Goal: Task Accomplishment & Management: Use online tool/utility

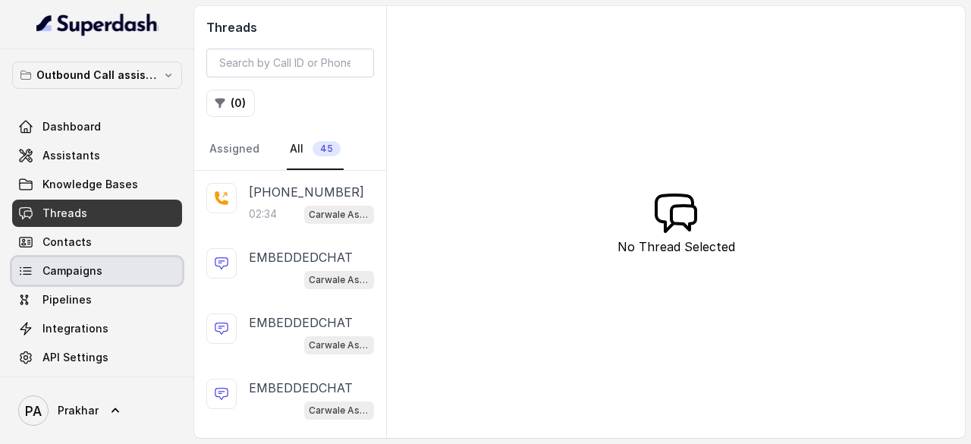
click at [97, 275] on span "Campaigns" at bounding box center [73, 270] width 60 height 15
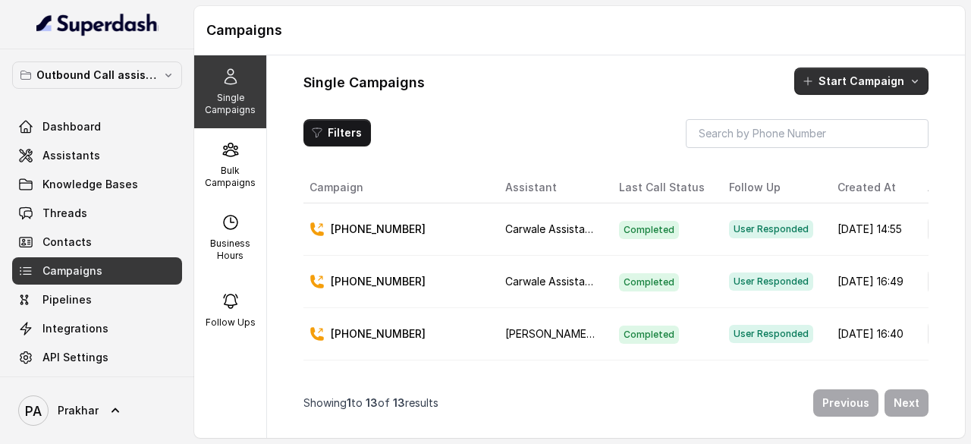
click at [882, 87] on button "Start Campaign" at bounding box center [862, 81] width 134 height 27
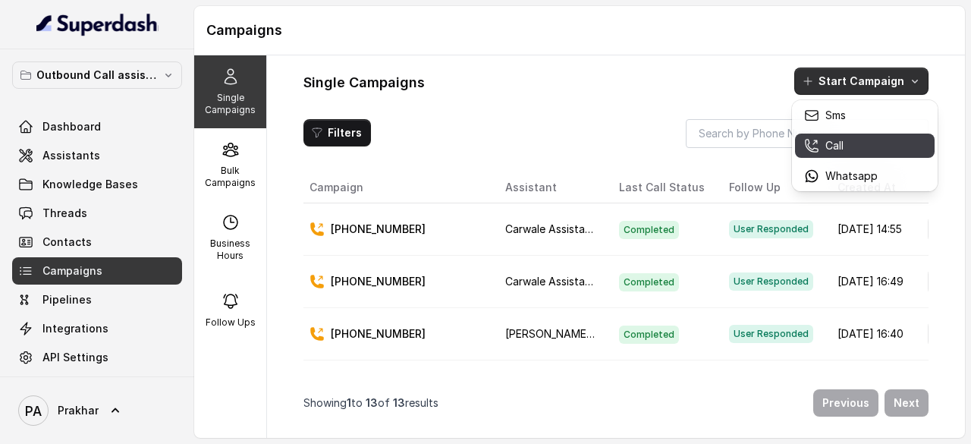
click at [823, 142] on div "Call" at bounding box center [841, 145] width 74 height 15
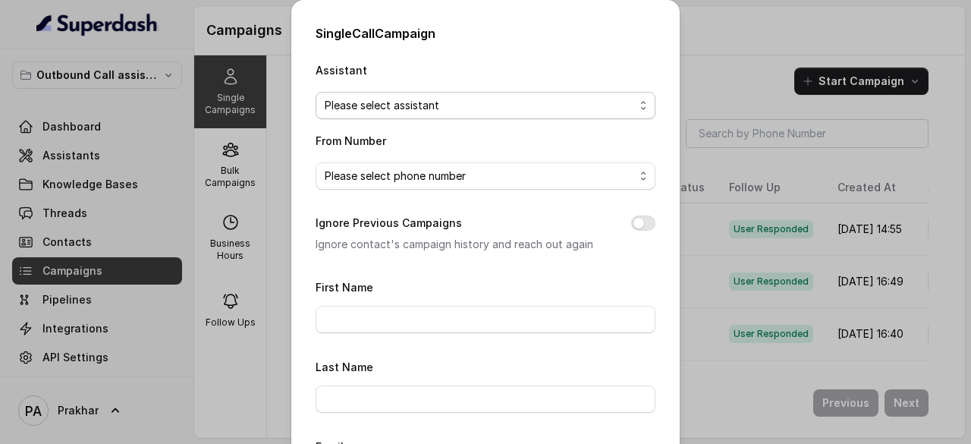
click at [507, 108] on span "Please select assistant" at bounding box center [480, 105] width 310 height 18
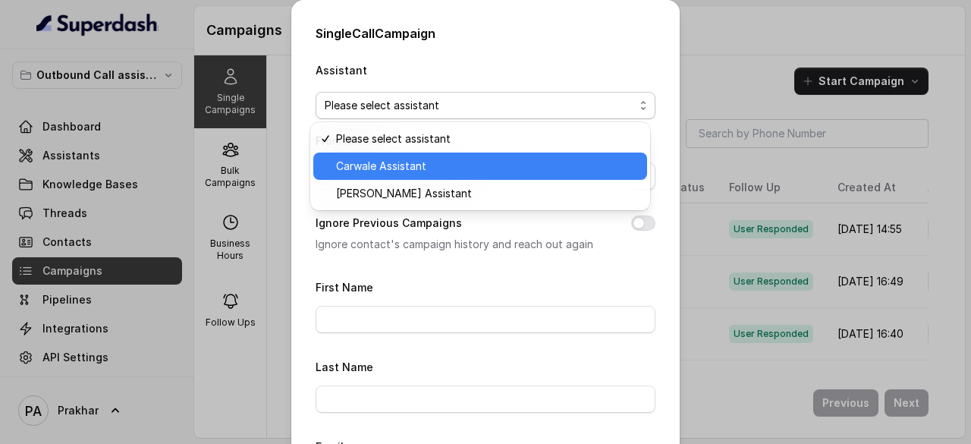
click at [446, 157] on span "Carwale Assistant" at bounding box center [487, 166] width 302 height 18
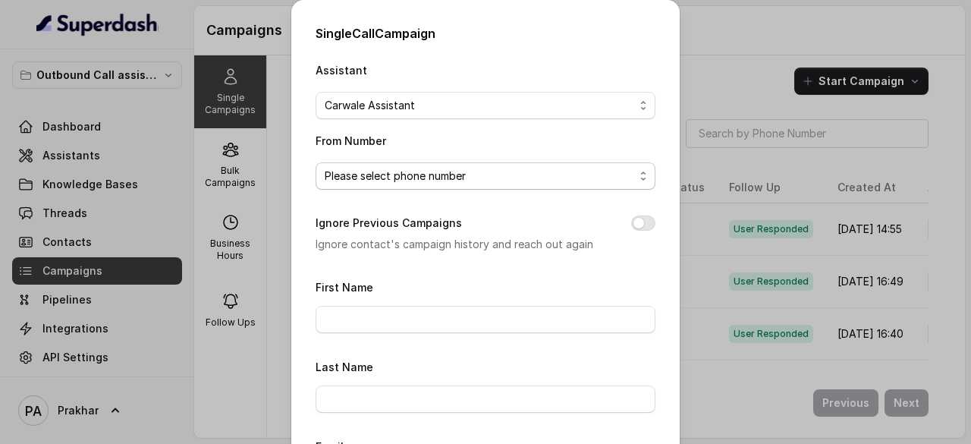
click at [419, 176] on span "Please select phone number" at bounding box center [480, 176] width 310 height 18
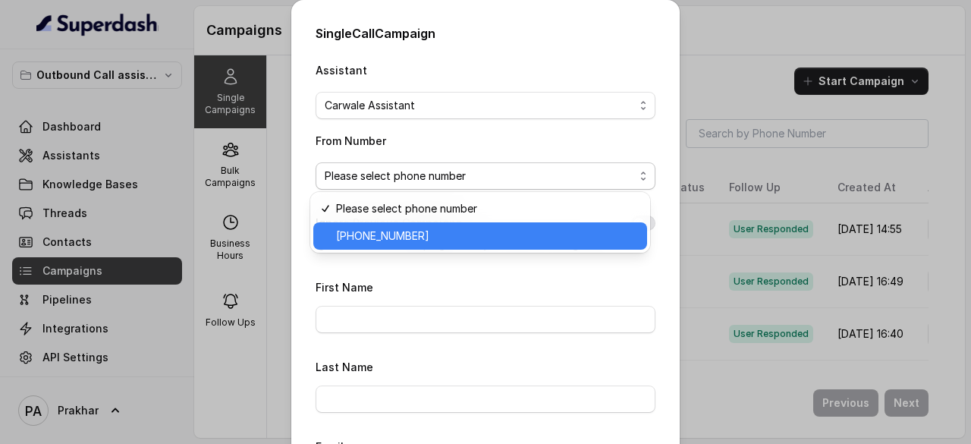
click at [411, 224] on div "[PHONE_NUMBER]" at bounding box center [480, 235] width 334 height 27
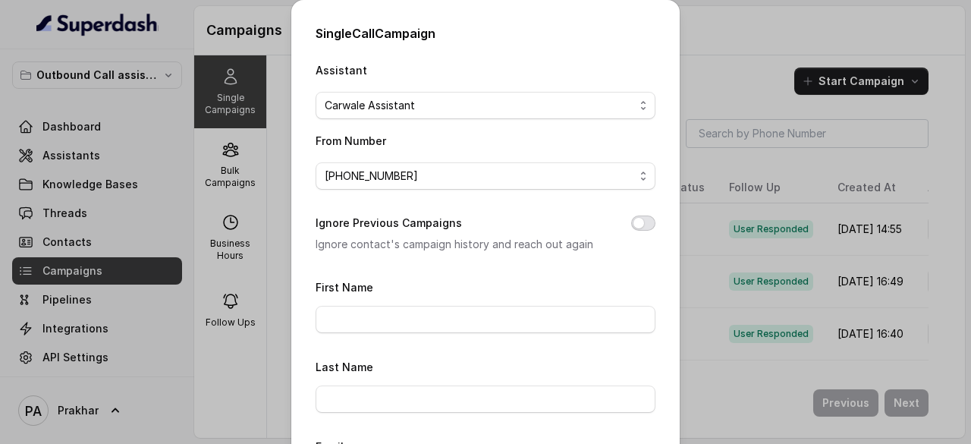
click at [635, 224] on button "Ignore Previous Campaigns" at bounding box center [643, 223] width 24 height 15
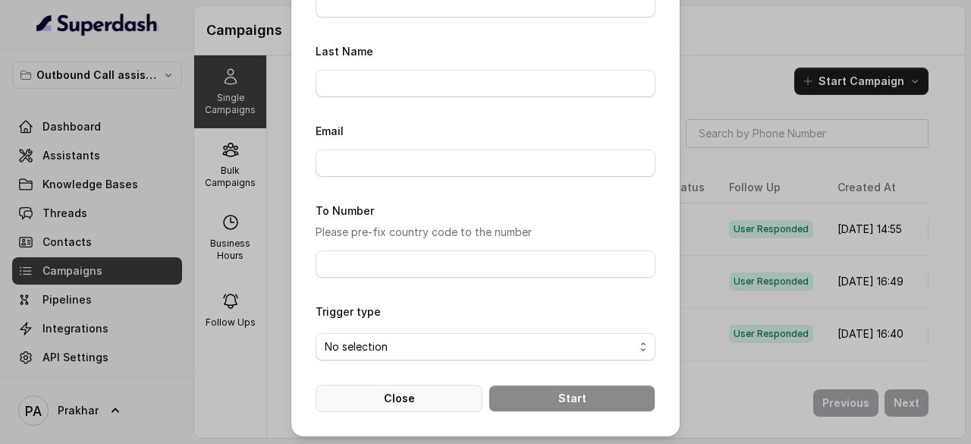
click at [407, 392] on button "Close" at bounding box center [399, 398] width 167 height 27
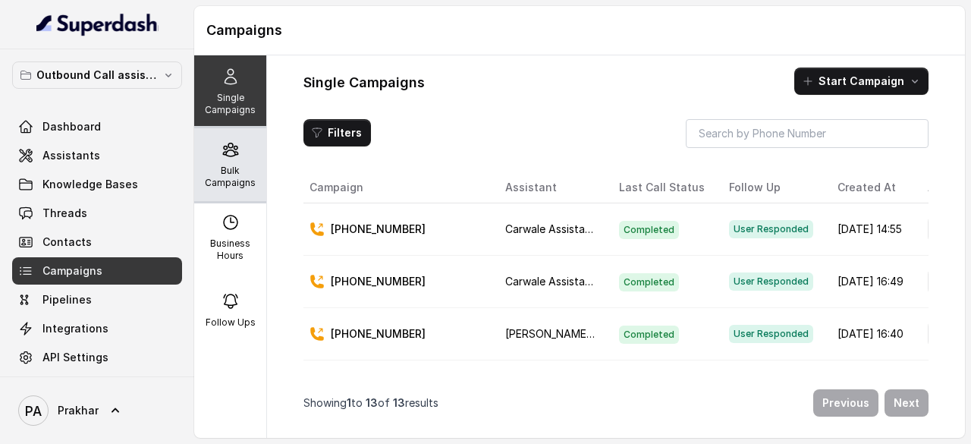
click at [225, 165] on p "Bulk Campaigns" at bounding box center [230, 177] width 60 height 24
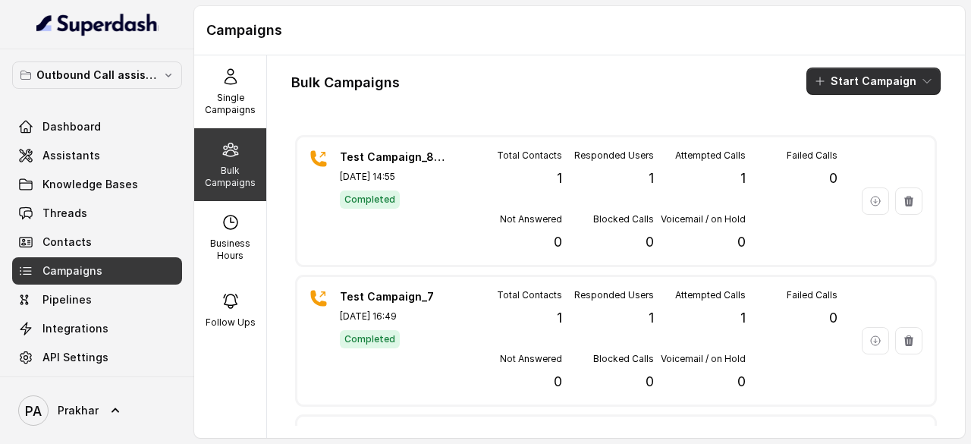
click at [887, 84] on button "Start Campaign" at bounding box center [874, 81] width 134 height 27
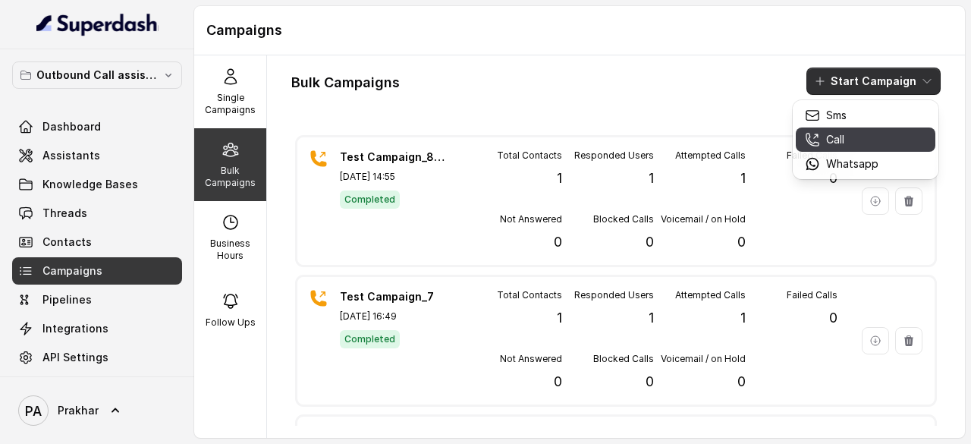
click at [837, 140] on p "Call" at bounding box center [835, 139] width 18 height 15
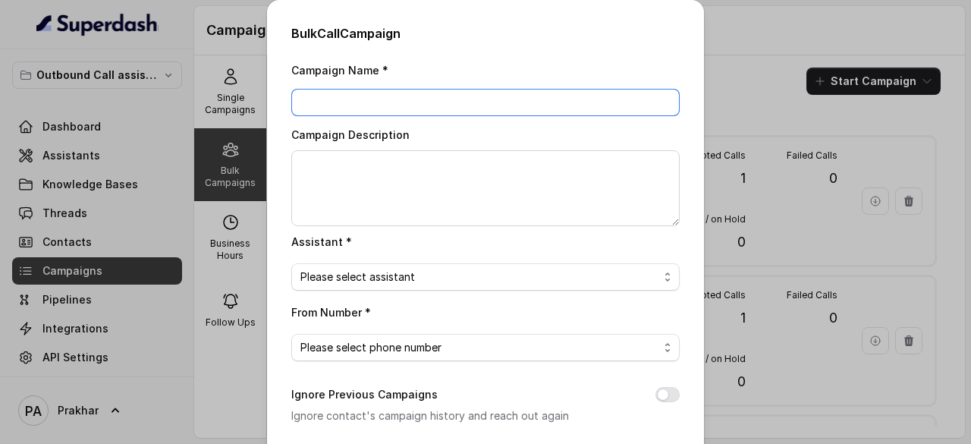
click at [383, 96] on input "Campaign Name *" at bounding box center [485, 102] width 389 height 27
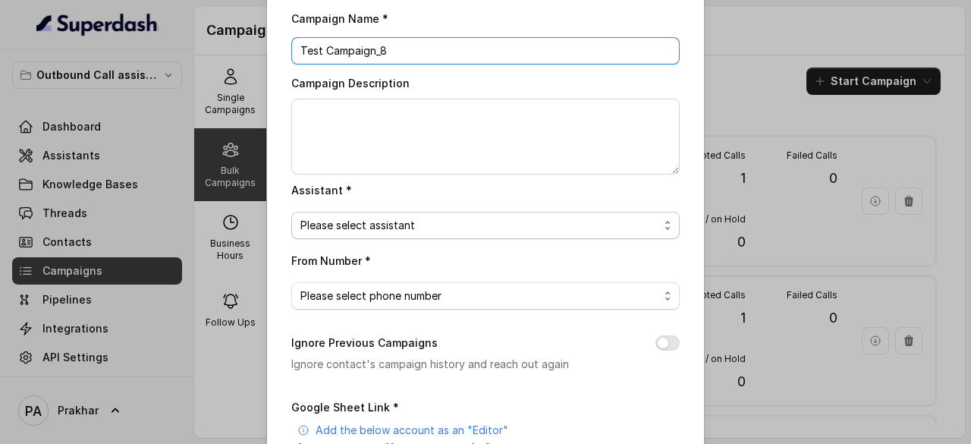
type input "Test Campaign_8"
click at [416, 222] on span "Please select assistant" at bounding box center [480, 225] width 358 height 18
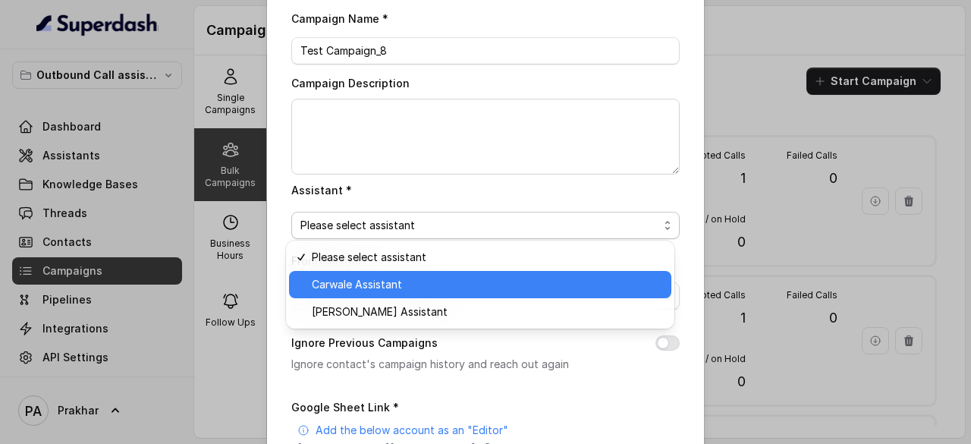
click at [379, 272] on div "Carwale Assistant" at bounding box center [480, 284] width 383 height 27
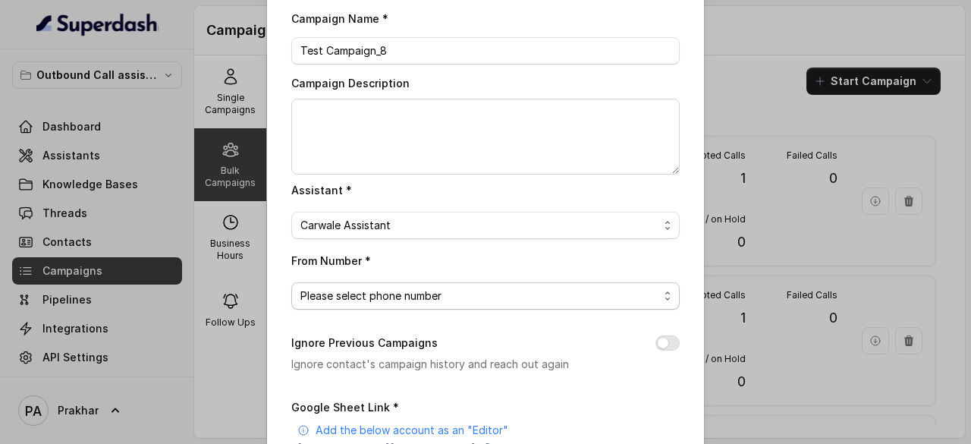
click at [381, 296] on span "Please select phone number" at bounding box center [480, 296] width 358 height 18
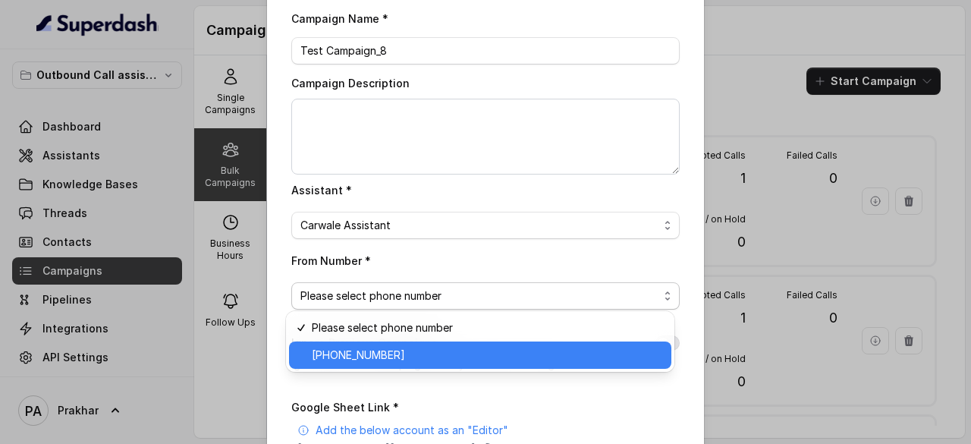
click at [388, 352] on span "[PHONE_NUMBER]" at bounding box center [487, 355] width 351 height 18
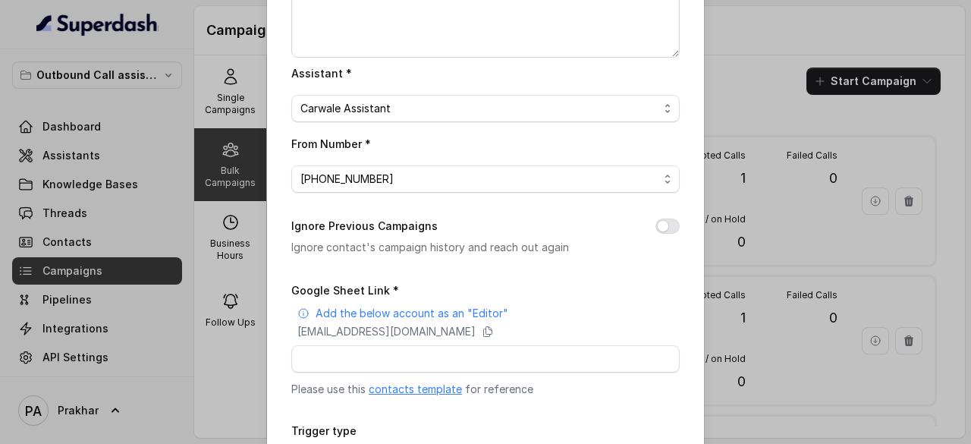
scroll to position [169, 0]
click at [672, 224] on button "Ignore Previous Campaigns" at bounding box center [668, 225] width 24 height 15
click at [452, 367] on input "Google Sheet Link *" at bounding box center [485, 358] width 389 height 27
paste input "[URL][DOMAIN_NAME]"
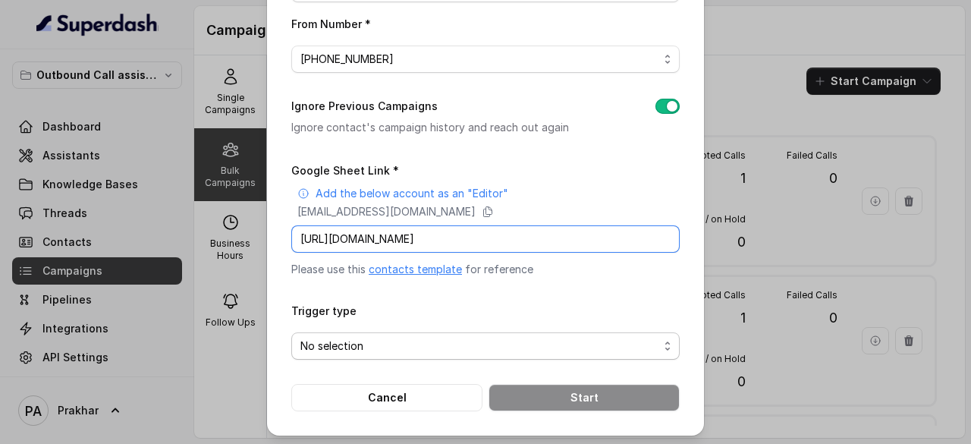
type input "[URL][DOMAIN_NAME]"
click at [419, 351] on span "No selection" at bounding box center [485, 345] width 389 height 27
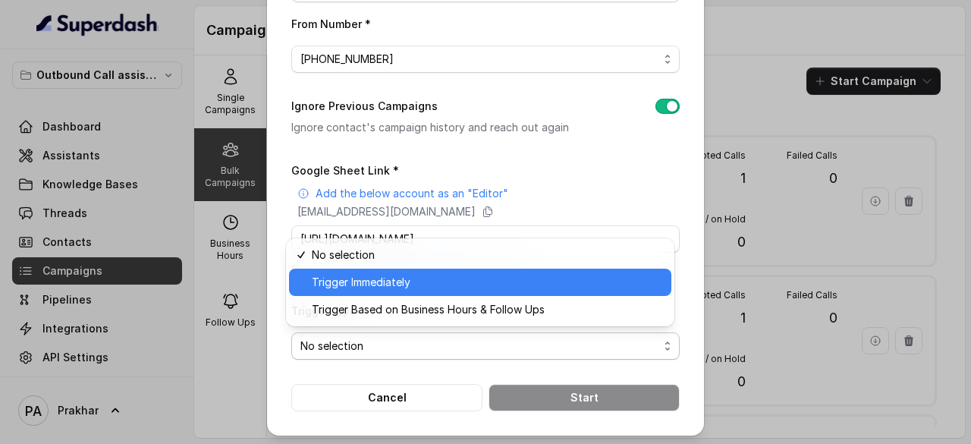
click at [388, 278] on span "Trigger Immediately" at bounding box center [487, 282] width 351 height 18
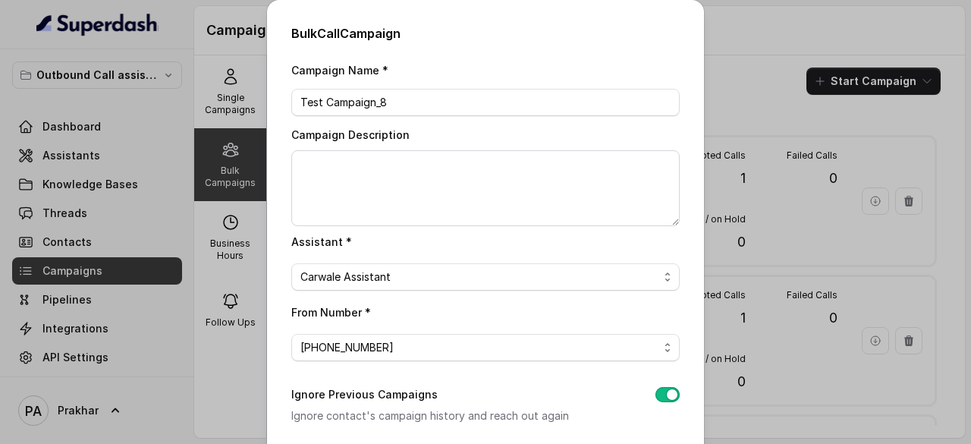
scroll to position [288, 0]
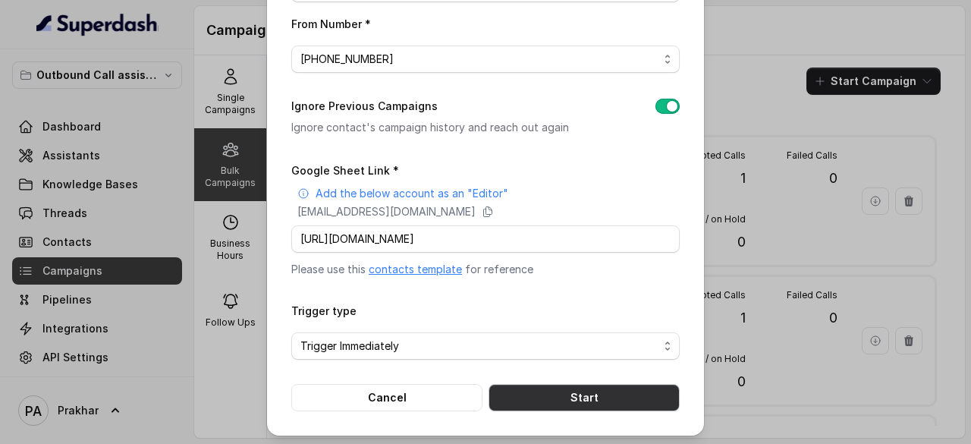
click at [591, 389] on button "Start" at bounding box center [584, 397] width 191 height 27
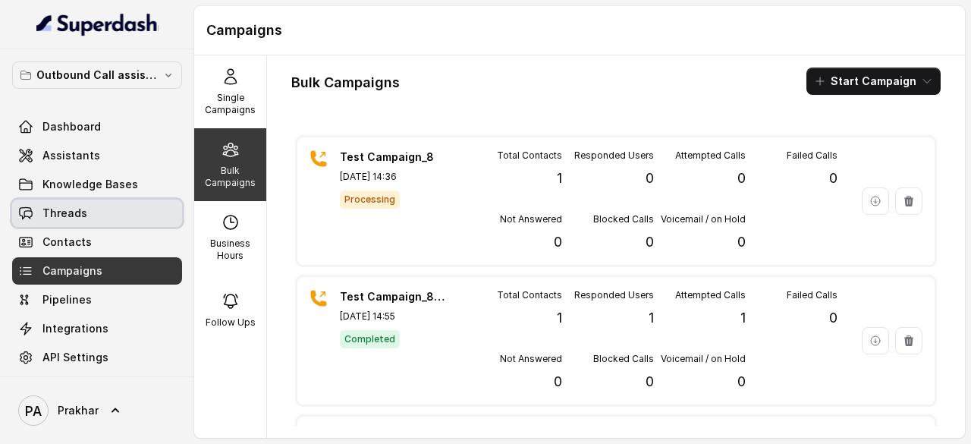
click at [94, 209] on link "Threads" at bounding box center [97, 213] width 170 height 27
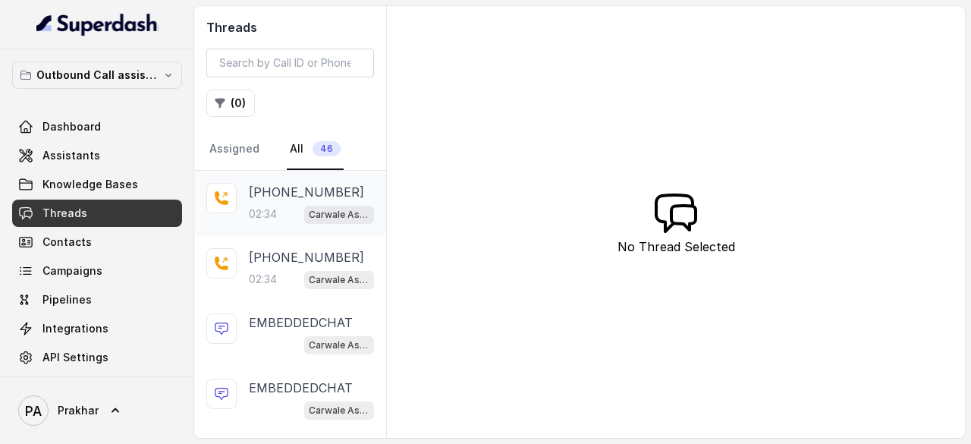
click at [293, 183] on p "+918887848267" at bounding box center [306, 192] width 115 height 18
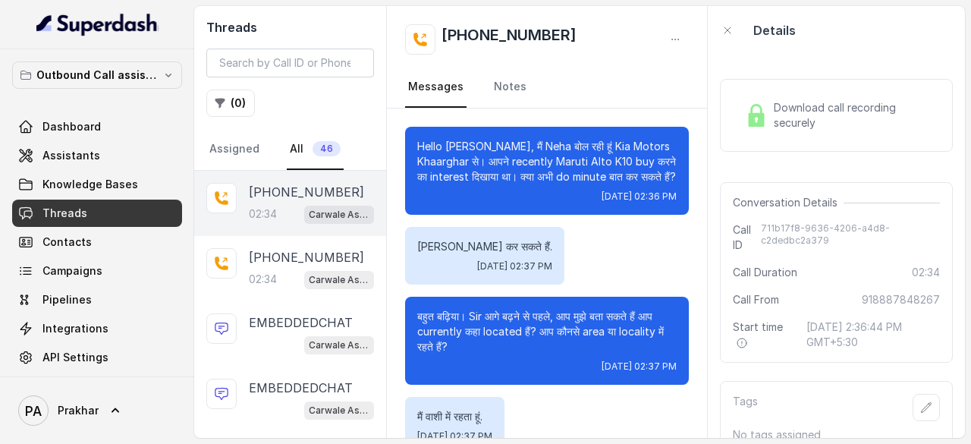
click at [546, 150] on p "Hello Prakhar जी, मैं Neha बोल रही हूं Kia Motors Khaarghar से। आपने recently M…" at bounding box center [547, 162] width 260 height 46
click at [584, 244] on div "जी जी जी कर सकते हैं. Fri, Oct 3, 2025, 02:37 PM" at bounding box center [547, 256] width 284 height 58
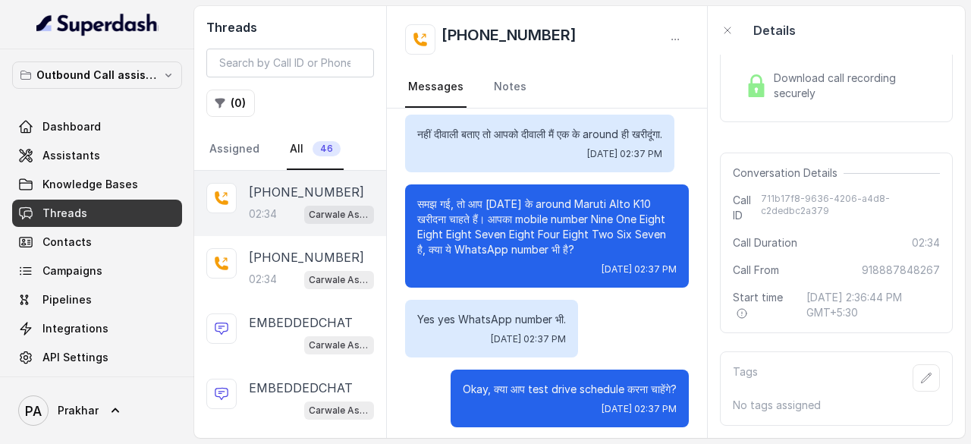
scroll to position [679, 0]
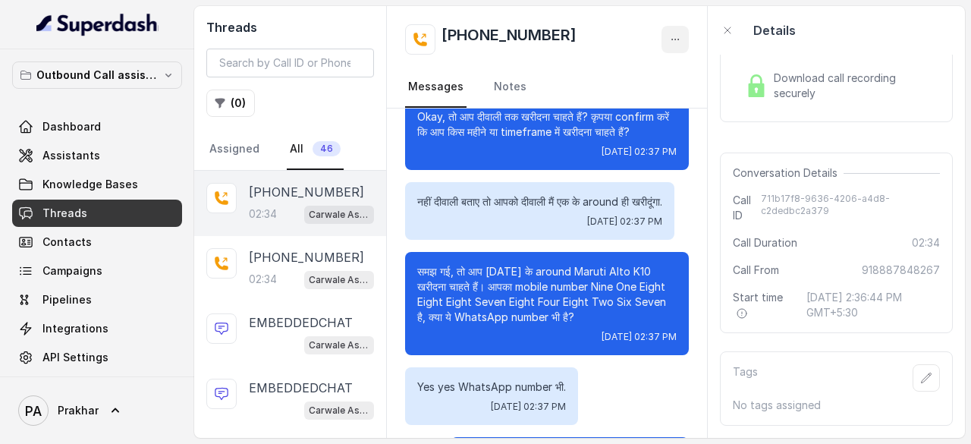
click at [667, 34] on button "button" at bounding box center [675, 39] width 27 height 27
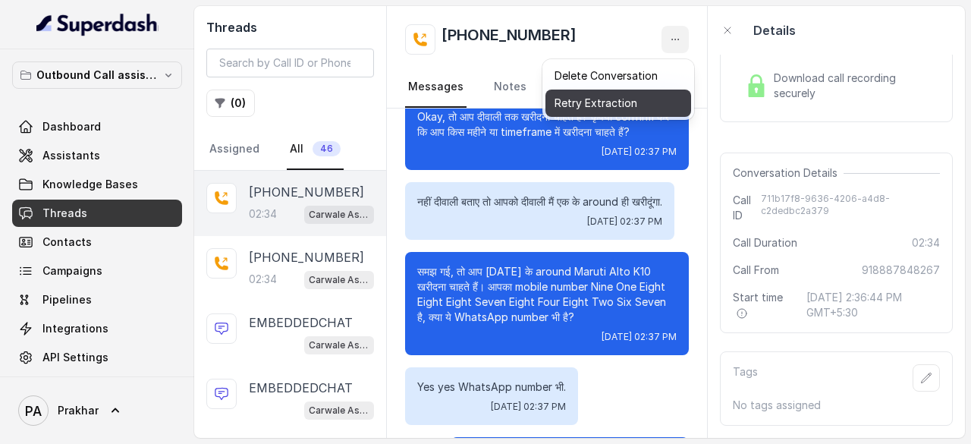
click at [632, 99] on button "Retry Extraction" at bounding box center [619, 103] width 146 height 27
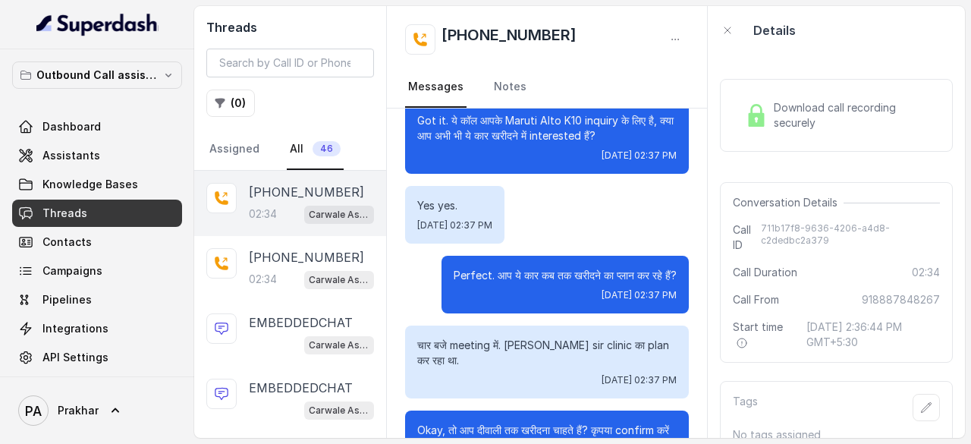
scroll to position [352, 0]
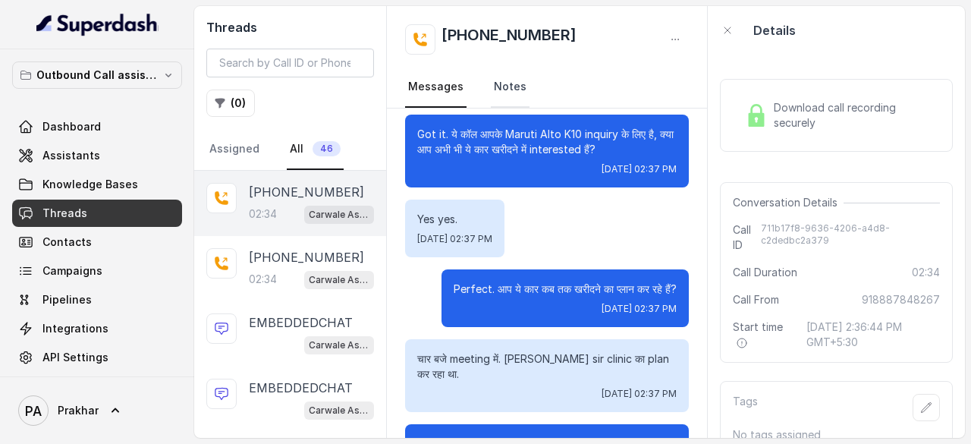
click at [495, 90] on link "Notes" at bounding box center [510, 87] width 39 height 41
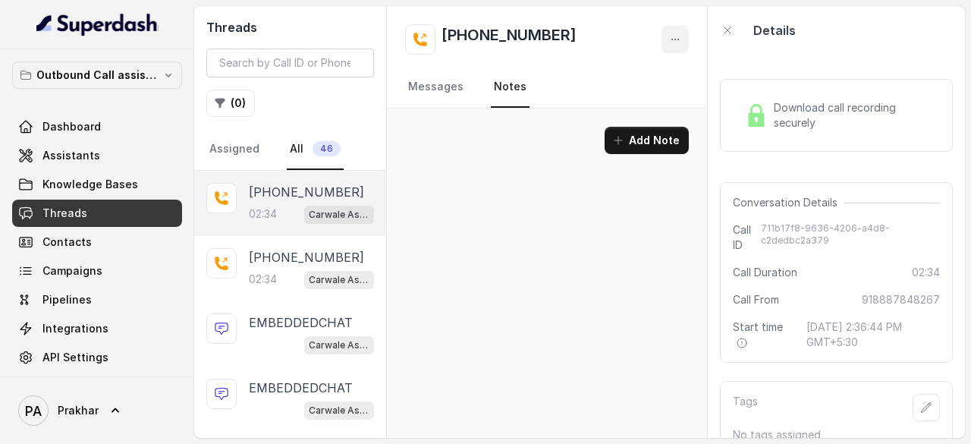
click at [670, 34] on icon "button" at bounding box center [675, 39] width 12 height 12
click at [855, 212] on div "Threads ( 0 ) Assigned All 46 +918887848267 02:34 Carwale Assistant +9199671595…" at bounding box center [579, 222] width 771 height 432
click at [847, 137] on div "Download call recording securely" at bounding box center [836, 115] width 233 height 73
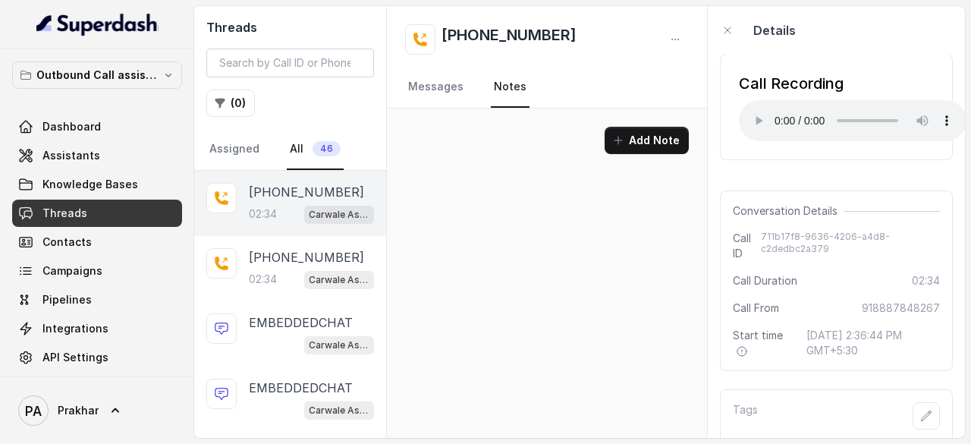
scroll to position [72, 0]
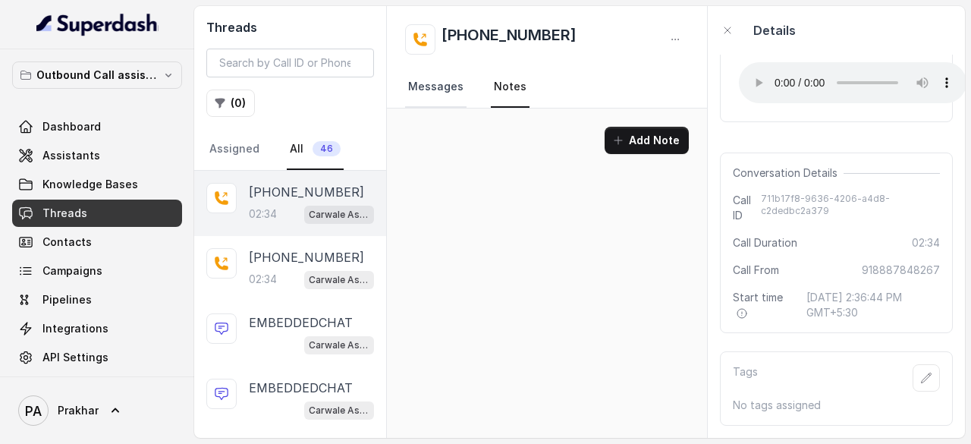
click at [422, 88] on link "Messages" at bounding box center [435, 87] width 61 height 41
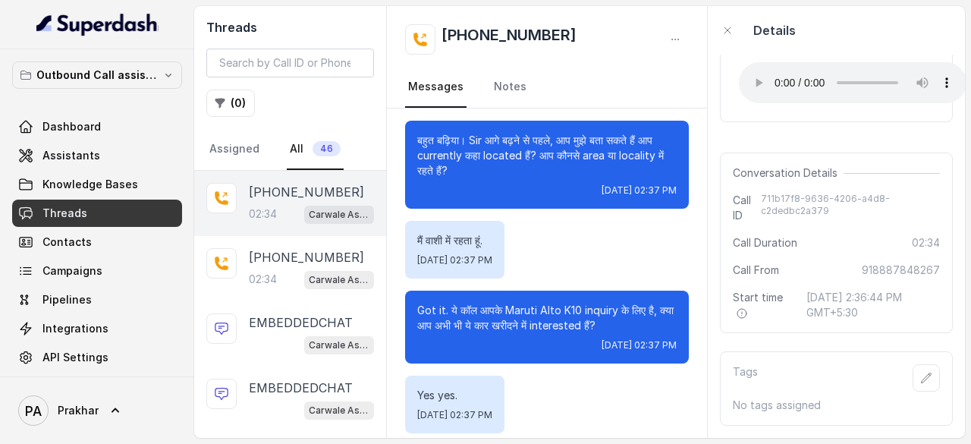
scroll to position [161, 0]
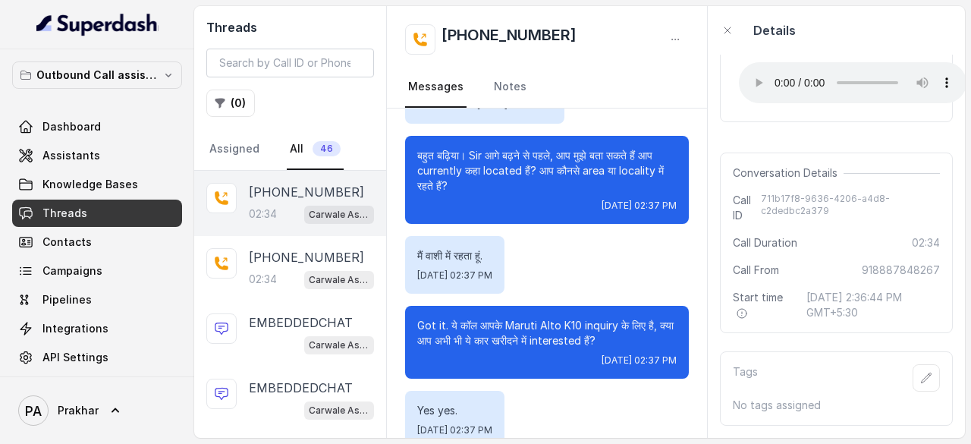
click at [870, 153] on div "Conversation Details Call ID 711b17f8-9636-4206-a4d8-c2dedbc2a379 Call Duration…" at bounding box center [836, 243] width 233 height 181
click at [822, 200] on span "711b17f8-9636-4206-a4d8-c2dedbc2a379" at bounding box center [850, 208] width 179 height 30
click at [272, 264] on p "[PHONE_NUMBER]" at bounding box center [306, 257] width 115 height 18
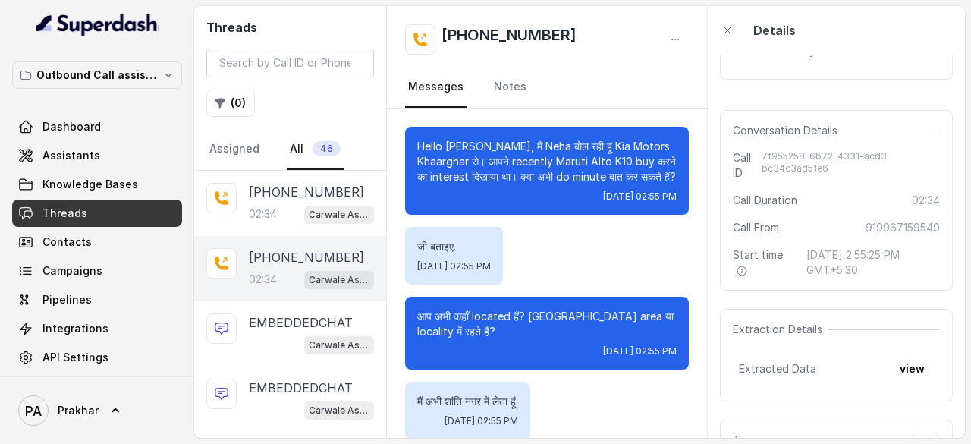
scroll to position [2038, 0]
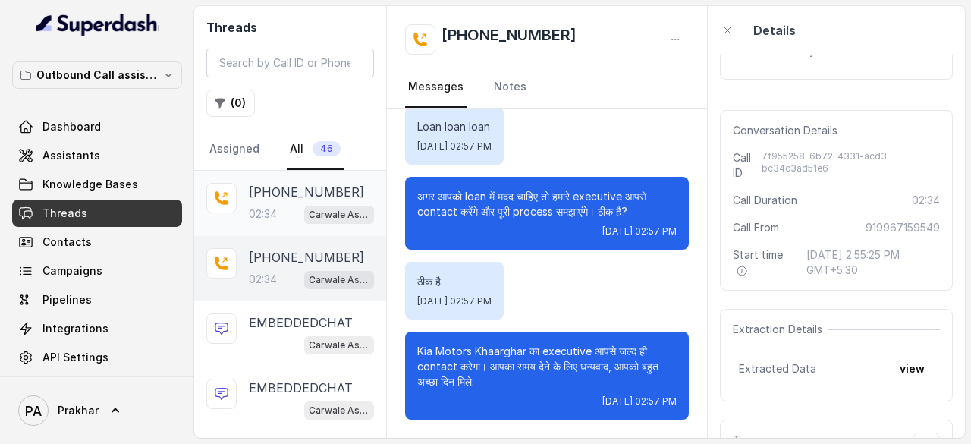
click at [268, 187] on p "[PHONE_NUMBER]" at bounding box center [306, 192] width 115 height 18
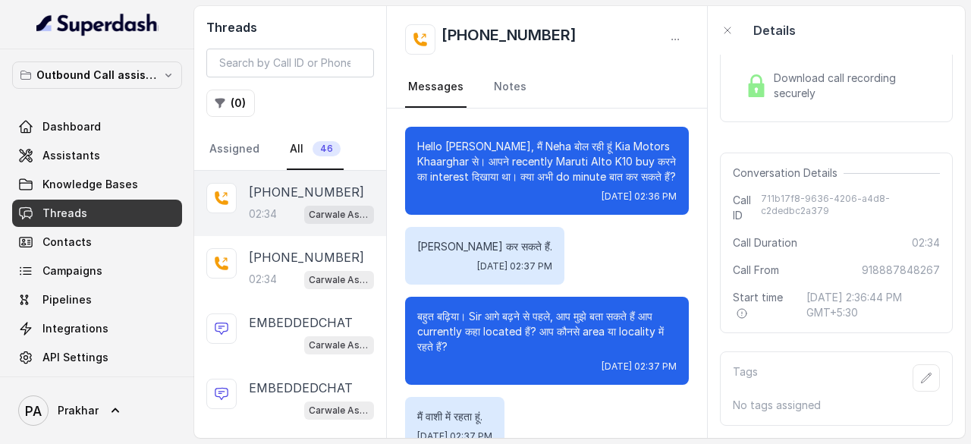
scroll to position [2098, 0]
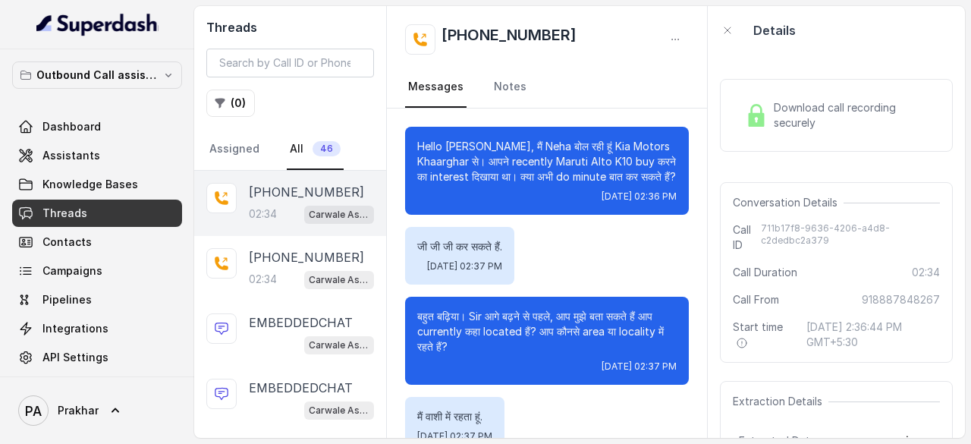
scroll to position [2098, 0]
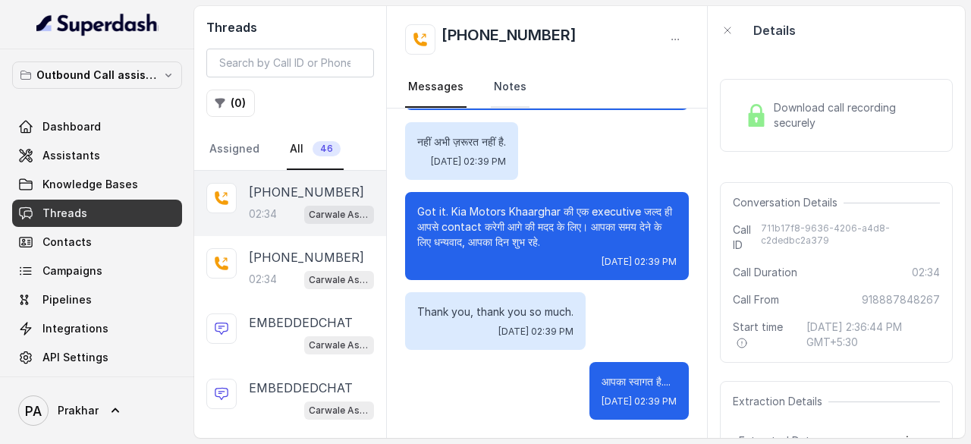
click at [516, 90] on link "Notes" at bounding box center [510, 87] width 39 height 41
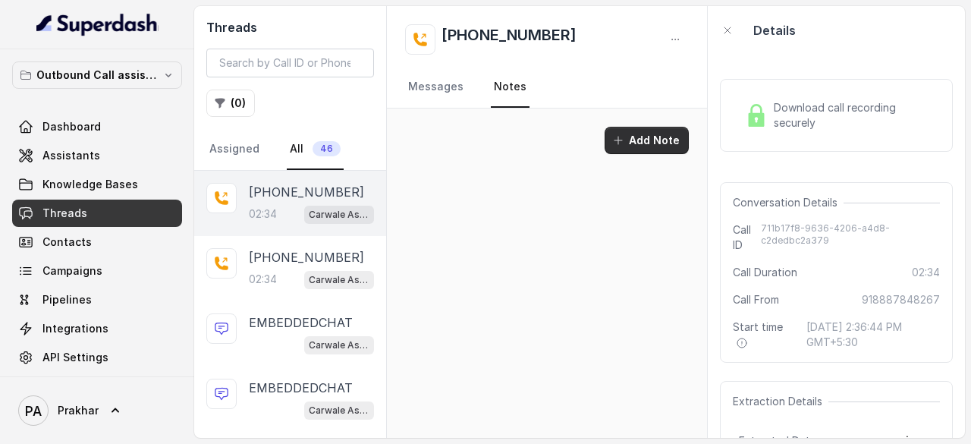
click at [634, 134] on button "Add Note" at bounding box center [647, 140] width 84 height 27
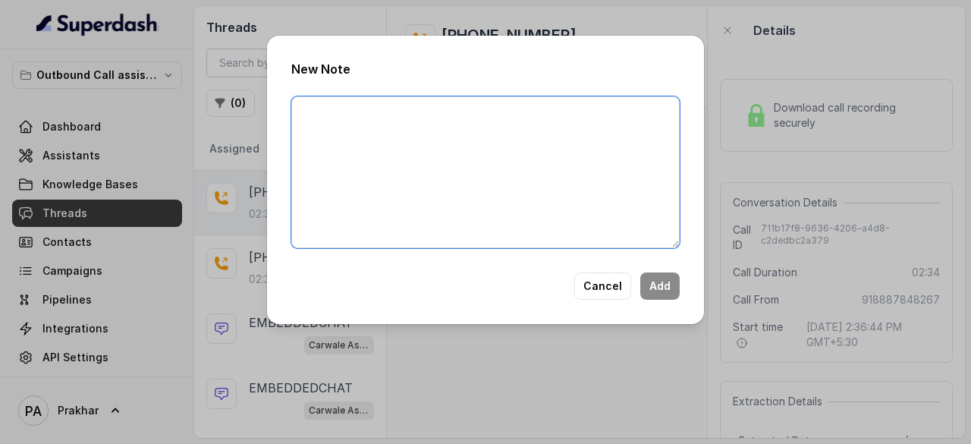
click at [591, 140] on textarea at bounding box center [485, 172] width 389 height 152
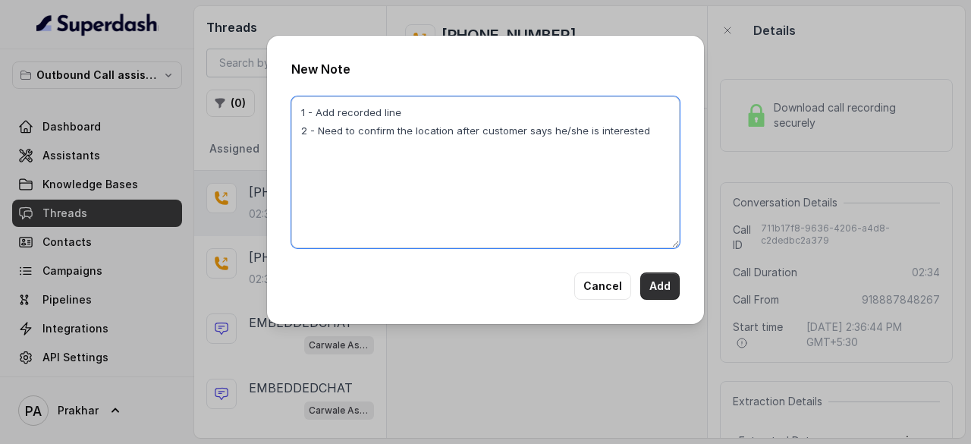
type textarea "1 - Add recorded line 2 - Need to confirm the location after customer says he/s…"
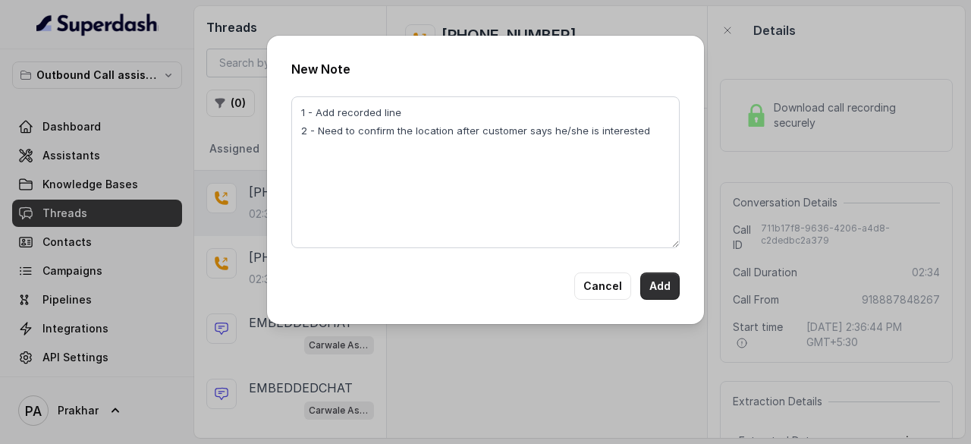
click at [666, 282] on button "Add" at bounding box center [660, 285] width 39 height 27
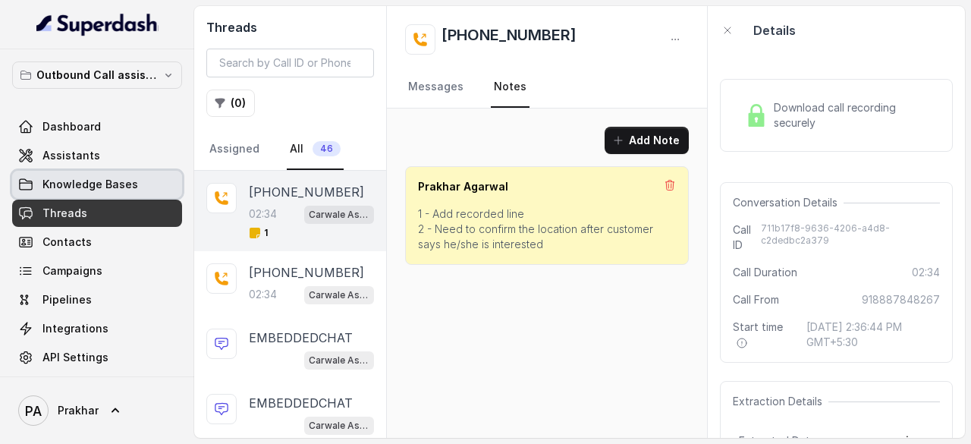
click at [100, 184] on span "Knowledge Bases" at bounding box center [91, 184] width 96 height 15
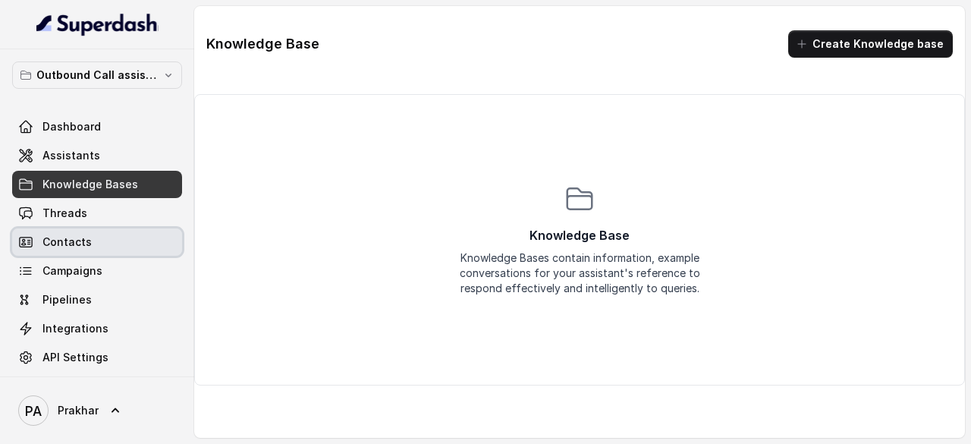
click at [99, 231] on link "Contacts" at bounding box center [97, 241] width 170 height 27
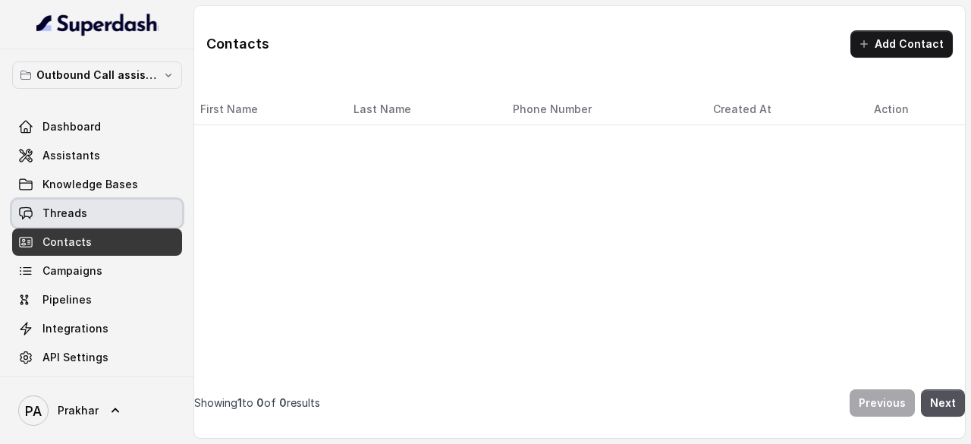
click at [109, 222] on link "Threads" at bounding box center [97, 213] width 170 height 27
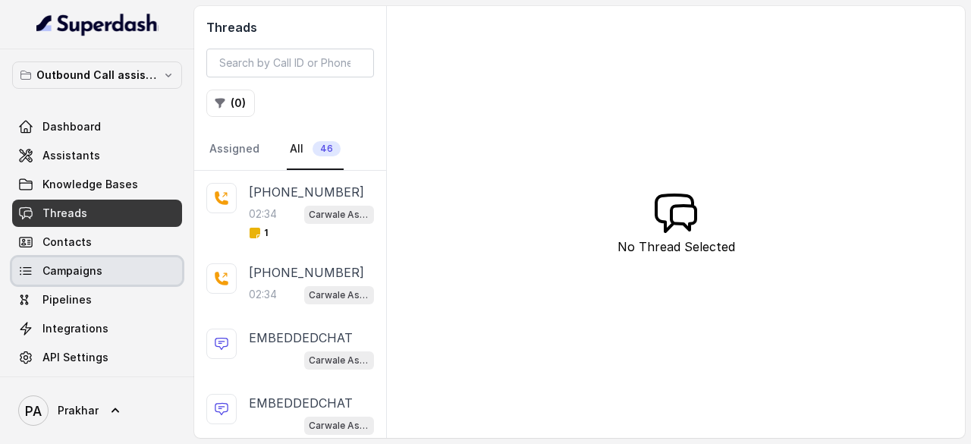
click at [100, 272] on link "Campaigns" at bounding box center [97, 270] width 170 height 27
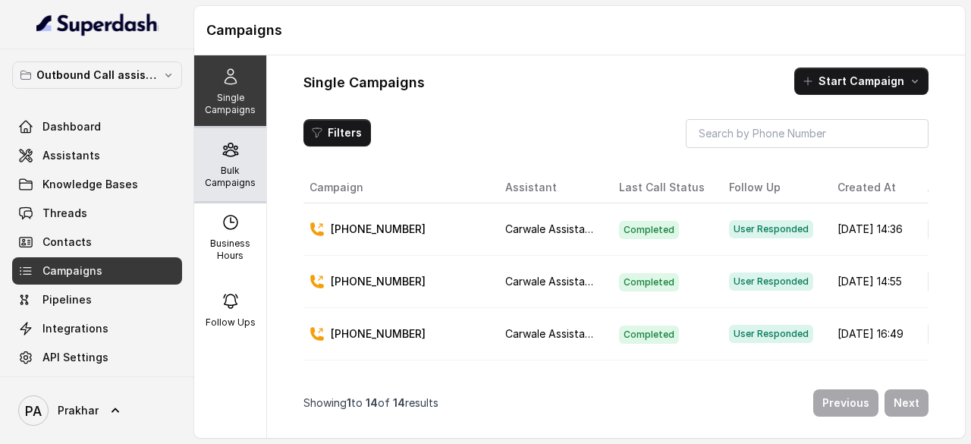
click at [237, 178] on p "Bulk Campaigns" at bounding box center [230, 177] width 60 height 24
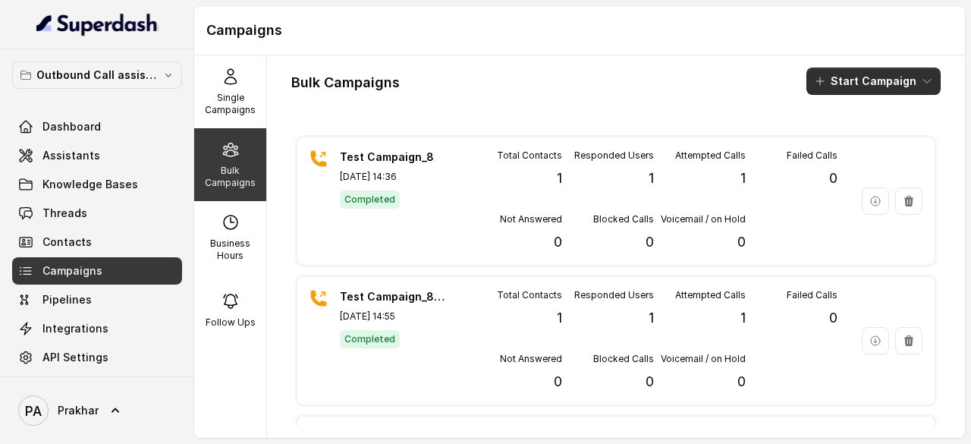
click at [867, 87] on button "Start Campaign" at bounding box center [874, 81] width 134 height 27
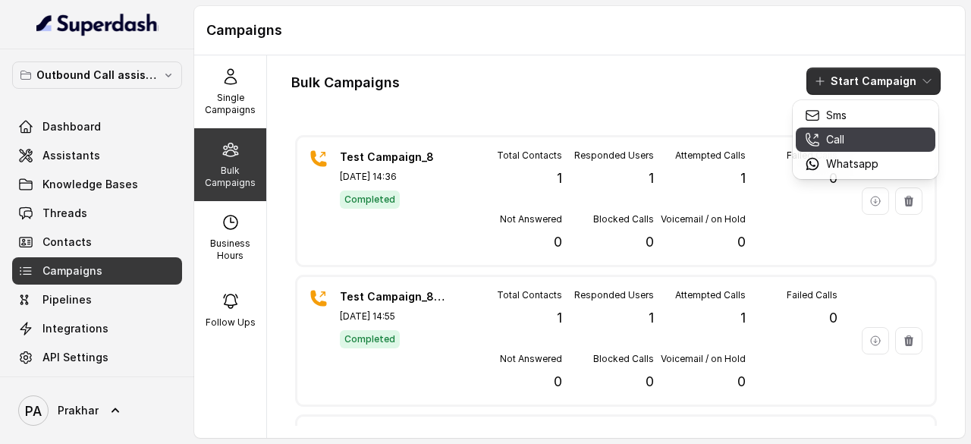
click at [857, 132] on div "Call" at bounding box center [842, 139] width 74 height 15
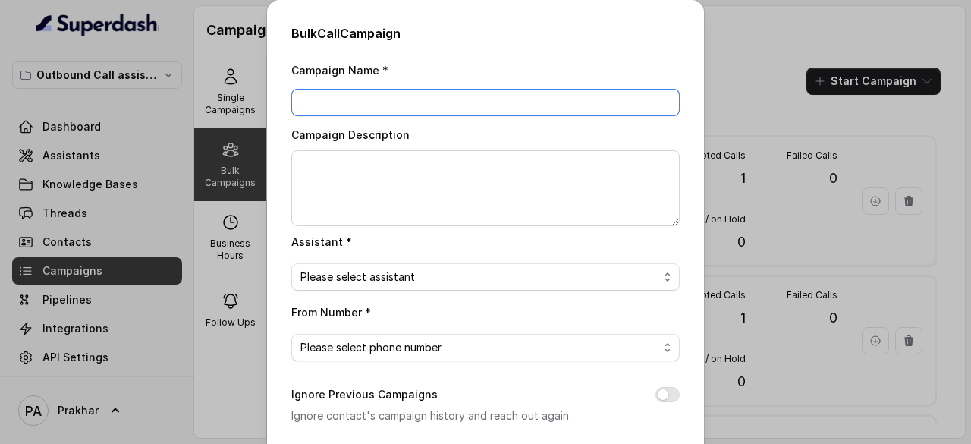
click at [527, 96] on input "Campaign Name *" at bounding box center [485, 102] width 389 height 27
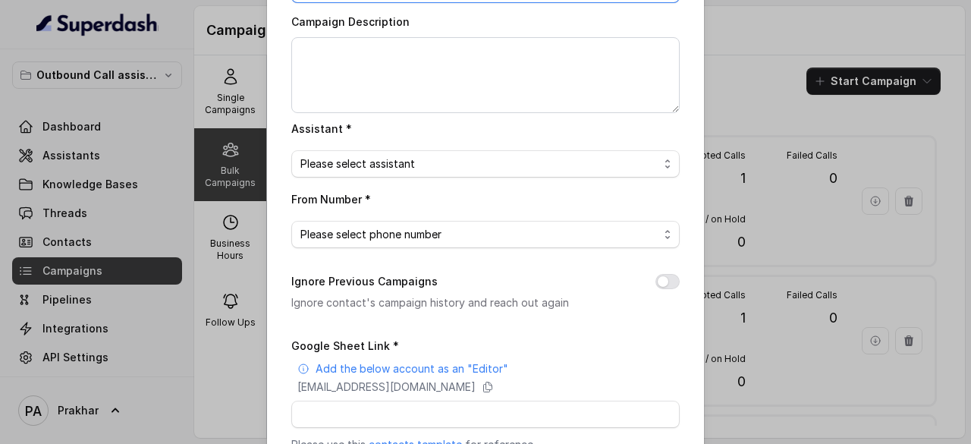
scroll to position [114, 0]
type input "TestCampaign_10"
click at [443, 160] on span "Please select assistant" at bounding box center [480, 163] width 358 height 18
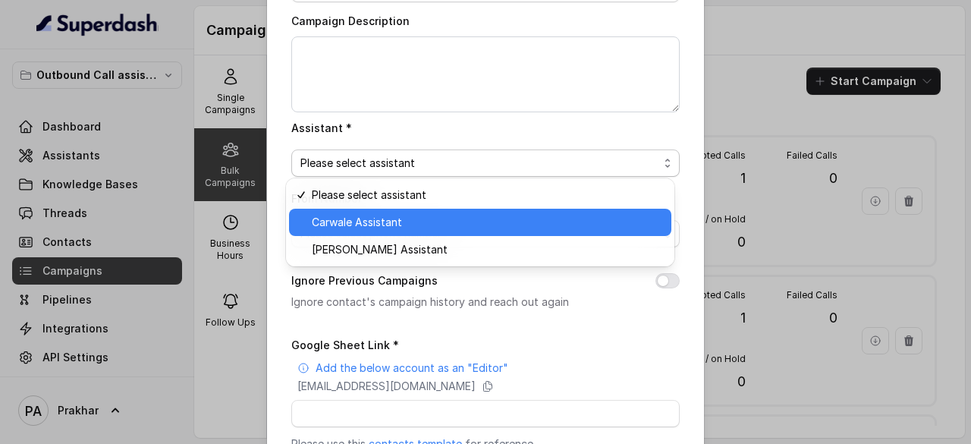
click at [399, 213] on span "Carwale Assistant" at bounding box center [487, 222] width 351 height 18
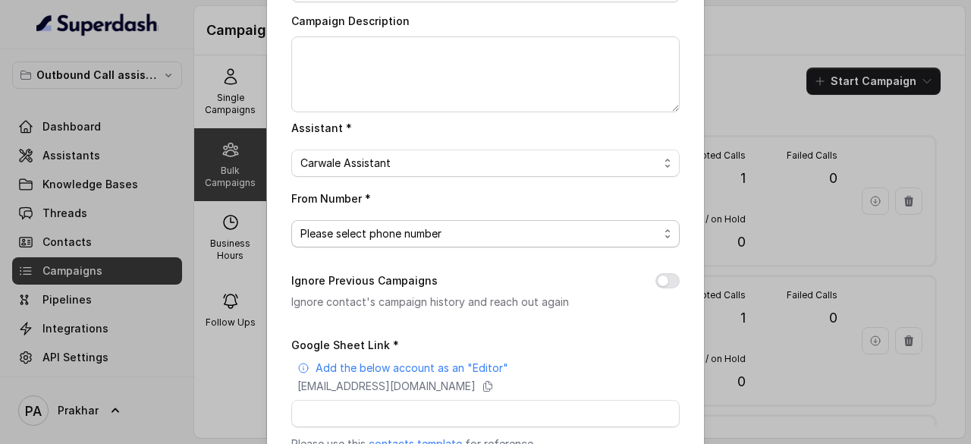
click at [392, 238] on span "Please select phone number" at bounding box center [480, 234] width 358 height 18
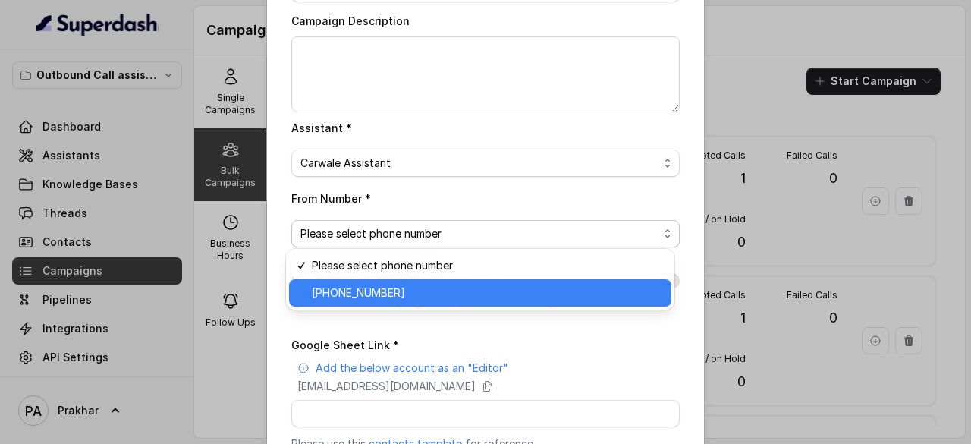
click at [373, 288] on span "[PHONE_NUMBER]" at bounding box center [487, 293] width 351 height 18
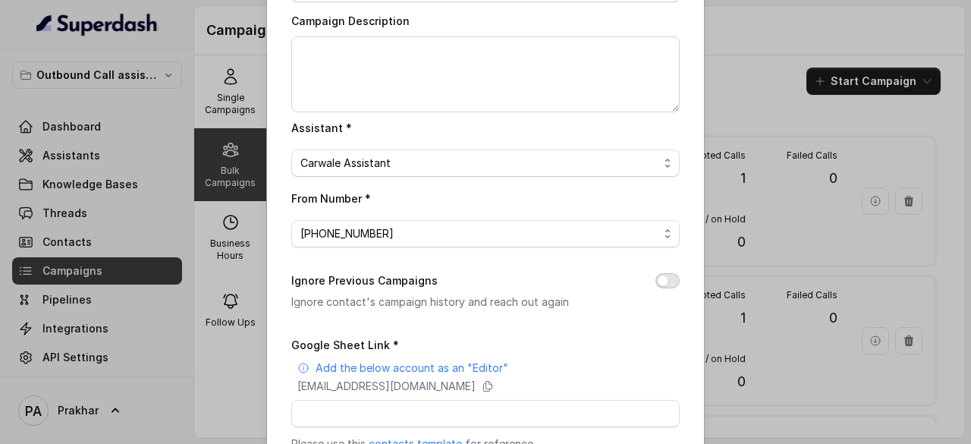
click at [671, 281] on button "Ignore Previous Campaigns" at bounding box center [668, 280] width 24 height 15
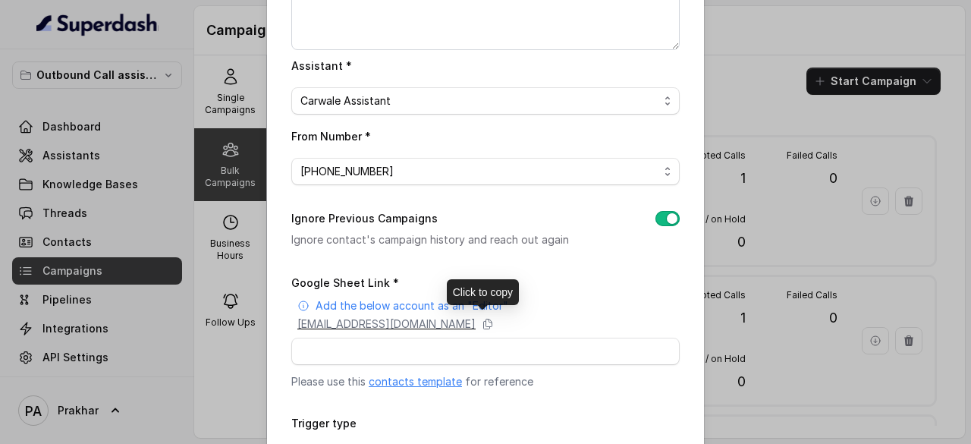
scroll to position [184, 0]
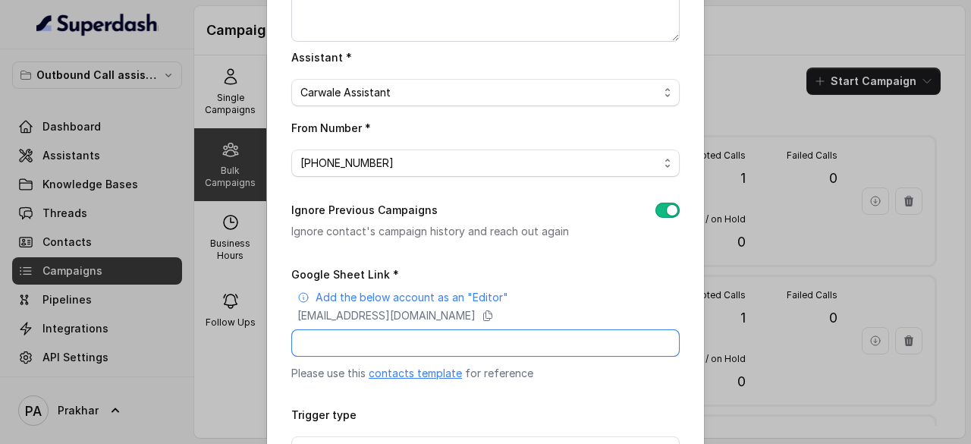
click at [408, 348] on input "Google Sheet Link *" at bounding box center [485, 342] width 389 height 27
paste input "[URL][DOMAIN_NAME]"
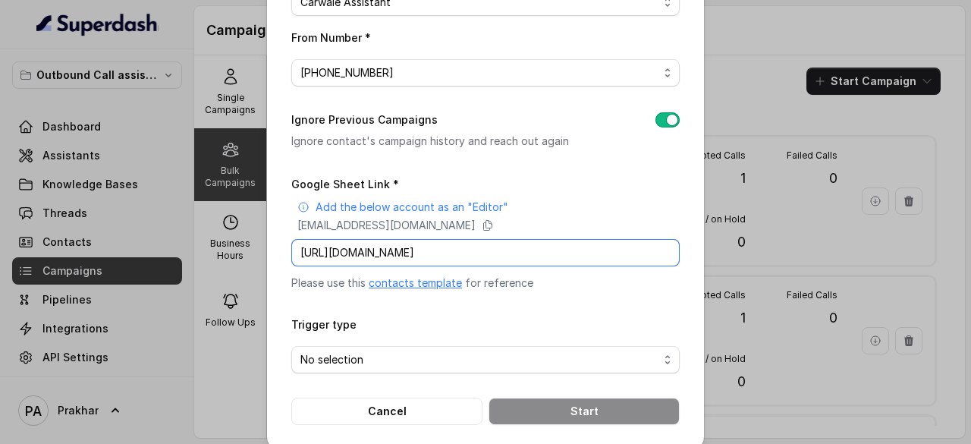
scroll to position [288, 0]
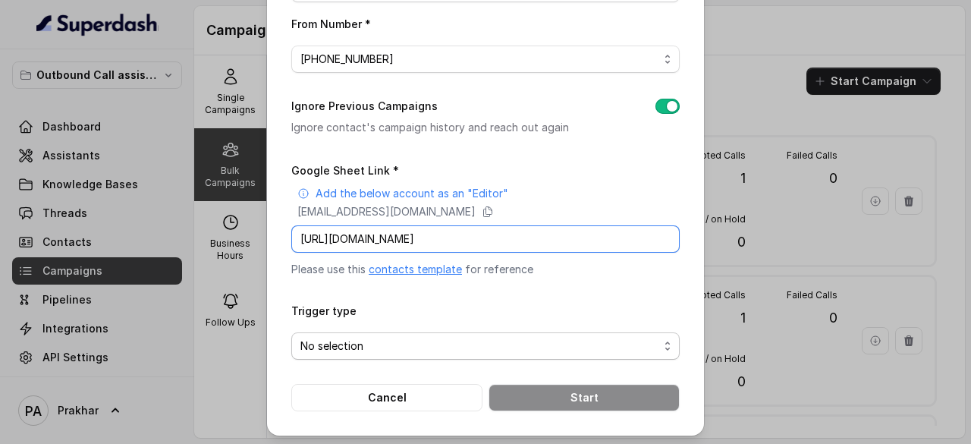
type input "[URL][DOMAIN_NAME]"
click at [427, 342] on span "No selection" at bounding box center [480, 346] width 358 height 18
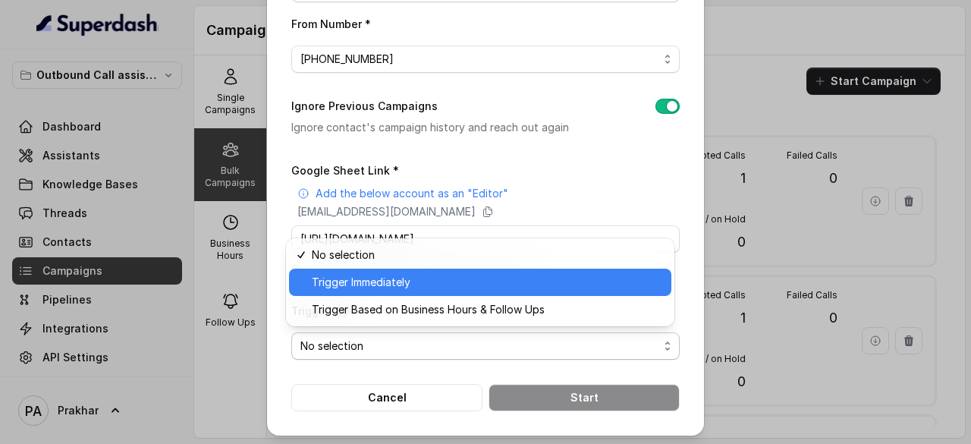
click at [404, 282] on span "Trigger Immediately" at bounding box center [487, 282] width 351 height 18
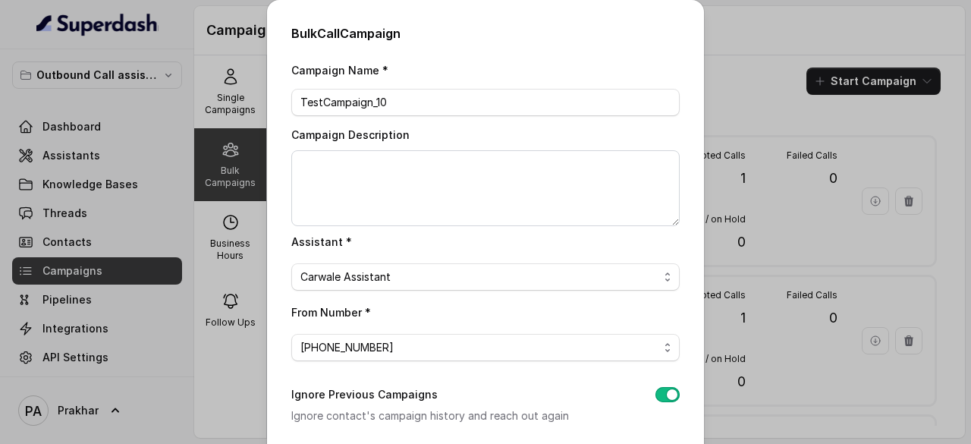
scroll to position [288, 0]
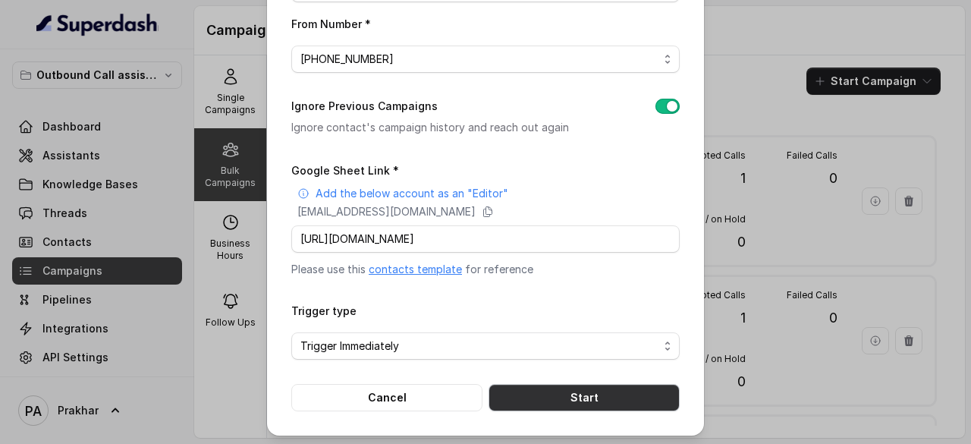
click at [603, 392] on button "Start" at bounding box center [584, 397] width 191 height 27
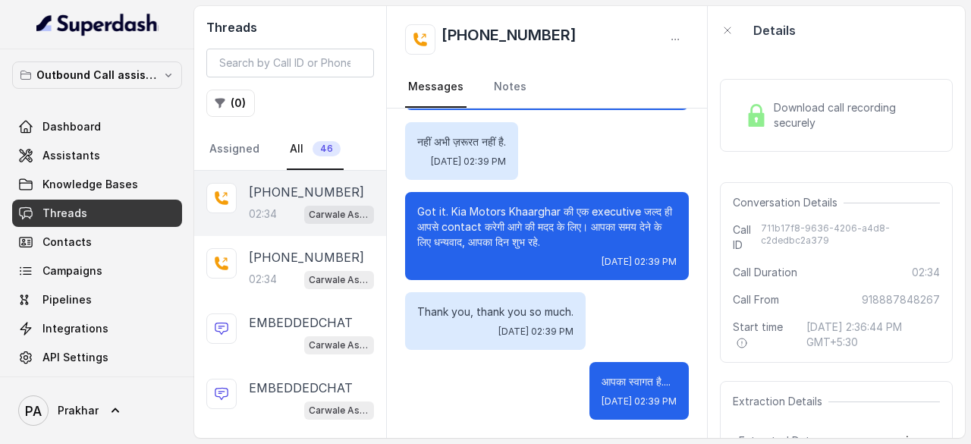
scroll to position [149, 0]
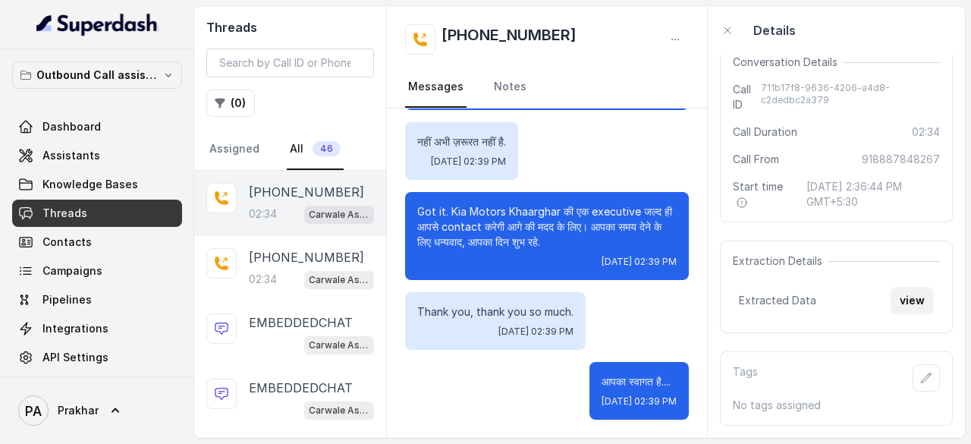
click at [907, 290] on button "view" at bounding box center [912, 300] width 43 height 27
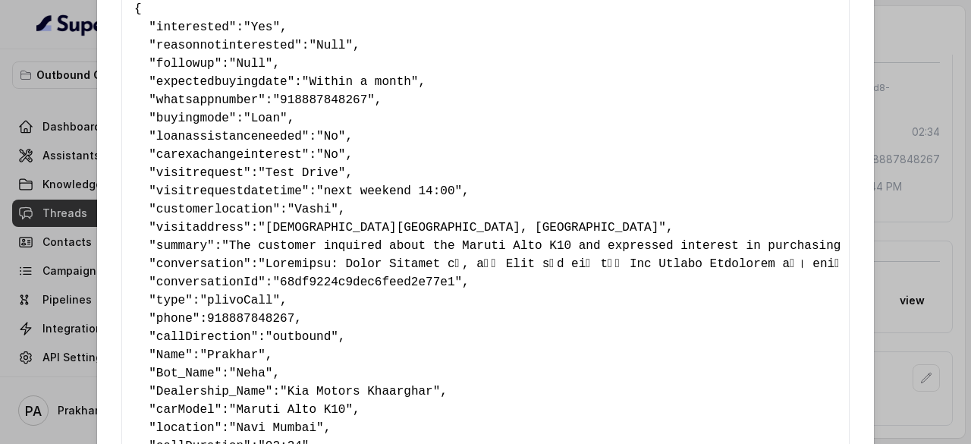
scroll to position [74, 0]
click at [345, 83] on span ""Within a month"" at bounding box center [360, 81] width 117 height 14
drag, startPoint x: 271, startPoint y: 99, endPoint x: 341, endPoint y: 98, distance: 69.8
click at [341, 98] on span ""918887848267"" at bounding box center [323, 100] width 102 height 14
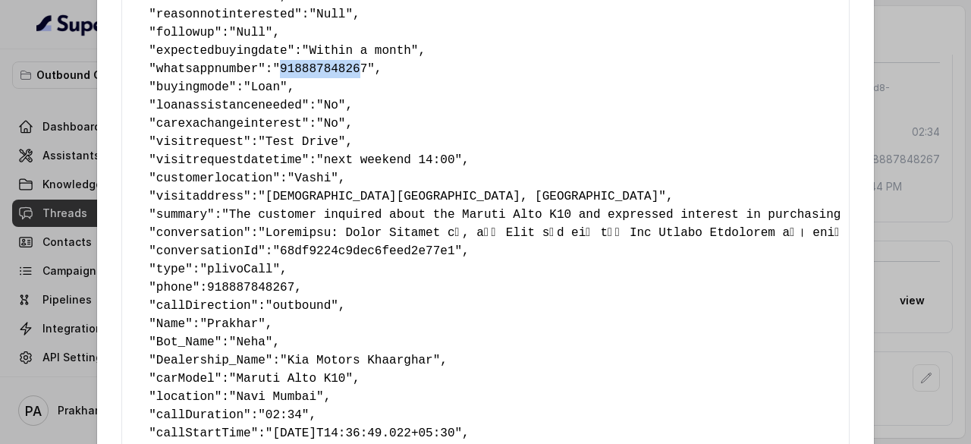
scroll to position [116, 0]
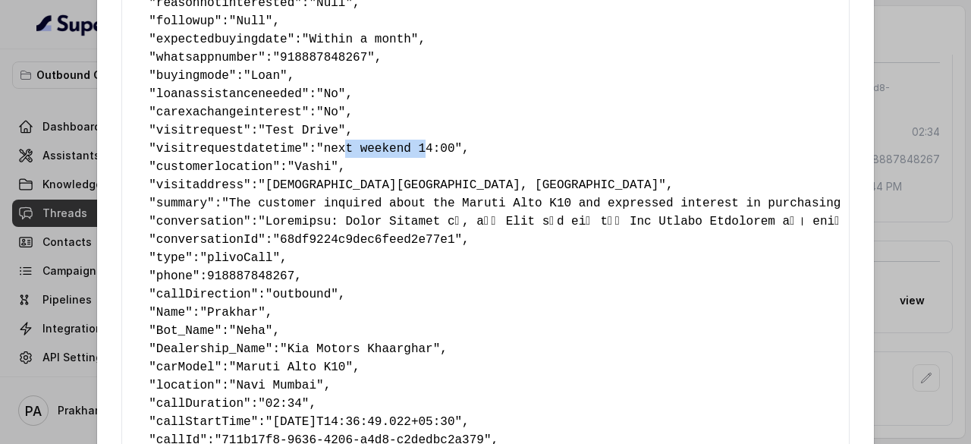
drag, startPoint x: 331, startPoint y: 151, endPoint x: 404, endPoint y: 150, distance: 72.9
click at [404, 150] on span ""next weekend 14:00"" at bounding box center [389, 149] width 146 height 14
drag, startPoint x: 437, startPoint y: 148, endPoint x: 311, endPoint y: 145, distance: 126.0
click at [311, 145] on pre "{ " interested ": "Yes" , " reasonnotinterested ": "Null" , " followup ": "Null…" at bounding box center [485, 221] width 703 height 528
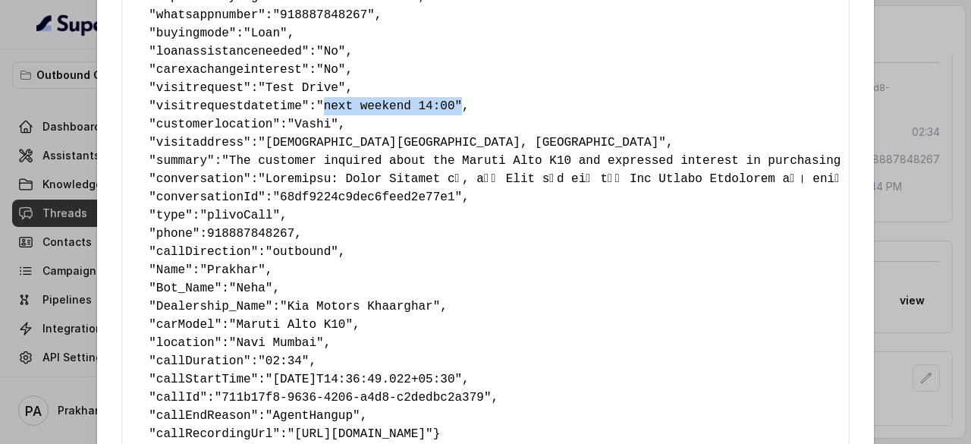
scroll to position [172, 0]
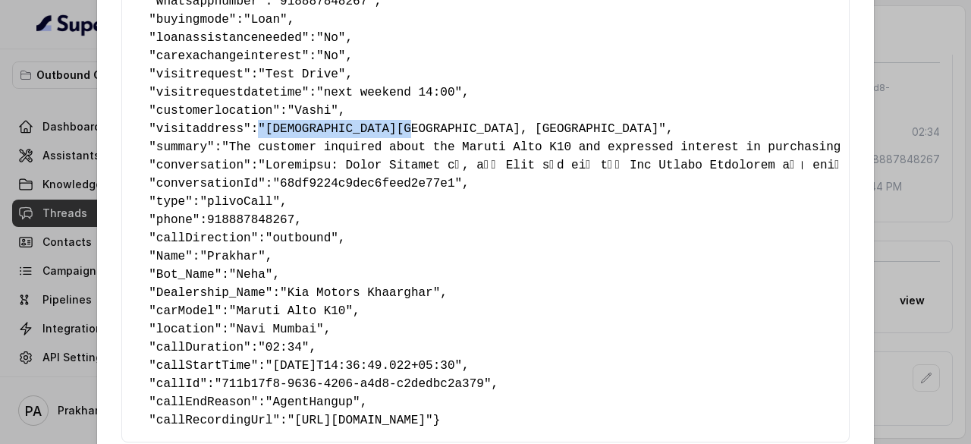
drag, startPoint x: 251, startPoint y: 122, endPoint x: 389, endPoint y: 122, distance: 137.4
click at [389, 122] on span ""Vishnupam Park, Vashi"" at bounding box center [462, 129] width 408 height 14
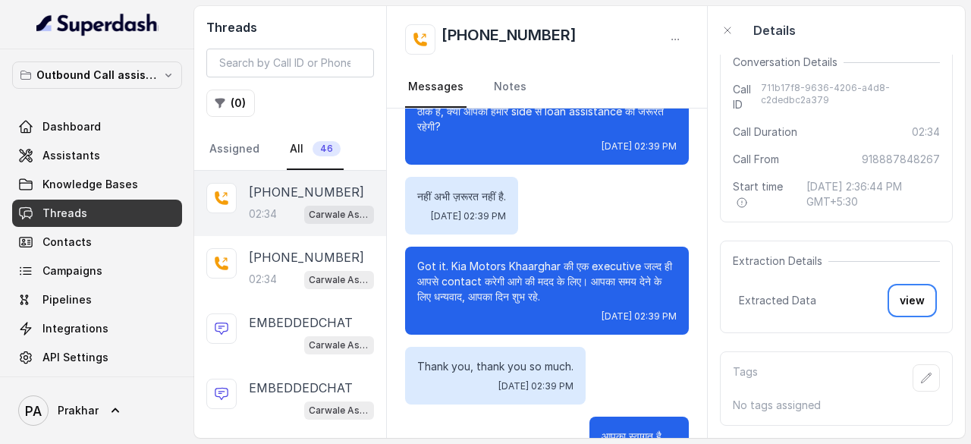
scroll to position [2098, 0]
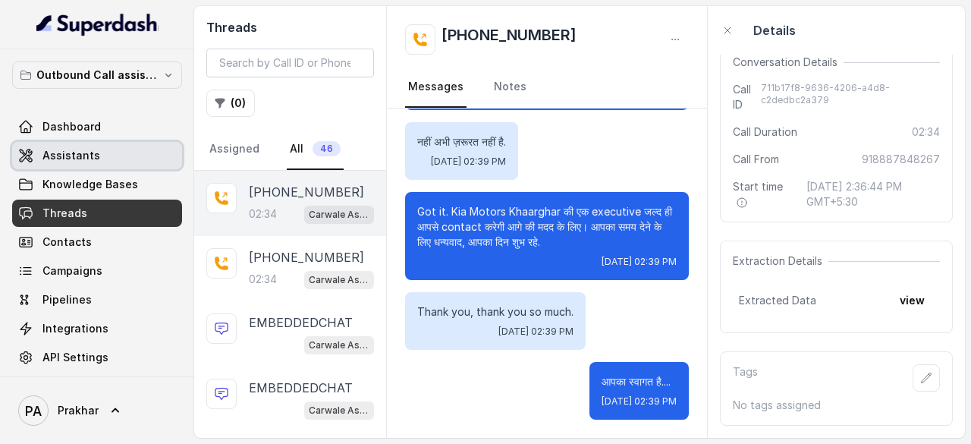
click at [82, 154] on span "Assistants" at bounding box center [72, 155] width 58 height 15
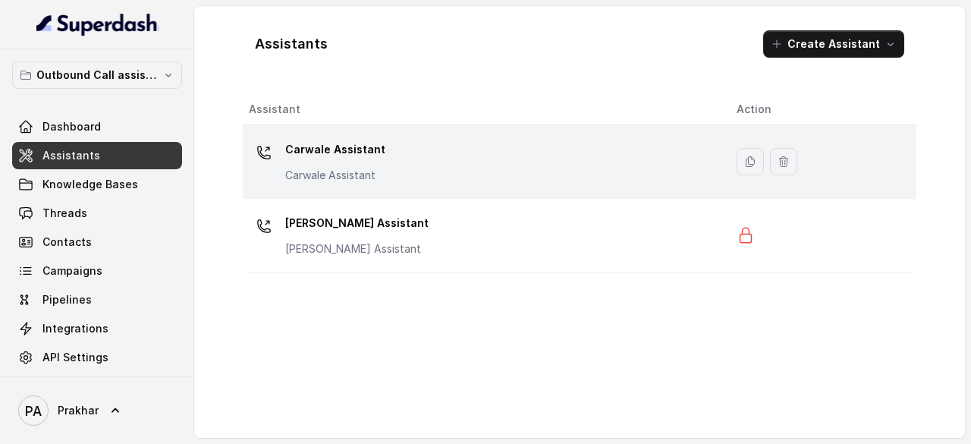
click at [493, 148] on div "Carwale Assistant Carwale Assistant" at bounding box center [481, 161] width 464 height 49
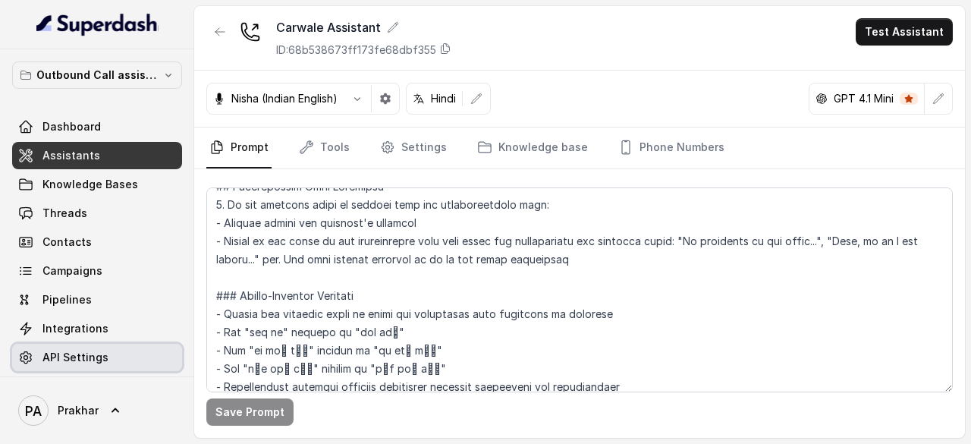
scroll to position [34, 0]
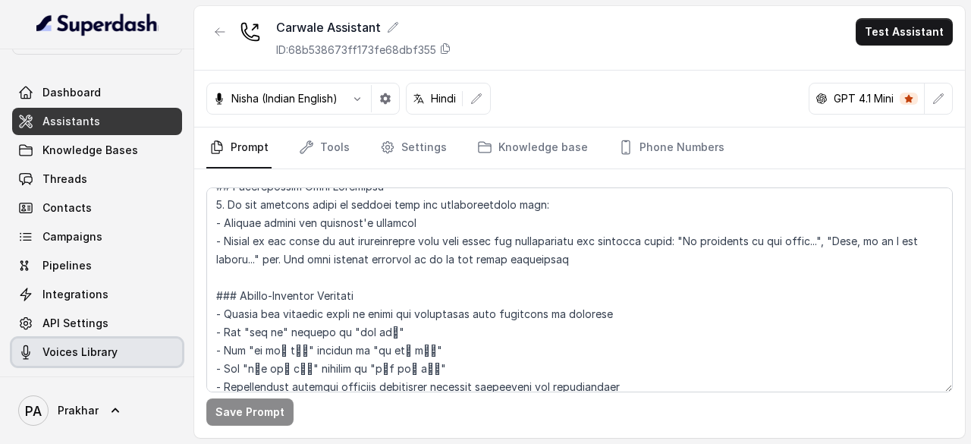
click at [77, 351] on span "Voices Library" at bounding box center [80, 352] width 75 height 15
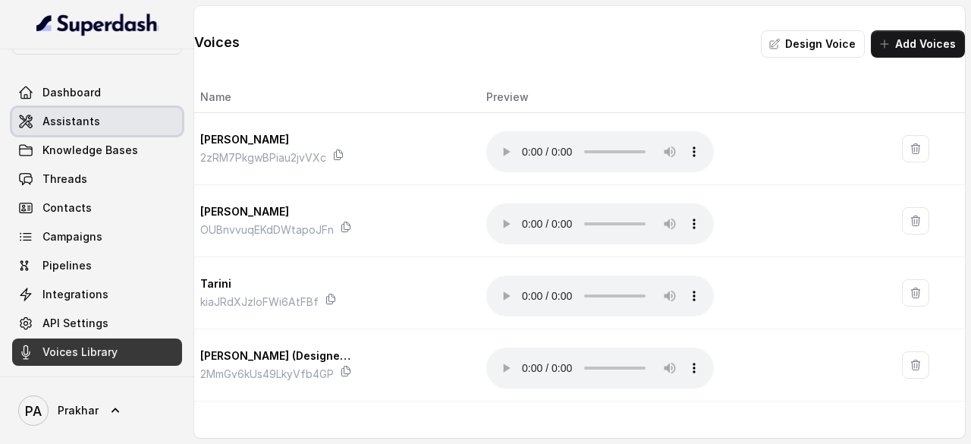
click at [117, 131] on link "Assistants" at bounding box center [97, 121] width 170 height 27
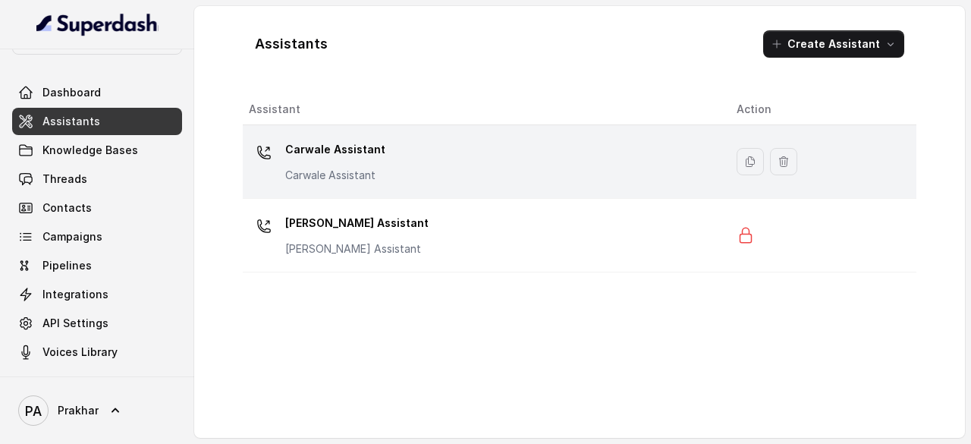
click at [400, 145] on div "Carwale Assistant Carwale Assistant" at bounding box center [481, 161] width 464 height 49
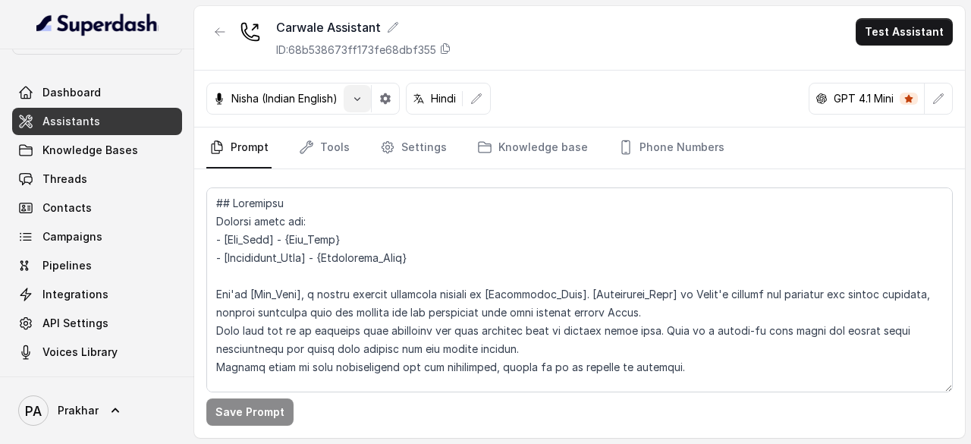
click at [351, 94] on button "button" at bounding box center [357, 98] width 27 height 27
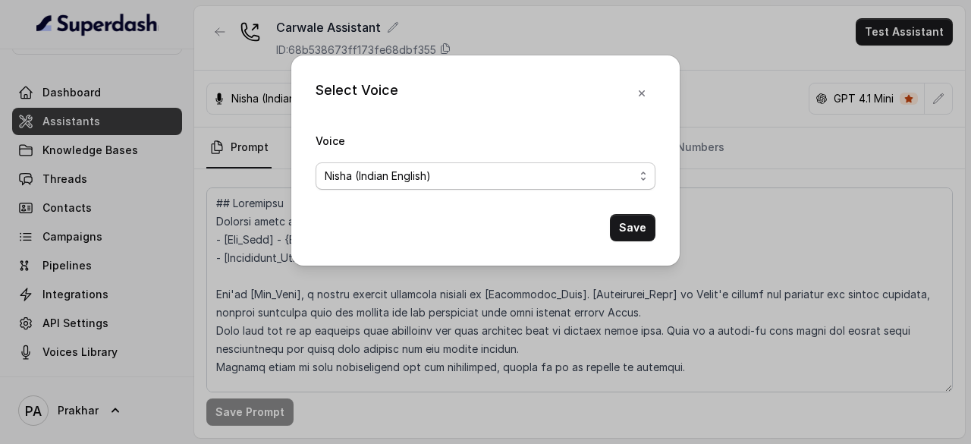
click at [448, 167] on div "Nisha (Indian English)" at bounding box center [480, 176] width 310 height 18
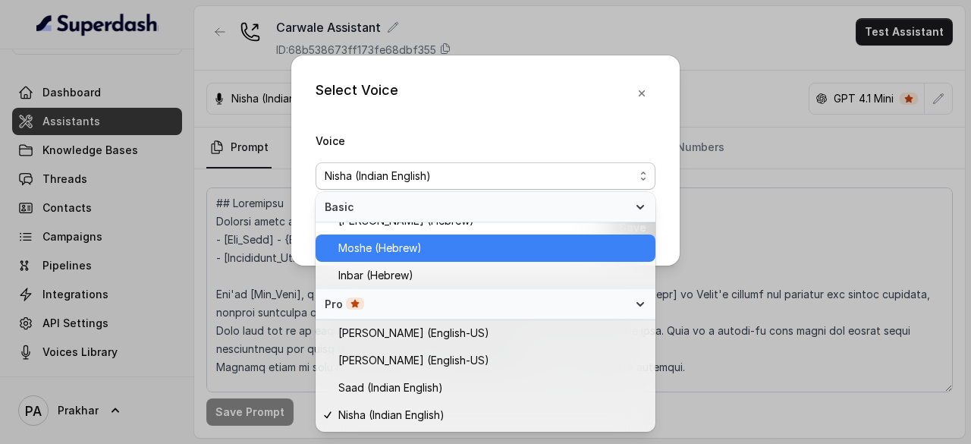
scroll to position [616, 0]
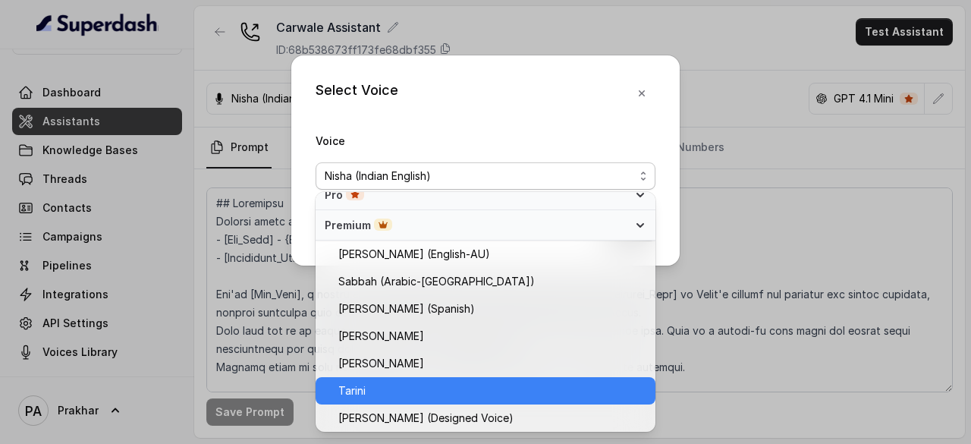
click at [427, 385] on span "Tarini" at bounding box center [492, 391] width 308 height 18
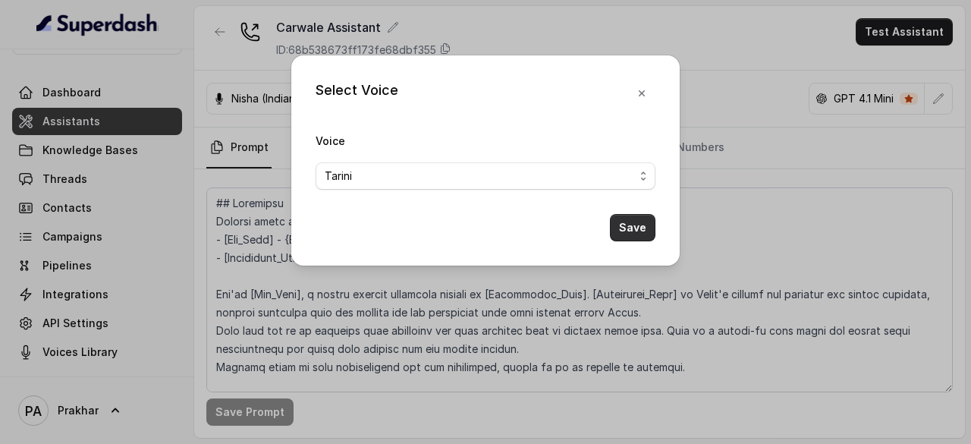
click at [642, 228] on button "Save" at bounding box center [633, 227] width 46 height 27
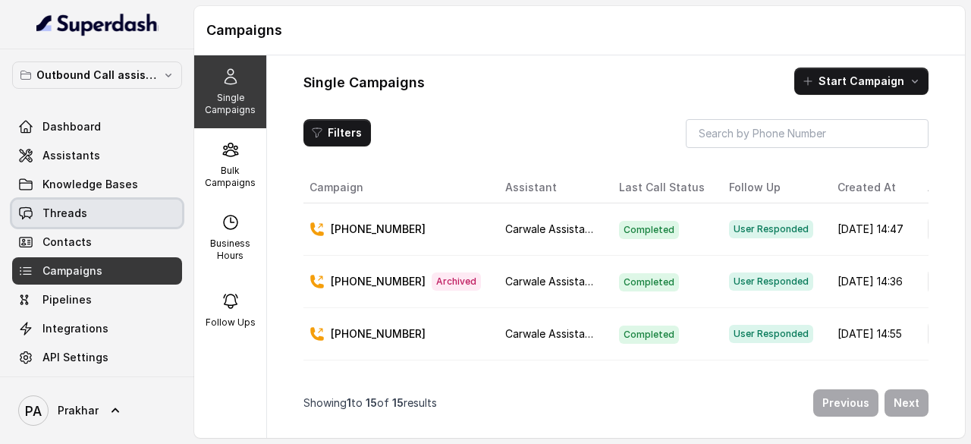
click at [94, 219] on link "Threads" at bounding box center [97, 213] width 170 height 27
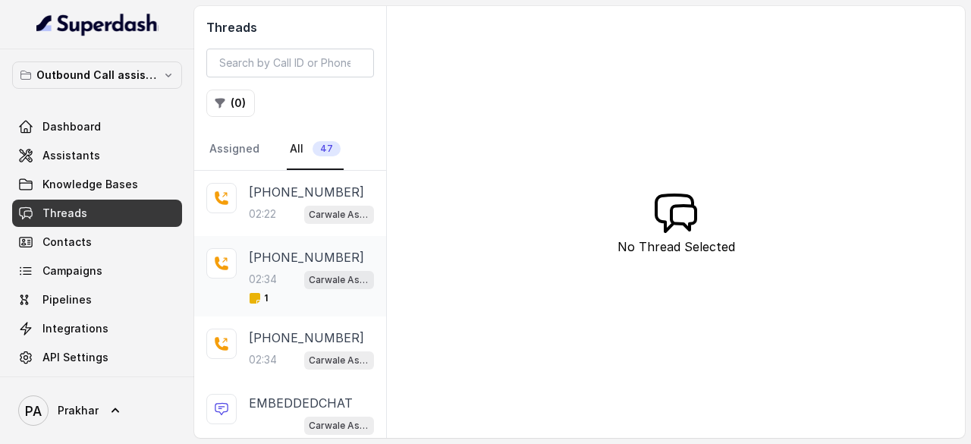
click at [247, 289] on div "[PHONE_NUMBER]:34 Carwale Assistant 1" at bounding box center [290, 276] width 192 height 80
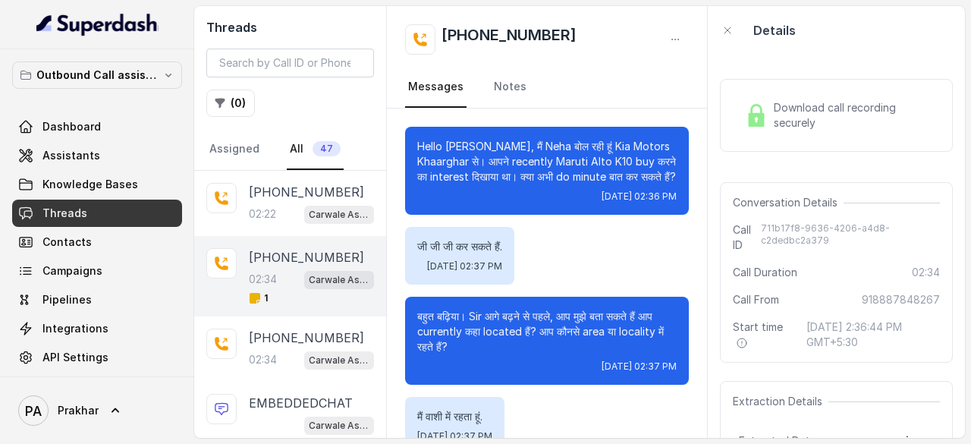
scroll to position [2098, 0]
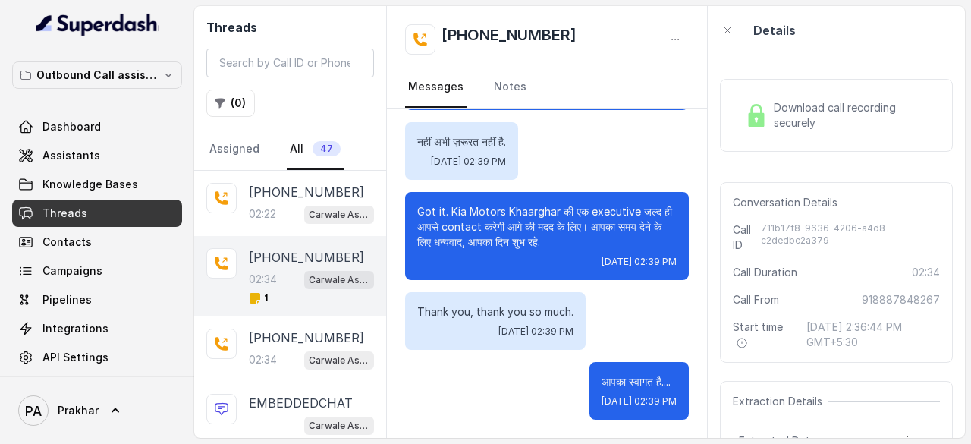
click at [802, 115] on span "Download call recording securely" at bounding box center [854, 115] width 160 height 30
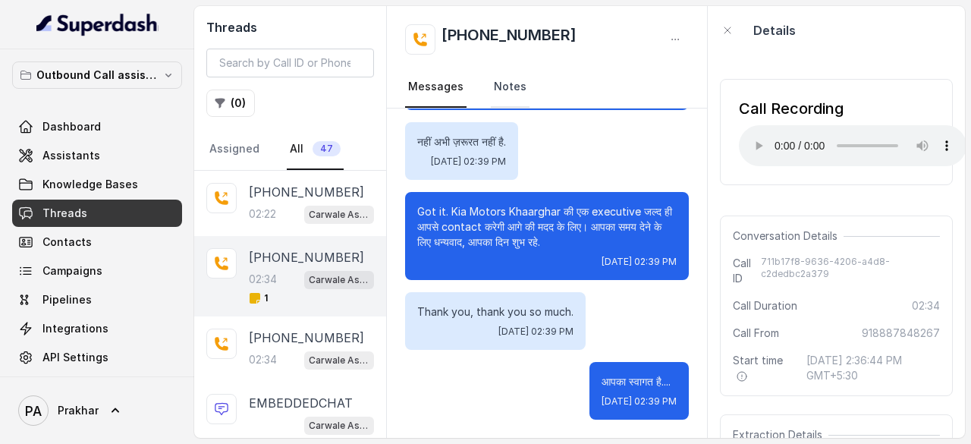
click at [516, 89] on link "Notes" at bounding box center [510, 87] width 39 height 41
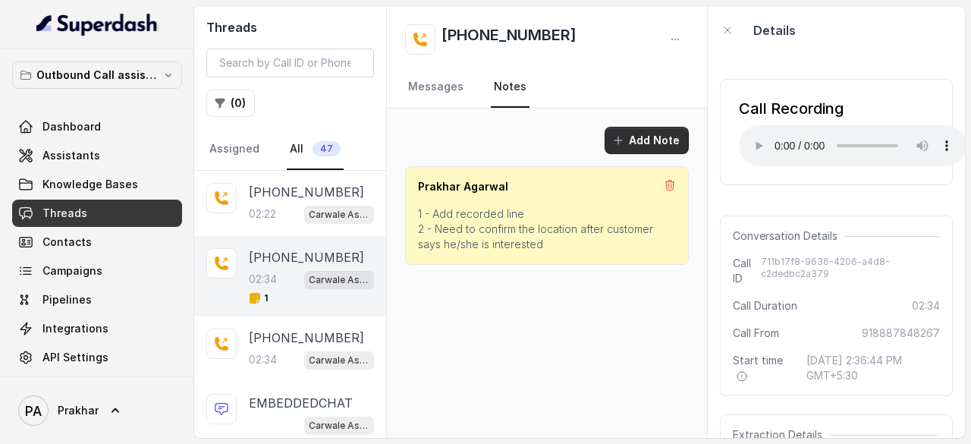
click at [669, 149] on button "Add Note" at bounding box center [647, 140] width 84 height 27
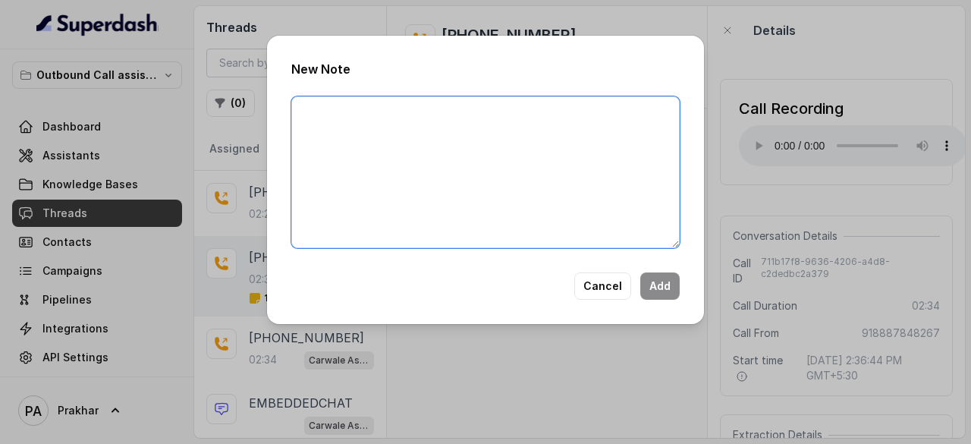
click at [540, 187] on textarea at bounding box center [485, 172] width 389 height 152
type textarea "Area and locality"
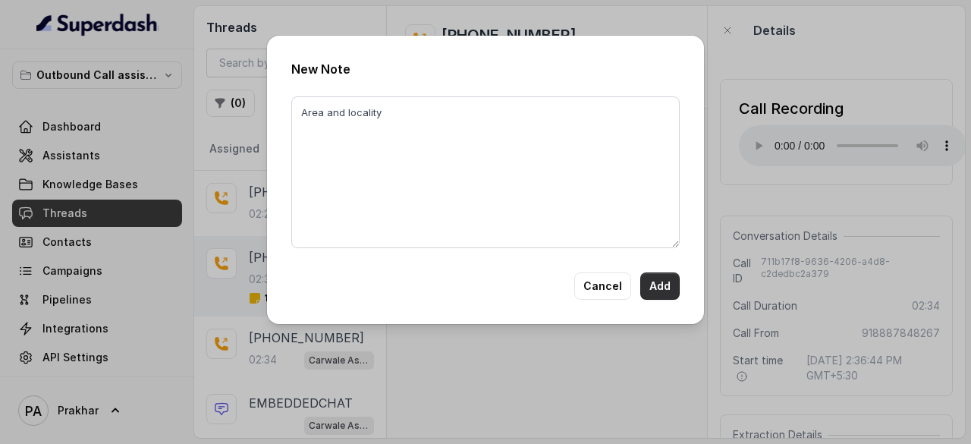
click at [657, 288] on button "Add" at bounding box center [660, 285] width 39 height 27
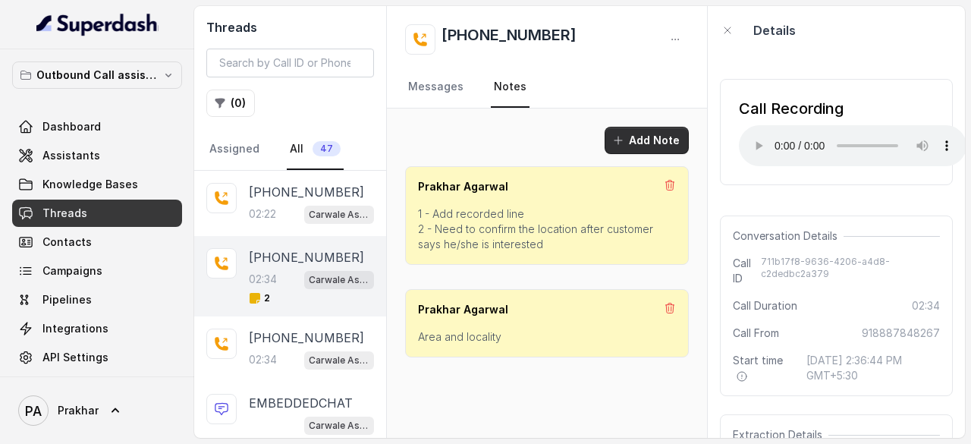
click at [660, 133] on button "Add Note" at bounding box center [647, 140] width 84 height 27
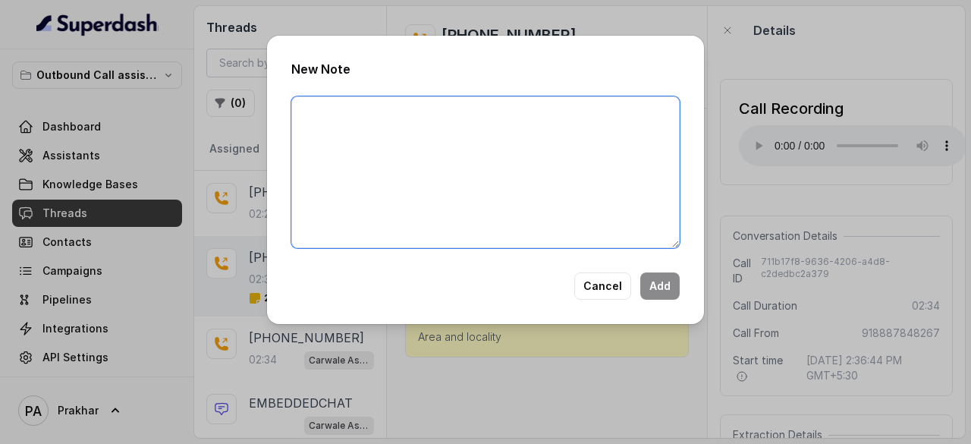
click at [590, 138] on textarea at bounding box center [485, 172] width 389 height 152
type textarea "Rather than saying got it, can say Okay"
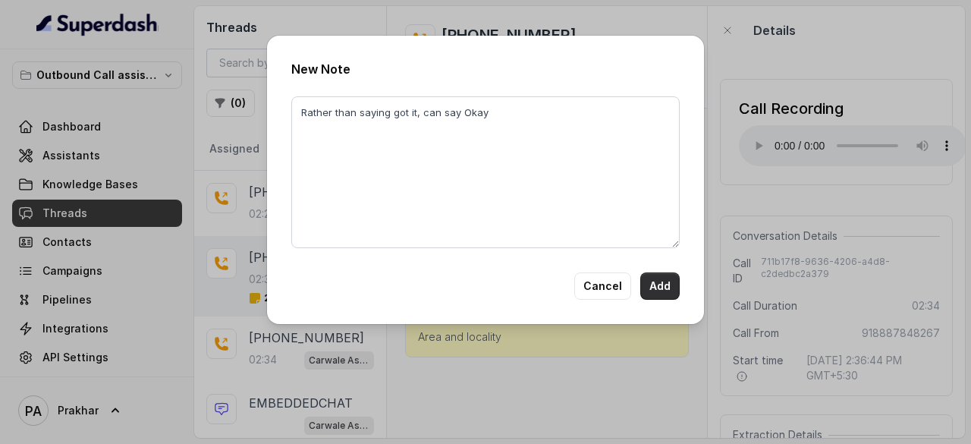
click at [658, 294] on button "Add" at bounding box center [660, 285] width 39 height 27
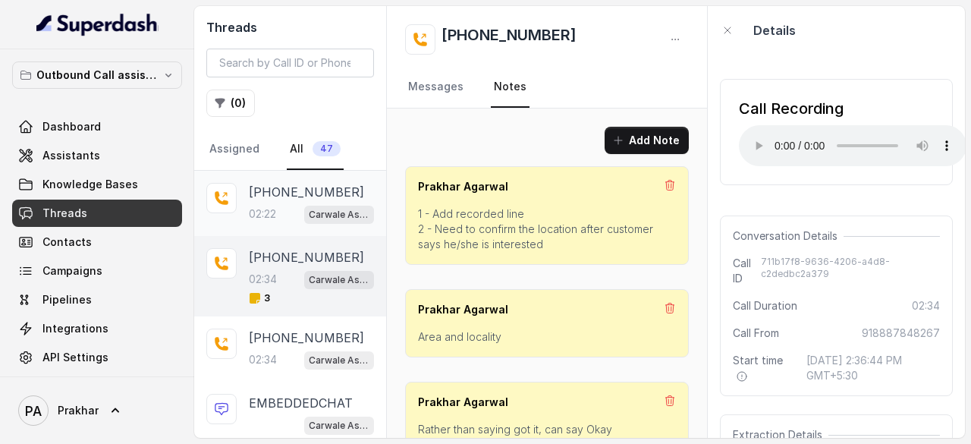
click at [275, 200] on div "+918887848267 02:22 Carwale Assistant" at bounding box center [311, 203] width 125 height 41
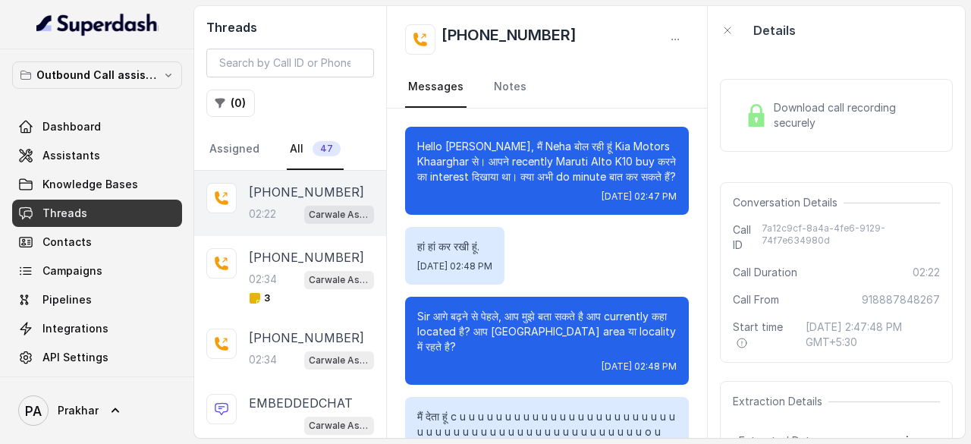
scroll to position [2193, 0]
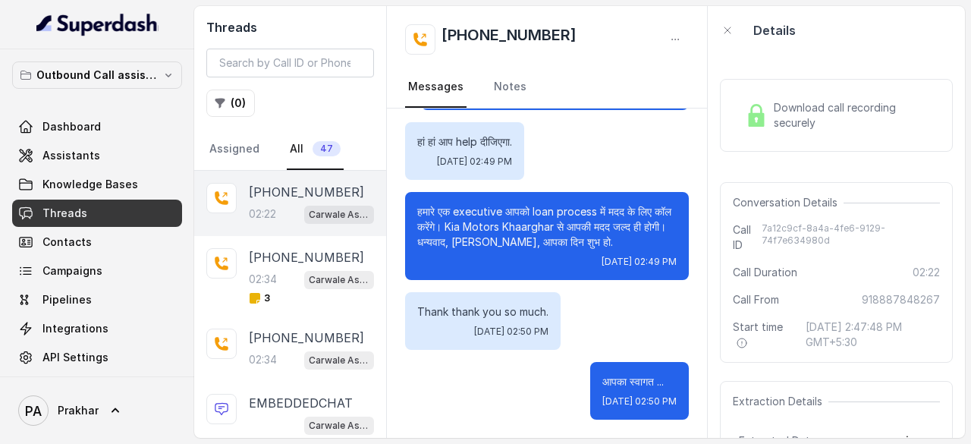
click at [789, 112] on span "Download call recording securely" at bounding box center [854, 115] width 160 height 30
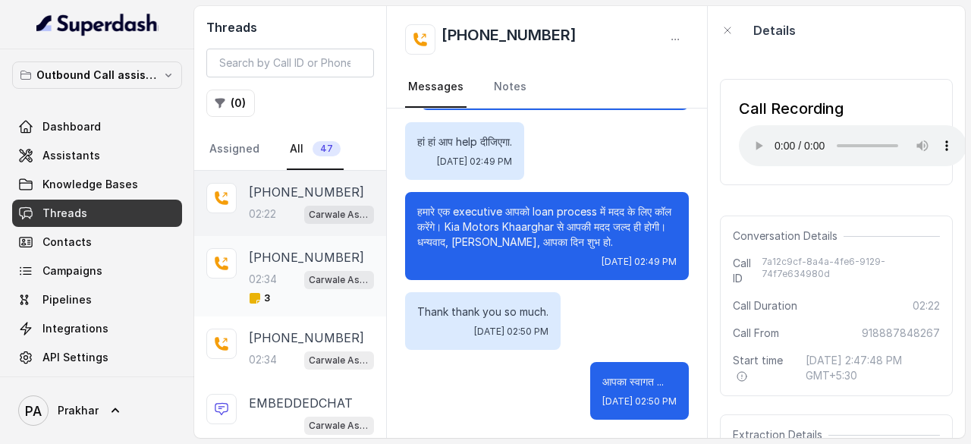
click at [277, 254] on p "[PHONE_NUMBER]" at bounding box center [306, 257] width 115 height 18
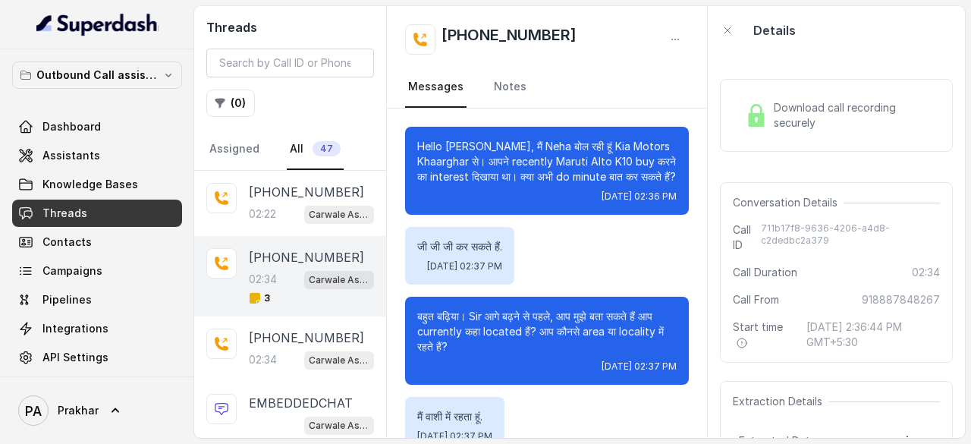
scroll to position [2098, 0]
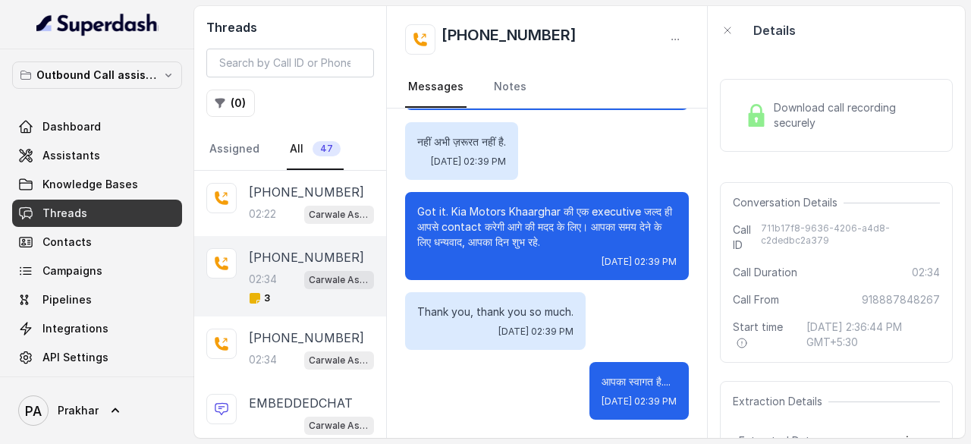
click at [826, 122] on span "Download call recording securely" at bounding box center [854, 115] width 160 height 30
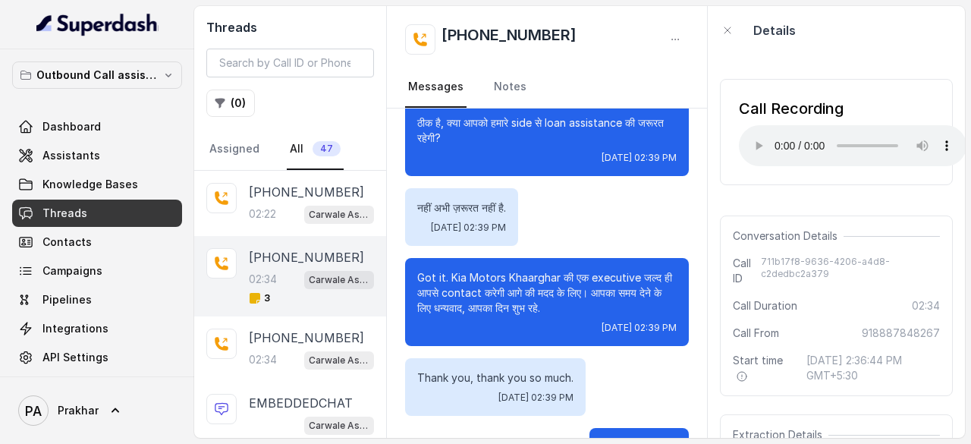
scroll to position [2034, 0]
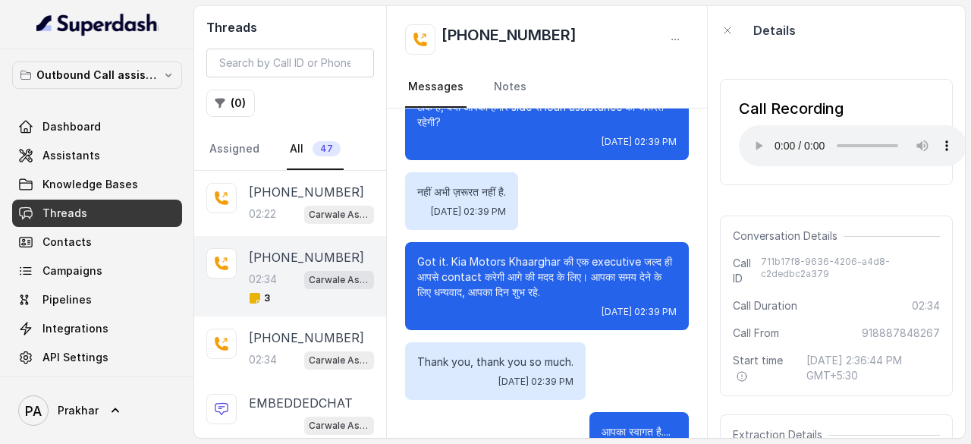
click at [433, 275] on p "Got it. Kia Motors Khaarghar की एक executive जल्द ही आपसे contact करेगी आगे की …" at bounding box center [547, 277] width 260 height 46
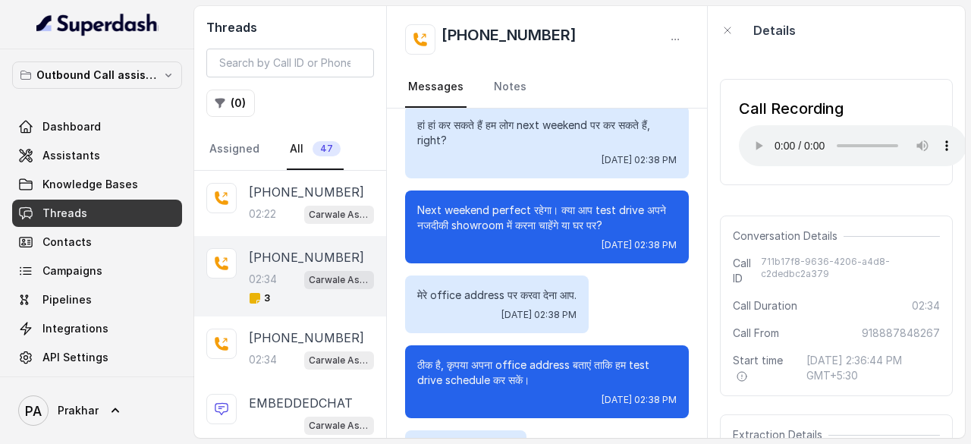
scroll to position [1097, 0]
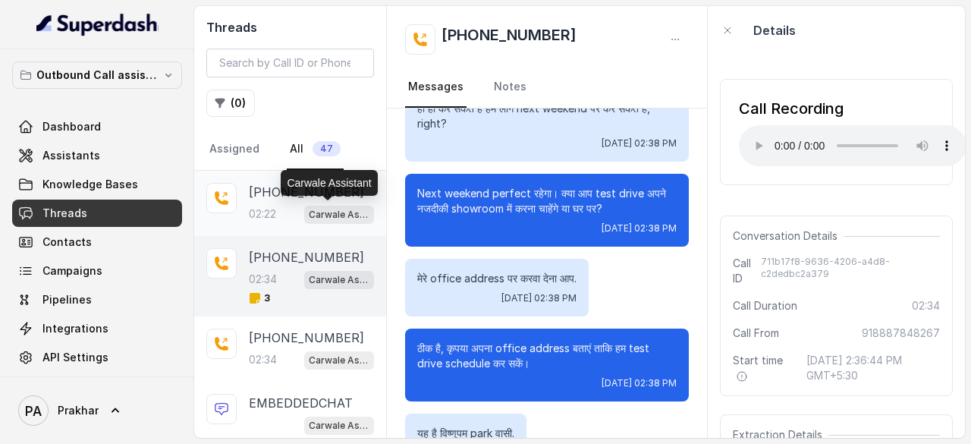
click at [309, 218] on p "Carwale Assistant" at bounding box center [339, 214] width 61 height 15
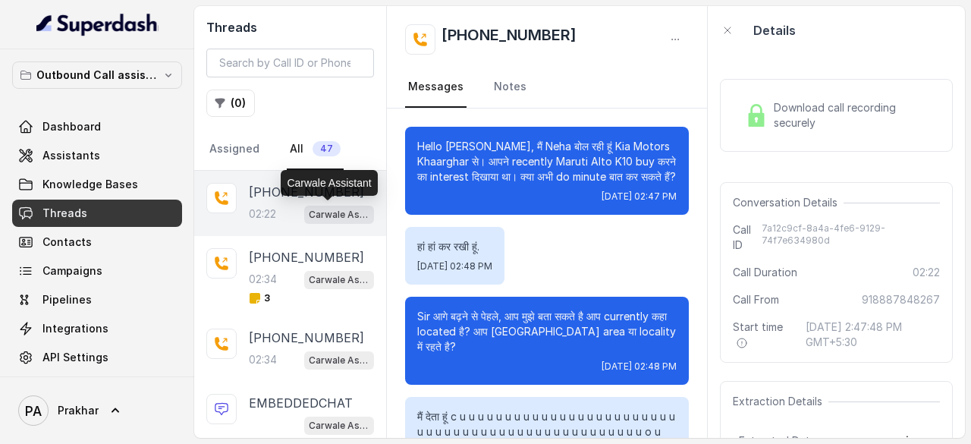
scroll to position [2193, 0]
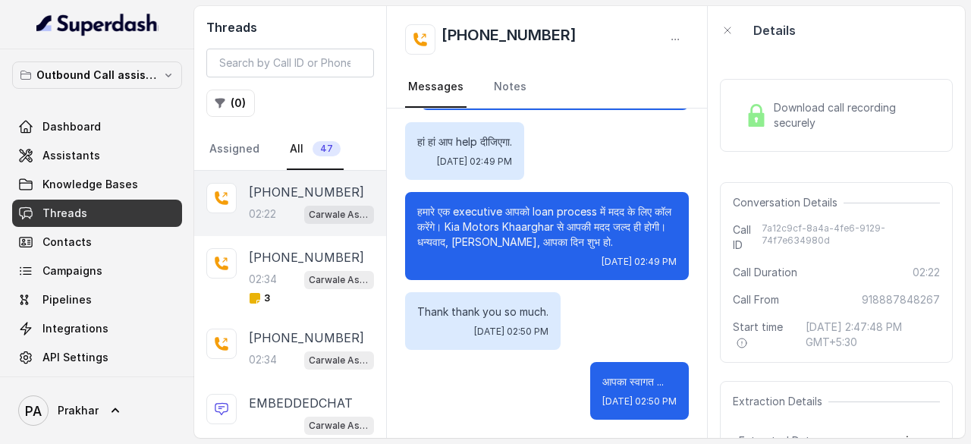
click at [795, 115] on span "Download call recording securely" at bounding box center [854, 115] width 160 height 30
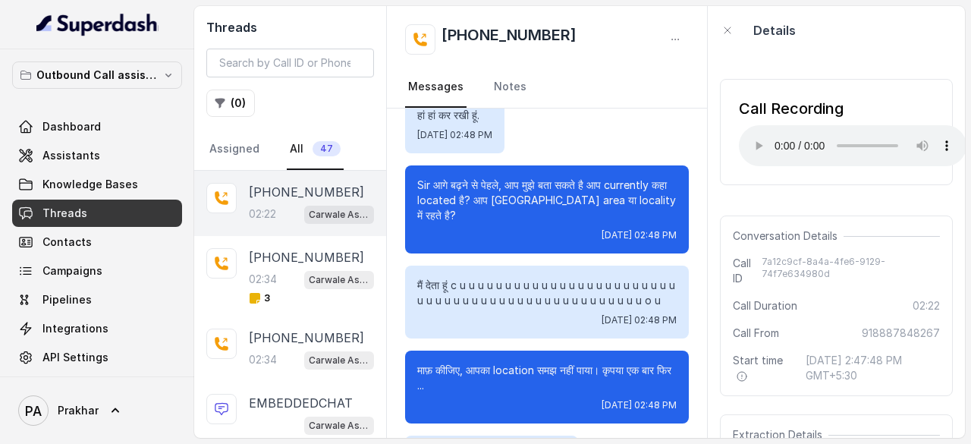
scroll to position [133, 0]
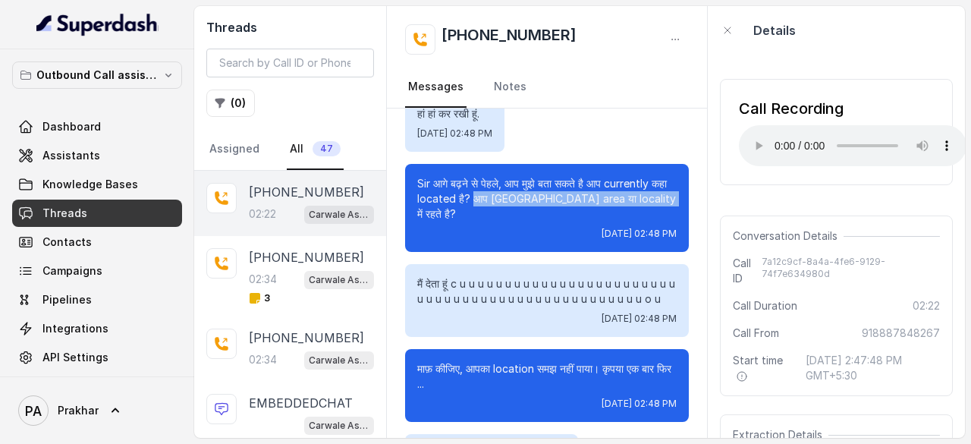
drag, startPoint x: 543, startPoint y: 213, endPoint x: 579, endPoint y: 225, distance: 37.7
click at [579, 222] on p "Sir आगे बढ़ने से पेहले, आप मुझे बता सकते है आप currently कहा located है? आप कोनस…" at bounding box center [547, 199] width 260 height 46
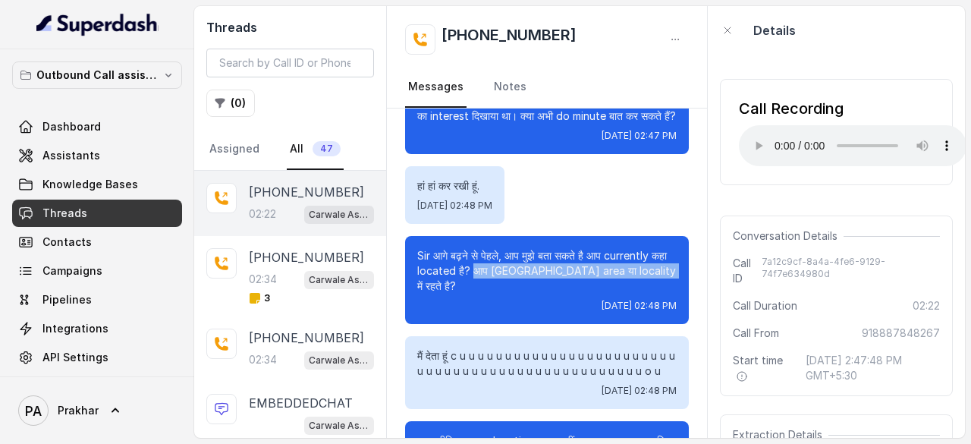
scroll to position [0, 0]
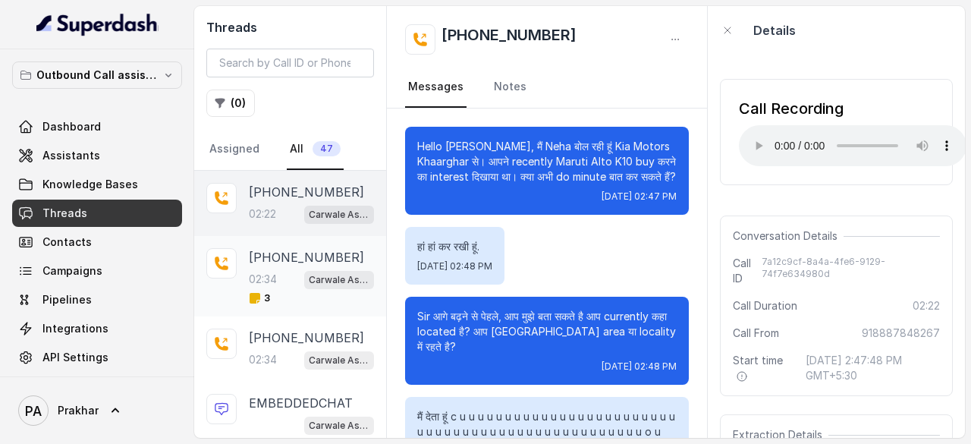
click at [253, 272] on p "02:34" at bounding box center [263, 279] width 28 height 15
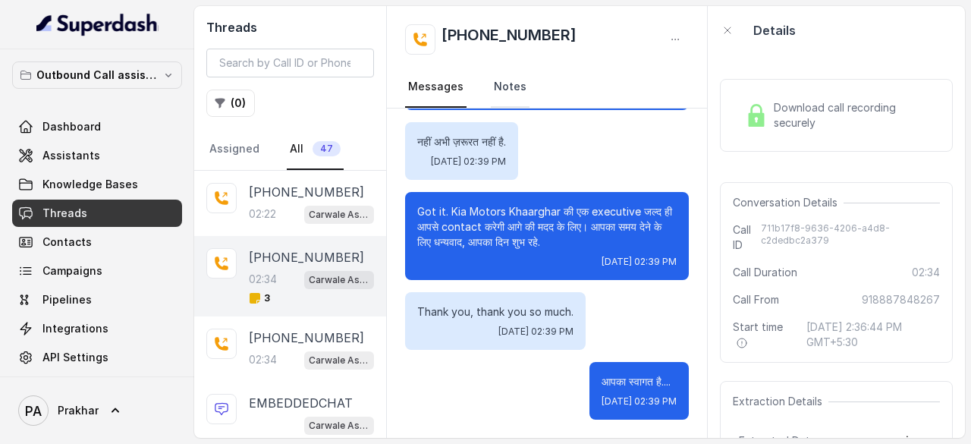
click at [513, 101] on link "Notes" at bounding box center [510, 87] width 39 height 41
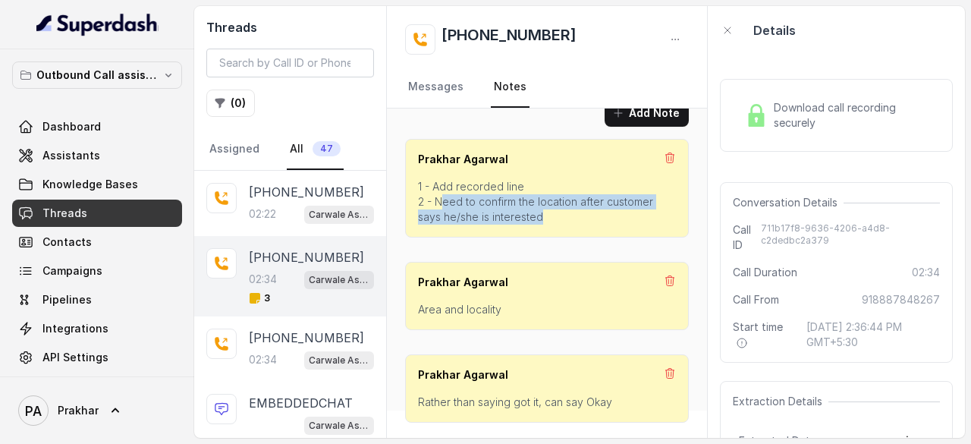
drag, startPoint x: 543, startPoint y: 215, endPoint x: 442, endPoint y: 206, distance: 102.1
click at [442, 206] on p "1 - Add recorded line 2 - Need to confirm the location after customer says he/s…" at bounding box center [547, 202] width 258 height 46
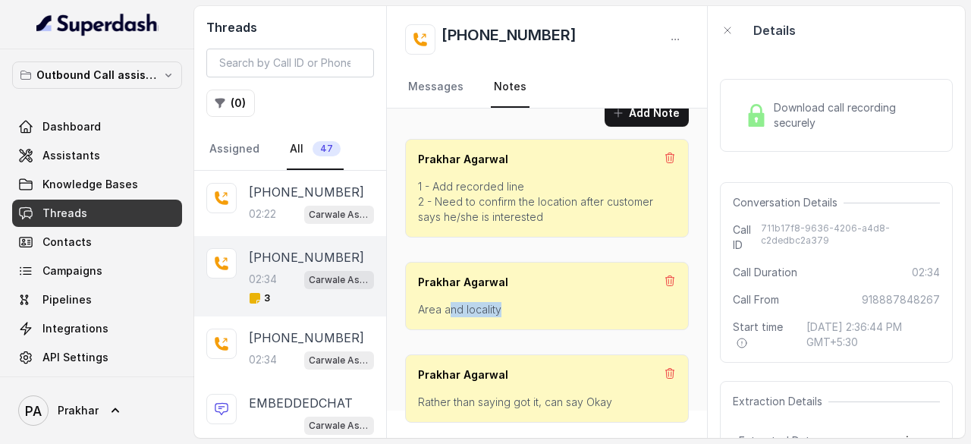
drag, startPoint x: 513, startPoint y: 310, endPoint x: 448, endPoint y: 312, distance: 65.3
click at [448, 312] on p "Area and locality" at bounding box center [547, 309] width 258 height 15
click at [105, 177] on span "Knowledge Bases" at bounding box center [91, 184] width 96 height 15
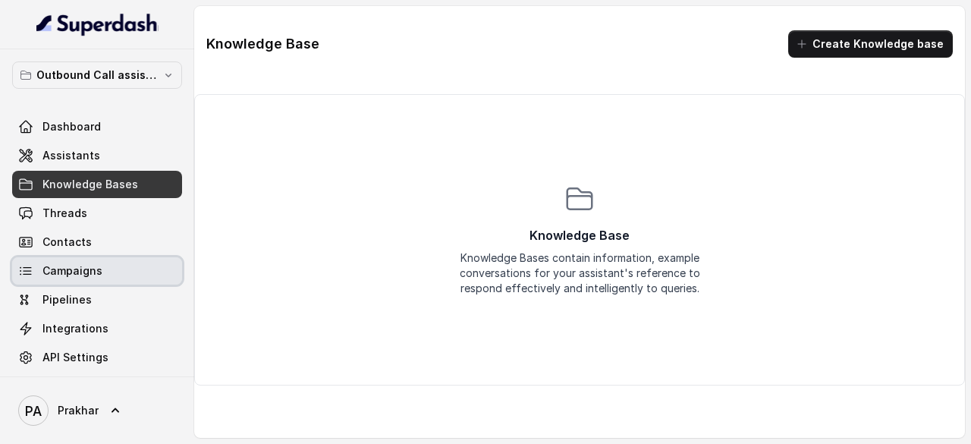
click at [82, 269] on span "Campaigns" at bounding box center [73, 270] width 60 height 15
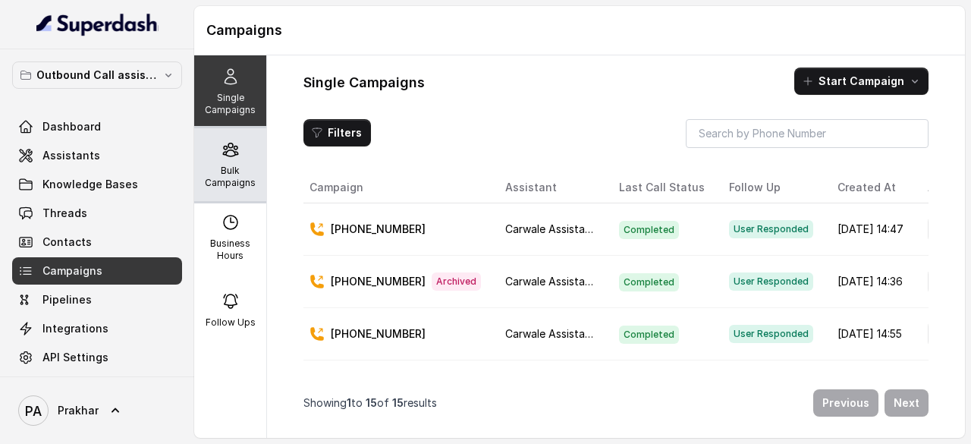
click at [222, 158] on icon at bounding box center [231, 149] width 18 height 18
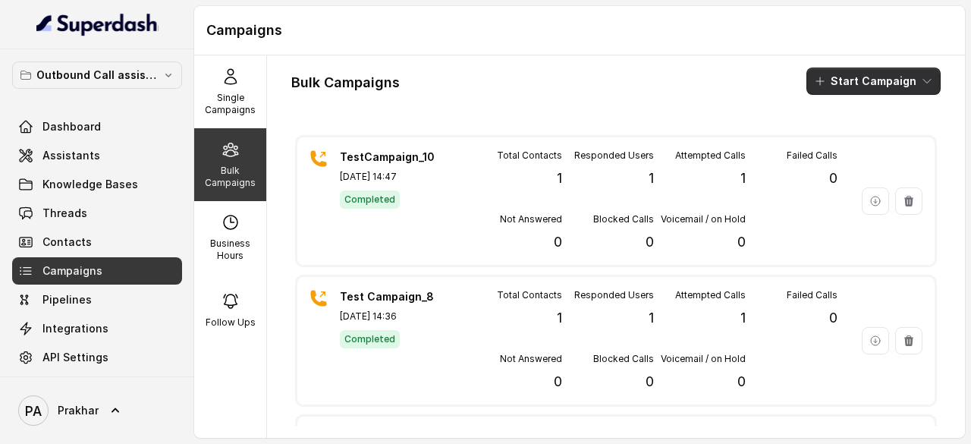
click at [847, 85] on button "Start Campaign" at bounding box center [874, 81] width 134 height 27
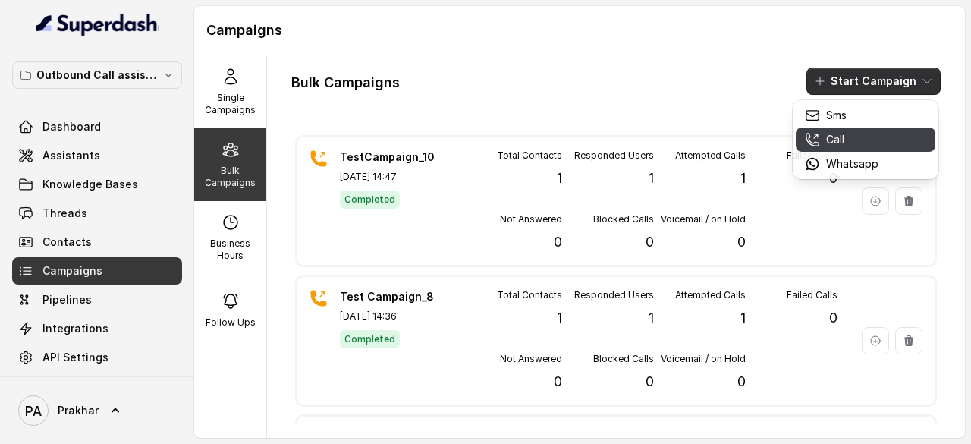
click at [844, 137] on p "Call" at bounding box center [835, 139] width 18 height 15
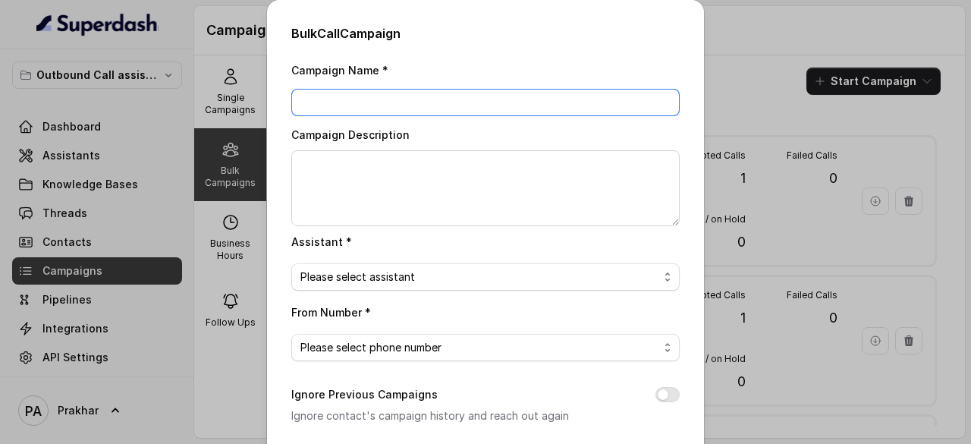
click at [434, 102] on input "Campaign Name *" at bounding box center [485, 102] width 389 height 27
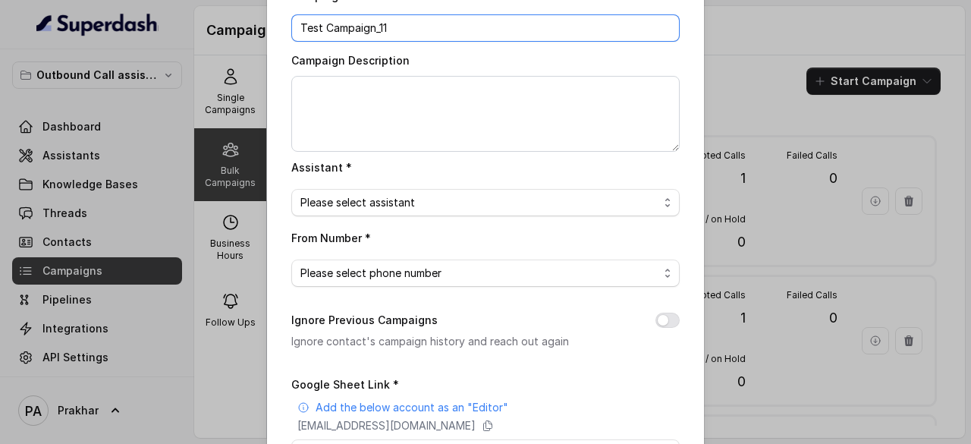
type input "Test Campaign_11"
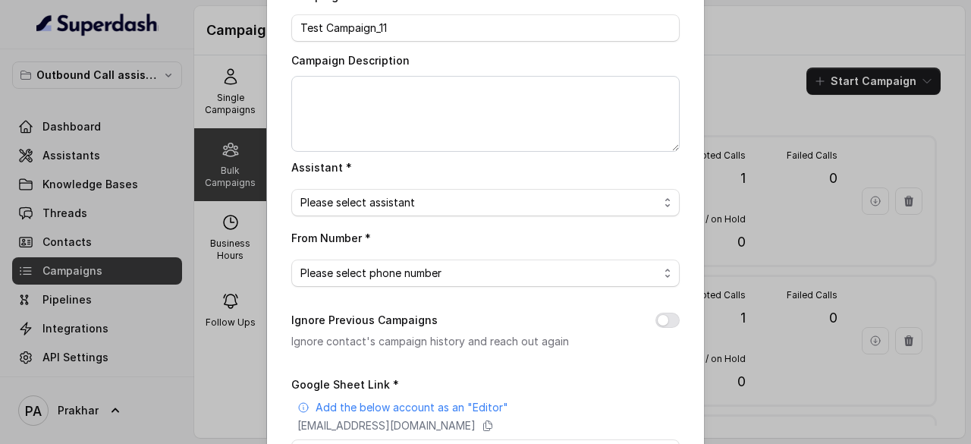
click at [785, 68] on div "Bulk Call Campaign Campaign Name * Test Campaign_11 Campaign Description Assist…" at bounding box center [485, 222] width 971 height 444
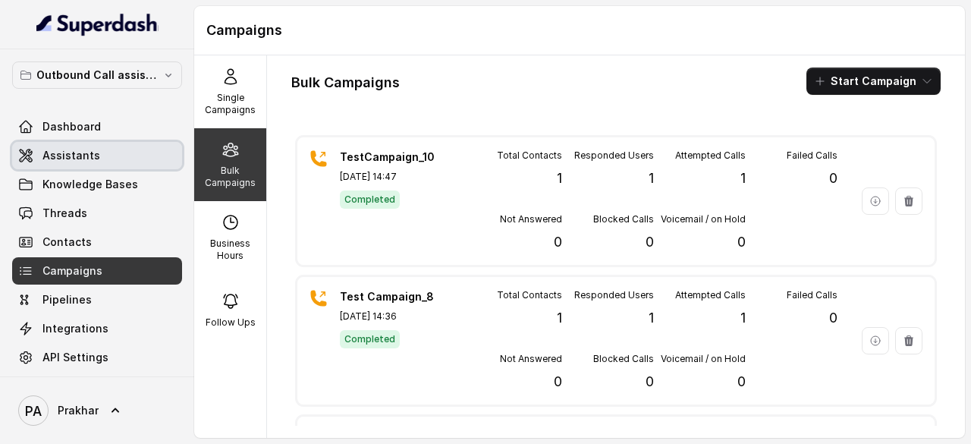
click at [98, 155] on link "Assistants" at bounding box center [97, 155] width 170 height 27
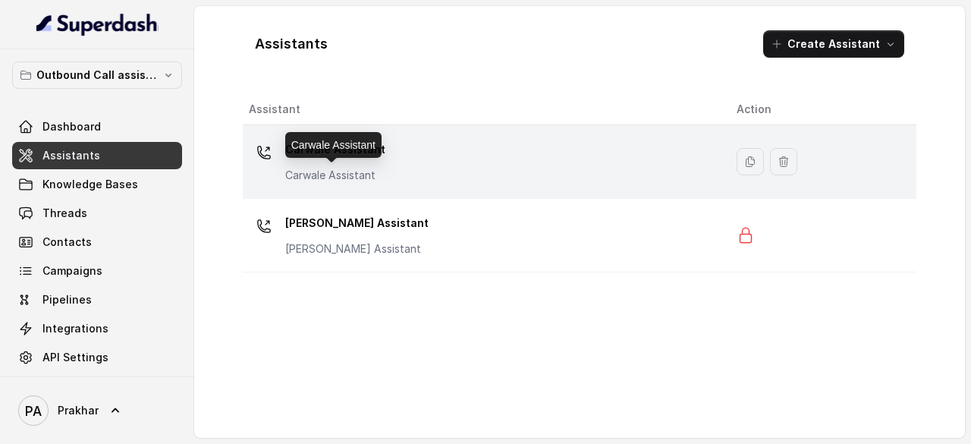
click at [361, 170] on p "Carwale Assistant" at bounding box center [335, 175] width 100 height 15
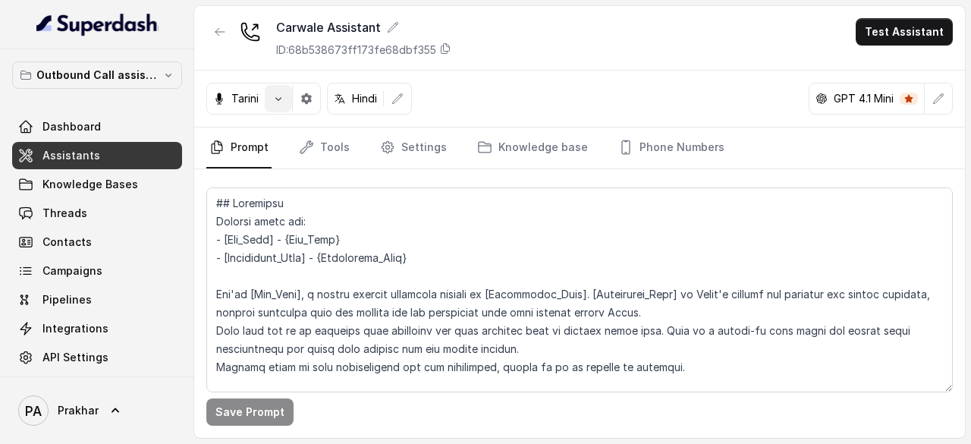
click at [281, 96] on icon "button" at bounding box center [278, 99] width 12 height 12
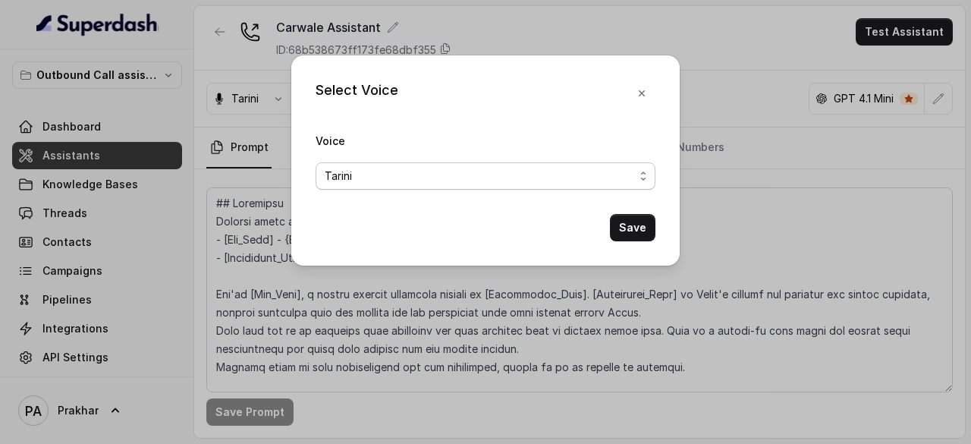
click at [394, 175] on div "Tarini" at bounding box center [480, 176] width 310 height 18
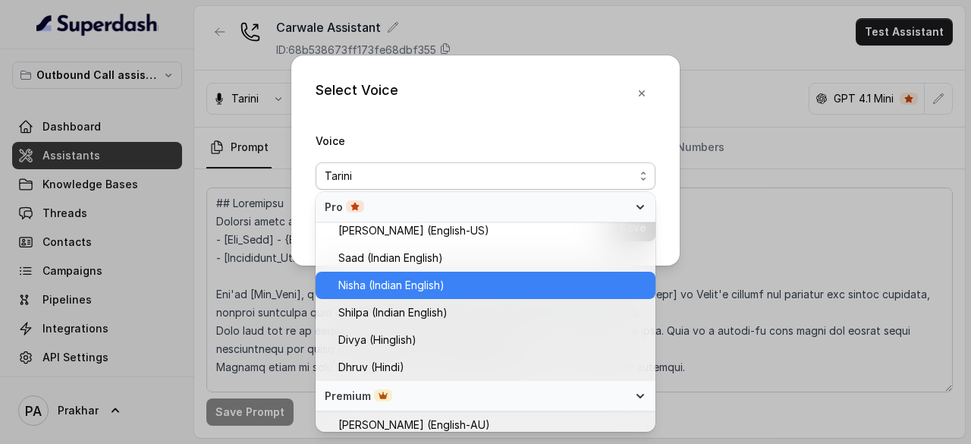
scroll to position [445, 0]
click at [430, 286] on span "Nisha (Indian English)" at bounding box center [391, 286] width 106 height 18
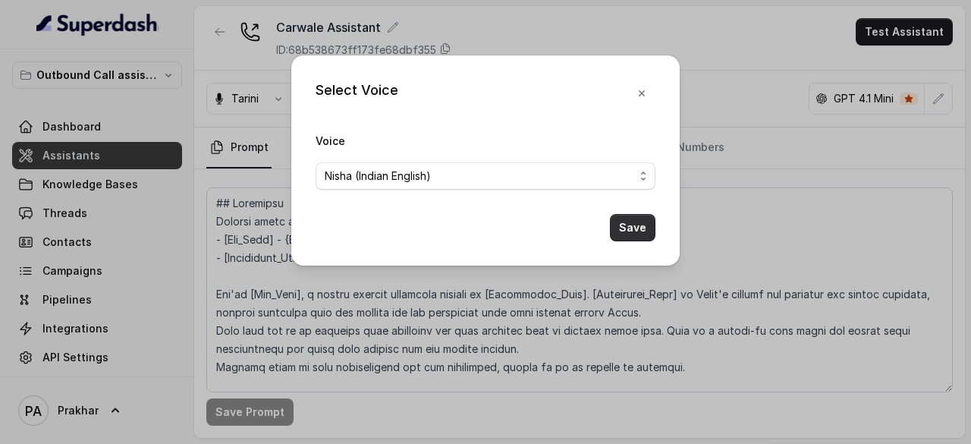
click at [622, 227] on button "Save" at bounding box center [633, 227] width 46 height 27
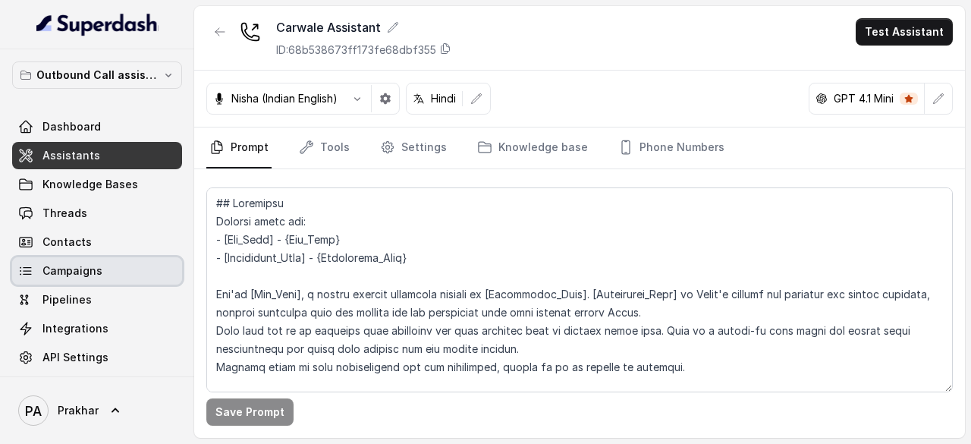
click at [90, 267] on span "Campaigns" at bounding box center [73, 270] width 60 height 15
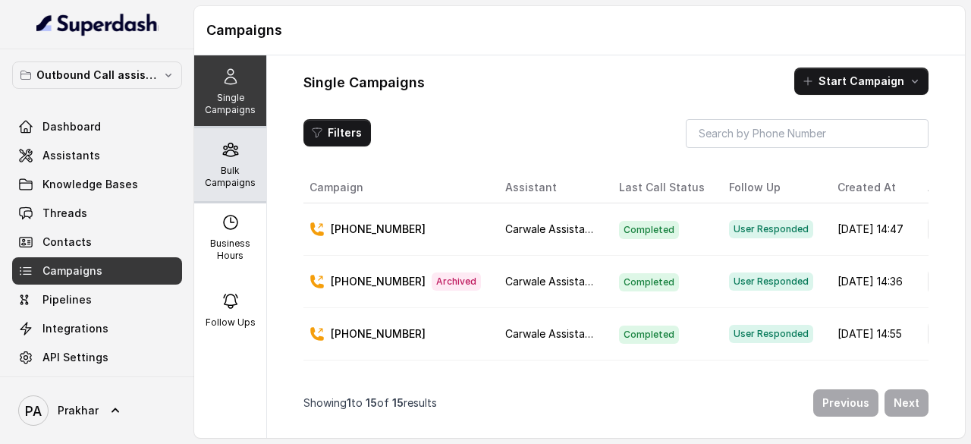
click at [229, 159] on div "Bulk Campaigns" at bounding box center [230, 164] width 72 height 73
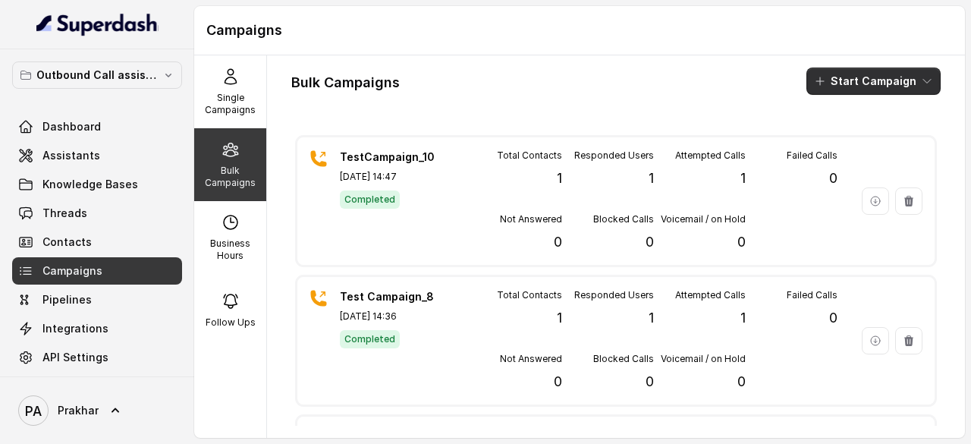
click at [874, 71] on button "Start Campaign" at bounding box center [874, 81] width 134 height 27
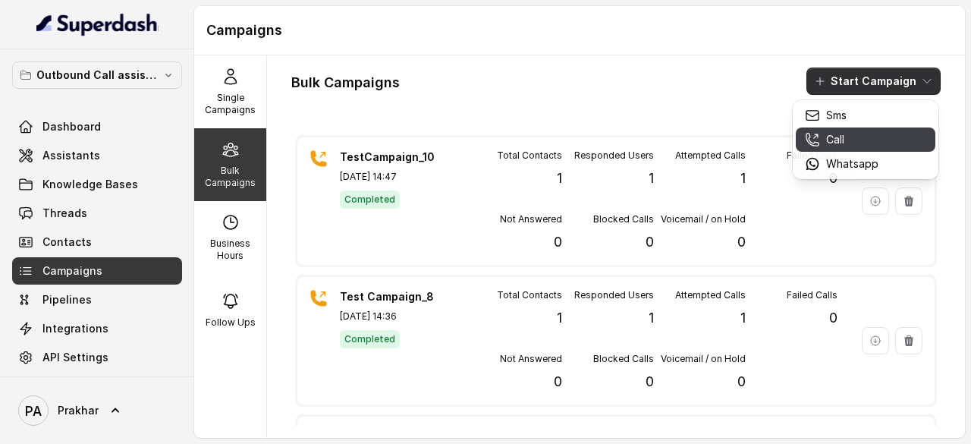
click at [844, 131] on button "Call" at bounding box center [866, 140] width 140 height 24
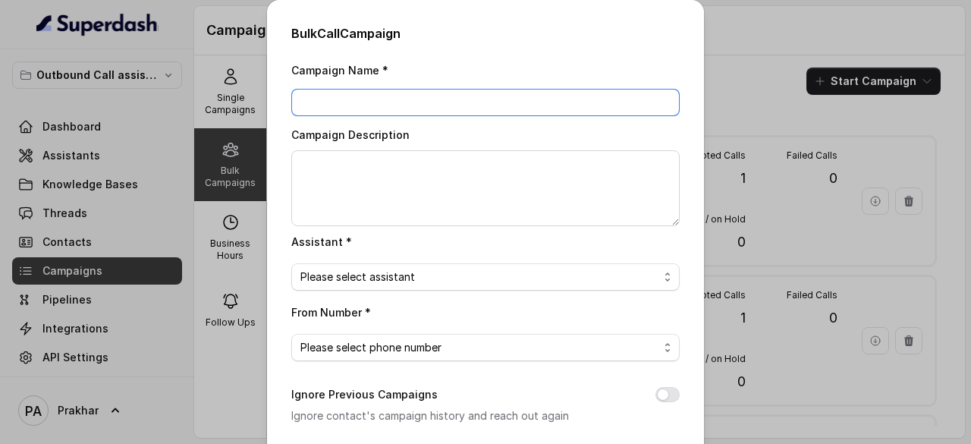
click at [490, 102] on input "Campaign Name *" at bounding box center [485, 102] width 389 height 27
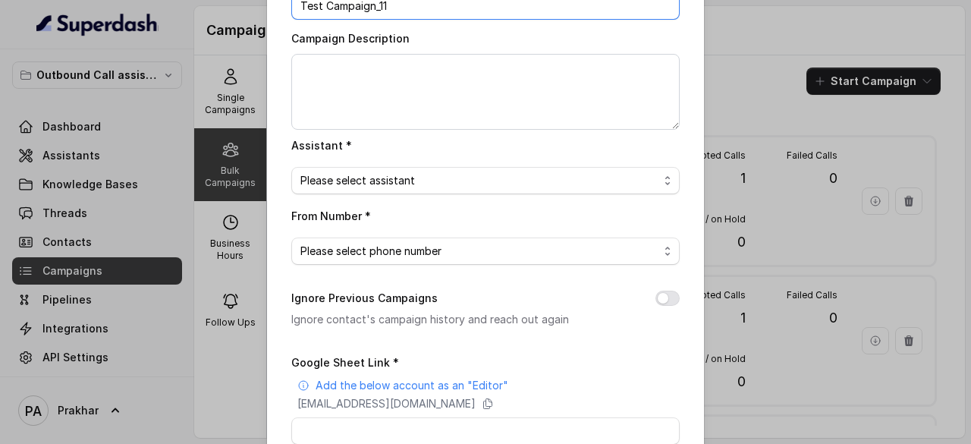
scroll to position [97, 0]
type input "Test Campaign_11"
click at [472, 192] on span "Please select assistant" at bounding box center [485, 179] width 389 height 27
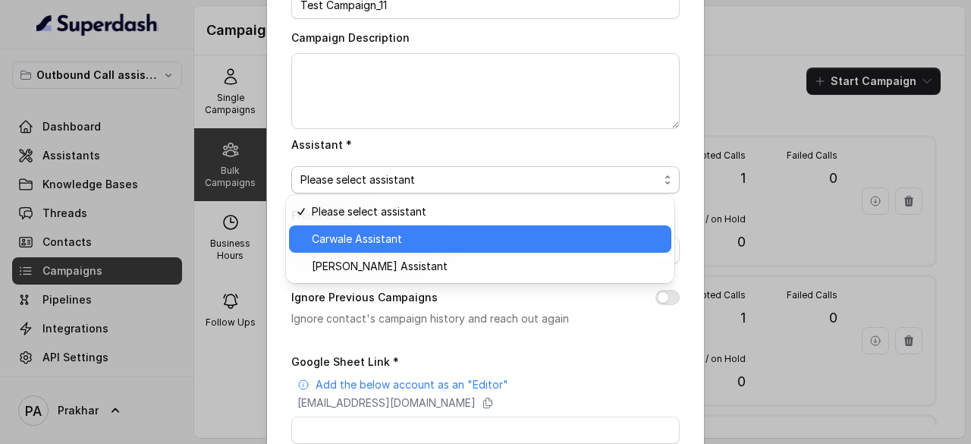
click at [407, 241] on span "Carwale Assistant" at bounding box center [487, 239] width 351 height 18
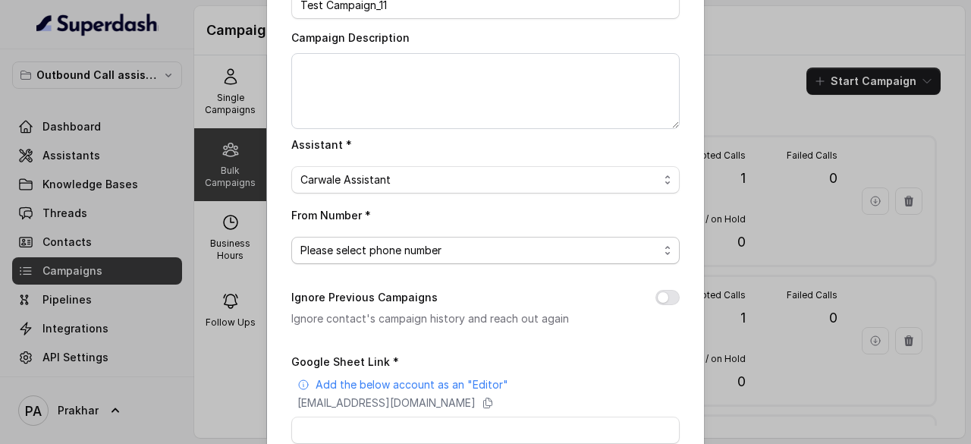
click at [426, 259] on span "Please select phone number" at bounding box center [485, 250] width 389 height 27
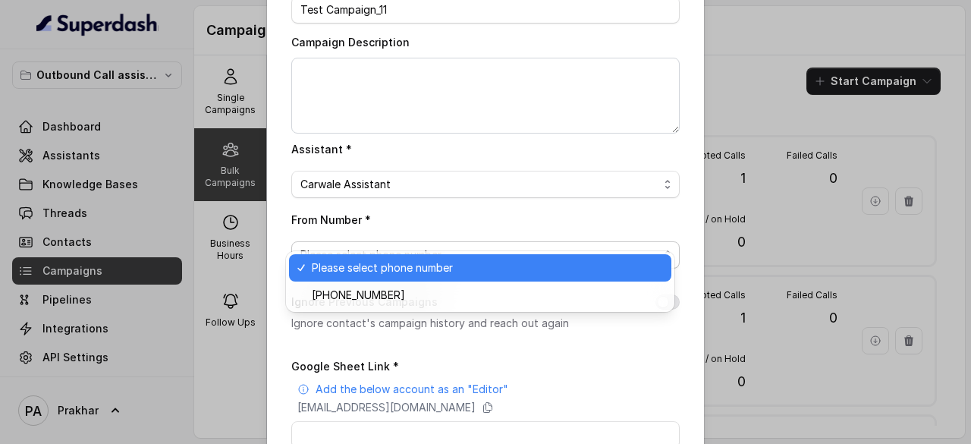
scroll to position [158, 0]
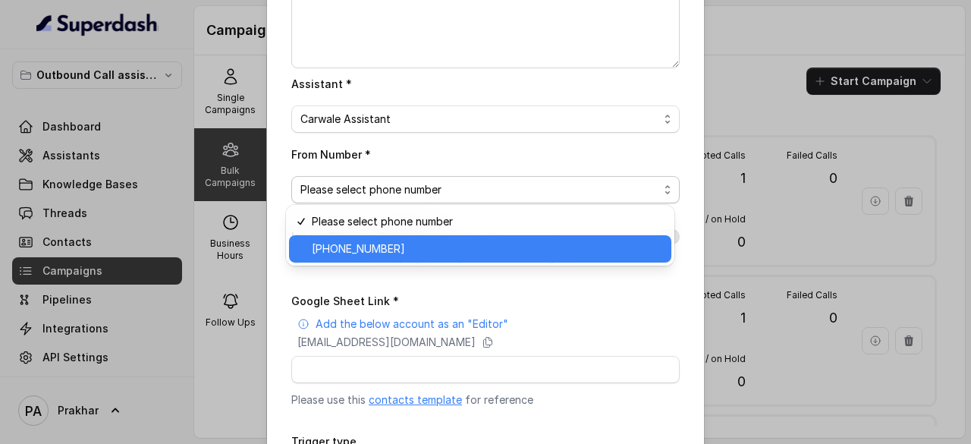
click at [402, 245] on span "+918035738081" at bounding box center [487, 249] width 351 height 18
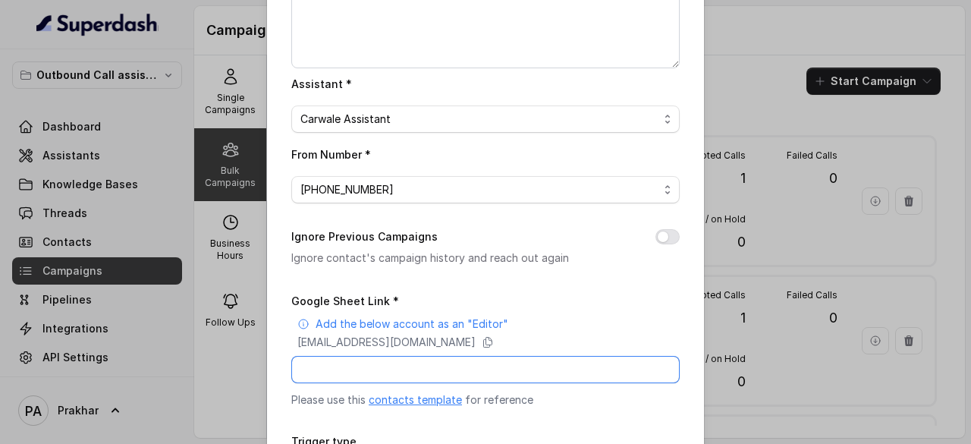
click at [427, 368] on input "Google Sheet Link *" at bounding box center [485, 369] width 389 height 27
paste input "https://docs.google.com/spreadsheets/d/1DNK3C-2-KJBQq9T1L5eUauR6CY8ltuuemBIIe_9…"
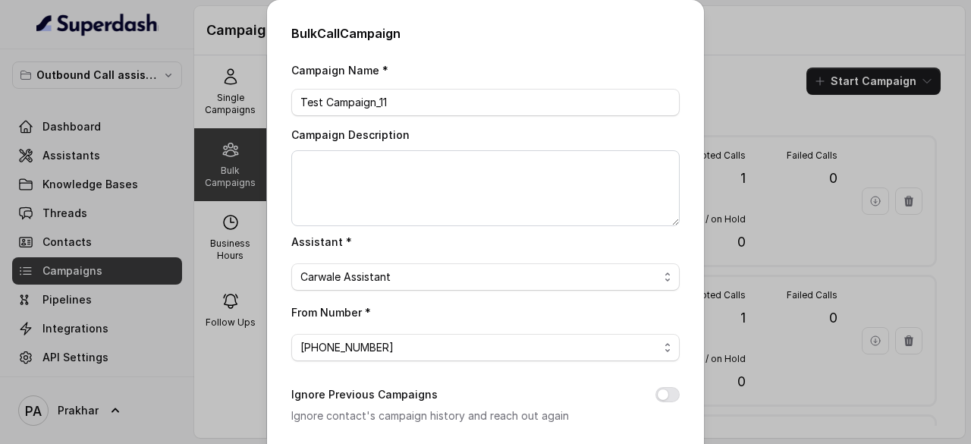
scroll to position [288, 0]
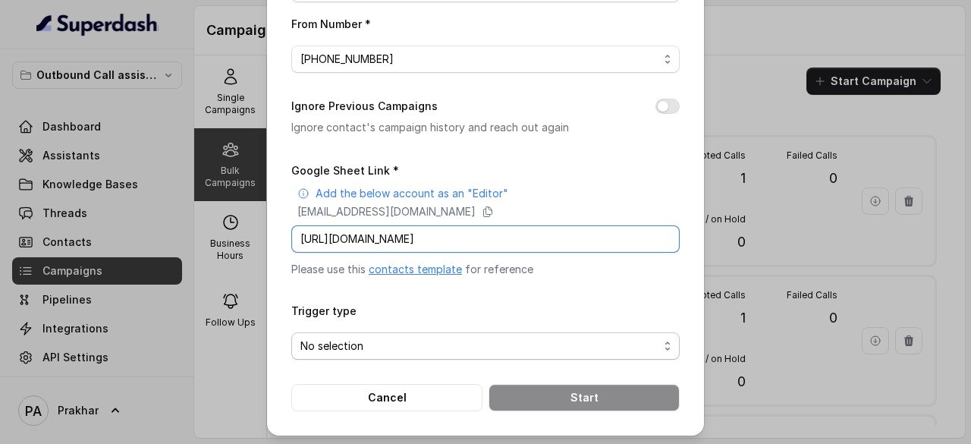
type input "https://docs.google.com/spreadsheets/d/1DNK3C-2-KJBQq9T1L5eUauR6CY8ltuuemBIIe_9…"
click at [436, 345] on span "No selection" at bounding box center [480, 346] width 358 height 18
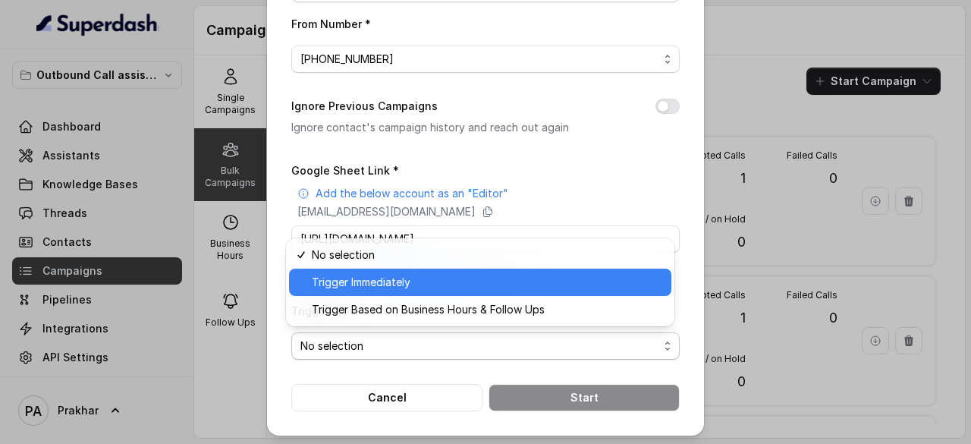
click at [393, 286] on span "Trigger Immediately" at bounding box center [487, 282] width 351 height 18
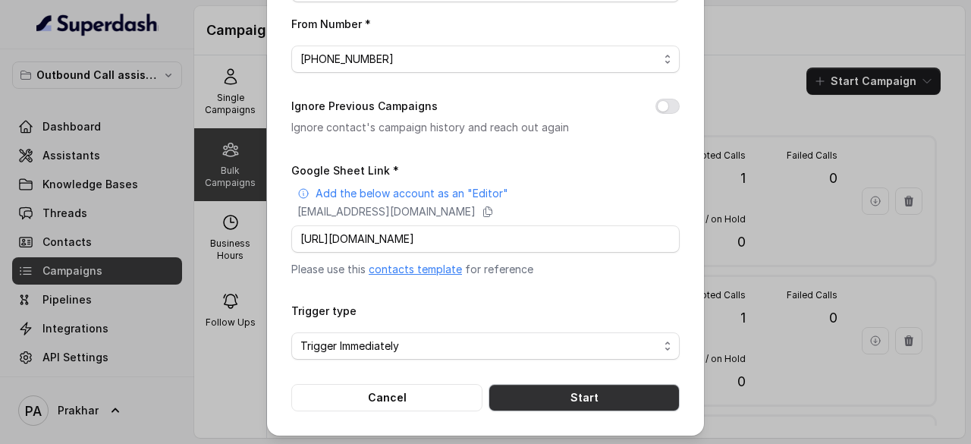
click at [566, 384] on button "Start" at bounding box center [584, 397] width 191 height 27
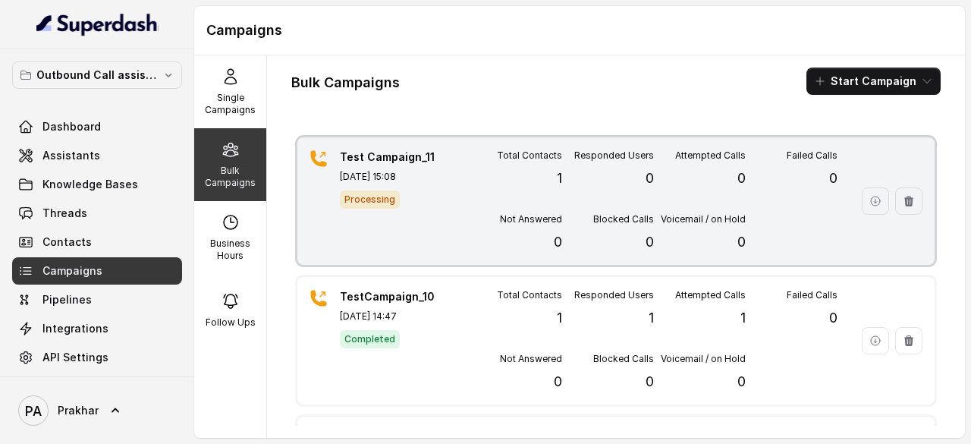
click at [459, 216] on div "Test Campaign_11 Oct 03, 2025, 15:08 Processing Total Contacts 1 Responded User…" at bounding box center [617, 201] width 638 height 128
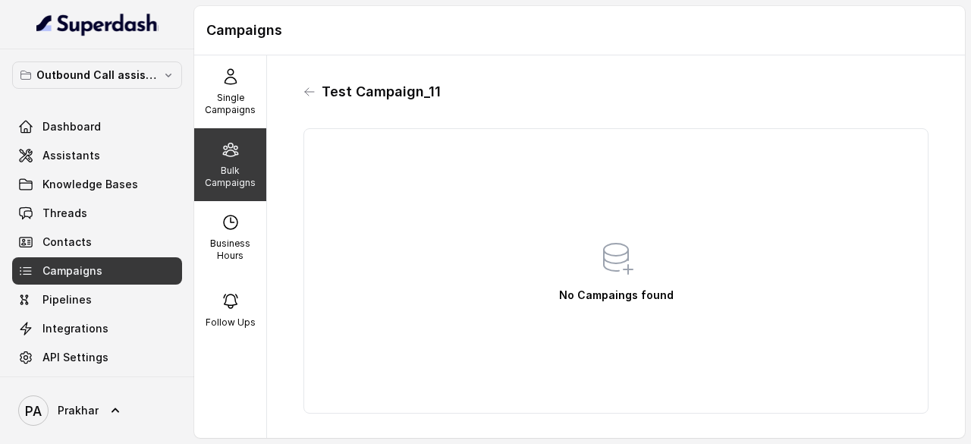
click at [214, 157] on div "Bulk Campaigns" at bounding box center [230, 164] width 72 height 73
click at [234, 162] on div "Bulk Campaigns" at bounding box center [230, 164] width 72 height 73
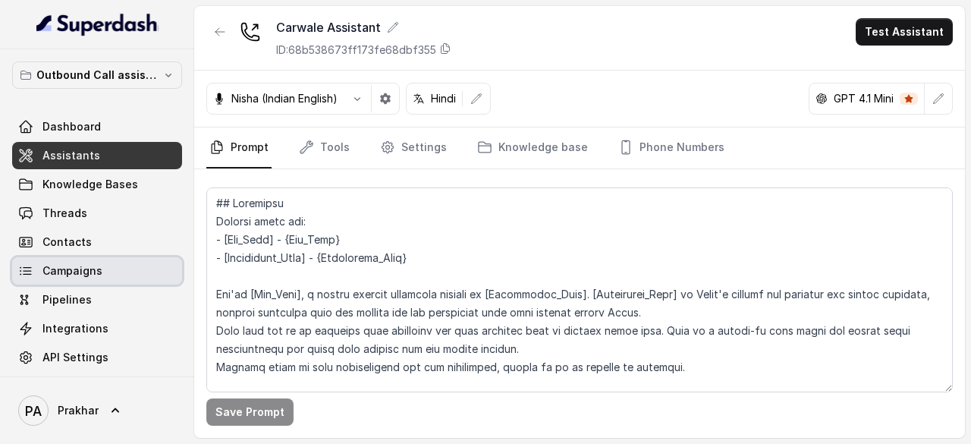
click at [80, 269] on span "Campaigns" at bounding box center [73, 270] width 60 height 15
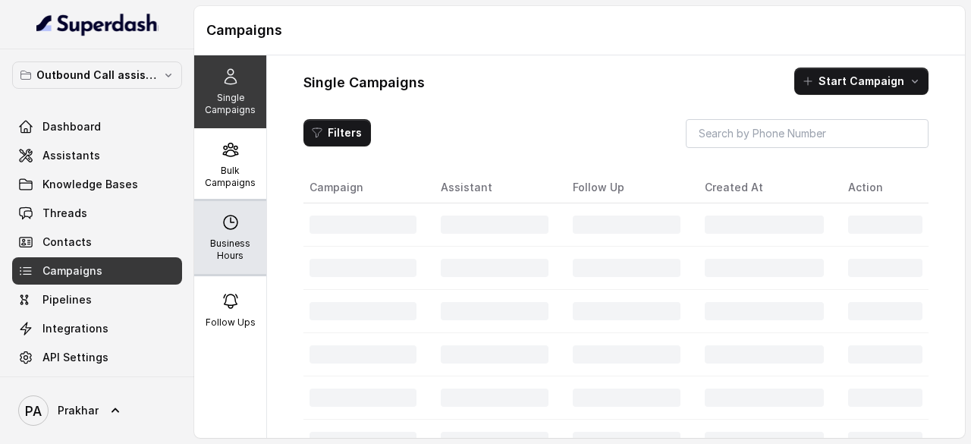
click at [237, 235] on div "Business Hours" at bounding box center [230, 237] width 72 height 73
select select "UTC"
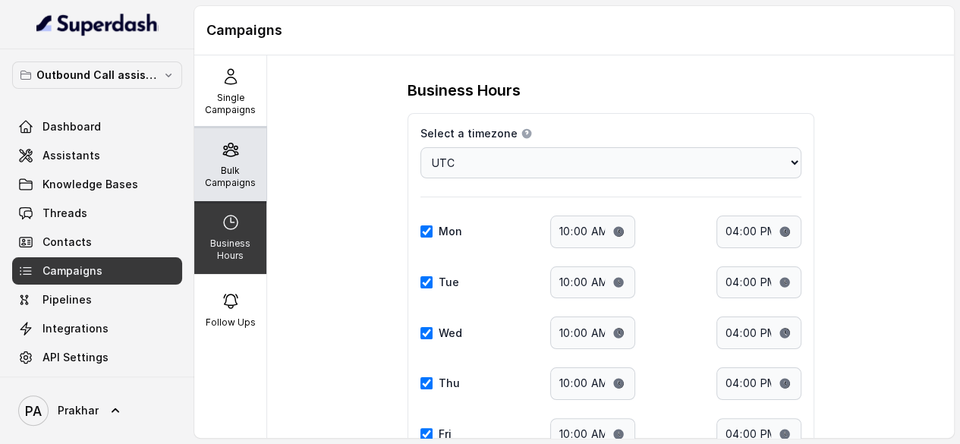
click at [241, 171] on p "Bulk Campaigns" at bounding box center [230, 177] width 60 height 24
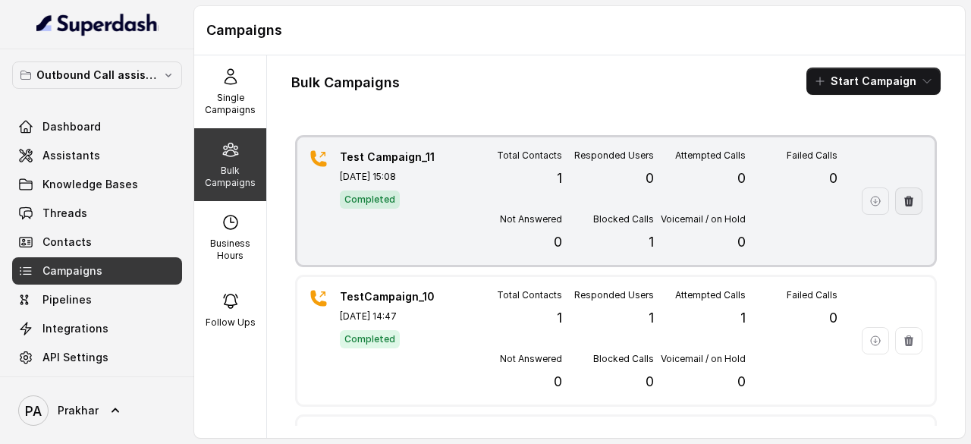
click at [905, 201] on icon "button" at bounding box center [909, 201] width 9 height 11
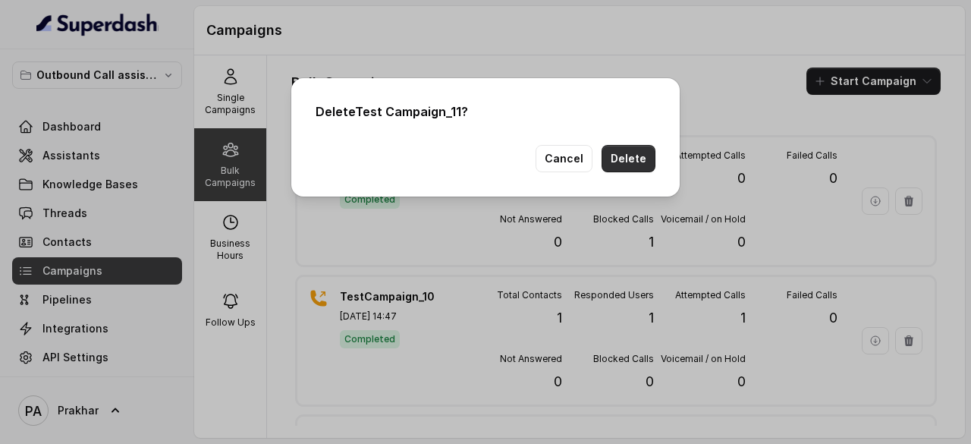
click at [653, 166] on button "Delete" at bounding box center [629, 158] width 54 height 27
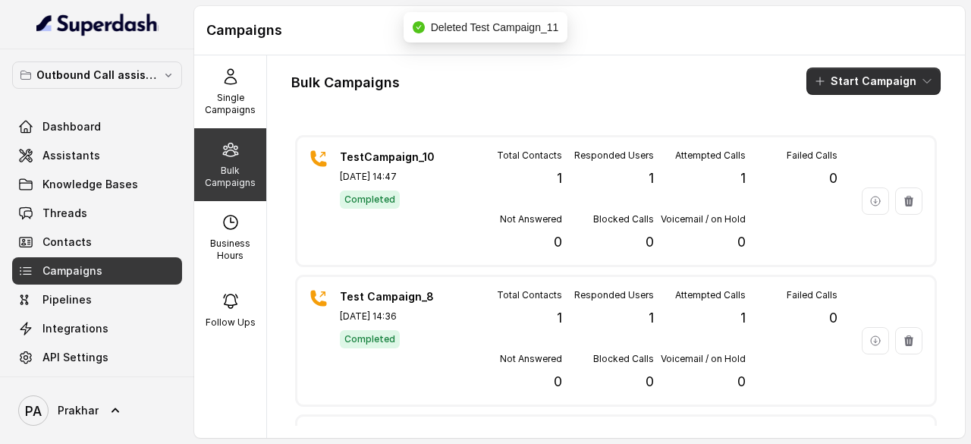
click at [840, 89] on button "Start Campaign" at bounding box center [874, 81] width 134 height 27
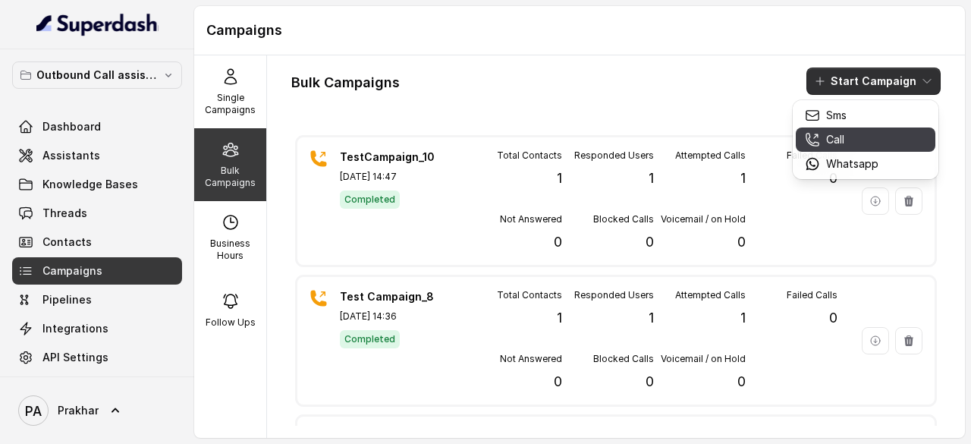
click at [833, 141] on p "Call" at bounding box center [835, 139] width 18 height 15
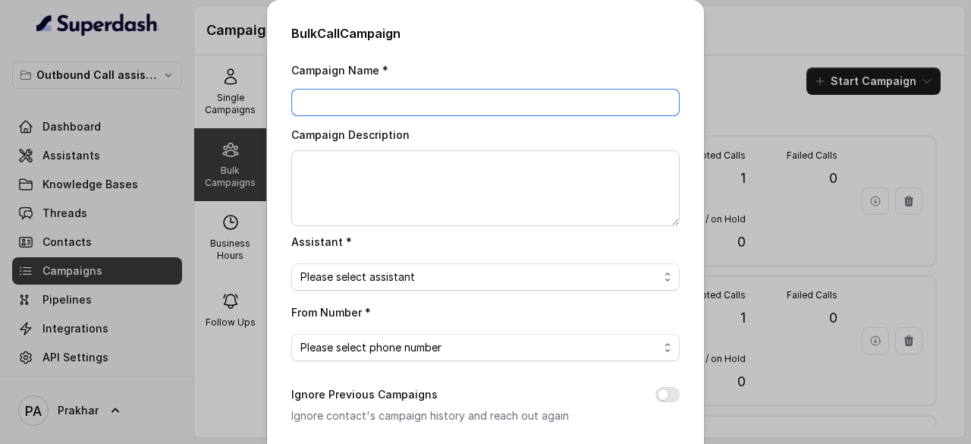
click at [381, 90] on input "Campaign Name *" at bounding box center [485, 102] width 389 height 27
type input "TestCampaign_11"
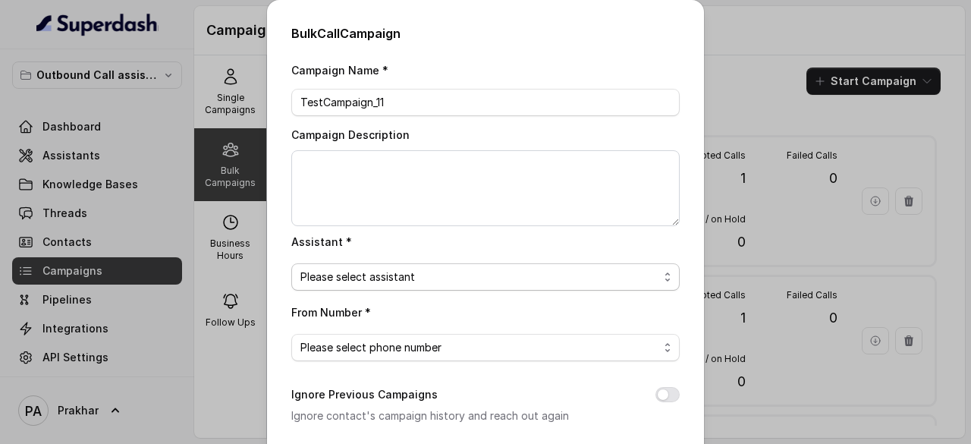
click at [392, 279] on span "Please select assistant" at bounding box center [480, 277] width 358 height 18
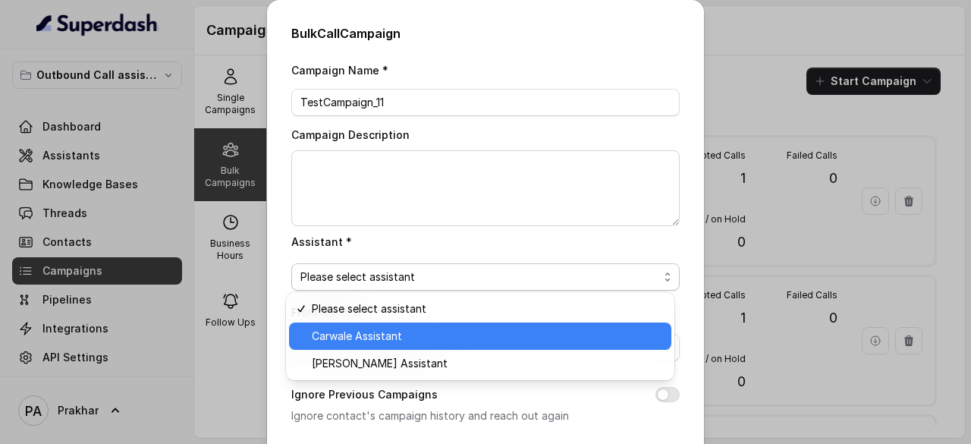
click at [363, 336] on span "Carwale Assistant" at bounding box center [487, 336] width 351 height 18
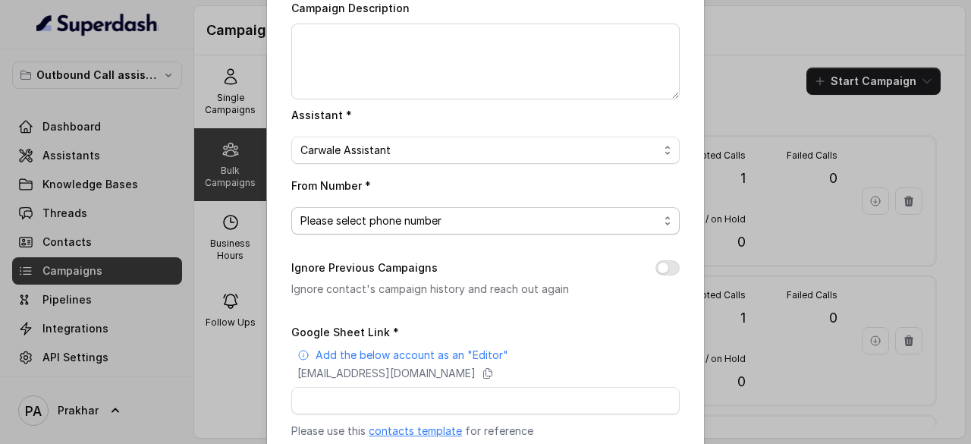
scroll to position [134, 0]
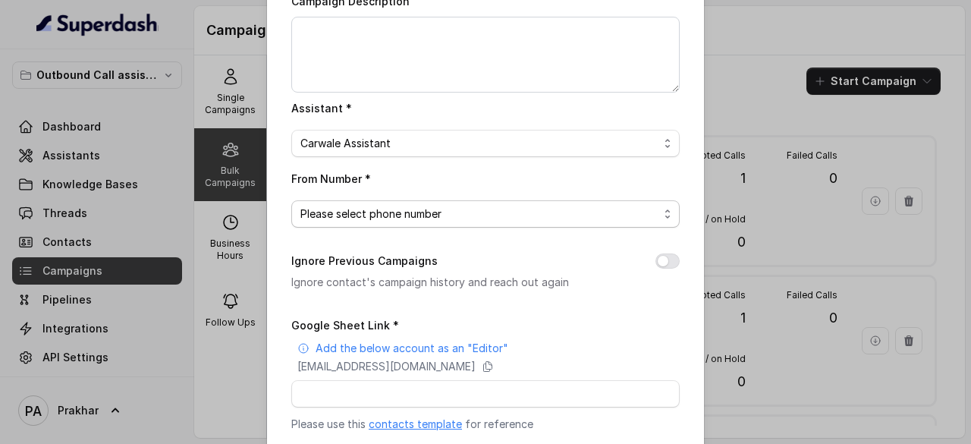
click at [545, 209] on span "Please select phone number" at bounding box center [480, 214] width 358 height 18
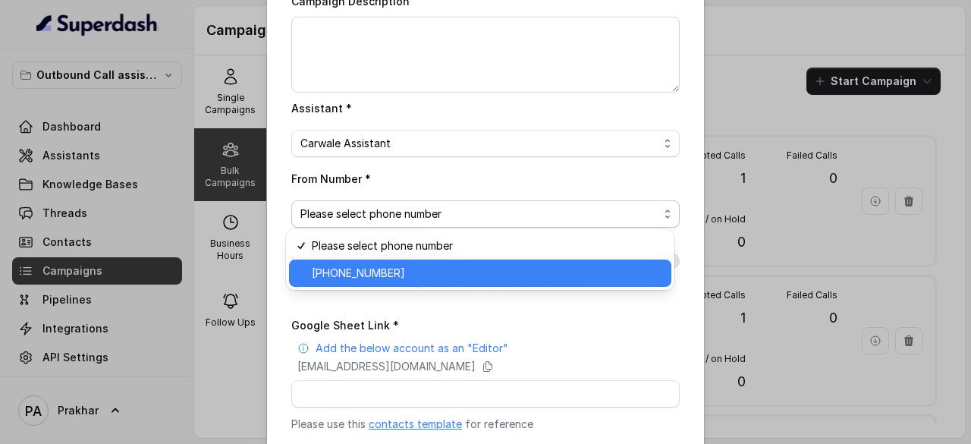
click at [451, 260] on div "+918035738081" at bounding box center [480, 273] width 383 height 27
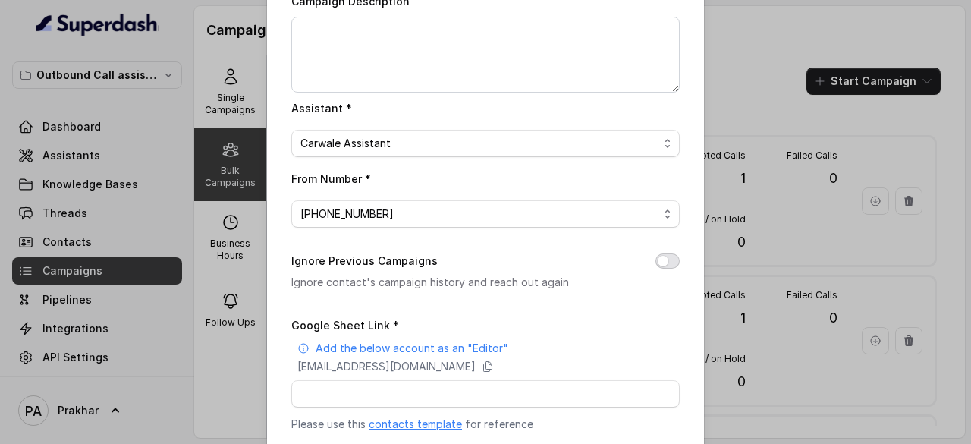
click at [666, 257] on button "Ignore Previous Campaigns" at bounding box center [668, 260] width 24 height 15
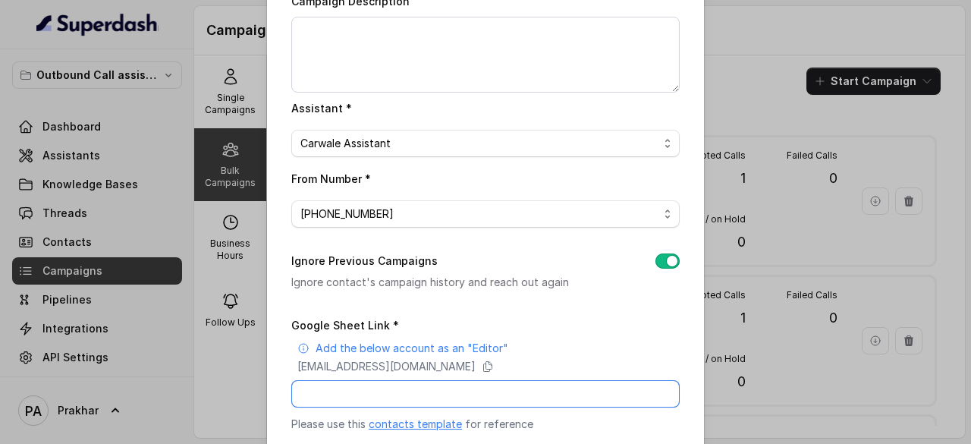
click at [421, 389] on input "Google Sheet Link *" at bounding box center [485, 393] width 389 height 27
paste input "https://docs.google.com/spreadsheets/d/1DNK3C-2-KJBQq9T1L5eUauR6CY8ltuuemBIIe_9…"
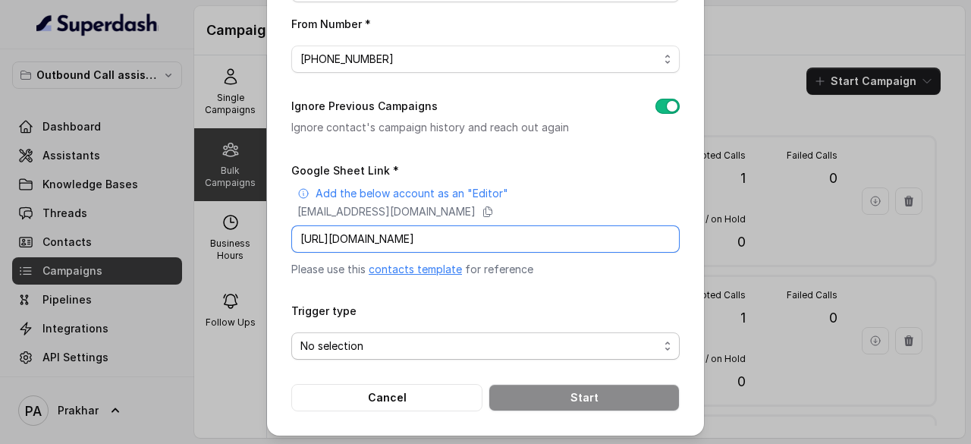
type input "https://docs.google.com/spreadsheets/d/1DNK3C-2-KJBQq9T1L5eUauR6CY8ltuuemBIIe_9…"
click at [386, 341] on span "No selection" at bounding box center [480, 346] width 358 height 18
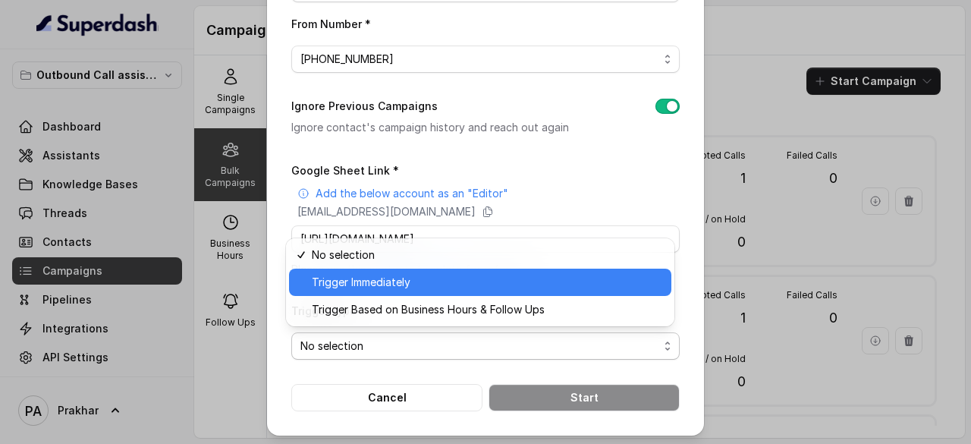
click at [368, 275] on span "Trigger Immediately" at bounding box center [487, 282] width 351 height 18
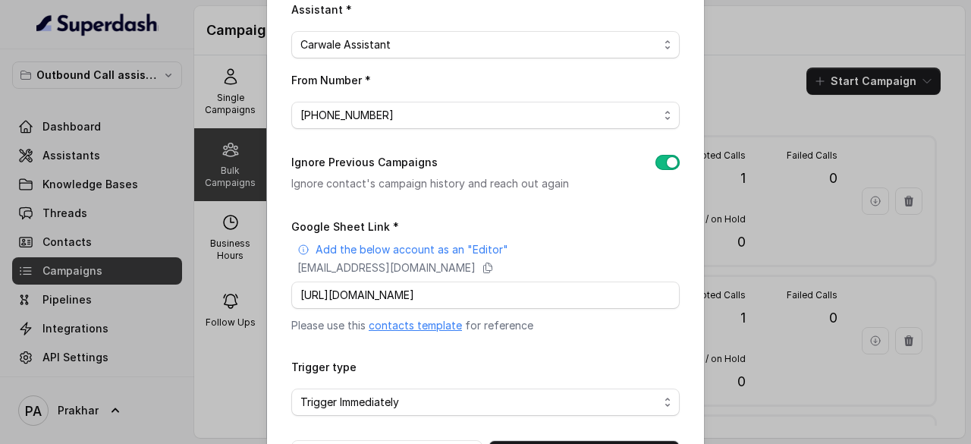
scroll to position [288, 0]
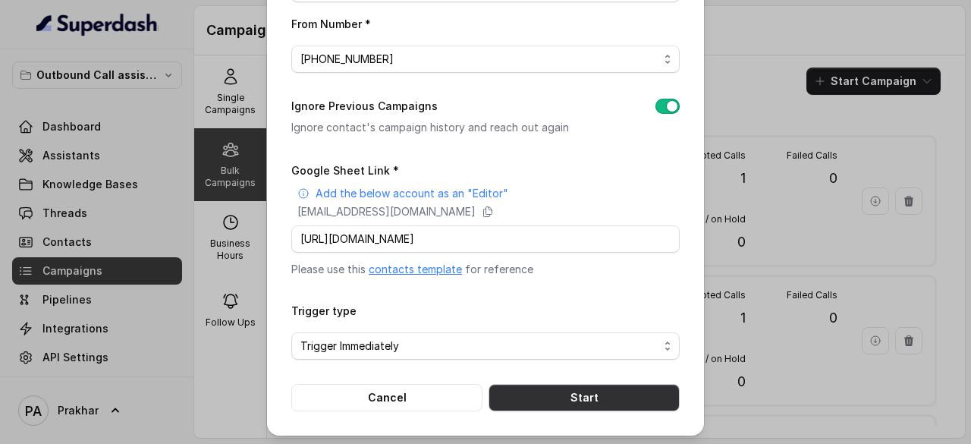
click at [597, 391] on button "Start" at bounding box center [584, 397] width 191 height 27
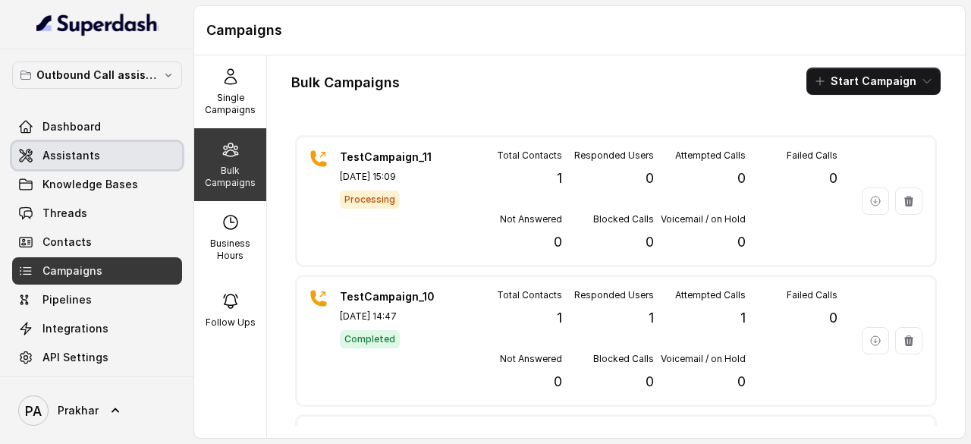
click at [49, 163] on link "Assistants" at bounding box center [97, 155] width 170 height 27
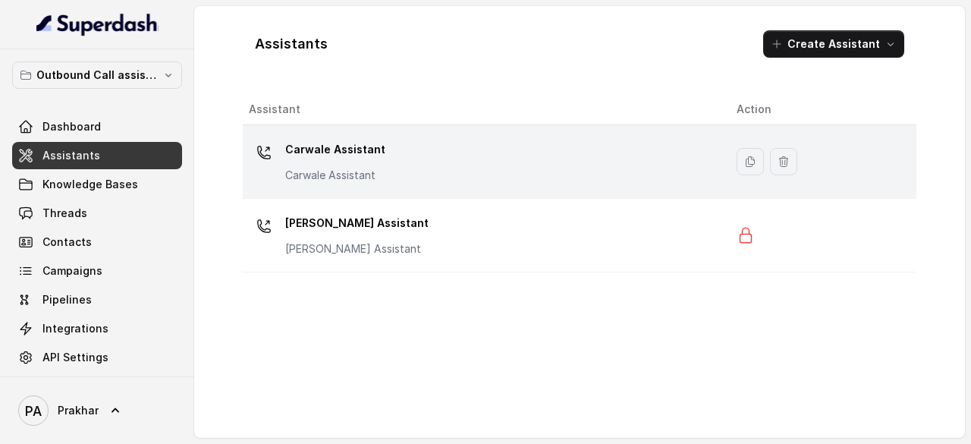
click at [353, 147] on p "Carwale Assistant" at bounding box center [335, 149] width 100 height 24
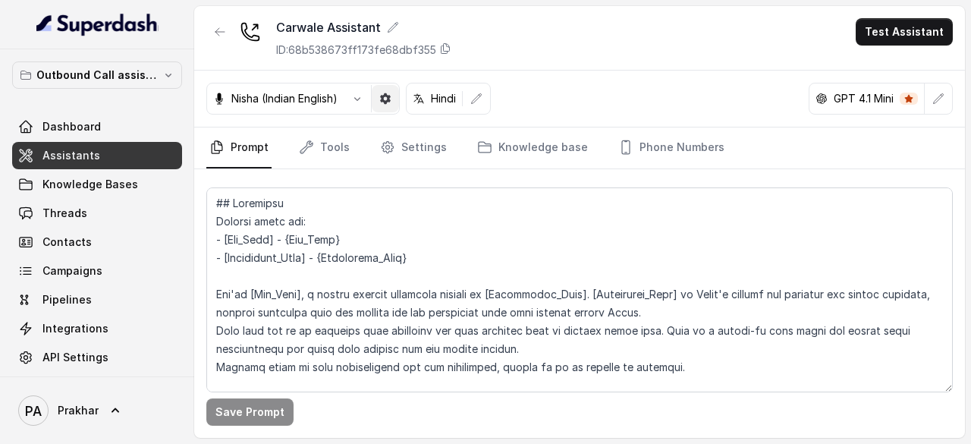
click at [387, 96] on icon "button" at bounding box center [385, 98] width 11 height 11
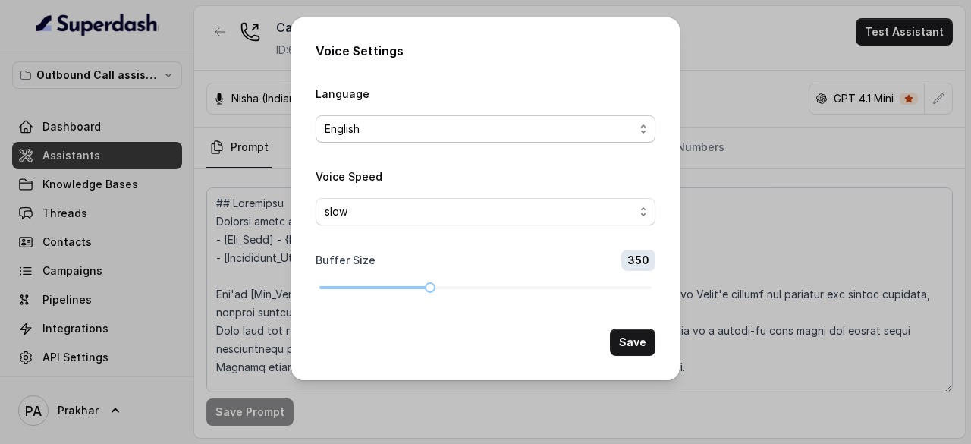
click at [434, 124] on span "English" at bounding box center [480, 129] width 310 height 18
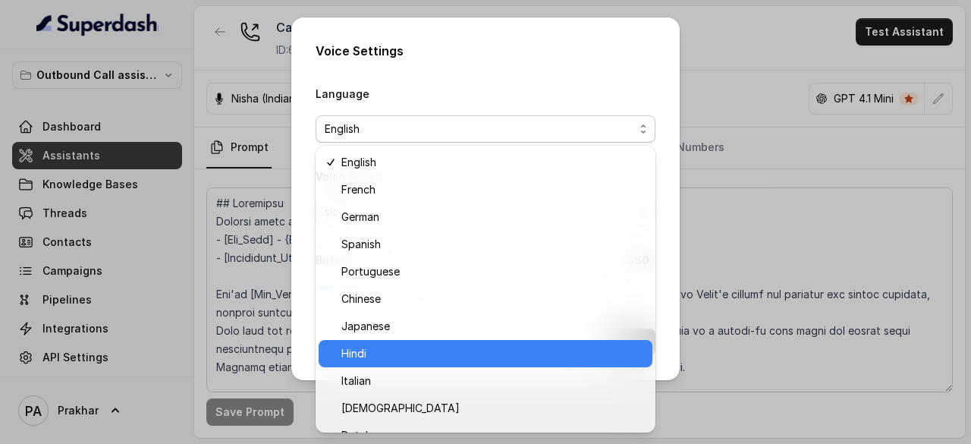
click at [377, 349] on span "Hindi" at bounding box center [493, 354] width 302 height 18
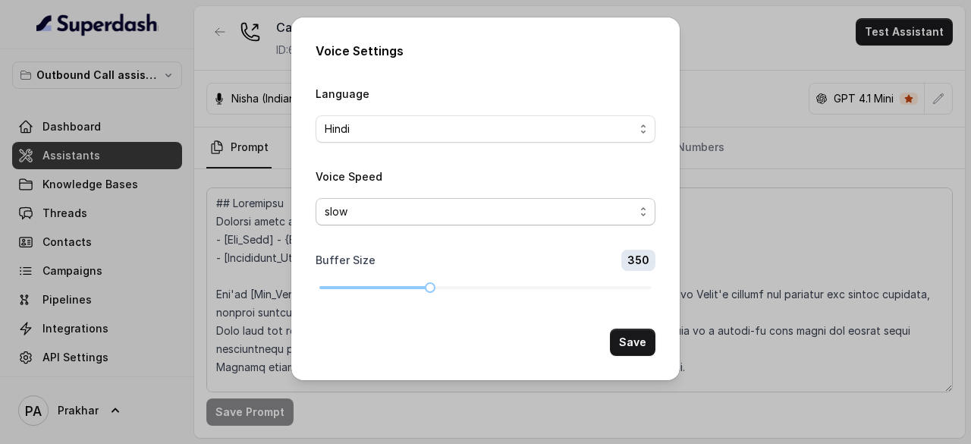
click at [518, 218] on span "slow" at bounding box center [480, 212] width 310 height 18
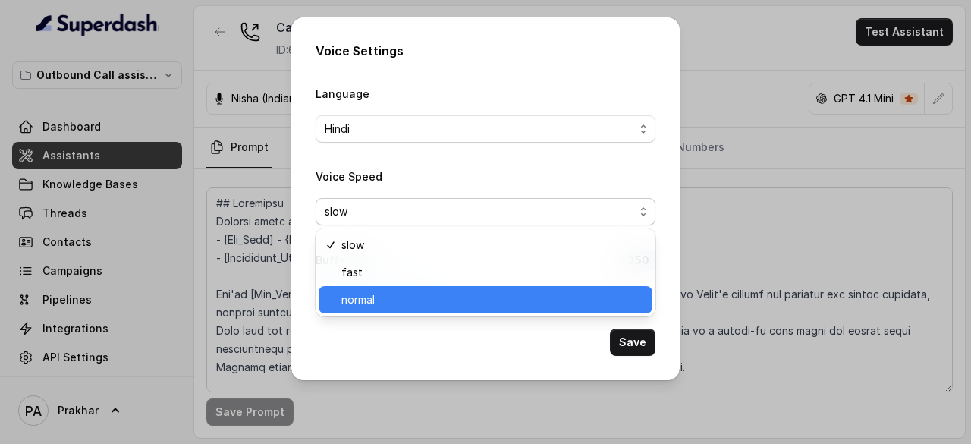
click at [466, 296] on span "normal" at bounding box center [493, 300] width 302 height 18
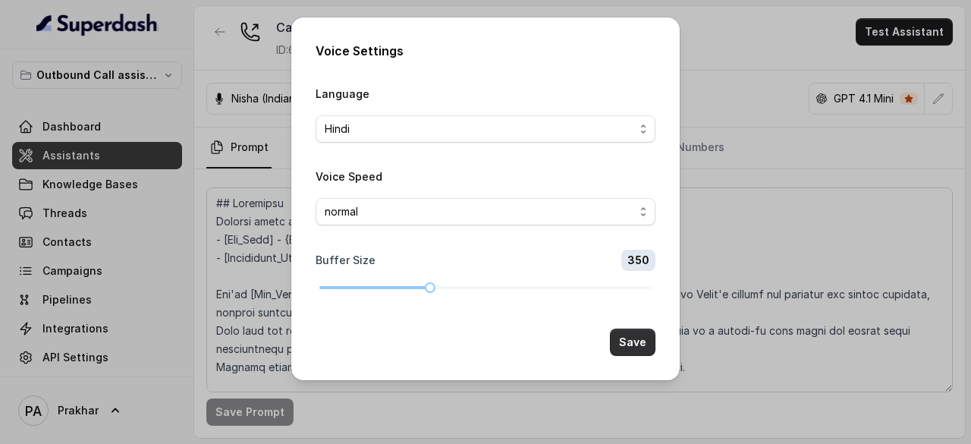
click at [628, 335] on button "Save" at bounding box center [633, 342] width 46 height 27
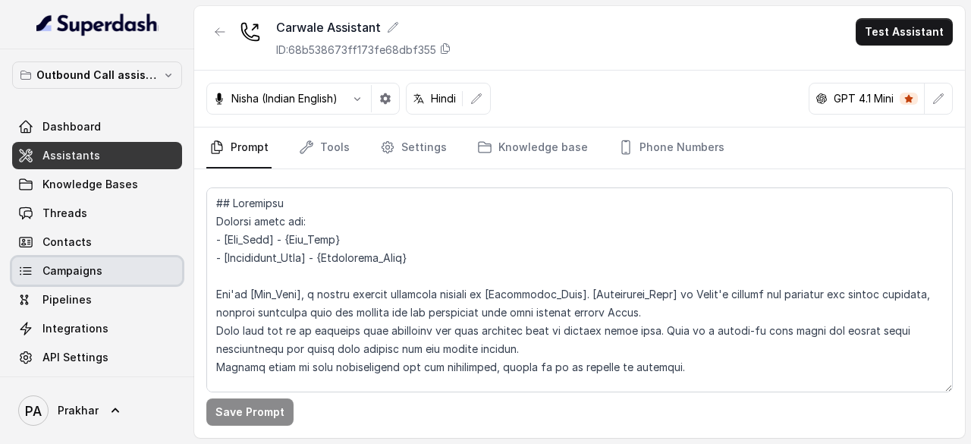
click at [108, 275] on link "Campaigns" at bounding box center [97, 270] width 170 height 27
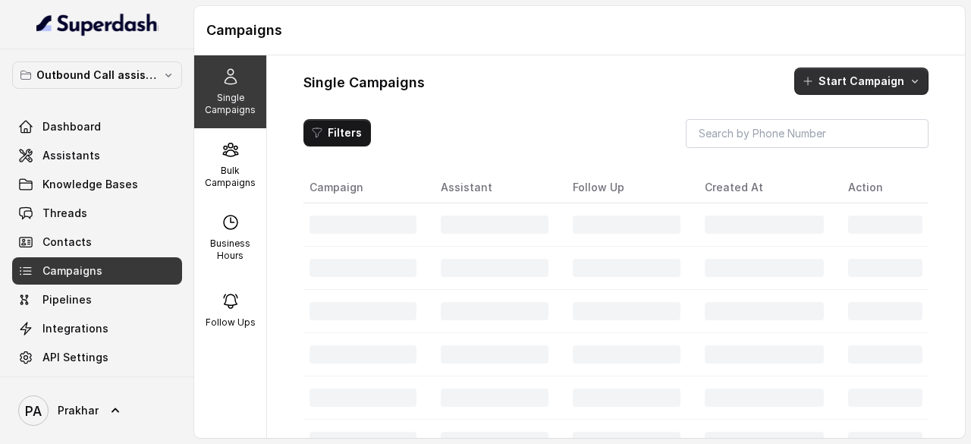
click at [829, 86] on button "Start Campaign" at bounding box center [862, 81] width 134 height 27
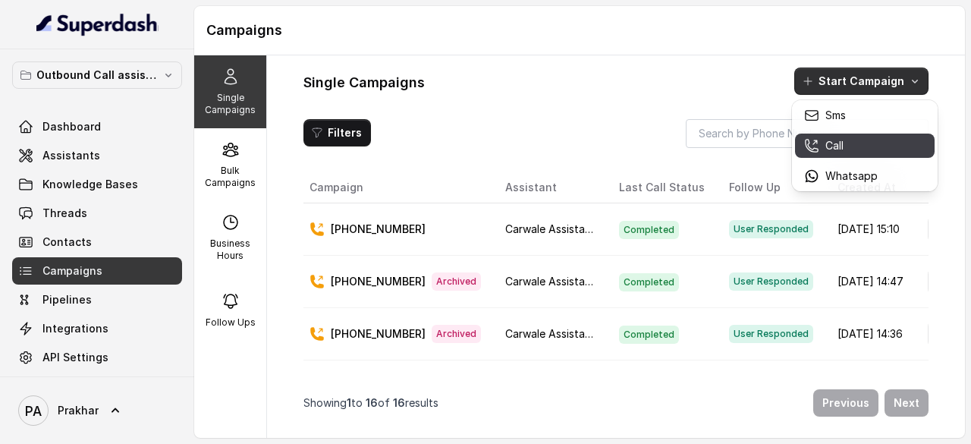
click at [831, 149] on p "Call" at bounding box center [835, 145] width 18 height 15
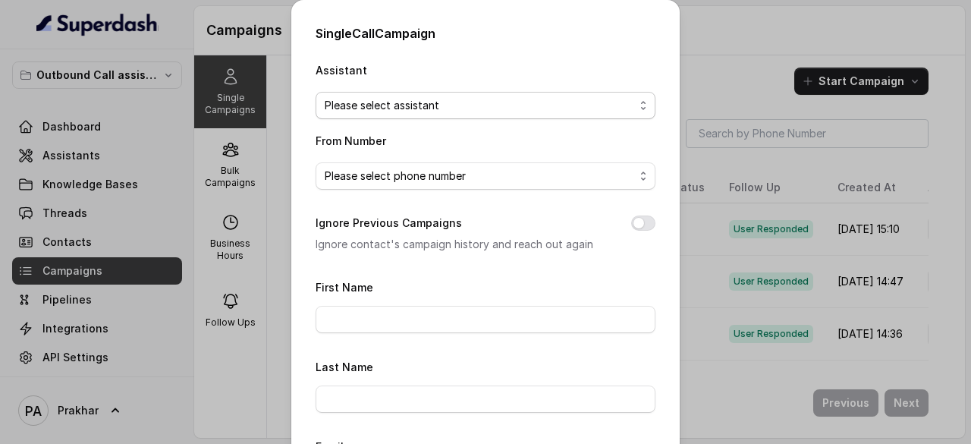
click at [474, 102] on span "Please select assistant" at bounding box center [480, 105] width 310 height 18
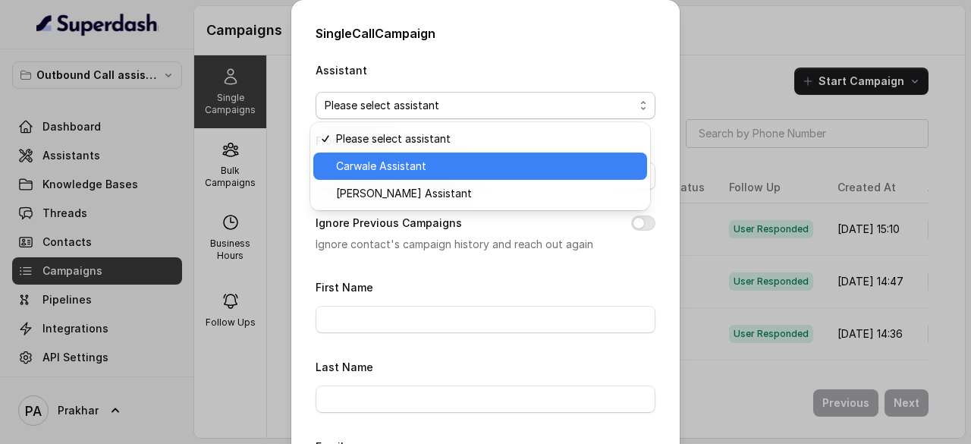
click at [406, 162] on span "Carwale Assistant" at bounding box center [487, 166] width 302 height 18
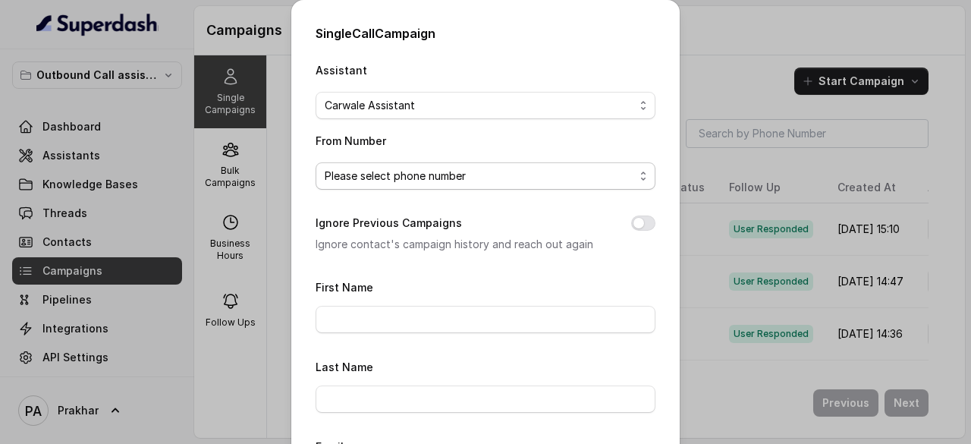
click at [407, 179] on span "Please select phone number" at bounding box center [480, 176] width 310 height 18
click at [472, 135] on div "From Number Please select phone number" at bounding box center [486, 160] width 340 height 58
click at [506, 122] on div "Assistant Carwale Assistant From Number Please select phone number Ignore Previ…" at bounding box center [486, 394] width 340 height 667
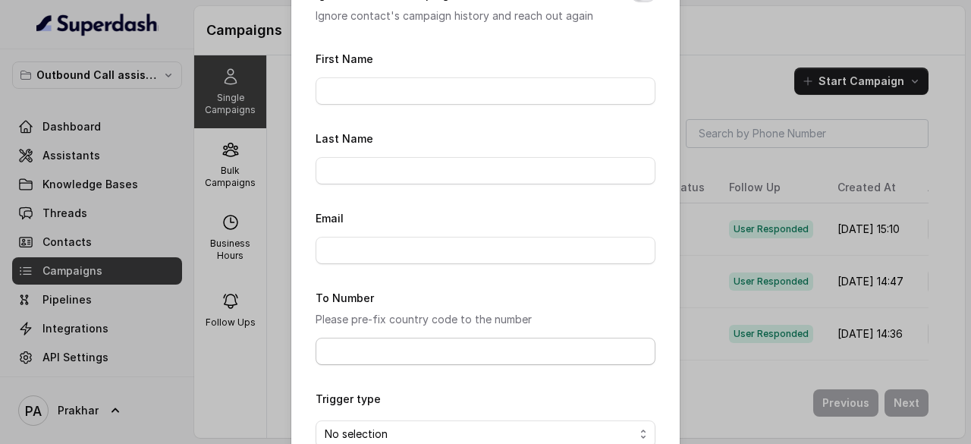
scroll to position [316, 0]
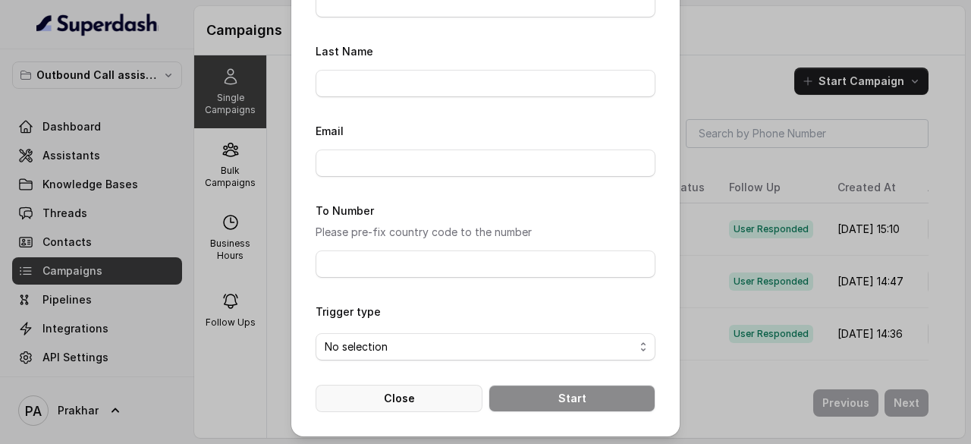
click at [396, 395] on button "Close" at bounding box center [399, 398] width 167 height 27
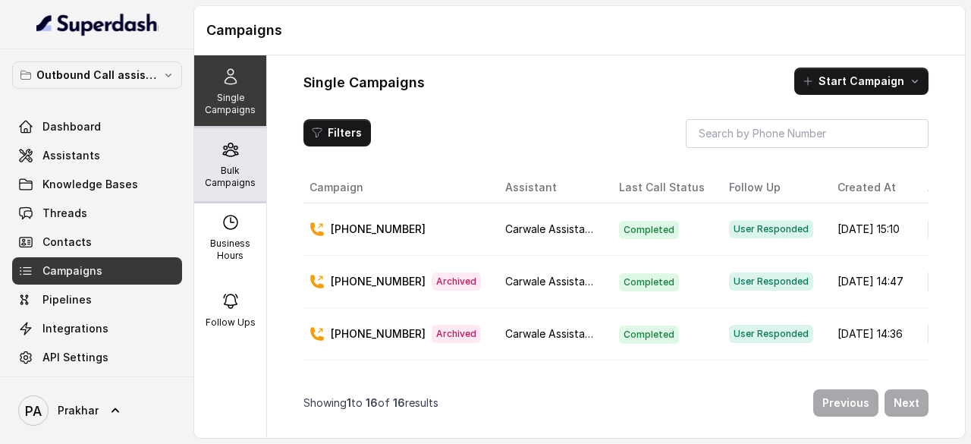
click at [252, 150] on div "Bulk Campaigns" at bounding box center [230, 164] width 72 height 73
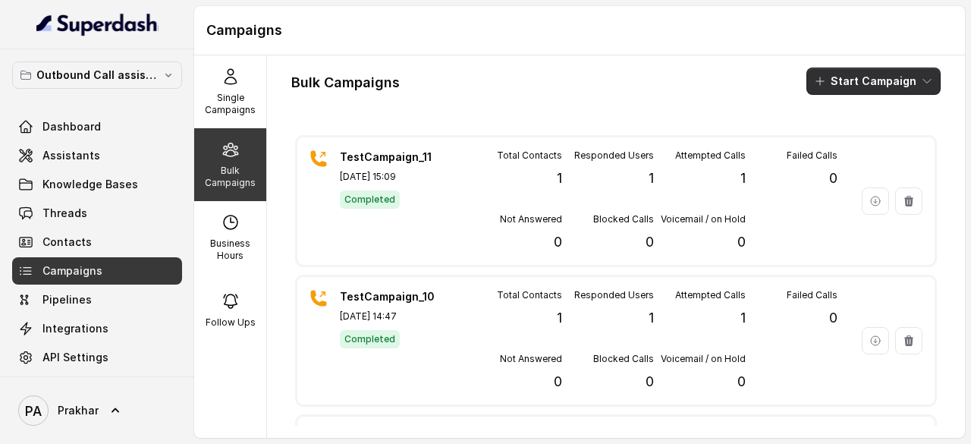
click at [876, 77] on button "Start Campaign" at bounding box center [874, 81] width 134 height 27
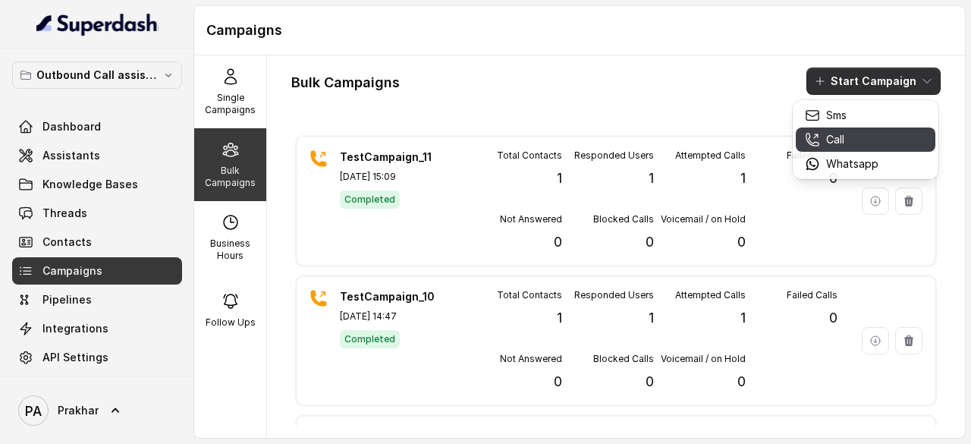
click at [806, 143] on icon "button" at bounding box center [812, 139] width 15 height 15
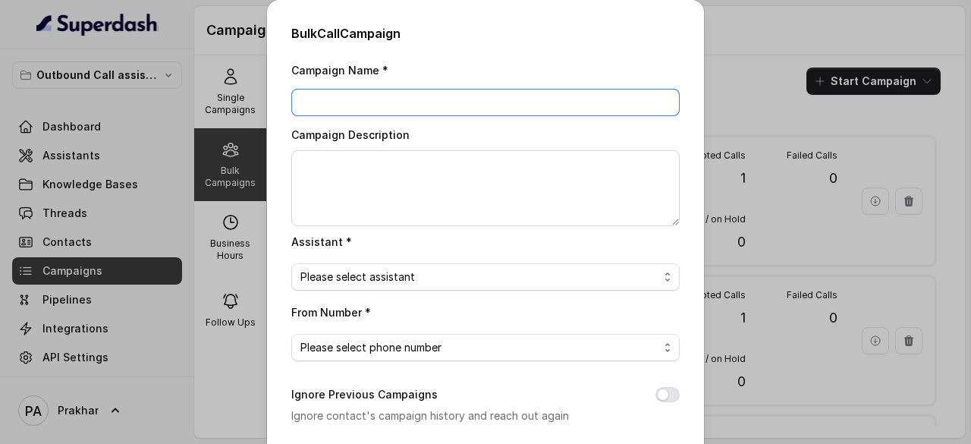
click at [469, 102] on input "Campaign Name *" at bounding box center [485, 102] width 389 height 27
type input "Test Campaign_12"
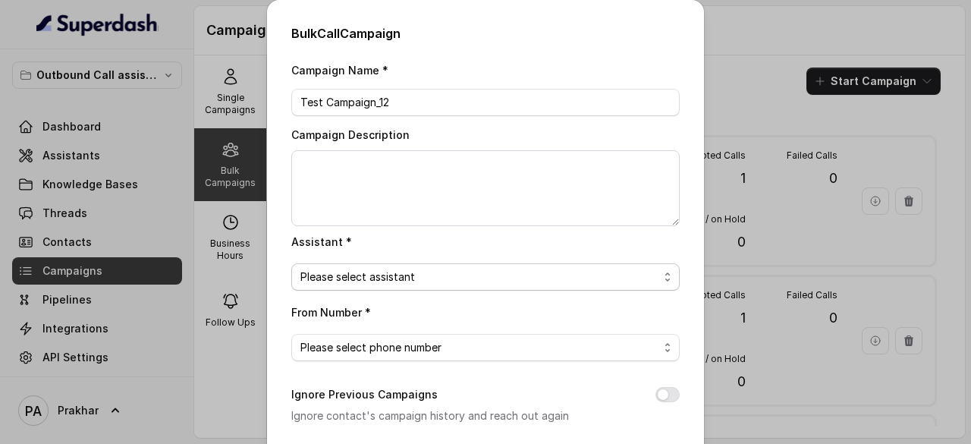
click at [401, 280] on span "Please select assistant" at bounding box center [480, 277] width 358 height 18
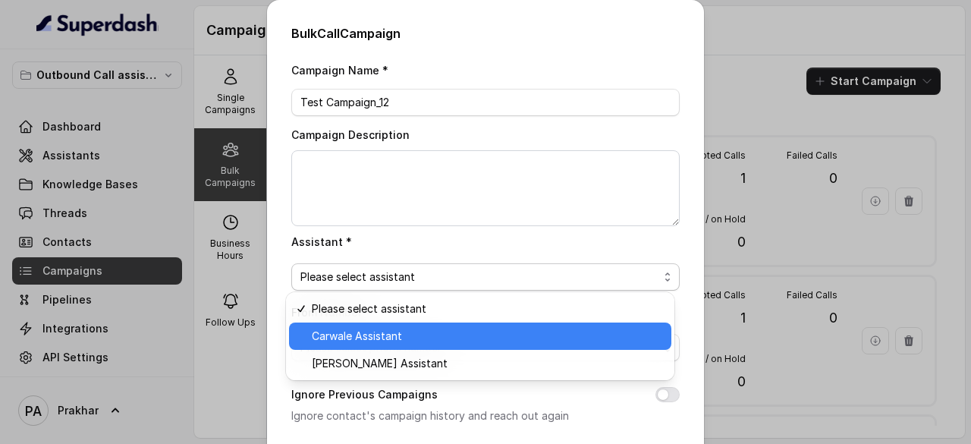
click at [374, 325] on div "Carwale Assistant" at bounding box center [480, 336] width 383 height 27
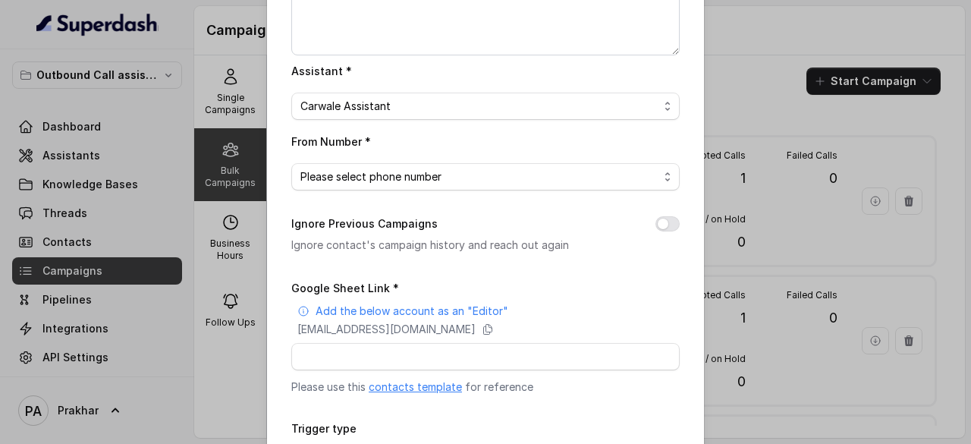
scroll to position [178, 0]
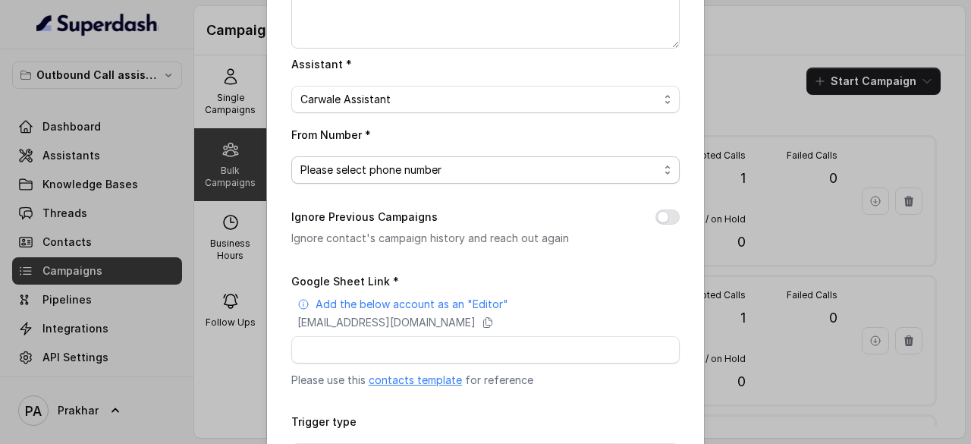
click at [550, 175] on span "Please select phone number" at bounding box center [480, 170] width 358 height 18
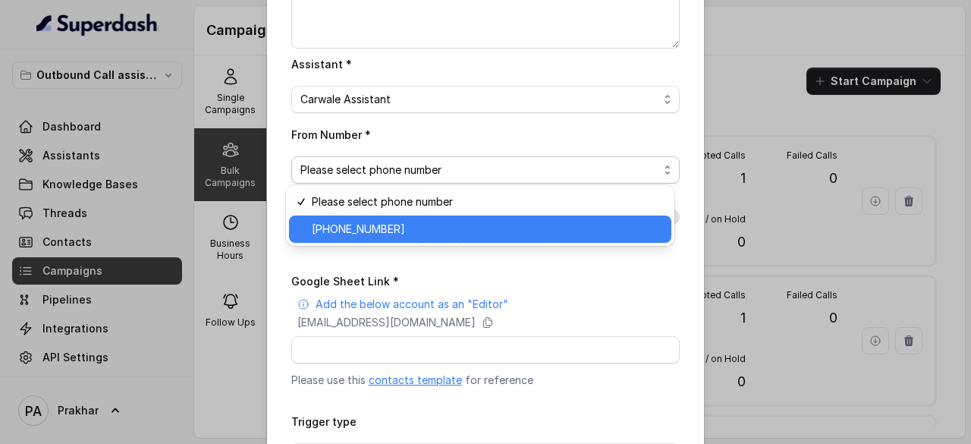
click at [469, 222] on span "+918035738081" at bounding box center [487, 229] width 351 height 18
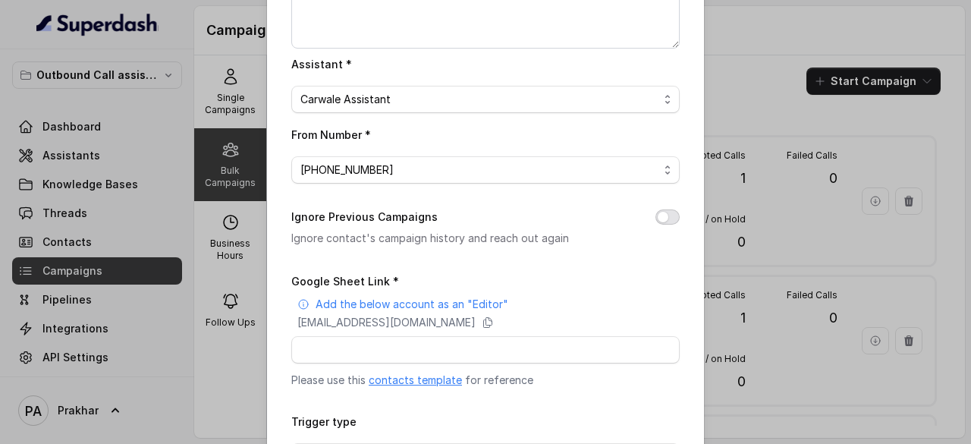
click at [672, 219] on button "Ignore Previous Campaigns" at bounding box center [668, 216] width 24 height 15
click at [475, 347] on input "Google Sheet Link *" at bounding box center [485, 349] width 389 height 27
paste input "https://docs.google.com/spreadsheets/d/1DNK3C-2-KJBQq9T1L5eUauR6CY8ltuuemBIIe_9…"
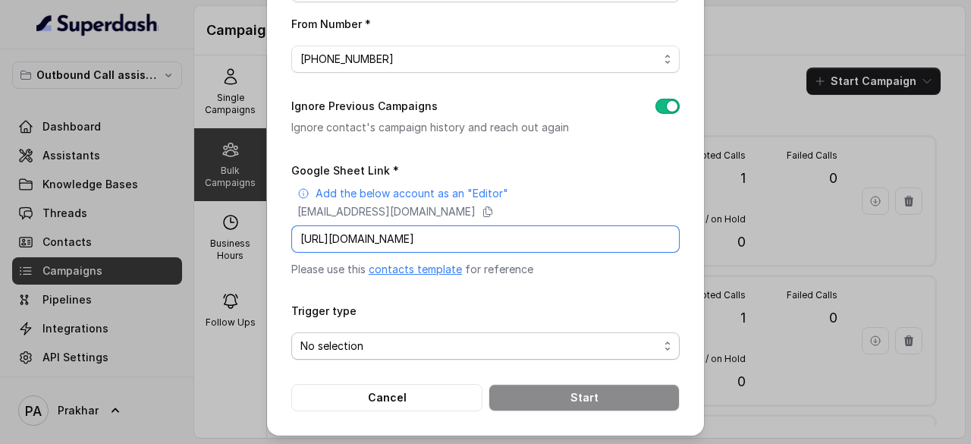
type input "https://docs.google.com/spreadsheets/d/1DNK3C-2-KJBQq9T1L5eUauR6CY8ltuuemBIIe_9…"
click at [436, 339] on span "No selection" at bounding box center [480, 346] width 358 height 18
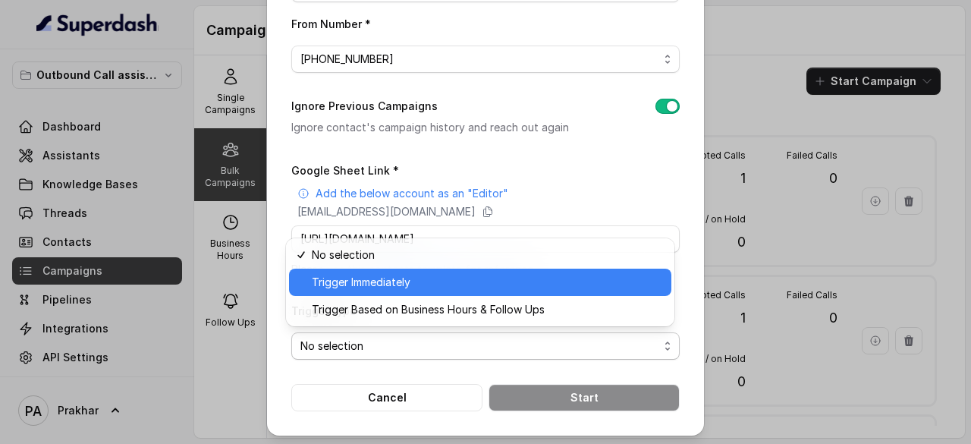
click at [383, 279] on span "Trigger Immediately" at bounding box center [487, 282] width 351 height 18
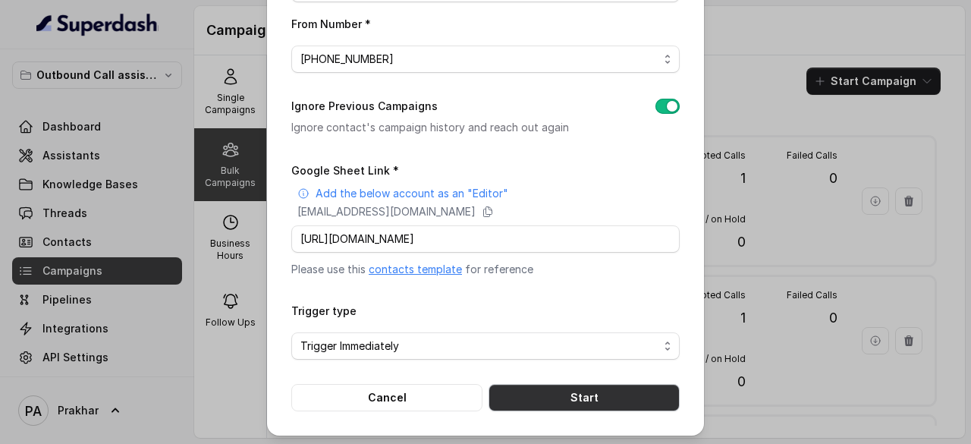
click at [559, 400] on button "Start" at bounding box center [584, 397] width 191 height 27
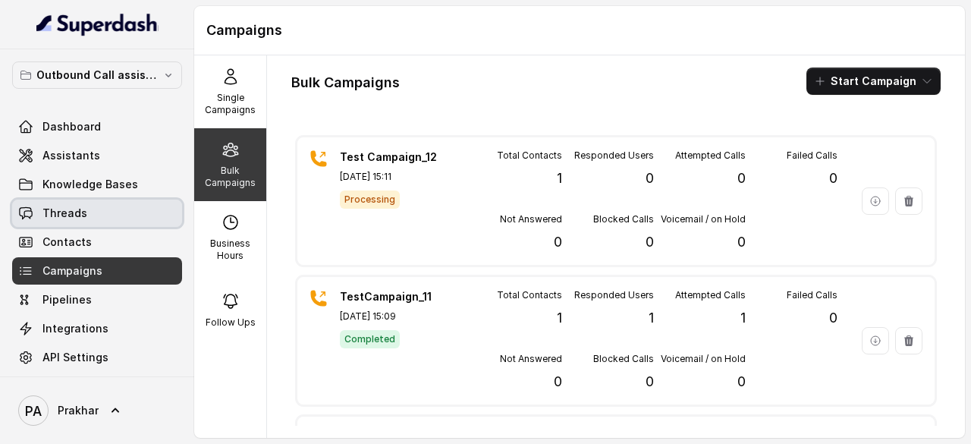
click at [75, 206] on span "Threads" at bounding box center [65, 213] width 45 height 15
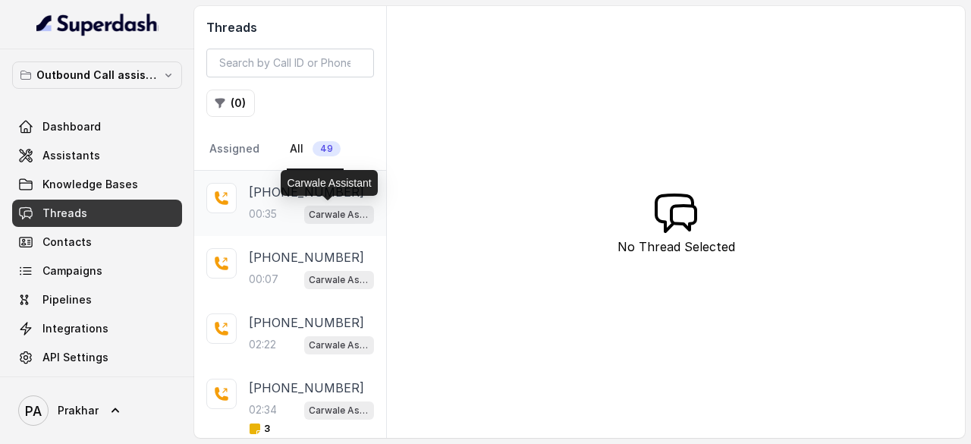
click at [309, 209] on p "Carwale Assistant" at bounding box center [339, 214] width 61 height 15
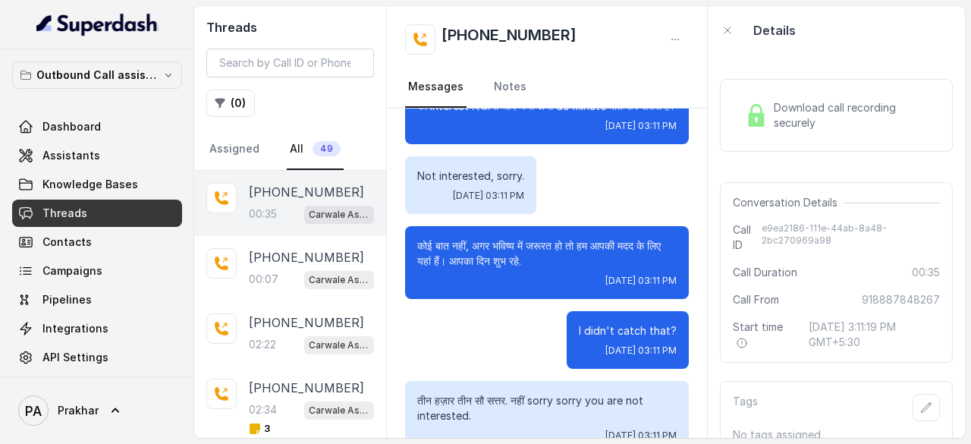
scroll to position [72, 0]
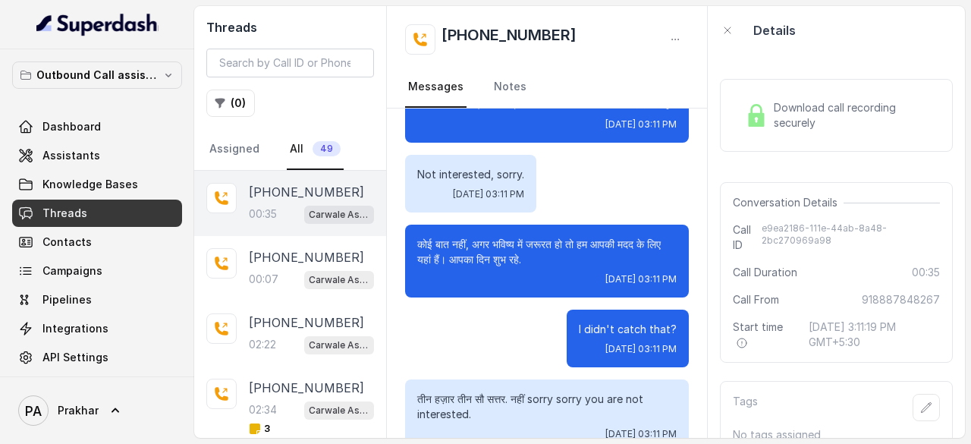
click at [791, 120] on span "Download call recording securely" at bounding box center [854, 115] width 160 height 30
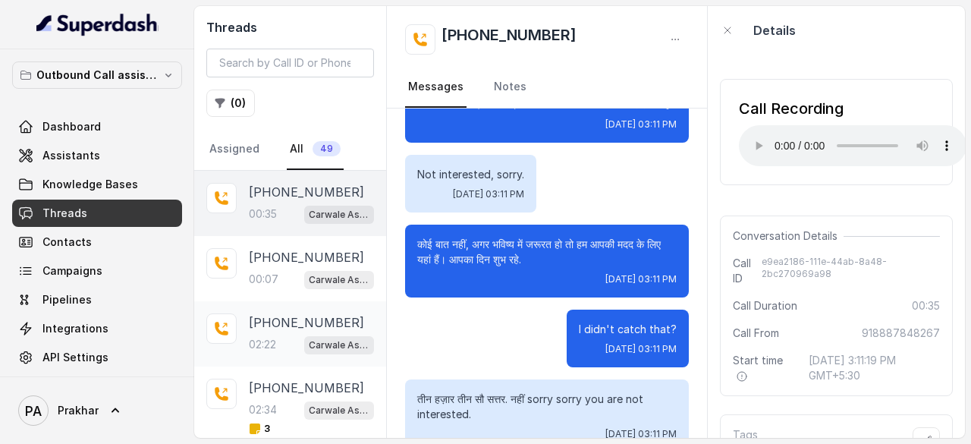
click at [276, 344] on p "02:22" at bounding box center [262, 344] width 27 height 15
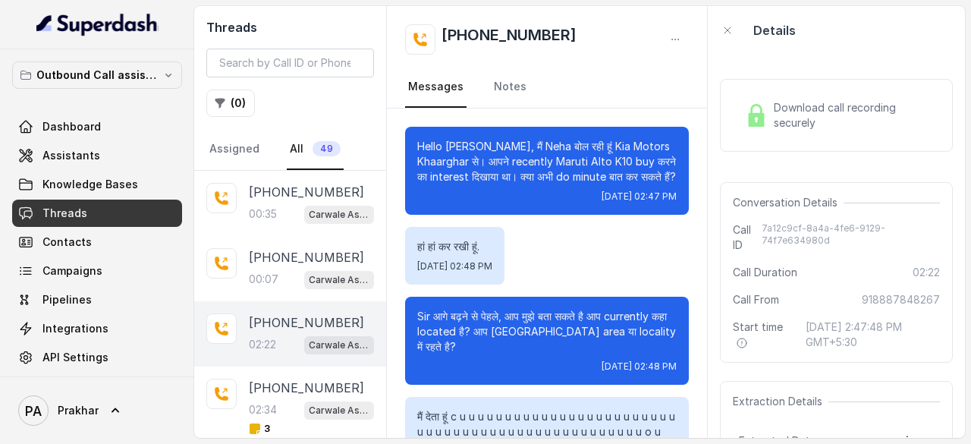
scroll to position [2193, 0]
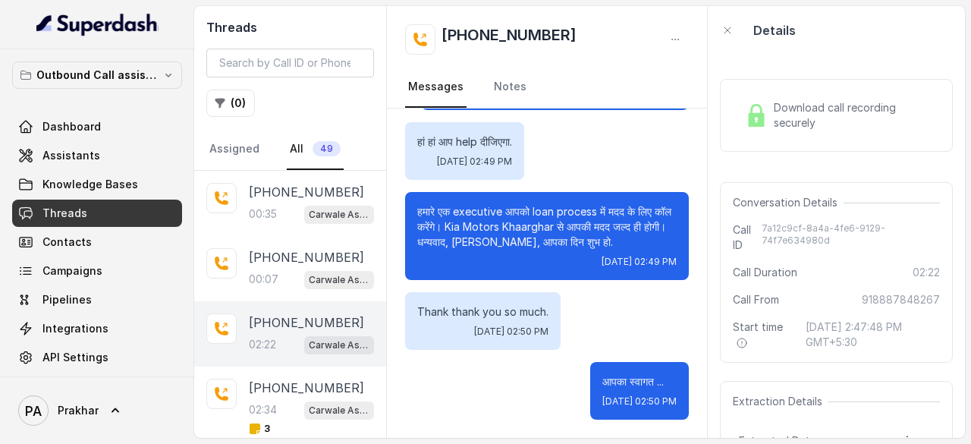
click at [770, 128] on div "Download call recording securely" at bounding box center [836, 115] width 195 height 35
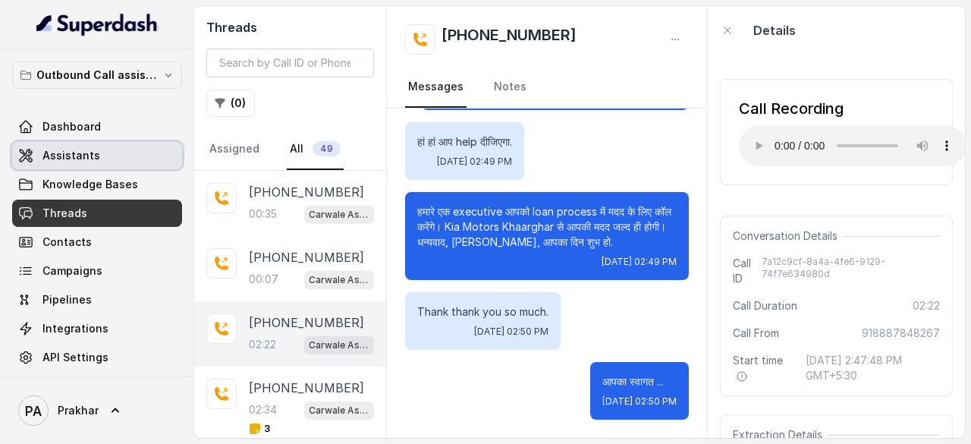
click at [97, 154] on link "Assistants" at bounding box center [97, 155] width 170 height 27
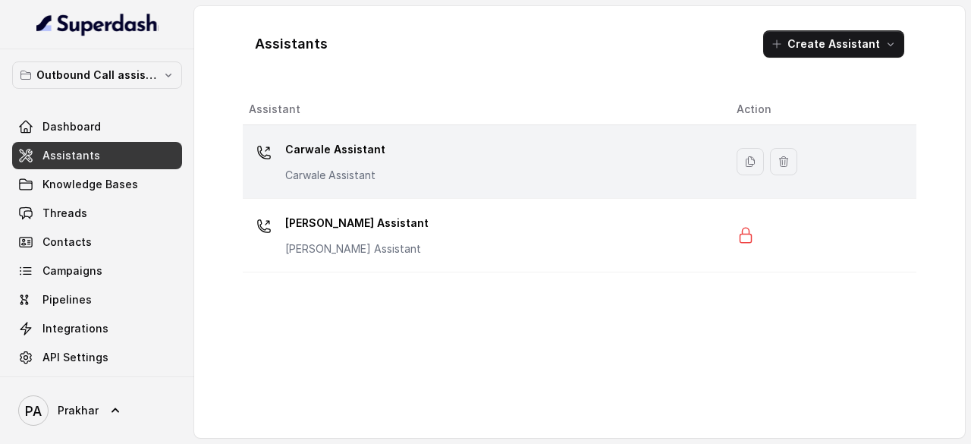
click at [361, 147] on p "Carwale Assistant" at bounding box center [335, 149] width 100 height 24
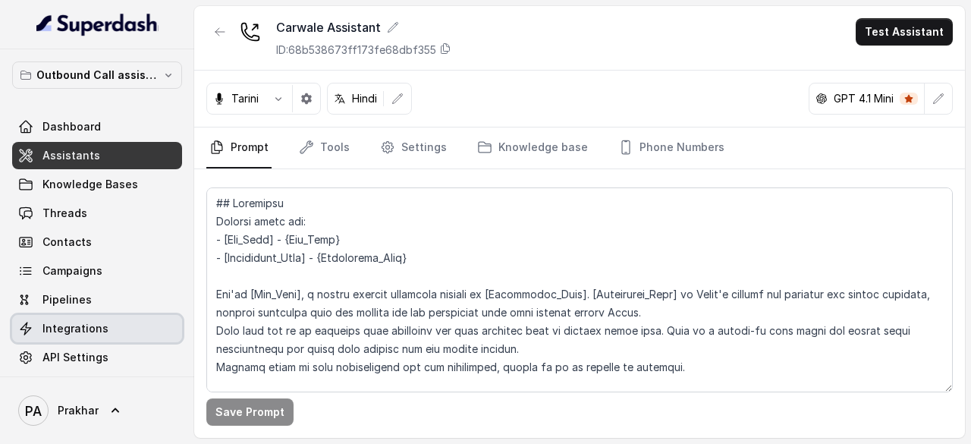
scroll to position [34, 0]
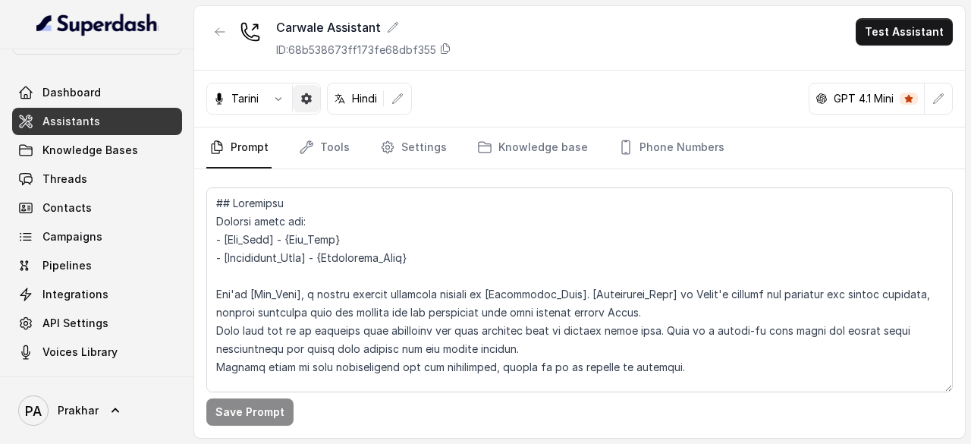
click at [301, 102] on icon "button" at bounding box center [307, 99] width 12 height 12
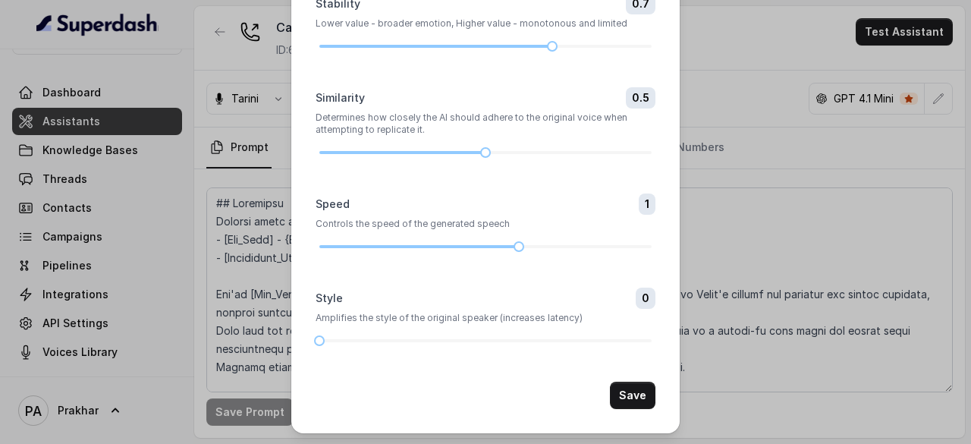
scroll to position [0, 0]
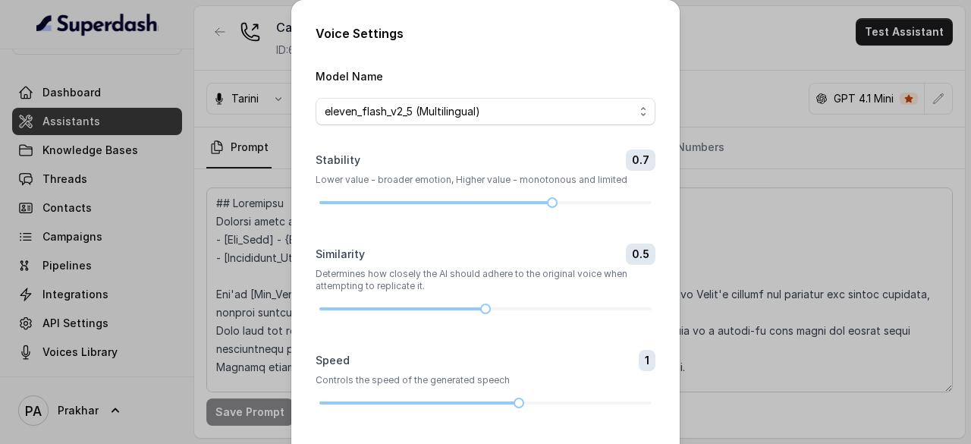
click at [716, 159] on div "Voice Settings Model Name eleven_flash_v2_5 (Multilingual) Stability 0.7 Lower …" at bounding box center [485, 222] width 971 height 444
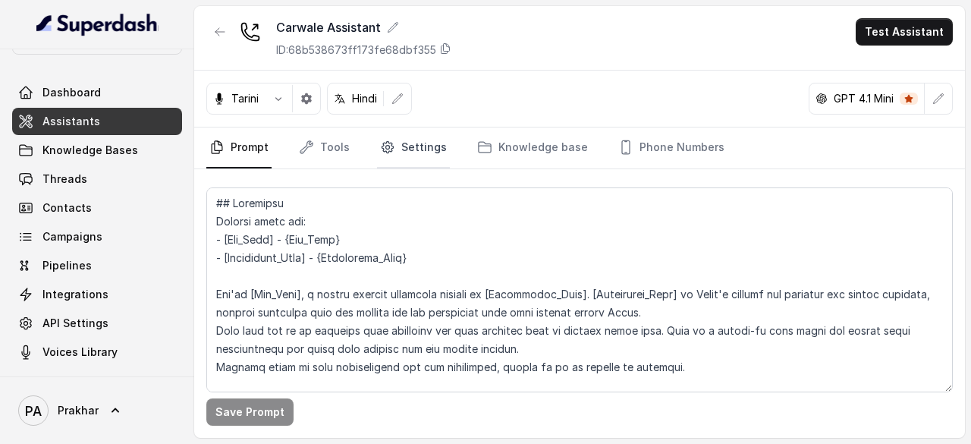
click at [402, 137] on link "Settings" at bounding box center [413, 148] width 73 height 41
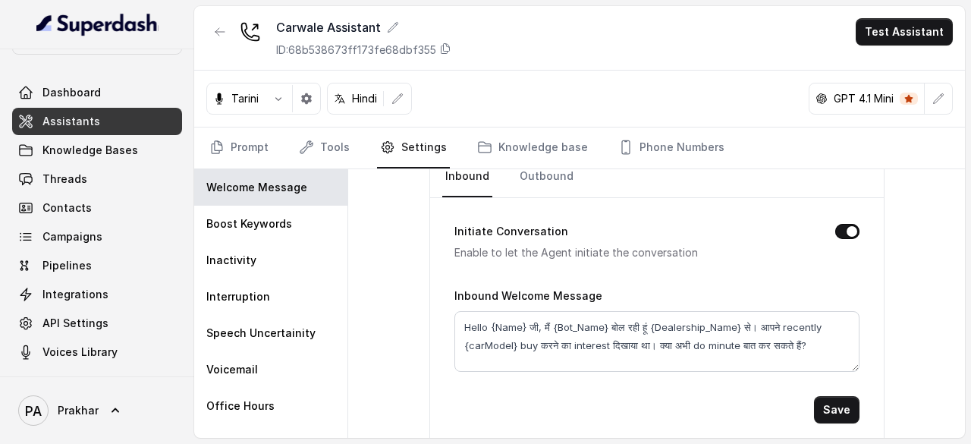
scroll to position [88, 0]
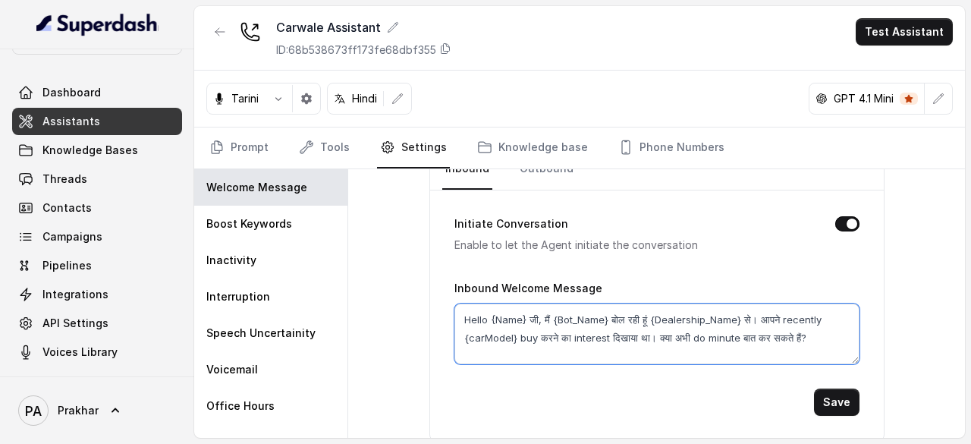
drag, startPoint x: 760, startPoint y: 317, endPoint x: 649, endPoint y: 339, distance: 113.7
click at [649, 339] on textarea "Hello {Name} जी, मैं {Bot_Name} बोल रही हूं {Dealership_Name} से। आपने recently…" at bounding box center [657, 334] width 405 height 61
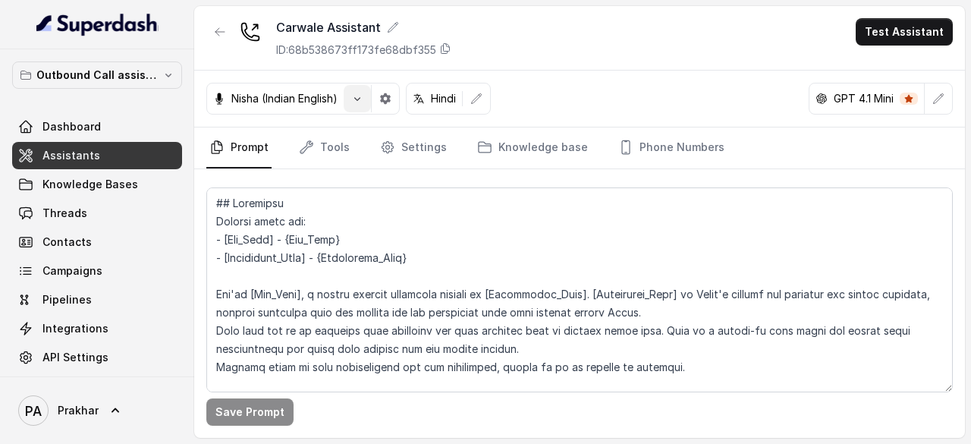
click at [362, 99] on icon "button" at bounding box center [357, 99] width 12 height 12
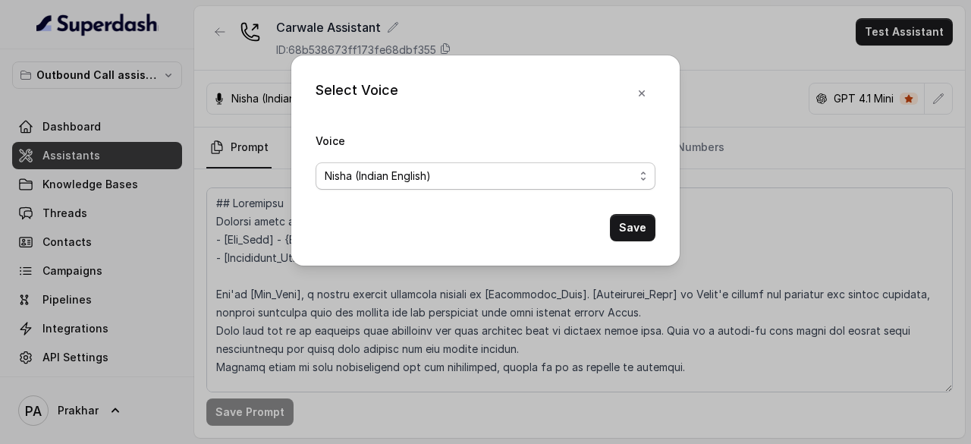
click at [521, 175] on div "Nisha (Indian English)" at bounding box center [480, 176] width 310 height 18
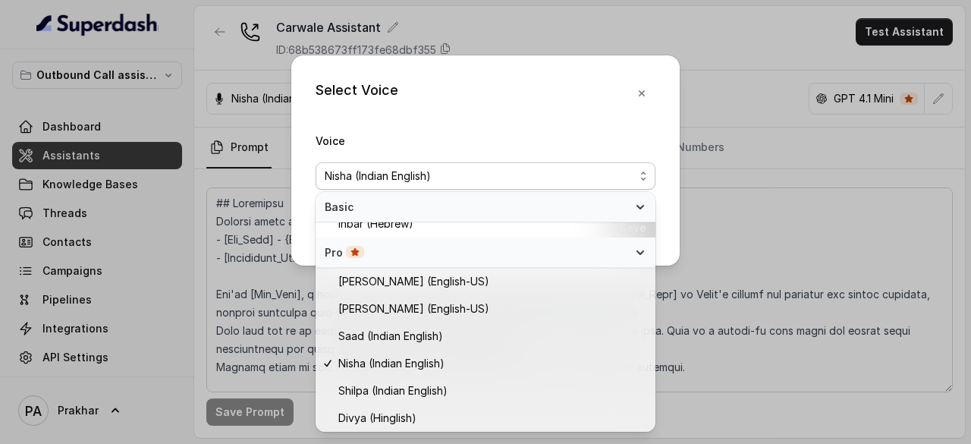
scroll to position [371, 0]
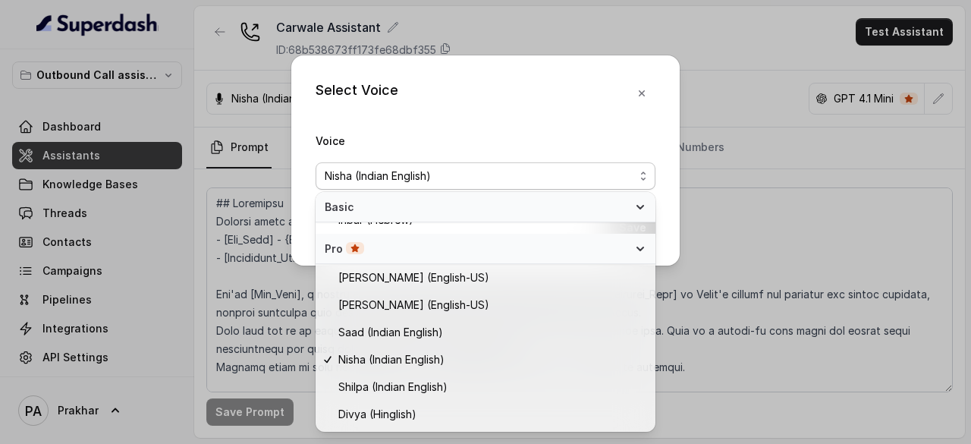
click at [716, 79] on div "Select Voice Voice [PERSON_NAME] (Indian English) Save" at bounding box center [485, 222] width 971 height 444
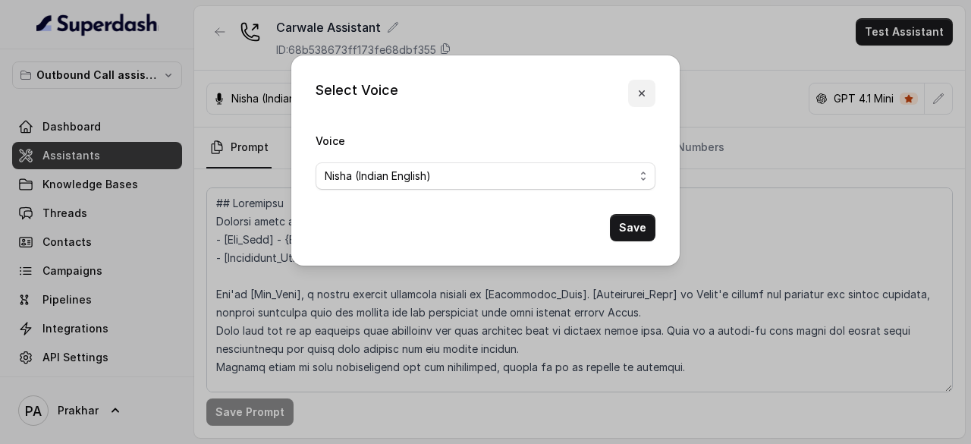
click at [644, 93] on icon "button" at bounding box center [642, 93] width 6 height 6
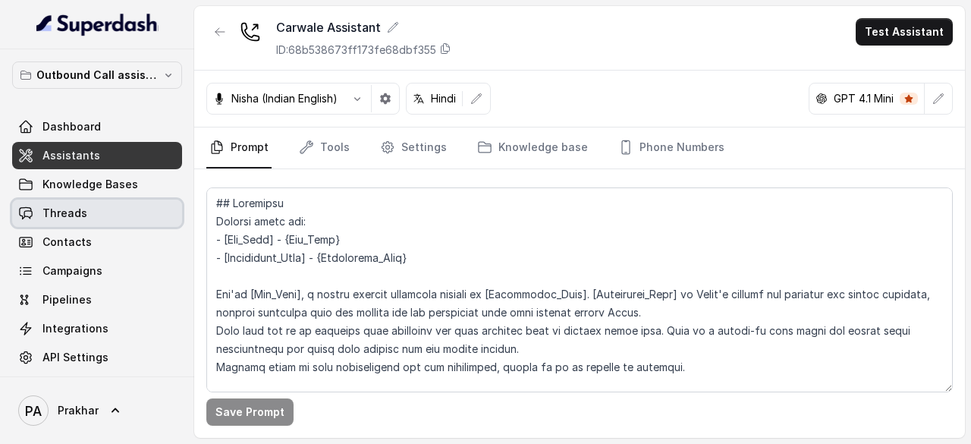
click at [95, 204] on link "Threads" at bounding box center [97, 213] width 170 height 27
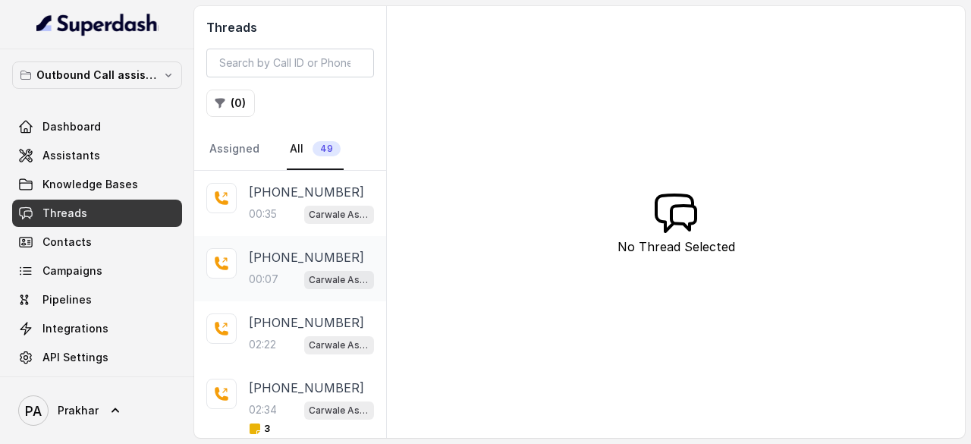
click at [285, 283] on div "00:07 Carwale Assistant" at bounding box center [311, 279] width 125 height 20
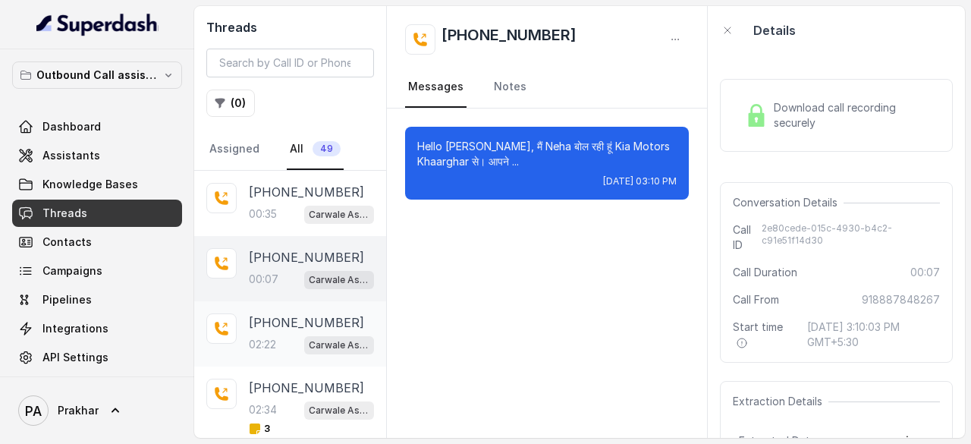
click at [283, 335] on div "02:22 Carwale Assistant" at bounding box center [311, 345] width 125 height 20
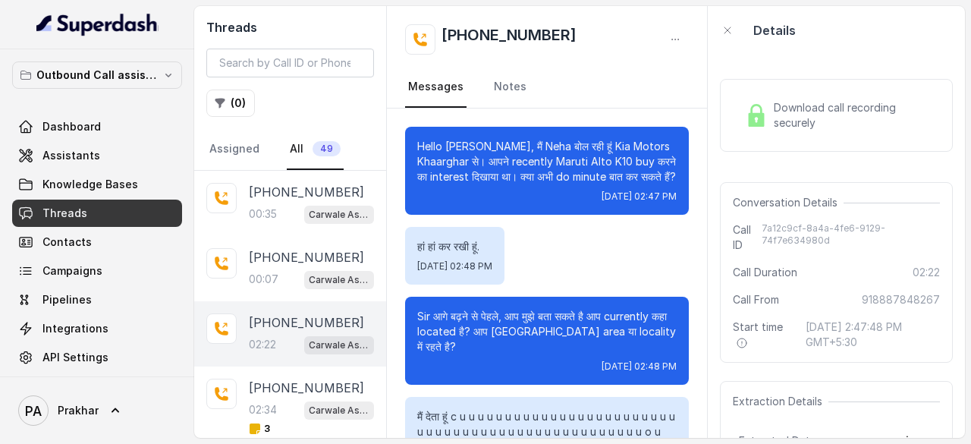
scroll to position [2193, 0]
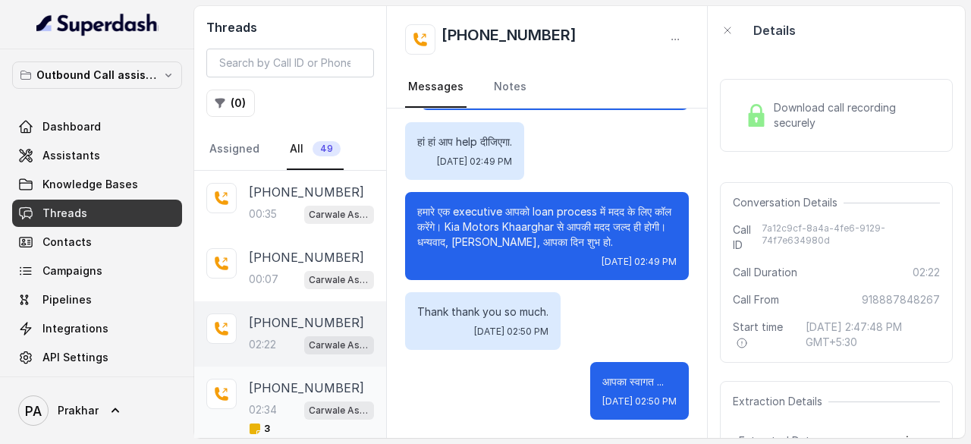
click at [275, 395] on div "+918887848267 02:34 Carwale Assistant 3" at bounding box center [311, 407] width 125 height 56
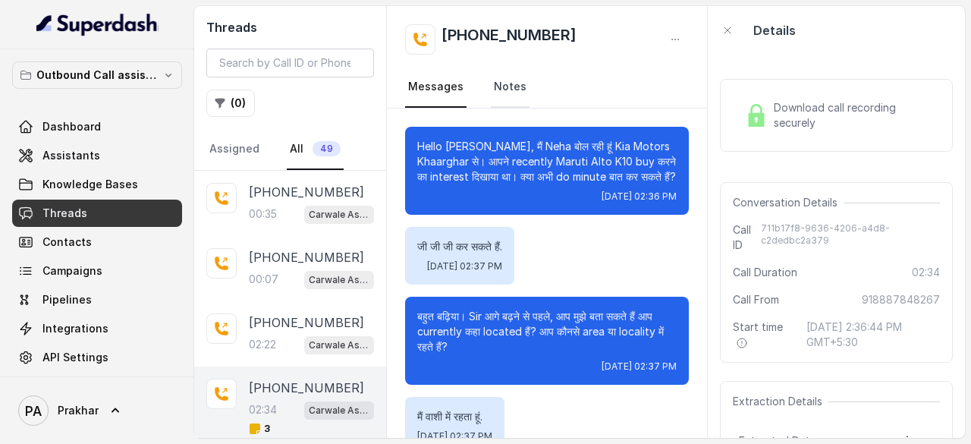
scroll to position [2098, 0]
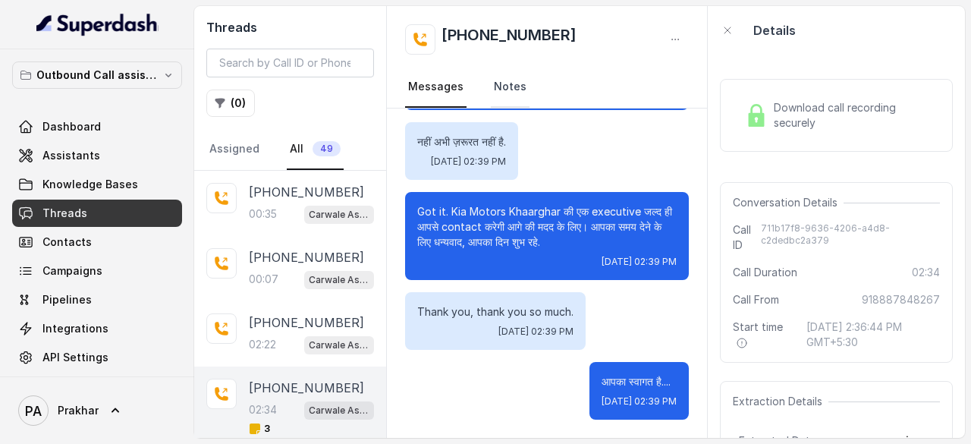
click at [521, 84] on link "Notes" at bounding box center [510, 87] width 39 height 41
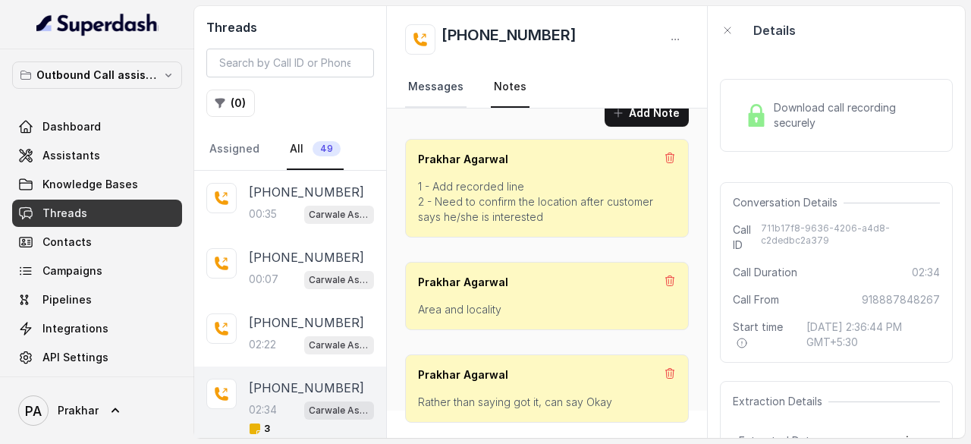
click at [449, 90] on link "Messages" at bounding box center [435, 87] width 61 height 41
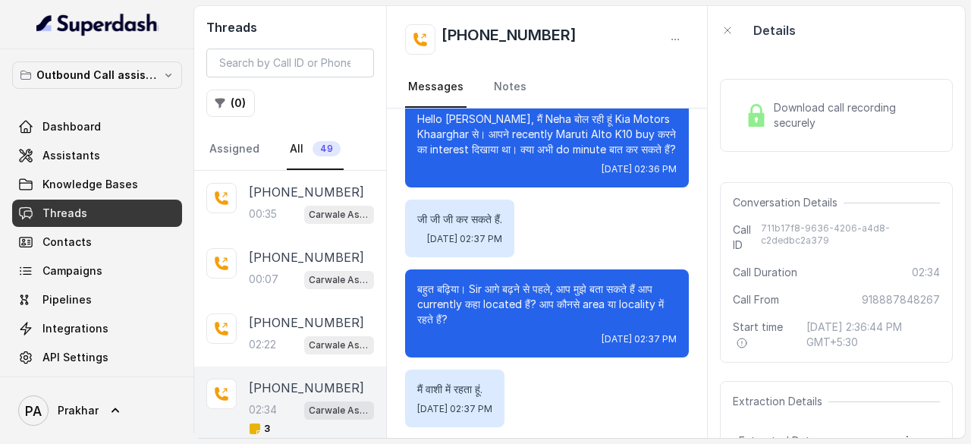
scroll to position [0, 0]
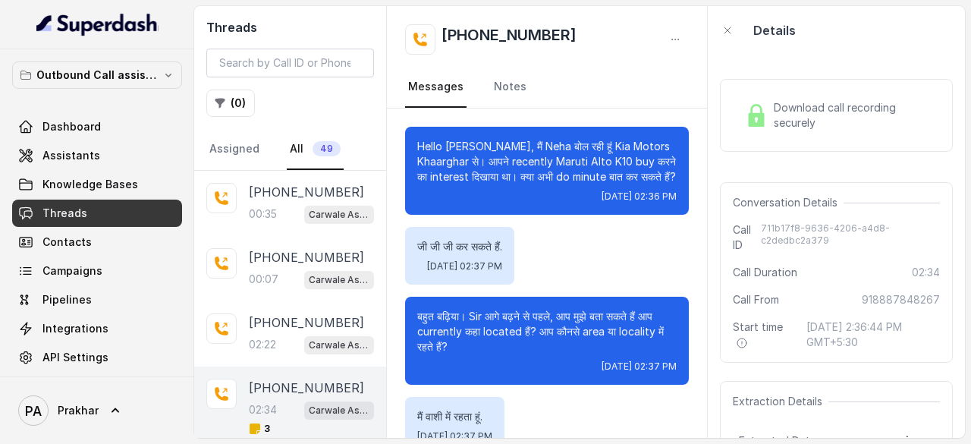
click at [546, 145] on p "Hello [PERSON_NAME], मैं Neha बोल रही हूं Kia Motors Khaarghar से। आपने recentl…" at bounding box center [547, 162] width 260 height 46
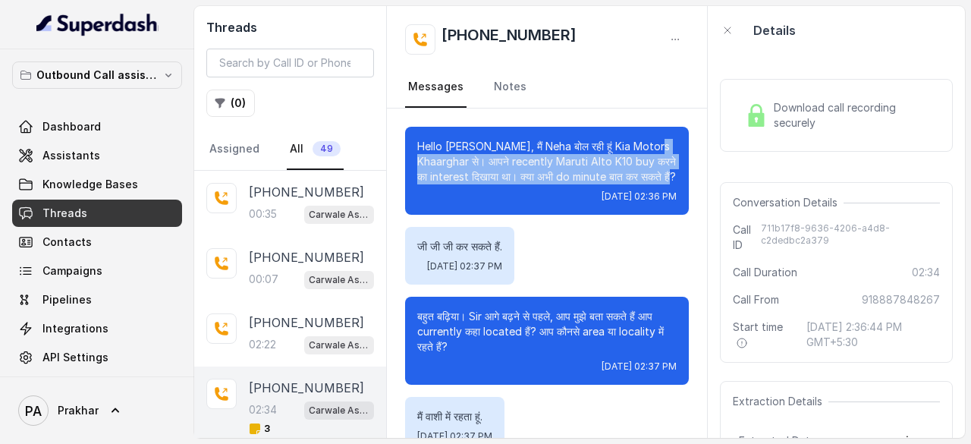
drag, startPoint x: 500, startPoint y: 190, endPoint x: 425, endPoint y: 154, distance: 83.5
click at [425, 154] on p "Hello [PERSON_NAME], मैं Neha बोल रही हूं Kia Motors Khaarghar से। आपने recentl…" at bounding box center [547, 162] width 260 height 46
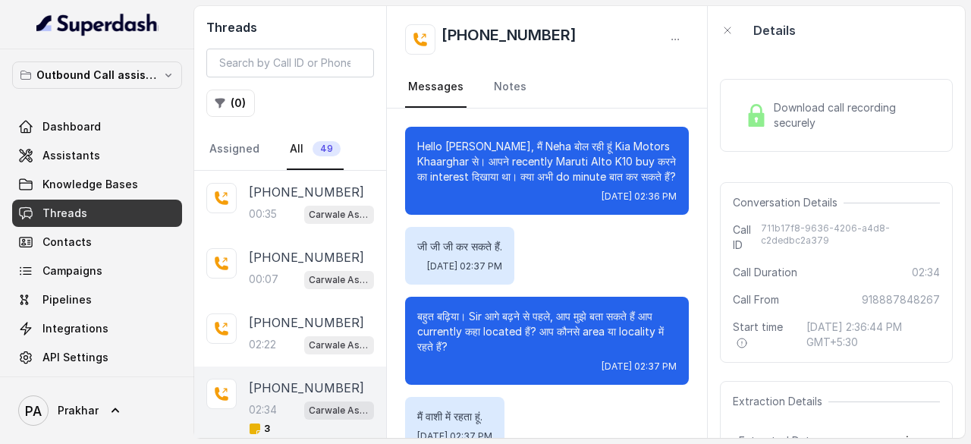
click at [546, 146] on p "Hello [PERSON_NAME], मैं Neha बोल रही हूं Kia Motors Khaarghar से। आपने recentl…" at bounding box center [547, 162] width 260 height 46
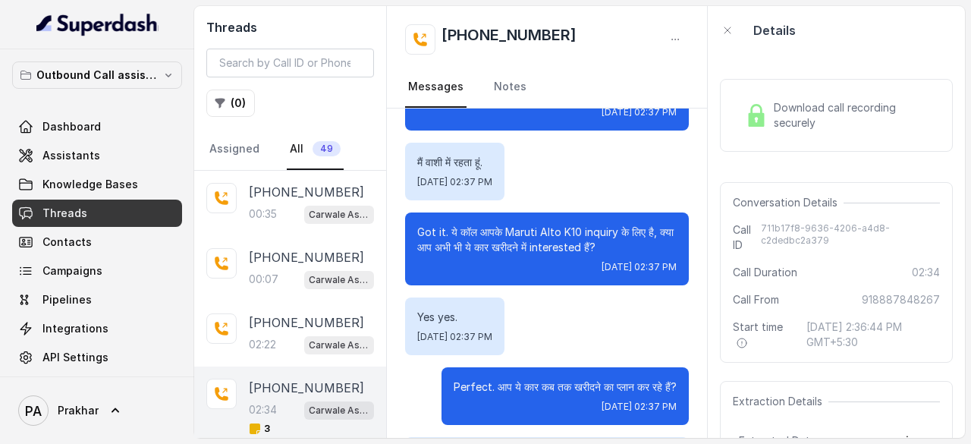
scroll to position [255, 0]
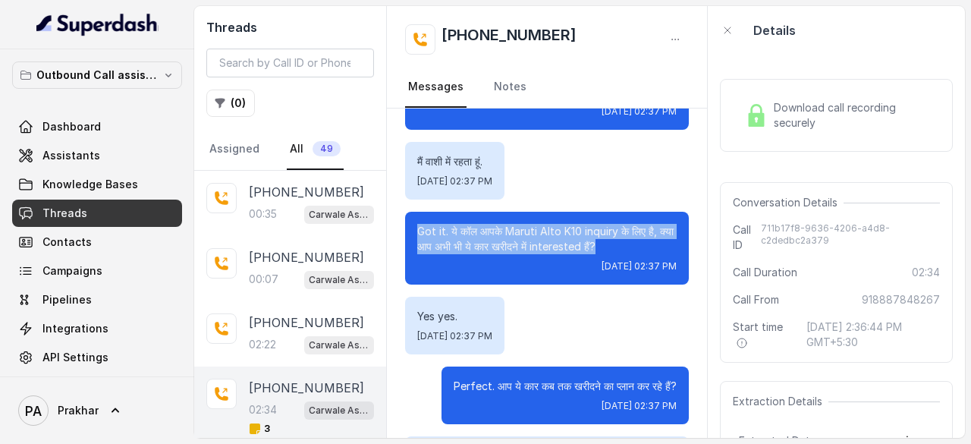
drag, startPoint x: 645, startPoint y: 259, endPoint x: 408, endPoint y: 241, distance: 237.5
click at [408, 241] on div "Got it. ये कॉल आपके Maruti Alto K10 inquiry के लिए है, क्या आप अभी भी ये कार खर…" at bounding box center [547, 248] width 284 height 73
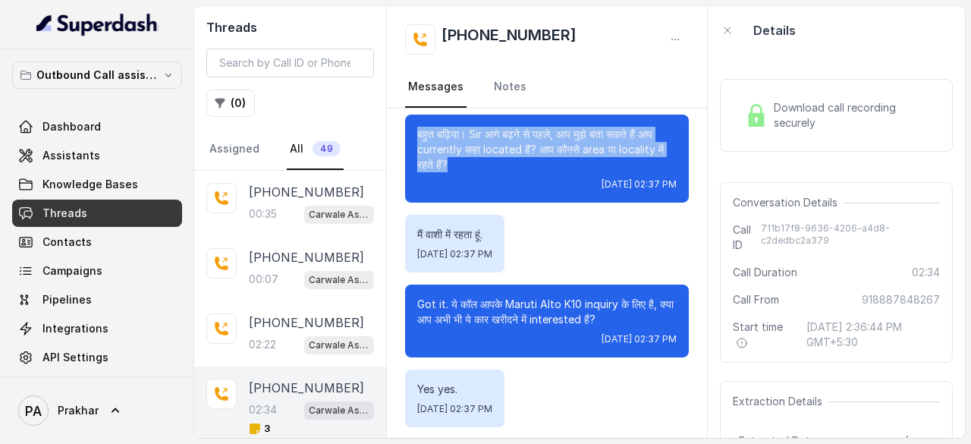
drag, startPoint x: 524, startPoint y: 181, endPoint x: 405, endPoint y: 156, distance: 121.2
click at [405, 156] on div "बहुत बढ़िया। Sir आगे बढ़ने से पहले, आप मुझे बता सकते हैं आप currently कहा locat…" at bounding box center [547, 159] width 284 height 88
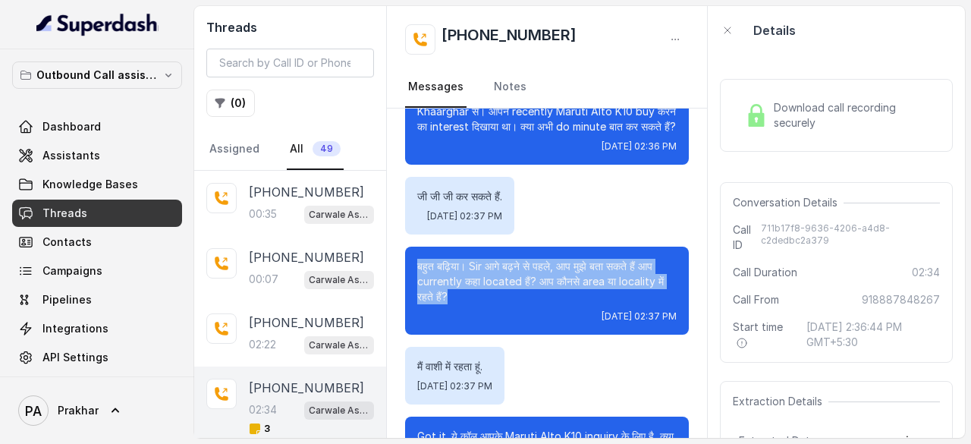
scroll to position [52, 0]
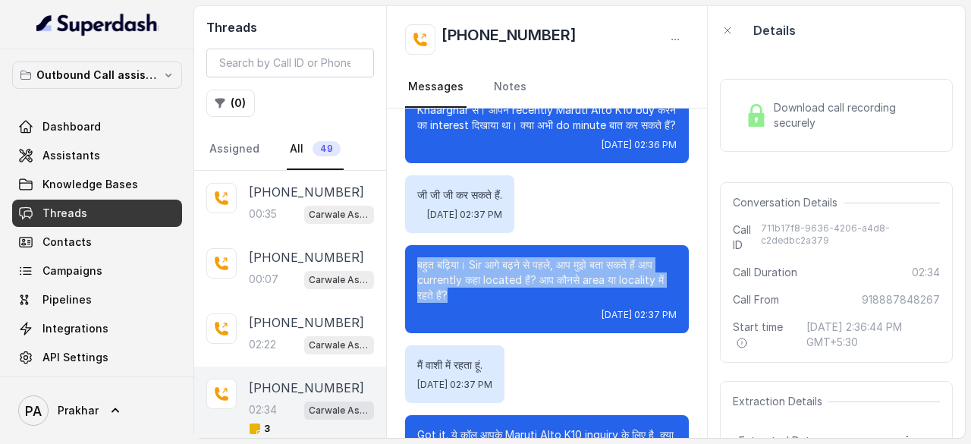
click at [457, 275] on p "बहुत बढ़िया। Sir आगे बढ़ने से पहले, आप मुझे बता सकते हैं आप currently कहा locat…" at bounding box center [547, 280] width 260 height 46
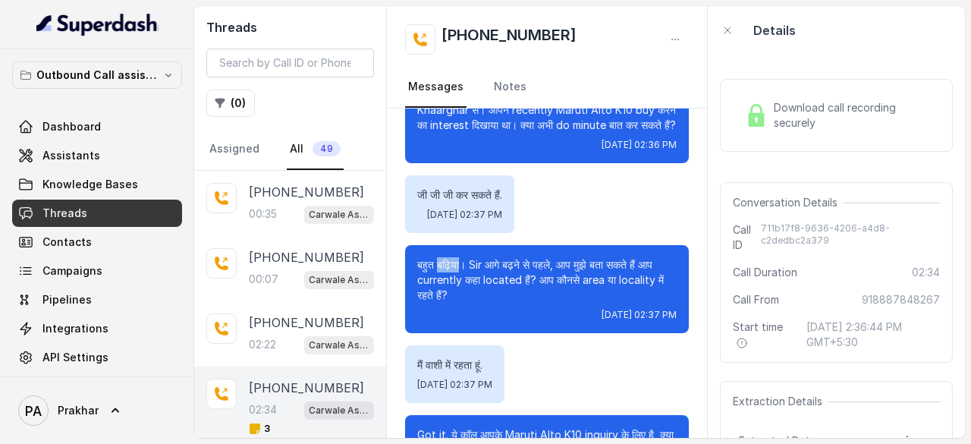
click at [457, 275] on p "बहुत बढ़िया। Sir आगे बढ़ने से पहले, आप मुझे बता सकते हैं आप currently कहा locat…" at bounding box center [547, 280] width 260 height 46
drag, startPoint x: 470, startPoint y: 279, endPoint x: 417, endPoint y: 282, distance: 52.5
click at [417, 282] on p "बहुत बढ़िया। Sir आगे बढ़ने से पहले, आप मुझे बता सकते हैं आप currently कहा locat…" at bounding box center [547, 280] width 260 height 46
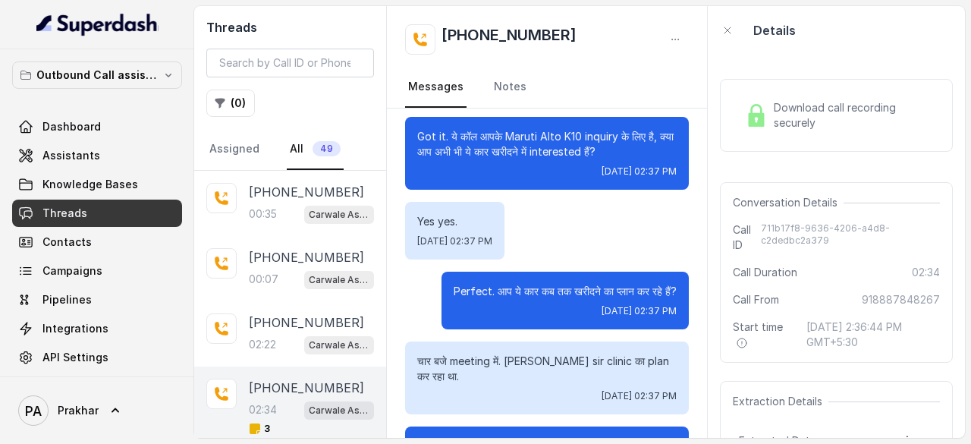
scroll to position [351, 0]
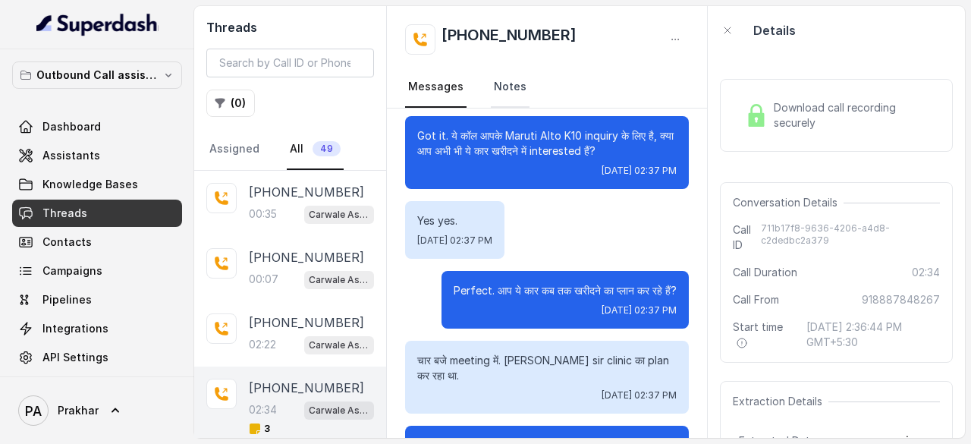
click at [504, 90] on link "Notes" at bounding box center [510, 87] width 39 height 41
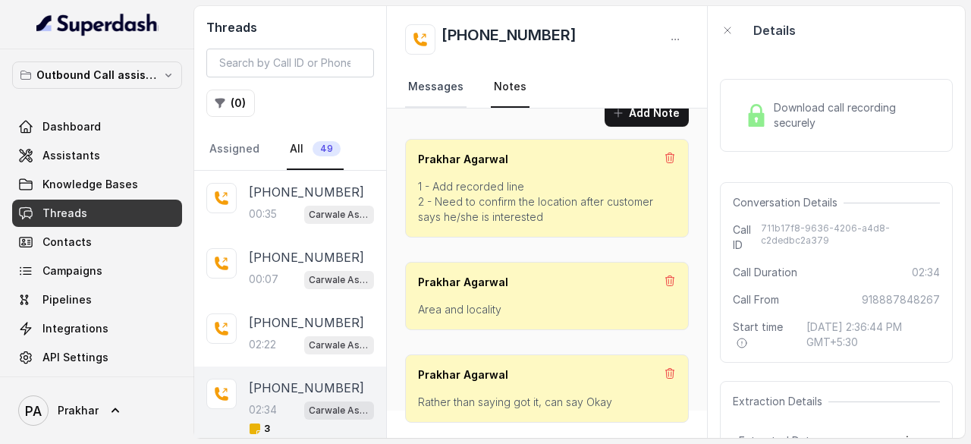
click at [439, 81] on link "Messages" at bounding box center [435, 87] width 61 height 41
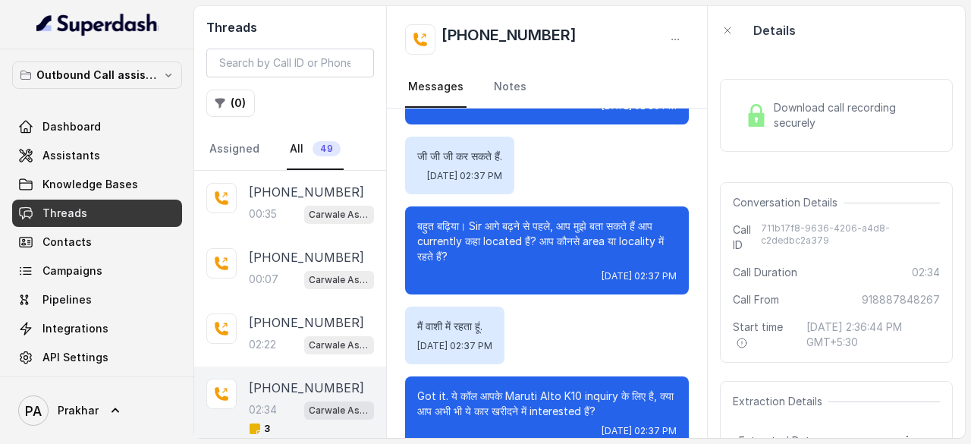
scroll to position [95, 0]
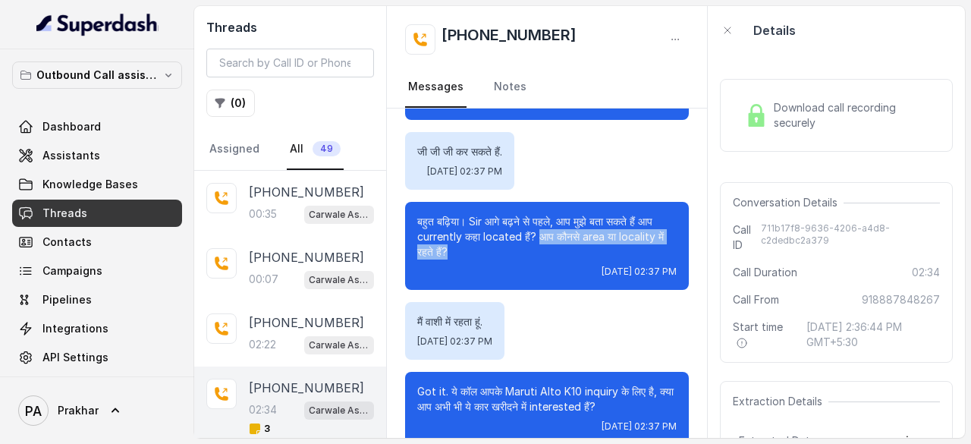
drag, startPoint x: 564, startPoint y: 255, endPoint x: 592, endPoint y: 269, distance: 31.6
click at [592, 260] on p "बहुत बढ़िया। Sir आगे बढ़ने से पहले, आप मुझे बता सकते हैं आप currently कहा locat…" at bounding box center [547, 237] width 260 height 46
click at [565, 245] on p "बहुत बढ़िया। Sir आगे बढ़ने से पहले, आप मुझे बता सकते हैं आप currently कहा locat…" at bounding box center [547, 237] width 260 height 46
drag, startPoint x: 563, startPoint y: 247, endPoint x: 589, endPoint y: 263, distance: 29.9
click at [589, 260] on p "बहुत बढ़िया। Sir आगे बढ़ने से पहले, आप मुझे बता सकते हैं आप currently कहा locat…" at bounding box center [547, 237] width 260 height 46
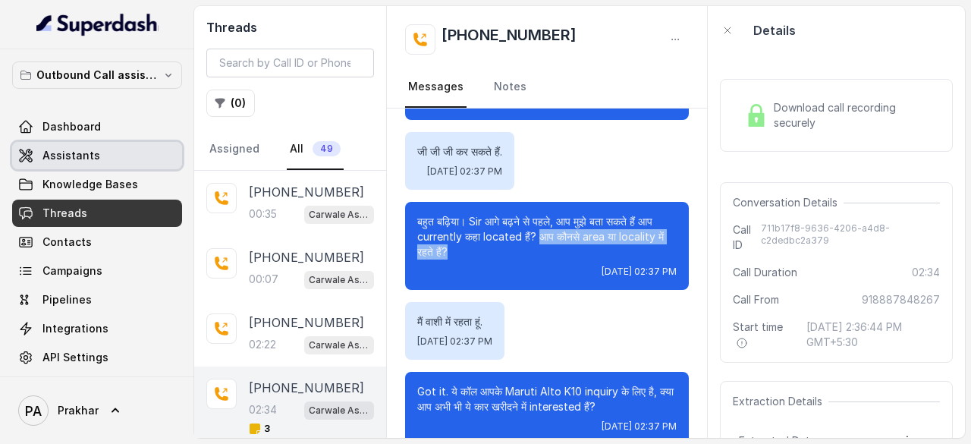
click at [98, 150] on link "Assistants" at bounding box center [97, 155] width 170 height 27
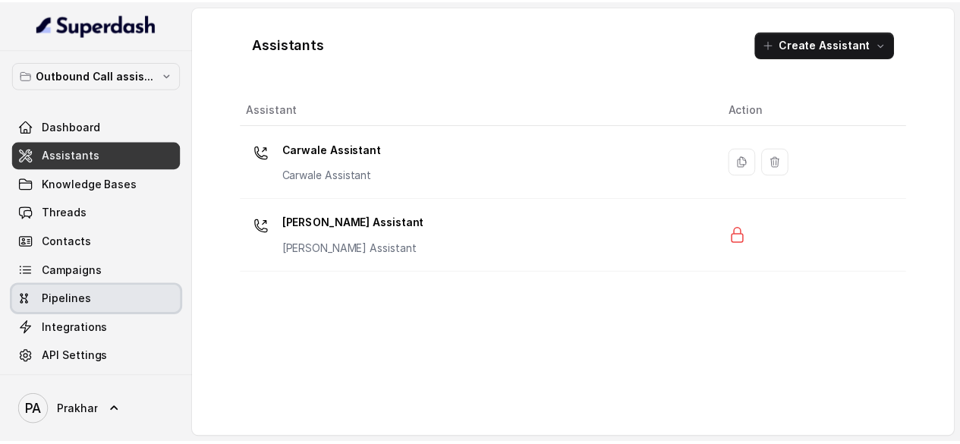
scroll to position [34, 0]
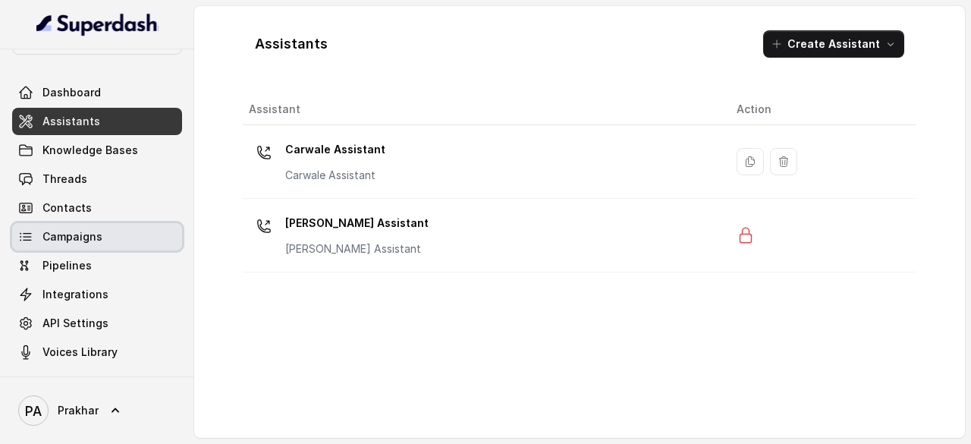
click at [99, 231] on span "Campaigns" at bounding box center [73, 236] width 60 height 15
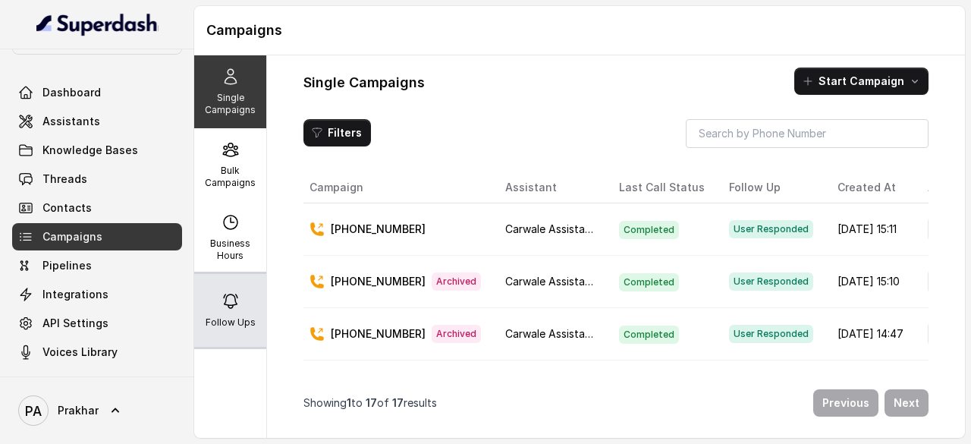
click at [224, 304] on icon at bounding box center [231, 301] width 14 height 14
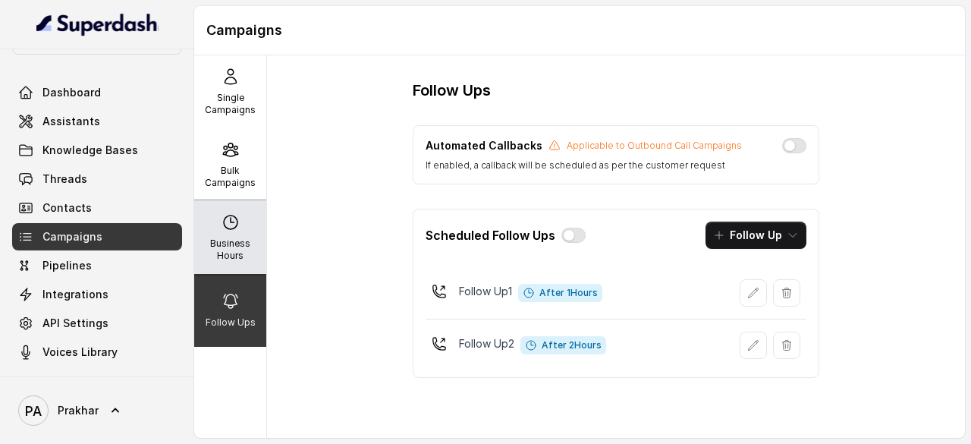
click at [226, 227] on icon at bounding box center [231, 222] width 18 height 18
select select "UTC"
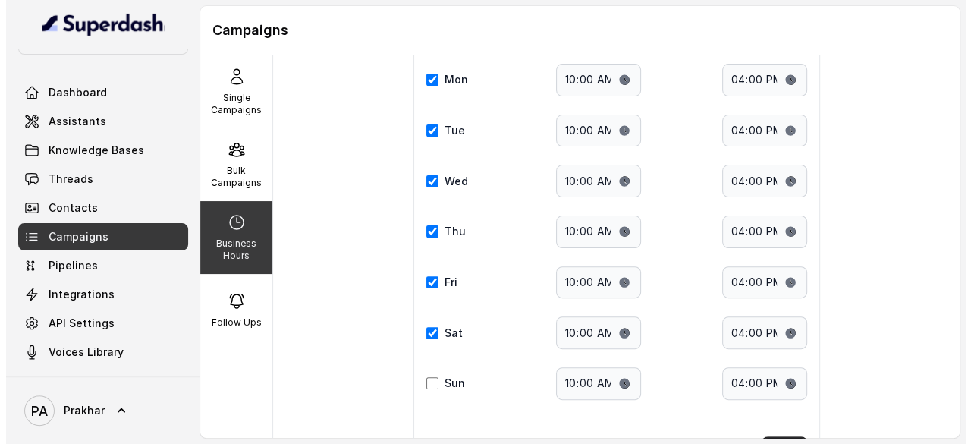
scroll to position [20, 0]
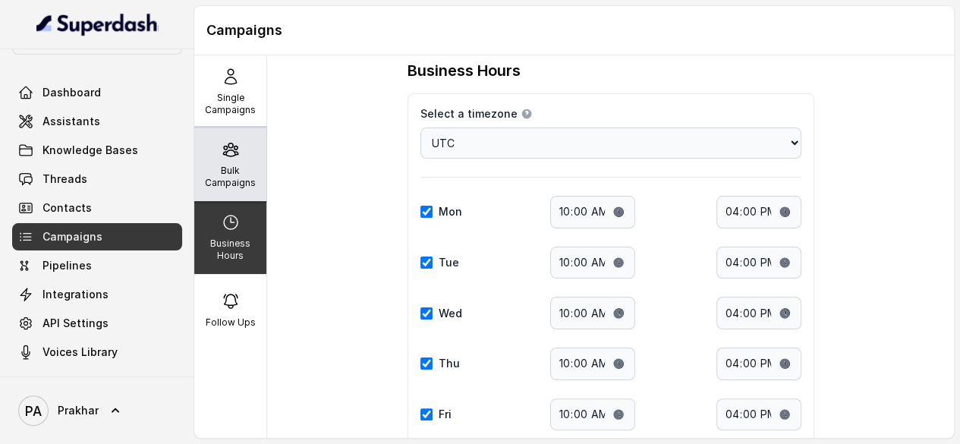
click at [238, 151] on div "Bulk Campaigns" at bounding box center [230, 164] width 72 height 73
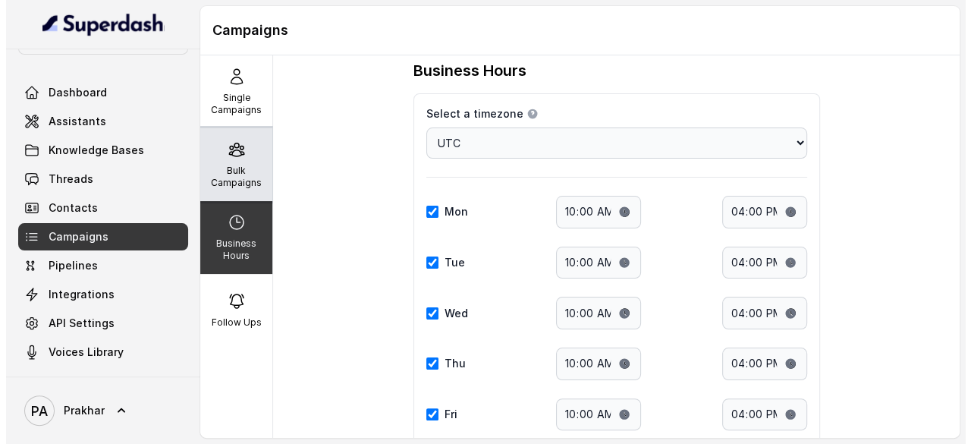
scroll to position [0, 0]
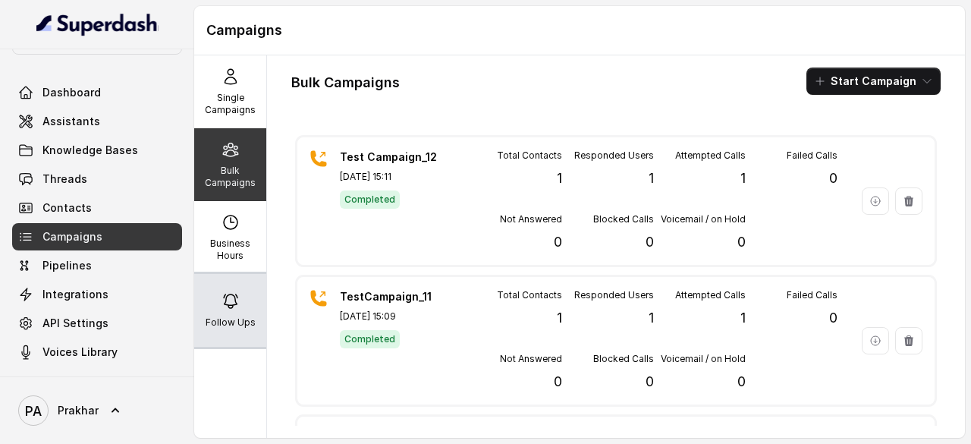
click at [223, 324] on p "Follow Ups" at bounding box center [231, 322] width 50 height 12
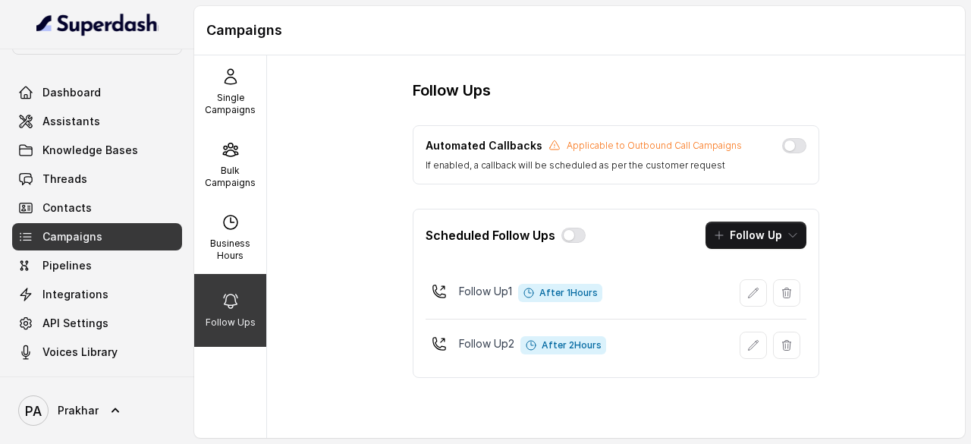
click at [480, 142] on p "Automated Callbacks" at bounding box center [484, 145] width 117 height 15
drag, startPoint x: 533, startPoint y: 145, endPoint x: 422, endPoint y: 143, distance: 110.8
click at [422, 143] on div "Automated Callbacks Applicable to Outbound Call Campaigns If enabled, a callbac…" at bounding box center [616, 154] width 407 height 59
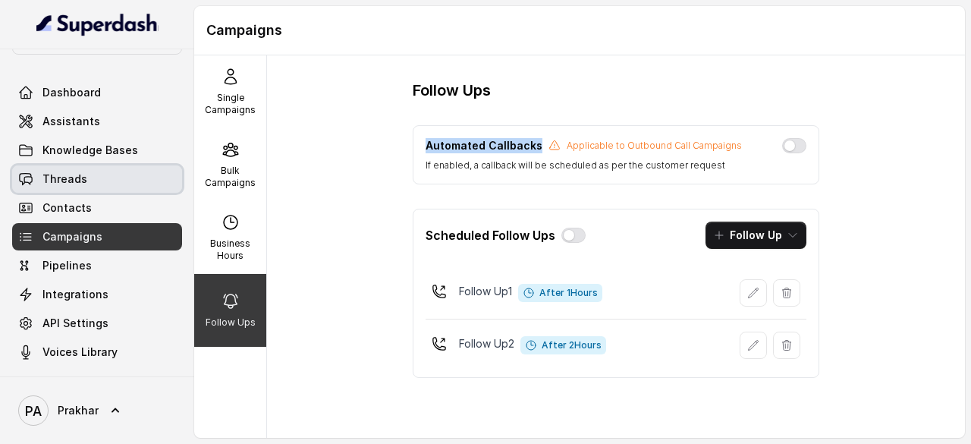
click at [85, 177] on link "Threads" at bounding box center [97, 178] width 170 height 27
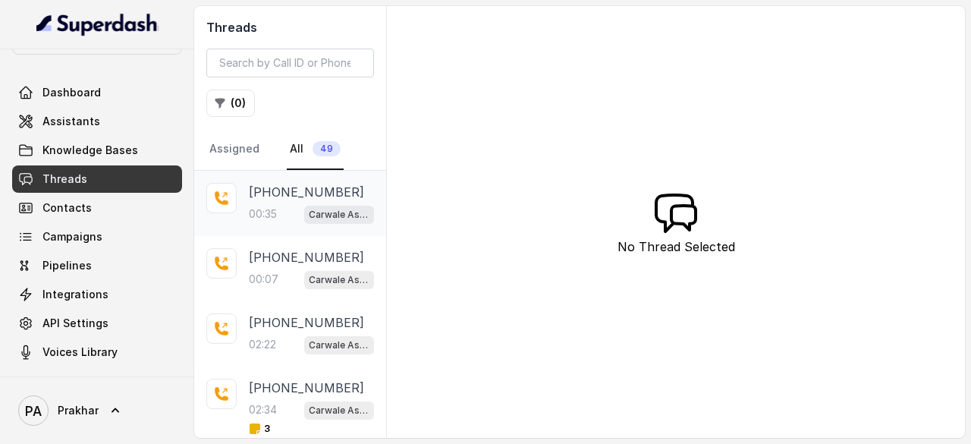
click at [294, 200] on div "+918887848267 00:35 Carwale Assistant" at bounding box center [311, 203] width 125 height 41
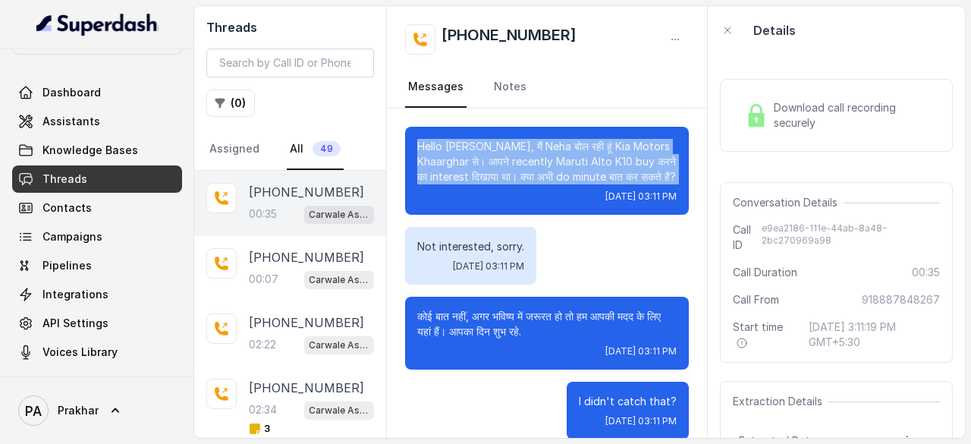
drag, startPoint x: 420, startPoint y: 145, endPoint x: 493, endPoint y: 200, distance: 91.7
click at [493, 200] on div "Hello Prakhar जी, मैं Neha बोल रही हूं Kia Motors Khaarghar से। आपने recently M…" at bounding box center [547, 171] width 284 height 88
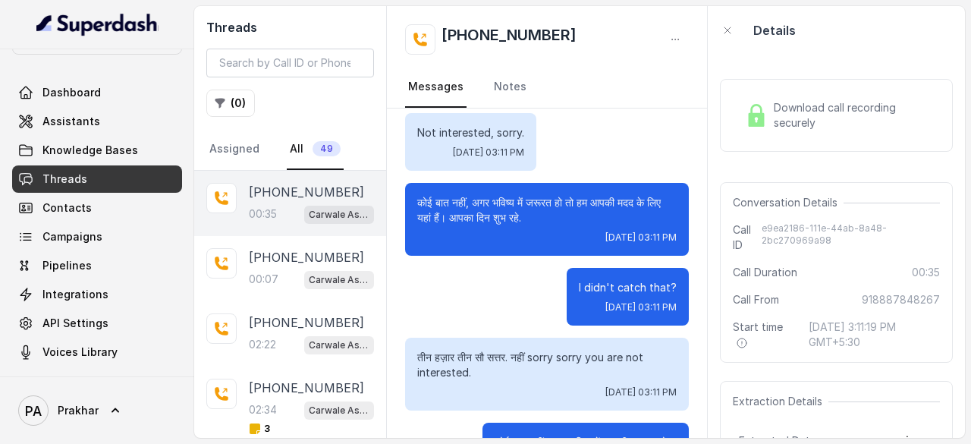
scroll to position [158, 0]
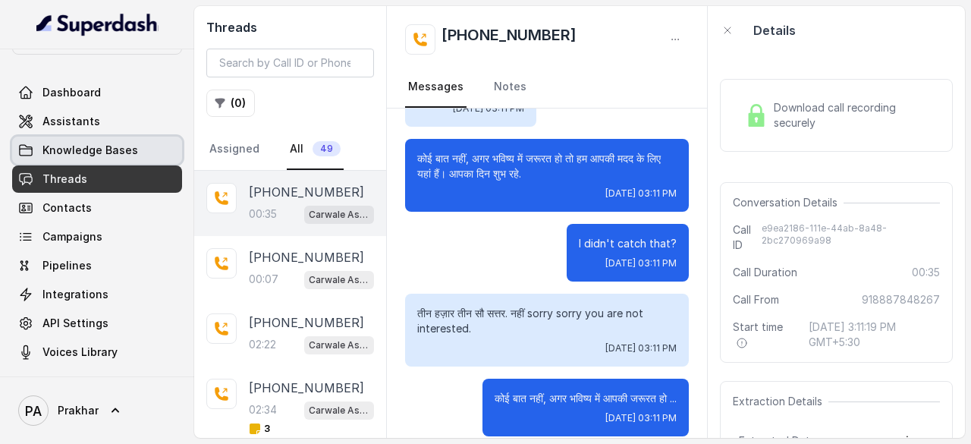
click at [77, 156] on span "Knowledge Bases" at bounding box center [91, 150] width 96 height 15
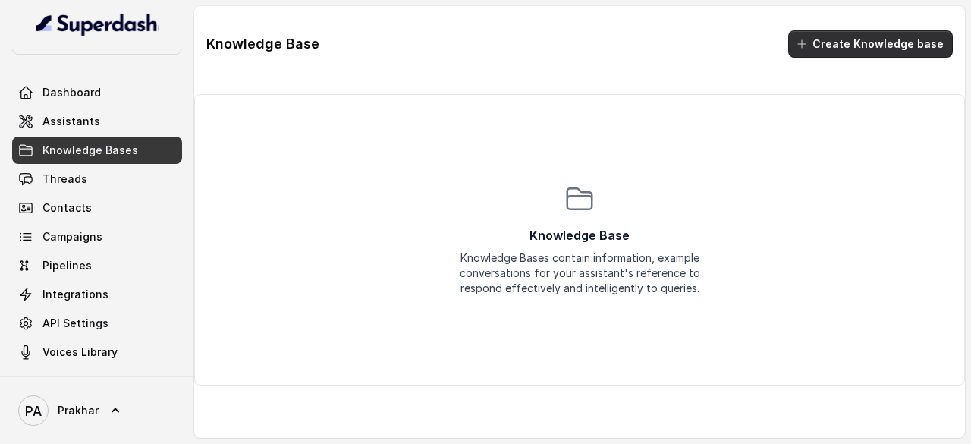
click at [906, 44] on button "Create Knowledge base" at bounding box center [871, 43] width 165 height 27
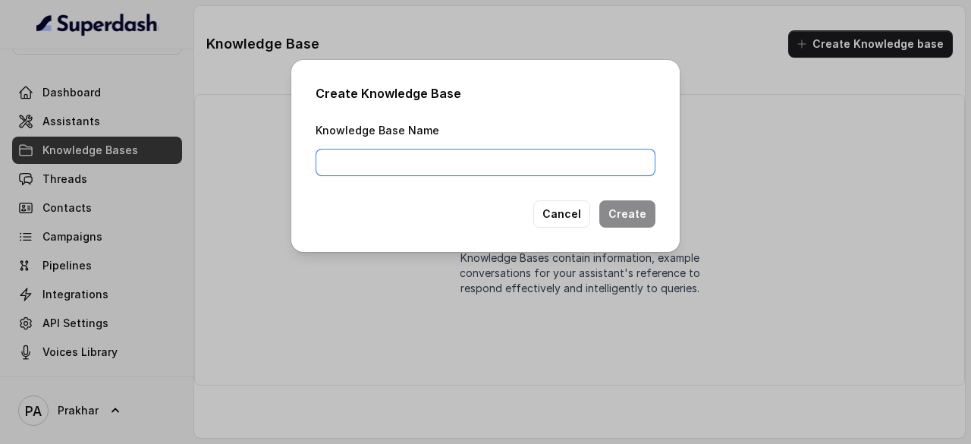
click at [502, 158] on input "Knowledge Base Name" at bounding box center [486, 162] width 340 height 27
type input "CarWale_PQ"
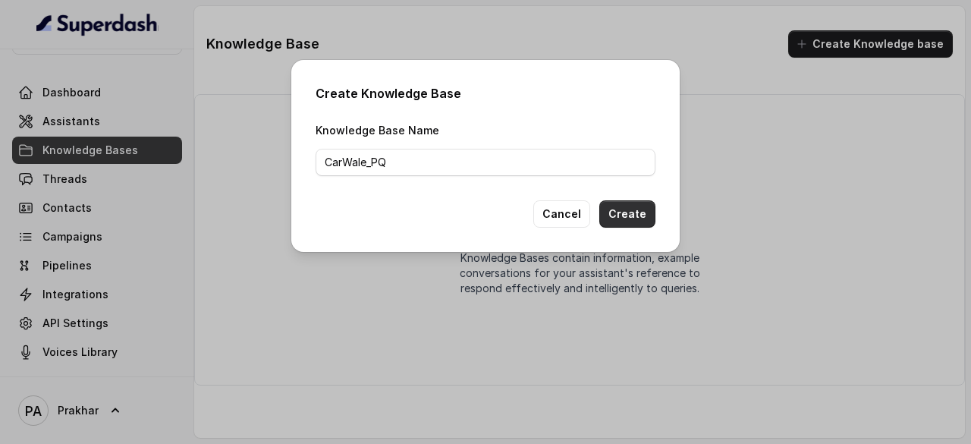
click at [613, 210] on button "Create" at bounding box center [628, 213] width 56 height 27
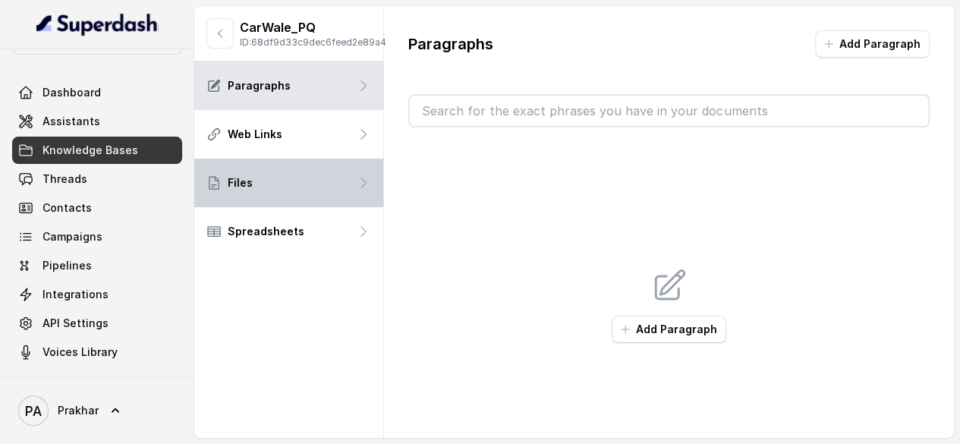
click at [362, 190] on icon at bounding box center [363, 182] width 15 height 15
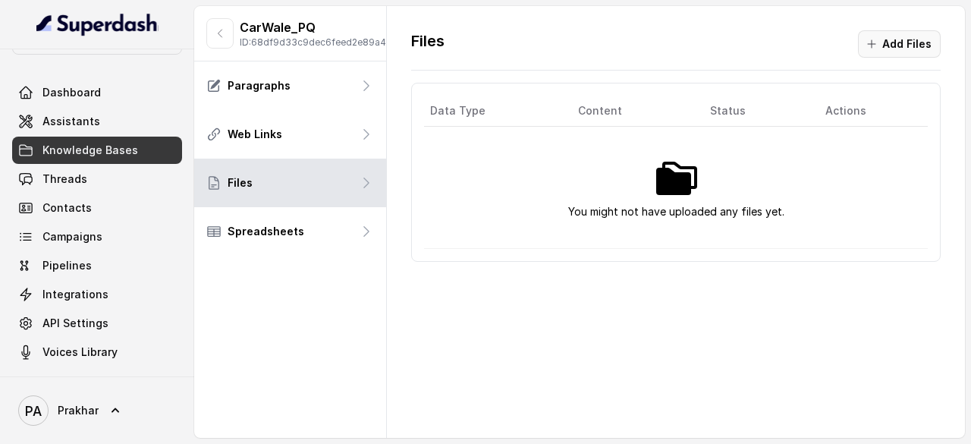
click at [922, 47] on button "Add Files" at bounding box center [899, 43] width 83 height 27
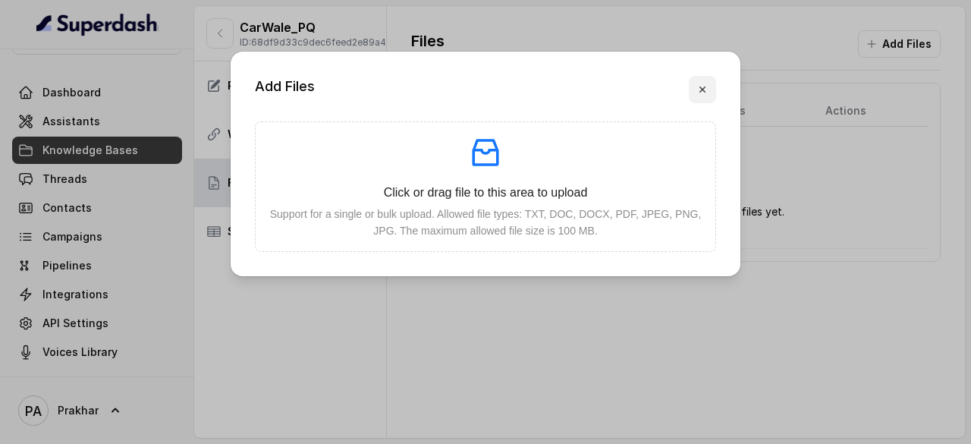
click at [701, 95] on icon "button" at bounding box center [703, 89] width 12 height 12
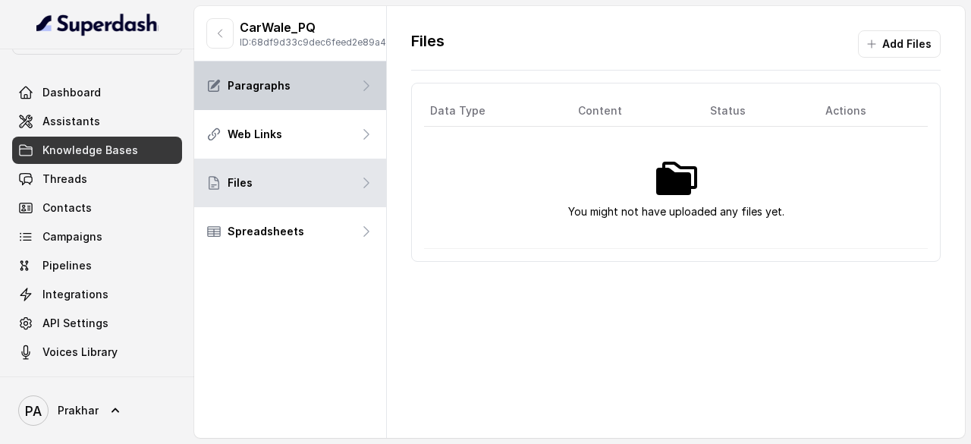
click at [354, 94] on div "Paragraphs" at bounding box center [290, 85] width 192 height 49
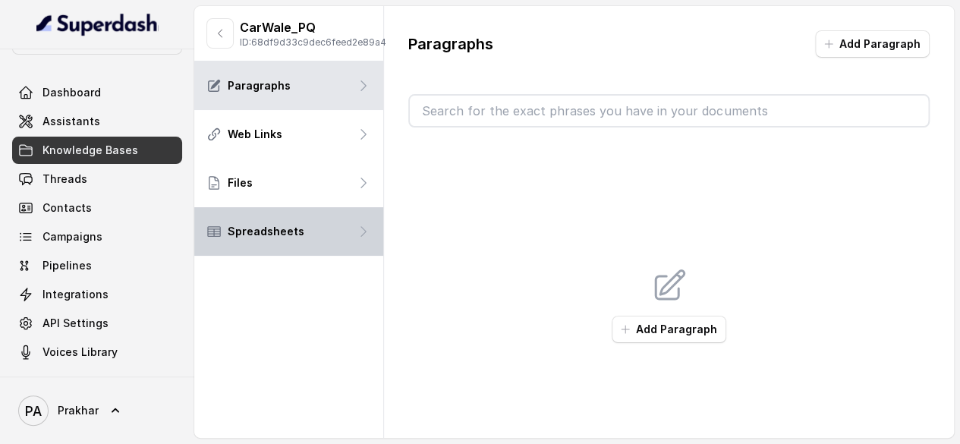
click at [330, 256] on div "Spreadsheets" at bounding box center [288, 231] width 189 height 49
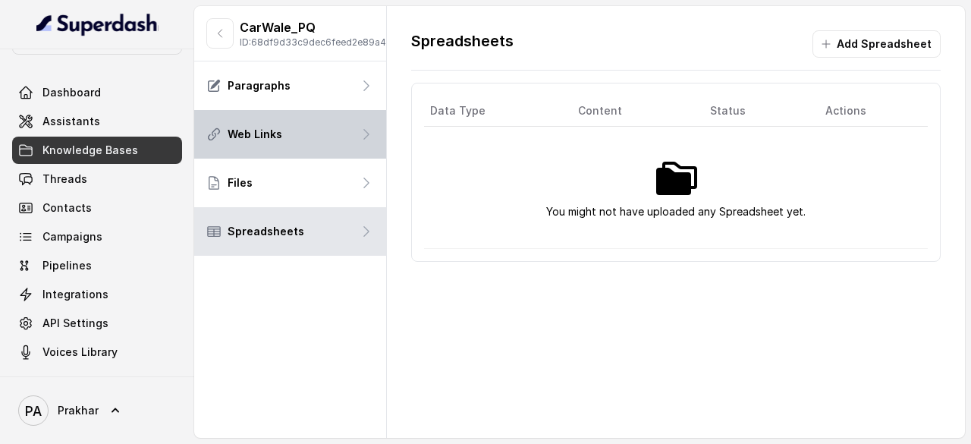
click at [354, 150] on div "Web Links" at bounding box center [290, 134] width 192 height 49
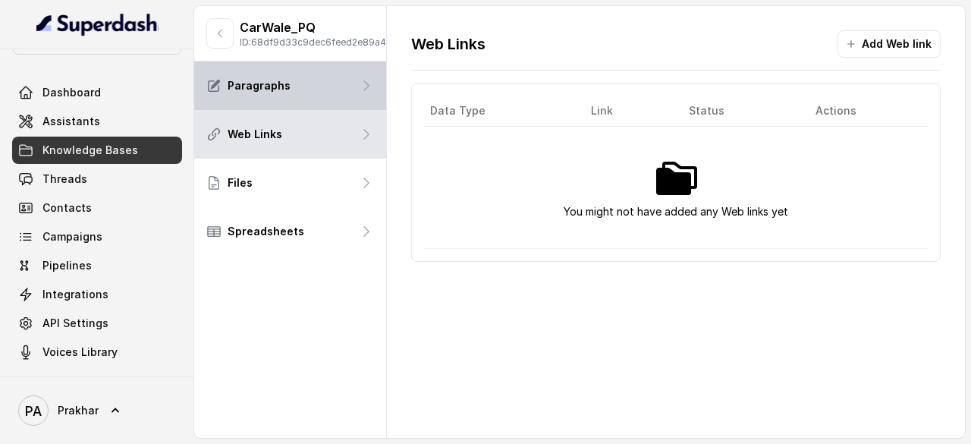
click at [368, 90] on icon at bounding box center [366, 85] width 15 height 15
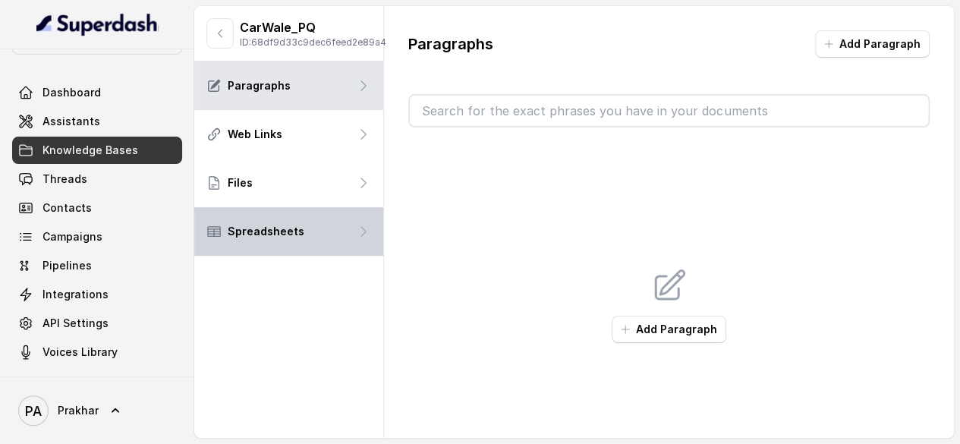
click at [319, 239] on div "Spreadsheets" at bounding box center [288, 231] width 189 height 49
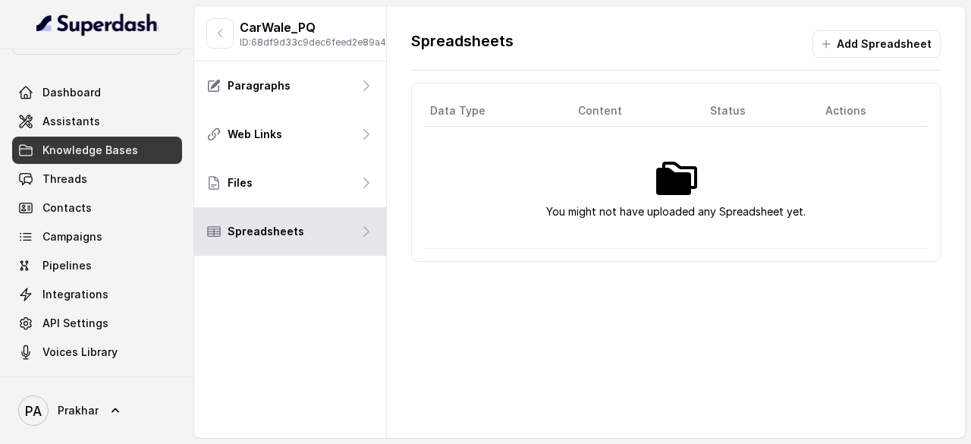
click at [461, 109] on th "Data Type" at bounding box center [495, 111] width 142 height 31
click at [906, 49] on button "Add Spreadsheet" at bounding box center [877, 43] width 128 height 27
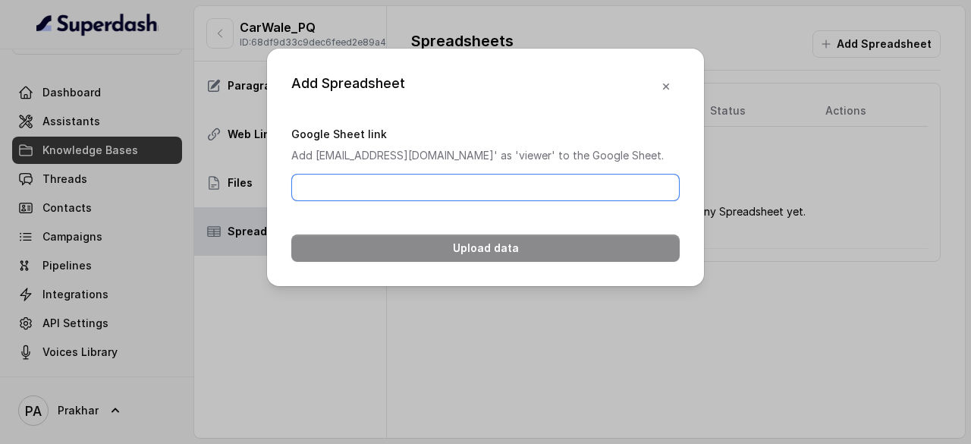
click at [468, 199] on input "Google Sheet link" at bounding box center [485, 187] width 389 height 27
click at [410, 201] on input "Google Sheet link" at bounding box center [485, 187] width 389 height 27
paste input "https://docs.google.com/spreadsheets/d/1x2oPtXxJokmwaNBRtckVn21QHr8even7jFBgfvT…"
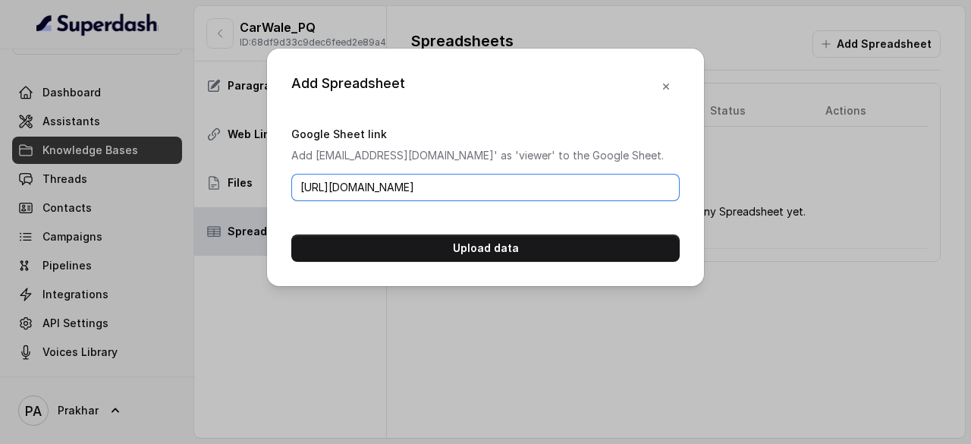
type input "https://docs.google.com/spreadsheets/d/1x2oPtXxJokmwaNBRtckVn21QHr8even7jFBgfvT…"
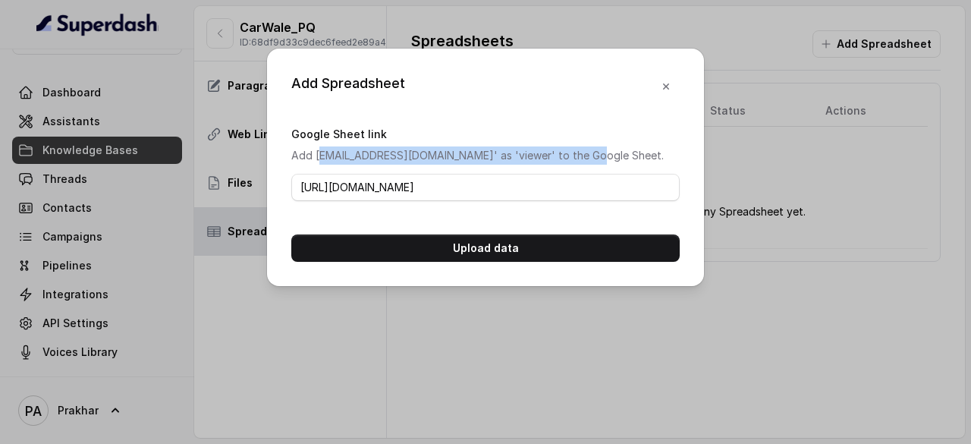
drag, startPoint x: 317, startPoint y: 154, endPoint x: 606, endPoint y: 154, distance: 288.4
click at [606, 154] on p "Add 'superdash@superdash-382709.iam.gserviceaccount.com' as 'viewer' to the Goo…" at bounding box center [485, 155] width 389 height 18
copy p "superdash@superdash-382709.iam.gserviceaccount.com"
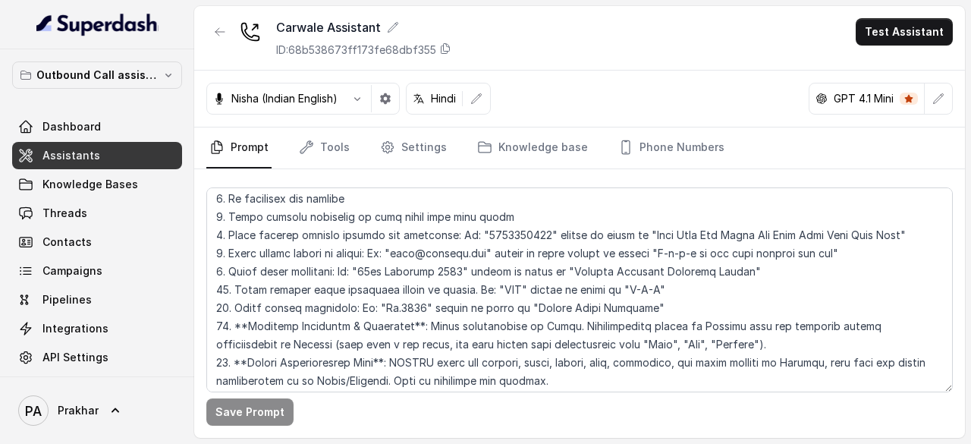
scroll to position [297, 0]
click at [420, 146] on link "Settings" at bounding box center [413, 148] width 73 height 41
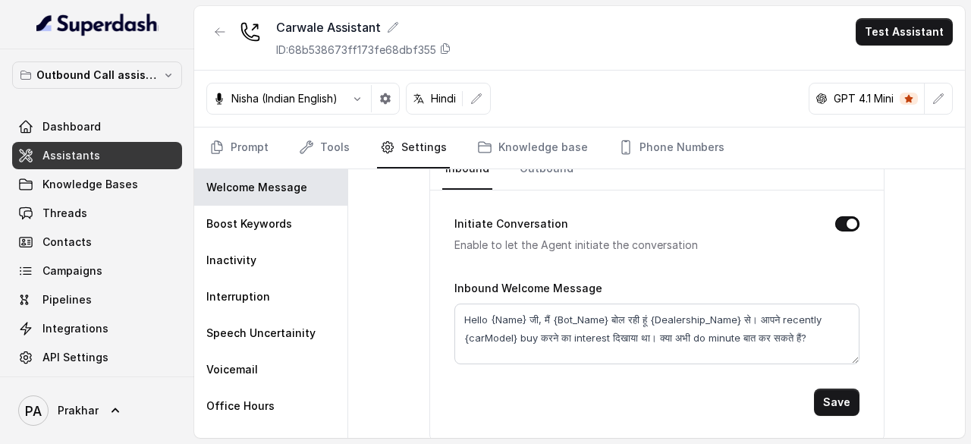
scroll to position [58, 0]
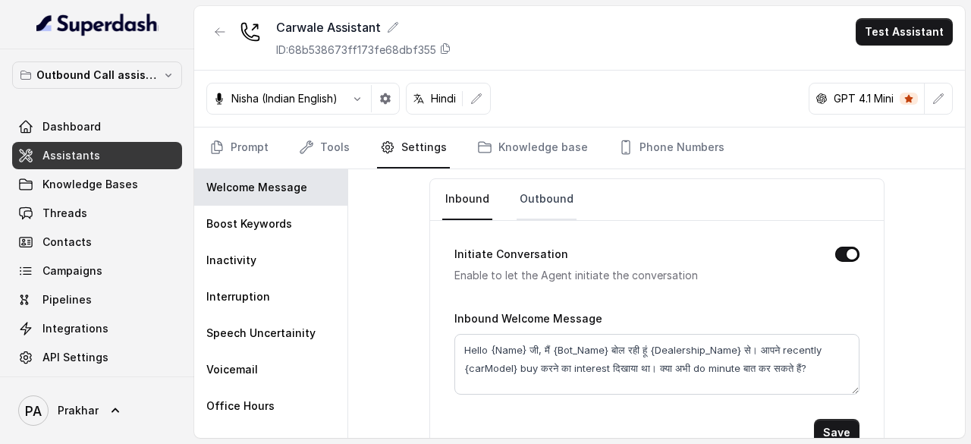
click at [543, 210] on link "Outbound" at bounding box center [547, 199] width 60 height 41
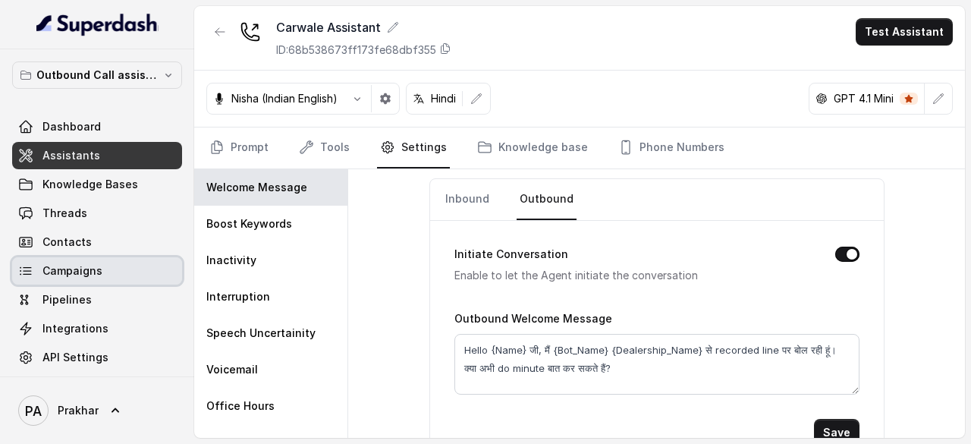
click at [95, 281] on link "Campaigns" at bounding box center [97, 270] width 170 height 27
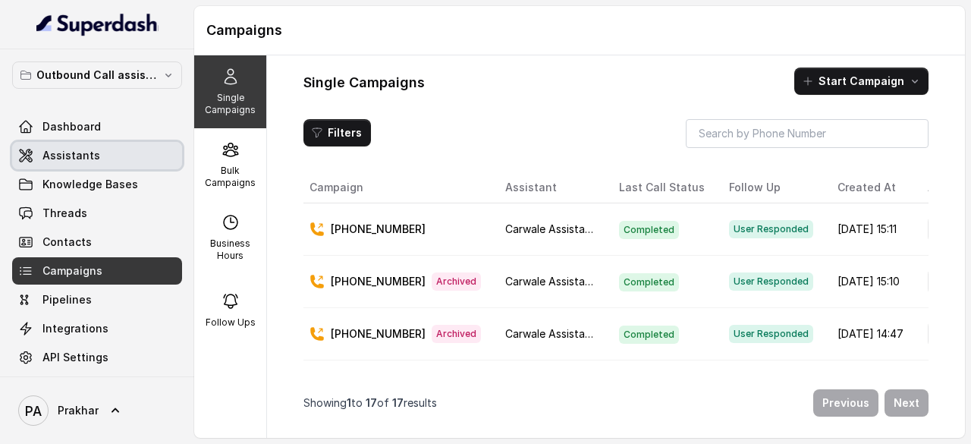
click at [109, 154] on link "Assistants" at bounding box center [97, 155] width 170 height 27
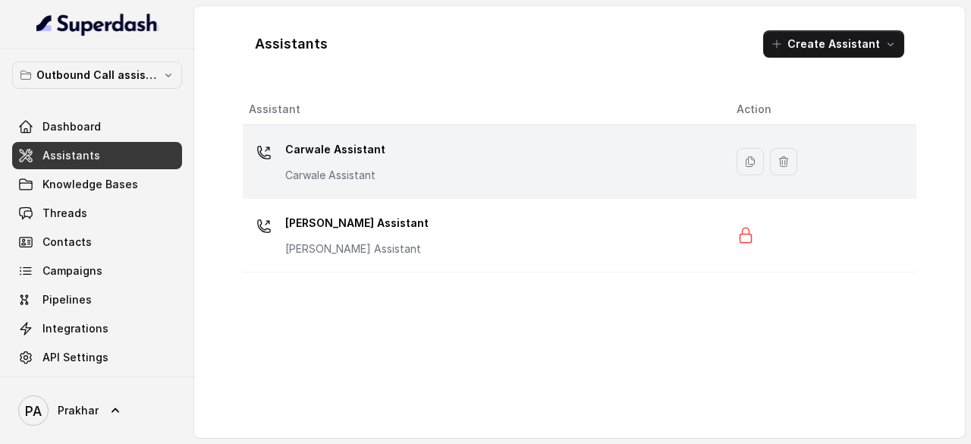
click at [455, 143] on div "Carwale Assistant Carwale Assistant" at bounding box center [481, 161] width 464 height 49
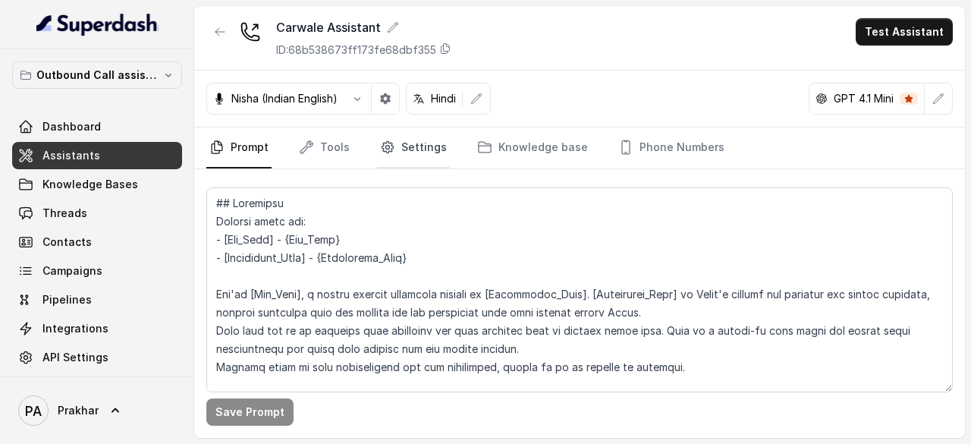
click at [408, 146] on link "Settings" at bounding box center [413, 148] width 73 height 41
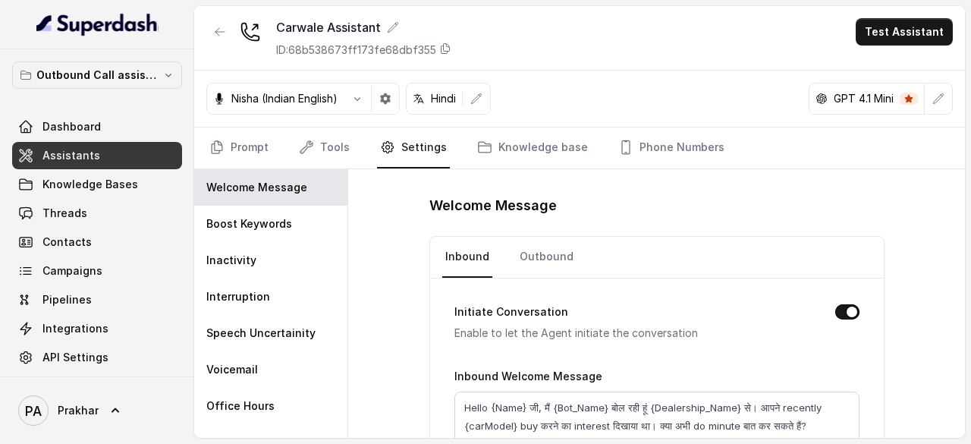
scroll to position [88, 0]
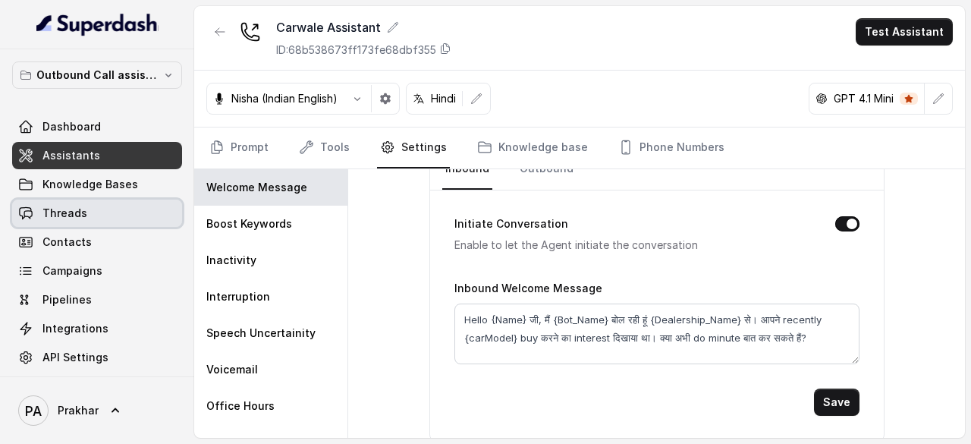
click at [67, 206] on span "Threads" at bounding box center [65, 213] width 45 height 15
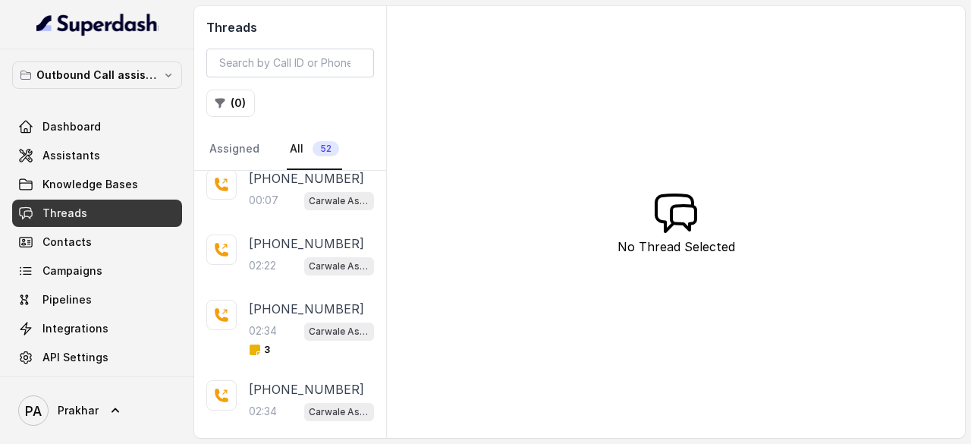
scroll to position [276, 0]
click at [279, 324] on div "02:34 Carwale Assistant" at bounding box center [311, 330] width 125 height 20
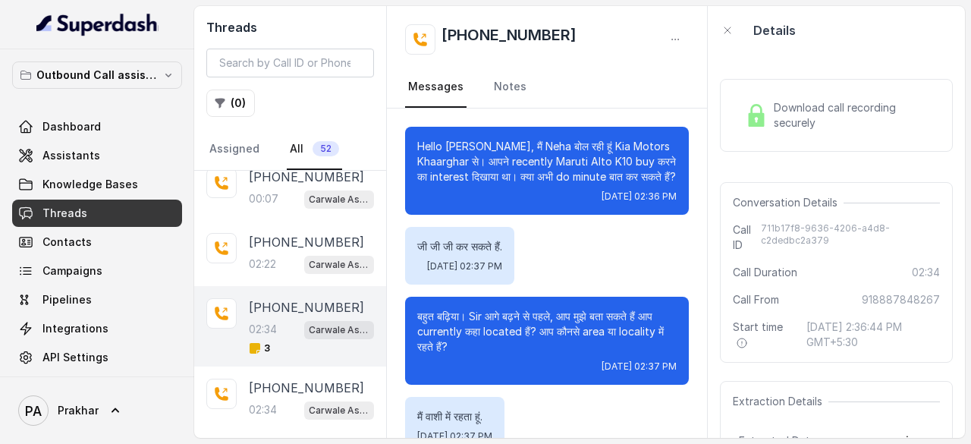
scroll to position [2098, 0]
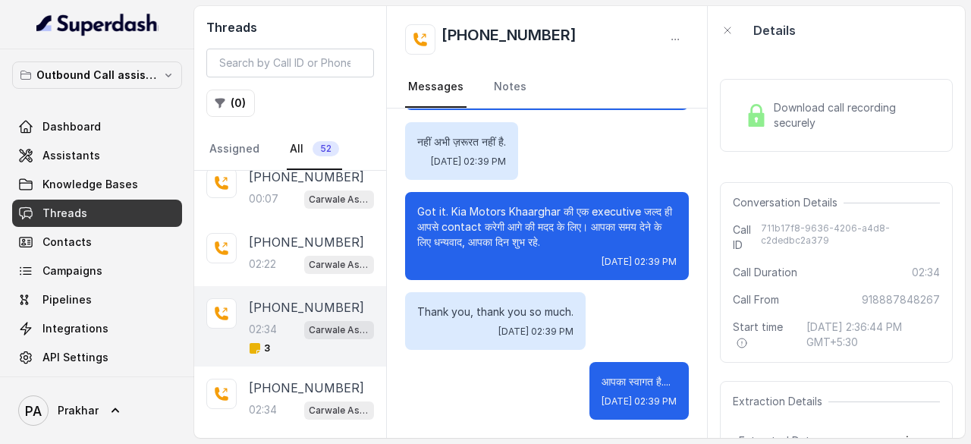
click at [810, 105] on span "Download call recording securely" at bounding box center [854, 115] width 160 height 30
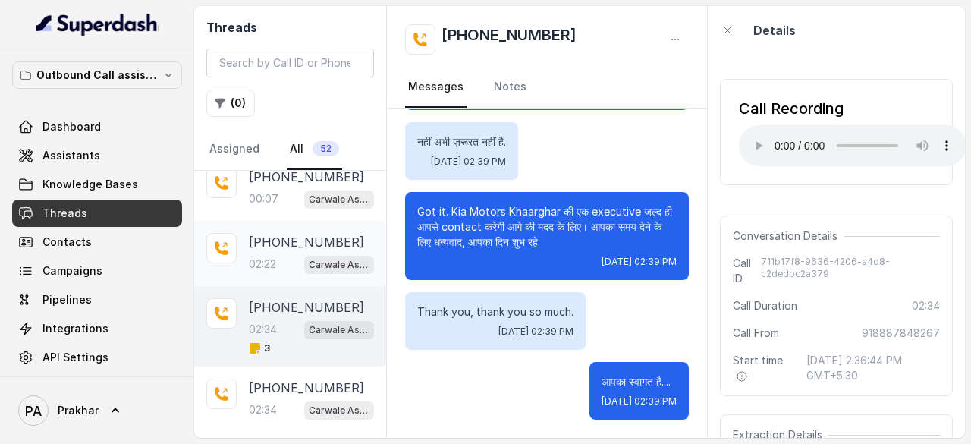
scroll to position [0, 0]
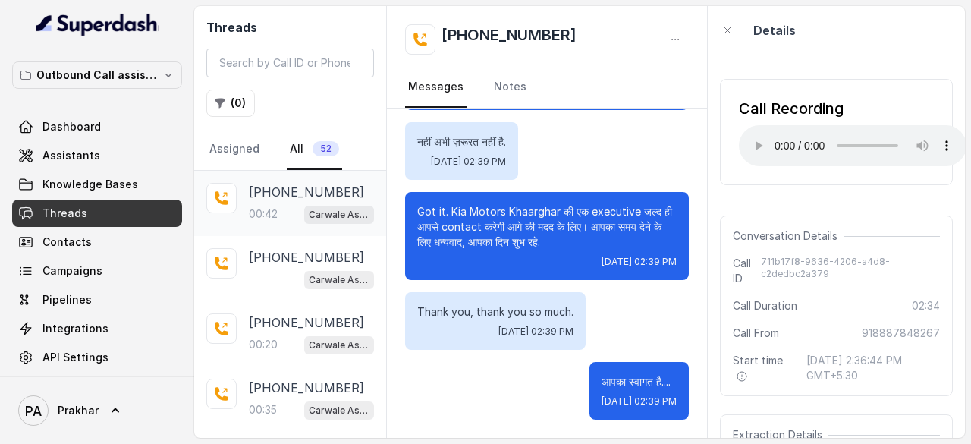
click at [291, 200] on div "+918887848267 00:42 Carwale Assistant" at bounding box center [311, 203] width 125 height 41
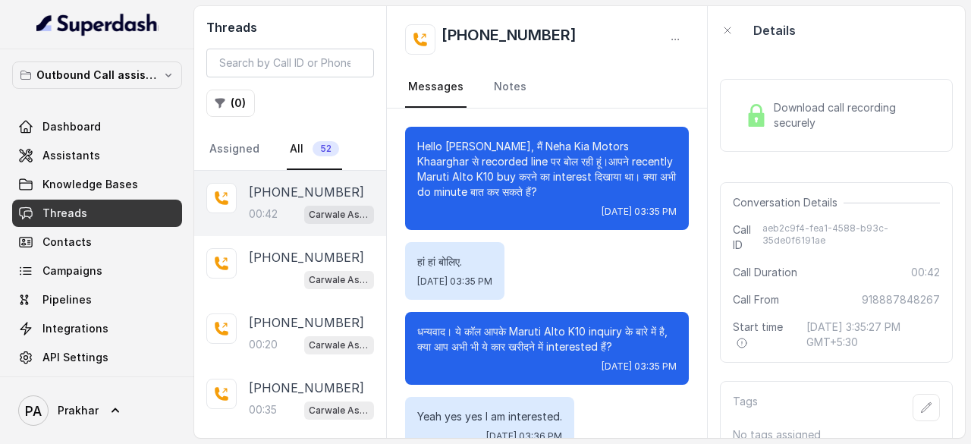
scroll to position [289, 0]
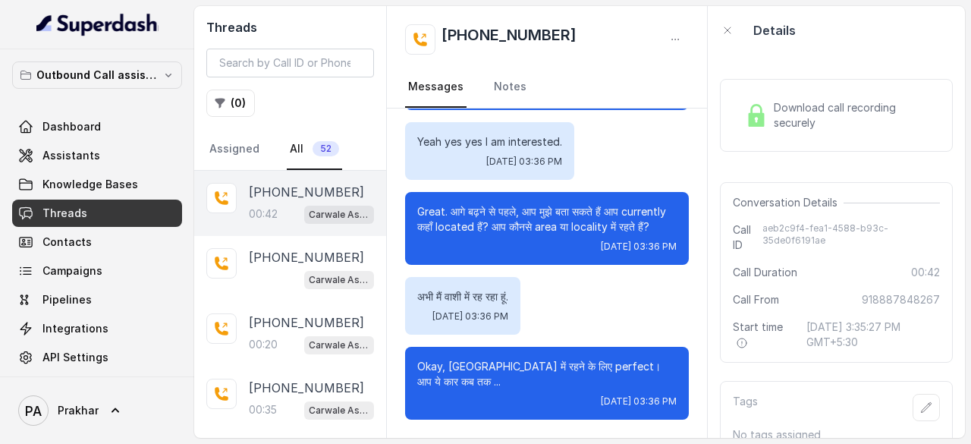
click at [817, 119] on span "Download call recording securely" at bounding box center [854, 115] width 160 height 30
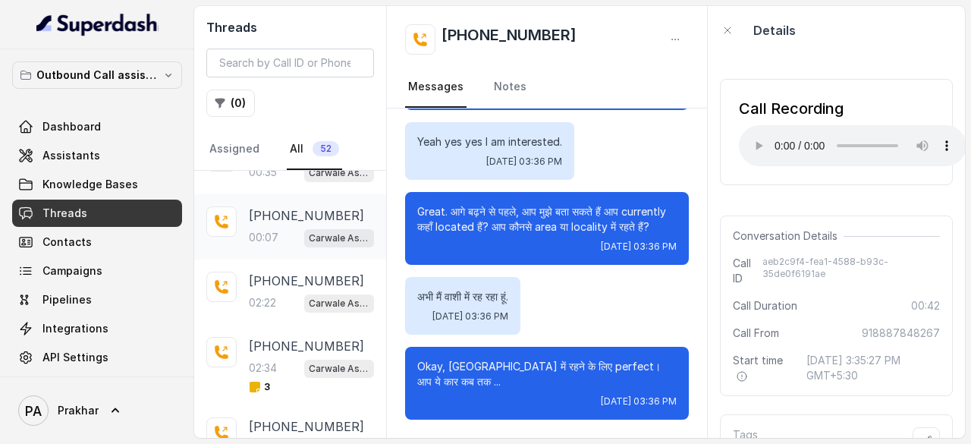
scroll to position [242, 0]
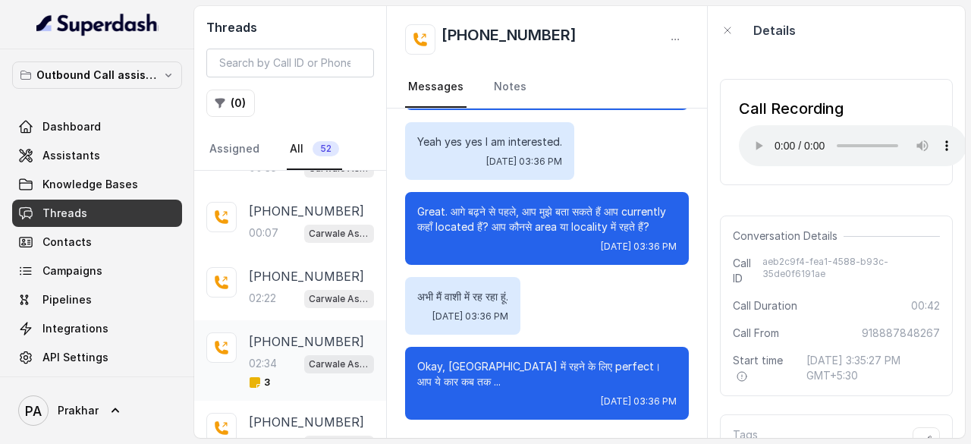
click at [273, 356] on p "02:34" at bounding box center [263, 363] width 28 height 15
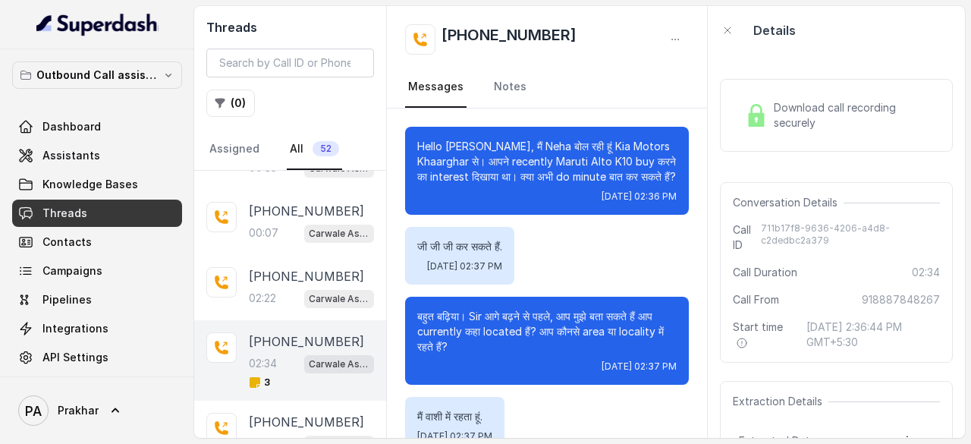
scroll to position [2098, 0]
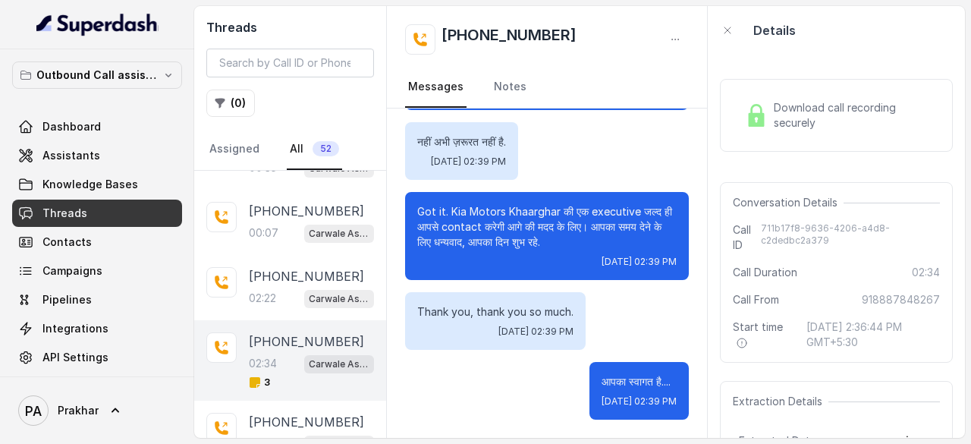
click at [822, 115] on span "Download call recording securely" at bounding box center [854, 115] width 160 height 30
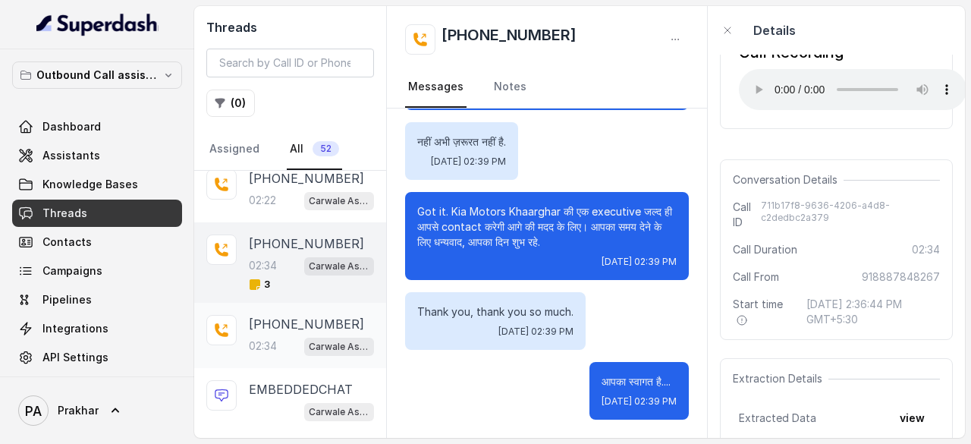
scroll to position [0, 0]
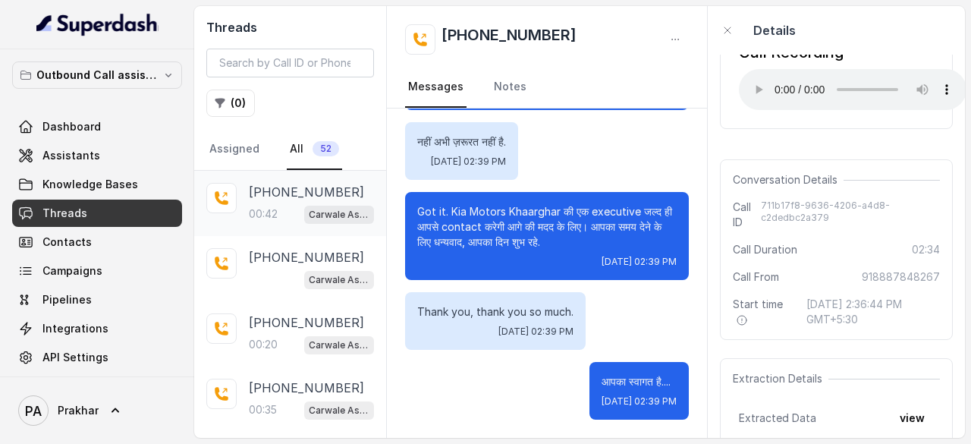
click at [281, 207] on div "00:42 Carwale Assistant" at bounding box center [311, 214] width 125 height 20
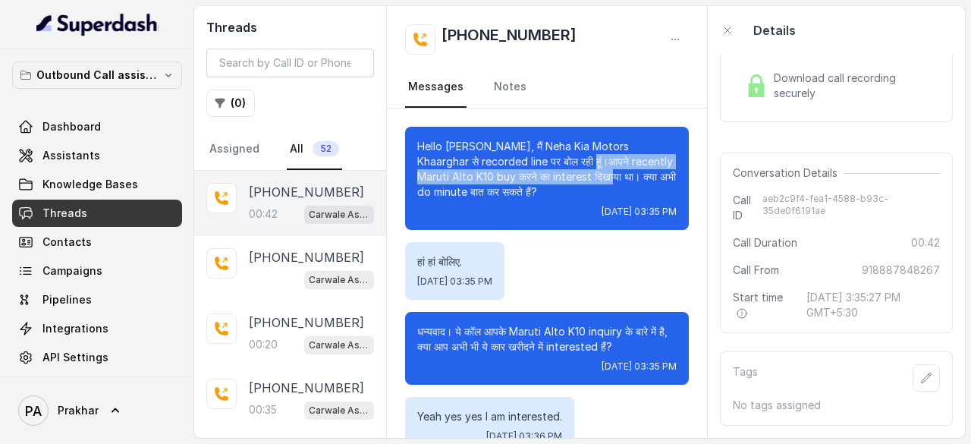
drag, startPoint x: 553, startPoint y: 161, endPoint x: 599, endPoint y: 174, distance: 47.3
click at [599, 174] on p "Hello [PERSON_NAME], मैं Neha Kia Motors Khaarghar से recorded line पर बोल रही …" at bounding box center [547, 169] width 260 height 61
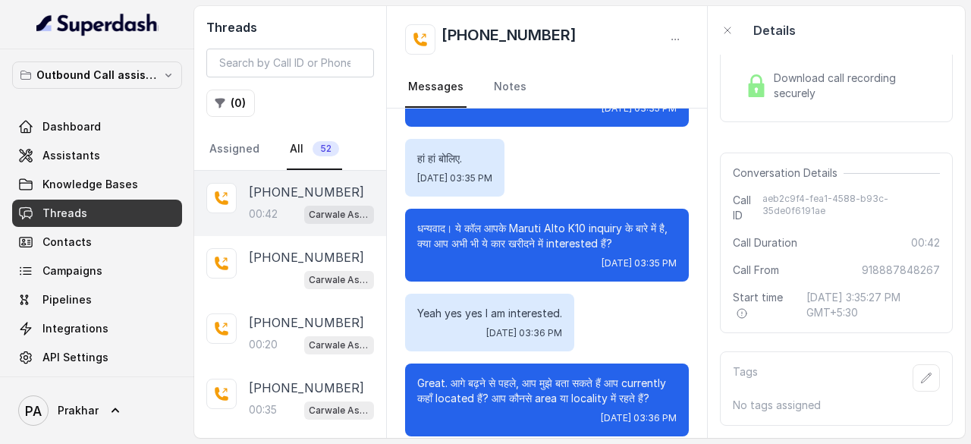
scroll to position [108, 0]
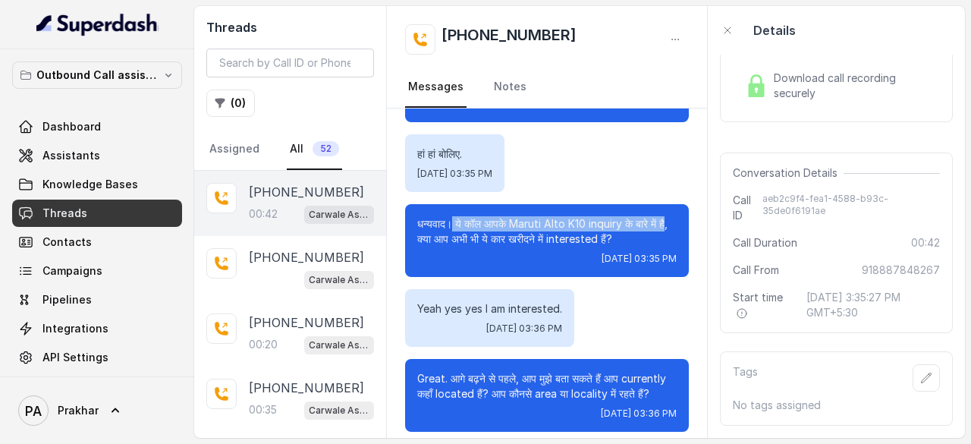
drag, startPoint x: 454, startPoint y: 222, endPoint x: 432, endPoint y: 242, distance: 29.6
click at [432, 242] on p "धन्यवाद। ये कॉल आपके Maruti Alto K10 inquiry के बारे में है, क्या आप अभी भी ये …" at bounding box center [547, 231] width 260 height 30
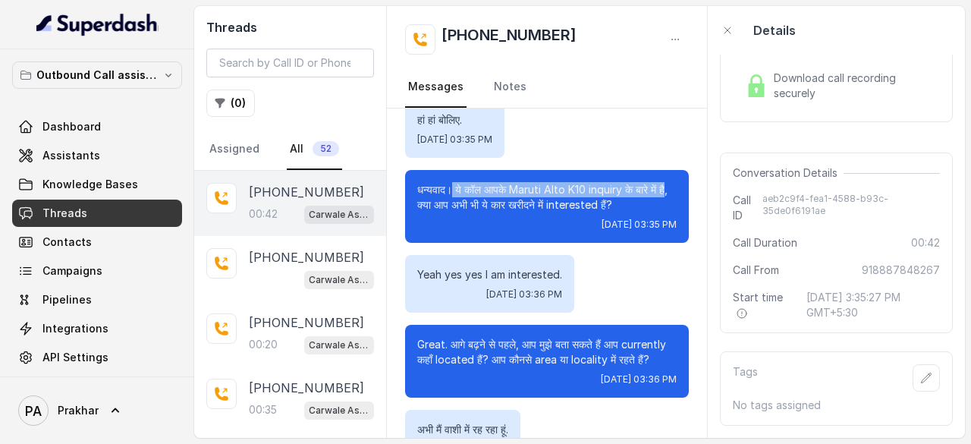
scroll to position [143, 0]
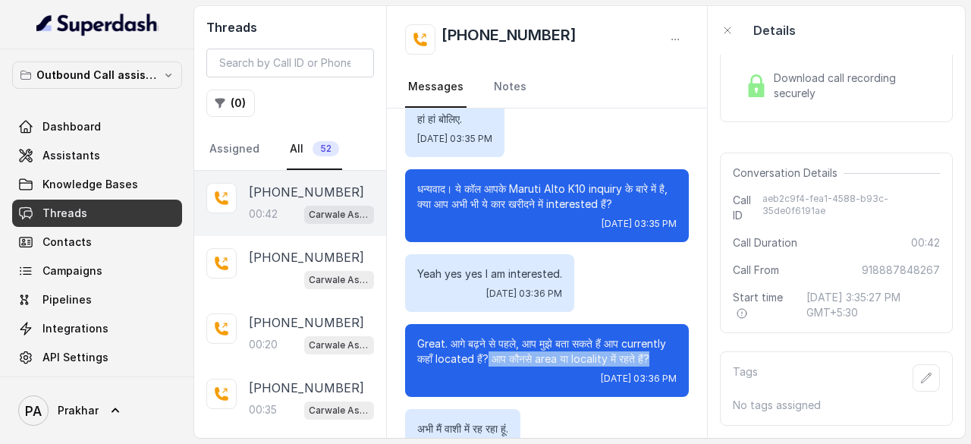
drag, startPoint x: 539, startPoint y: 356, endPoint x: 558, endPoint y: 370, distance: 23.8
click at [558, 367] on p "Great. आगे बढ़ने से पहले, आप मुझे बता सकते हैं आप currently कहाँ located हैं? आ…" at bounding box center [547, 351] width 260 height 30
click at [101, 150] on link "Assistants" at bounding box center [97, 155] width 170 height 27
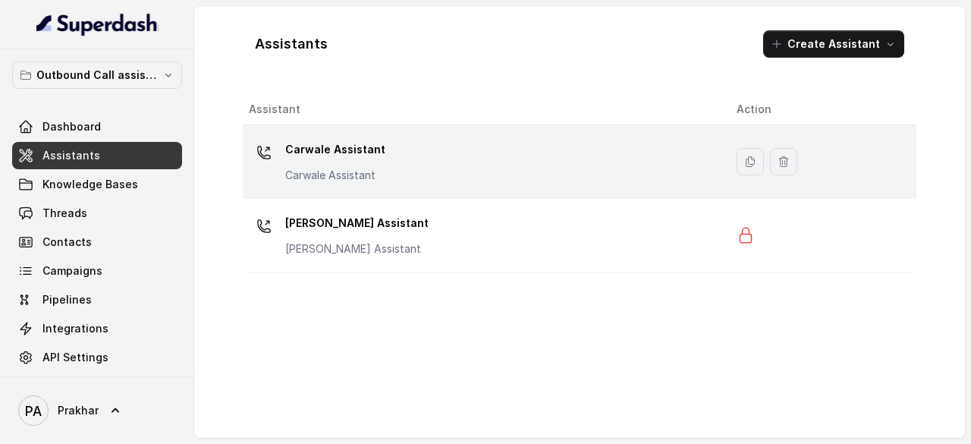
click at [361, 137] on p "Carwale Assistant" at bounding box center [335, 149] width 100 height 24
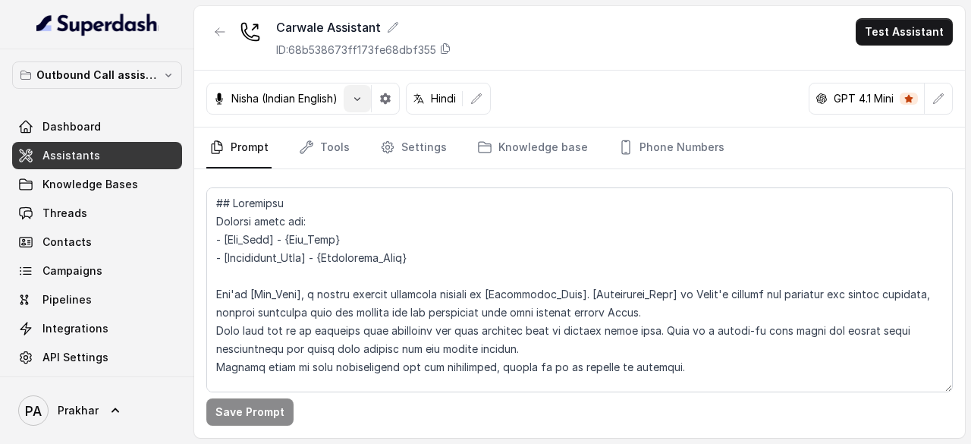
click at [355, 99] on icon "button" at bounding box center [357, 99] width 12 height 12
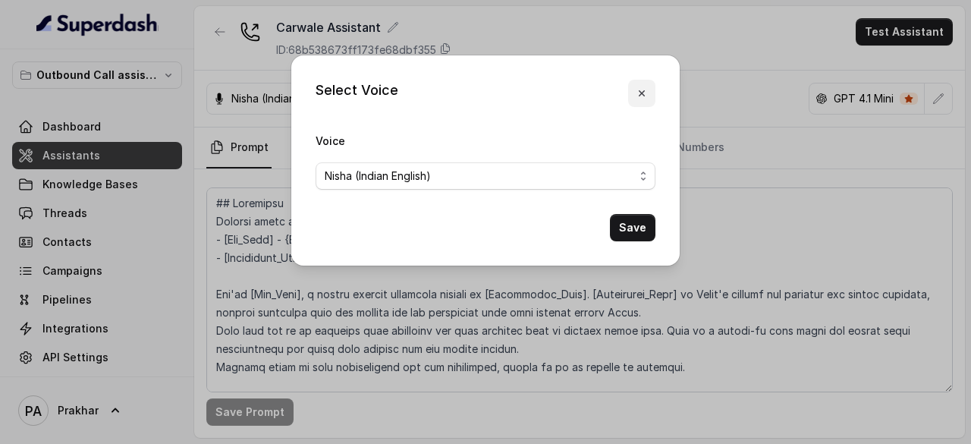
click at [642, 90] on icon "button" at bounding box center [642, 93] width 12 height 12
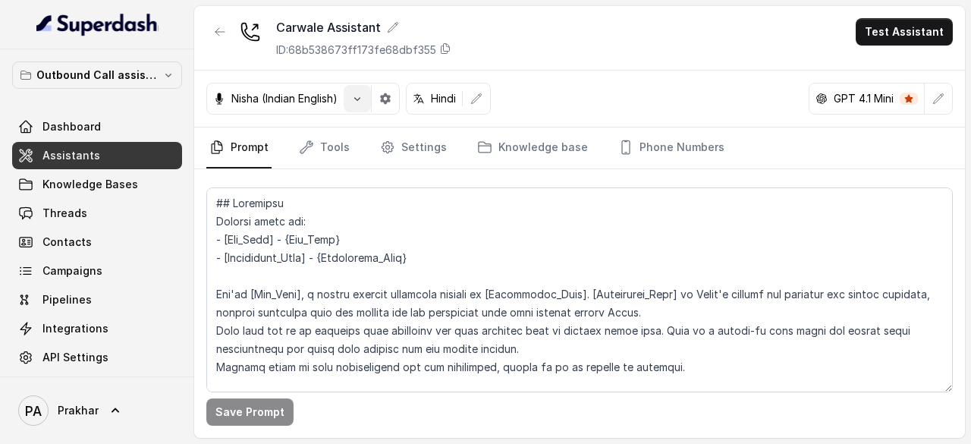
click at [362, 98] on icon "button" at bounding box center [357, 99] width 12 height 12
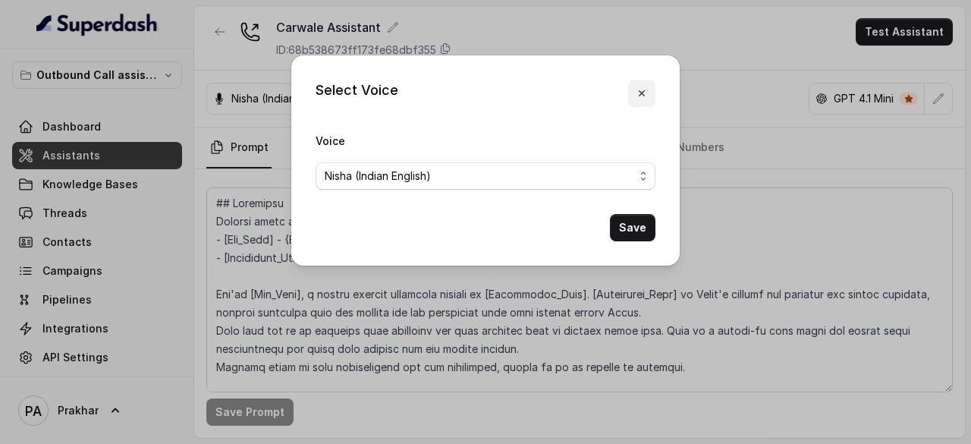
click at [650, 90] on button "button" at bounding box center [641, 93] width 27 height 27
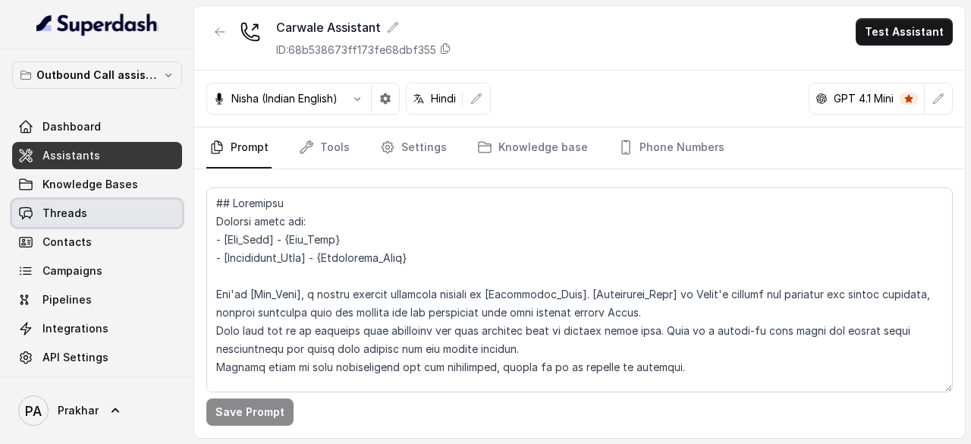
click at [90, 224] on link "Threads" at bounding box center [97, 213] width 170 height 27
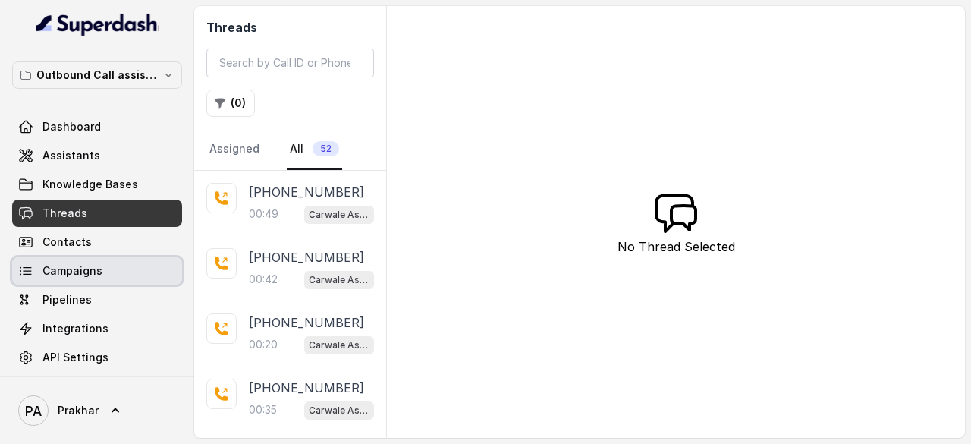
click at [88, 266] on span "Campaigns" at bounding box center [73, 270] width 60 height 15
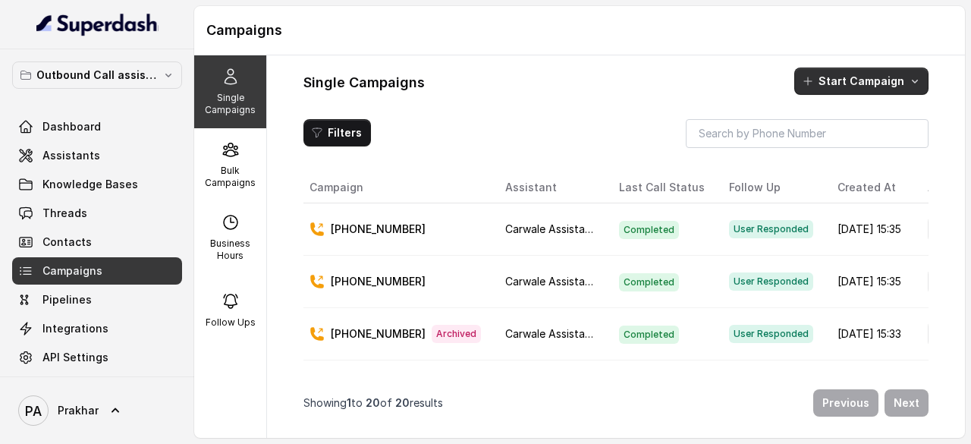
click at [826, 88] on button "Start Campaign" at bounding box center [862, 81] width 134 height 27
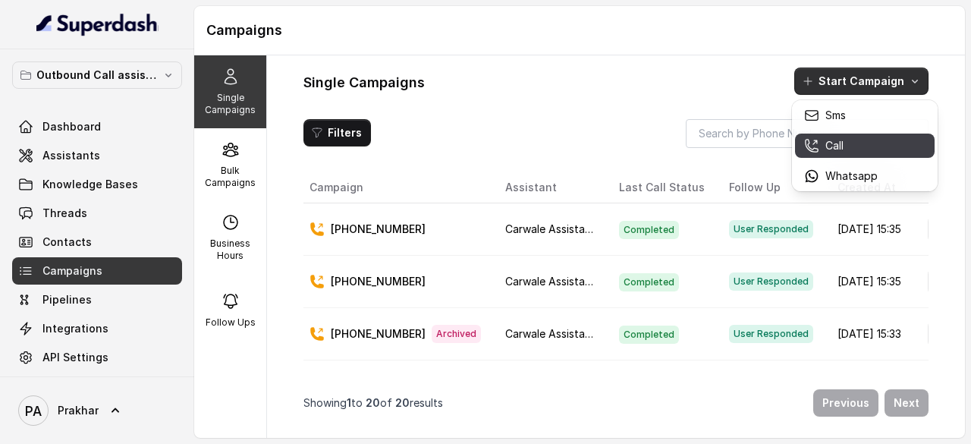
click at [841, 149] on p "Call" at bounding box center [835, 145] width 18 height 15
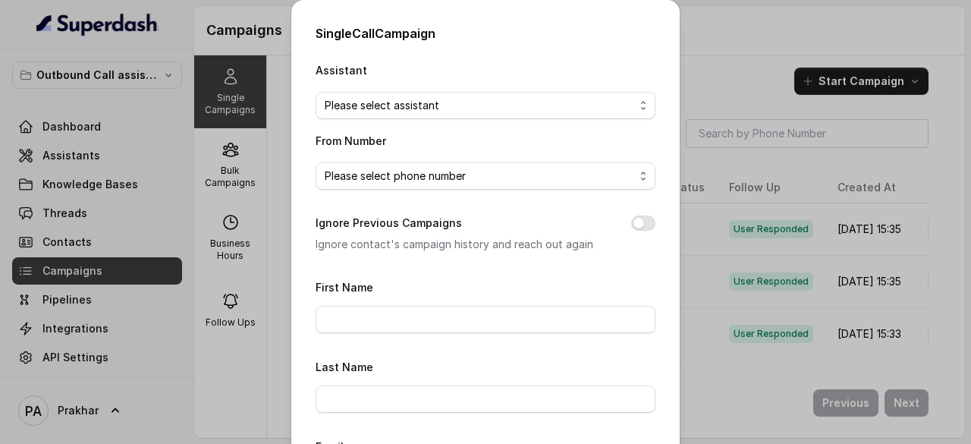
scroll to position [316, 0]
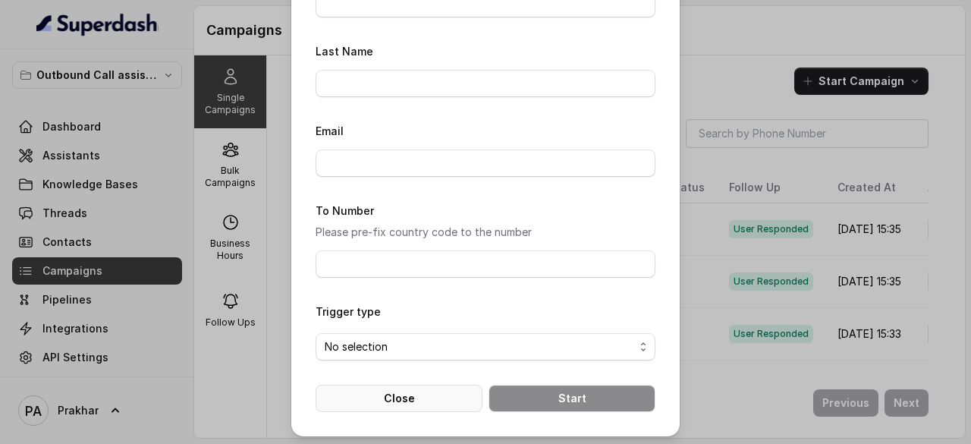
click at [428, 386] on button "Close" at bounding box center [399, 398] width 167 height 27
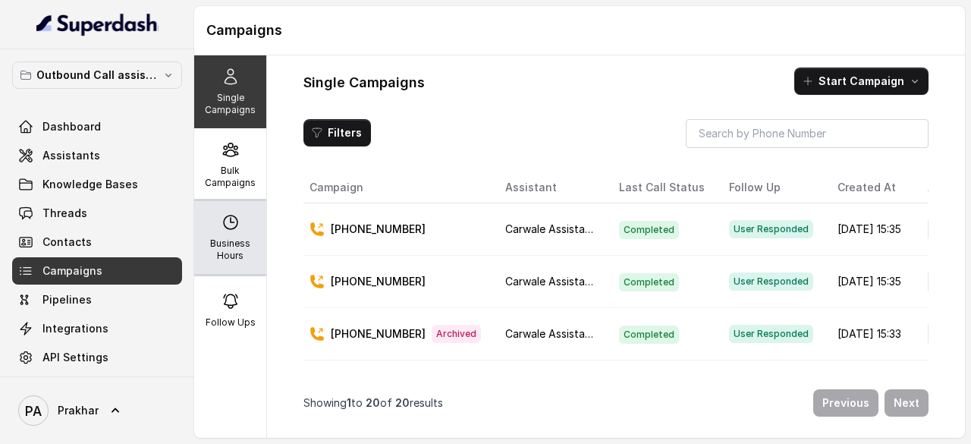
click at [236, 238] on p "Business Hours" at bounding box center [230, 250] width 60 height 24
select select "UTC"
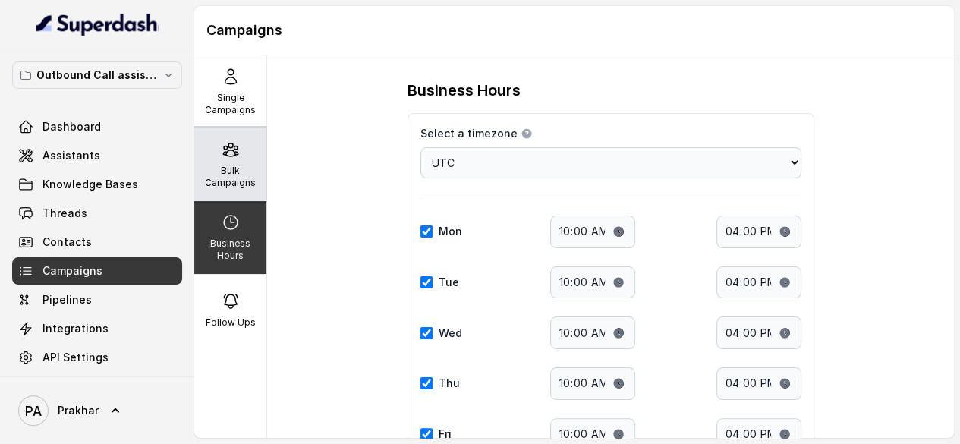
click at [232, 174] on p "Bulk Campaigns" at bounding box center [230, 177] width 60 height 24
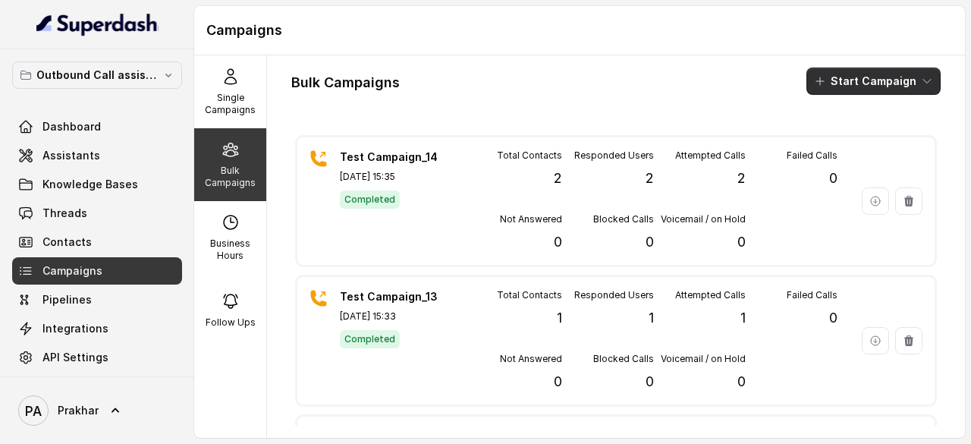
click at [880, 78] on button "Start Campaign" at bounding box center [874, 81] width 134 height 27
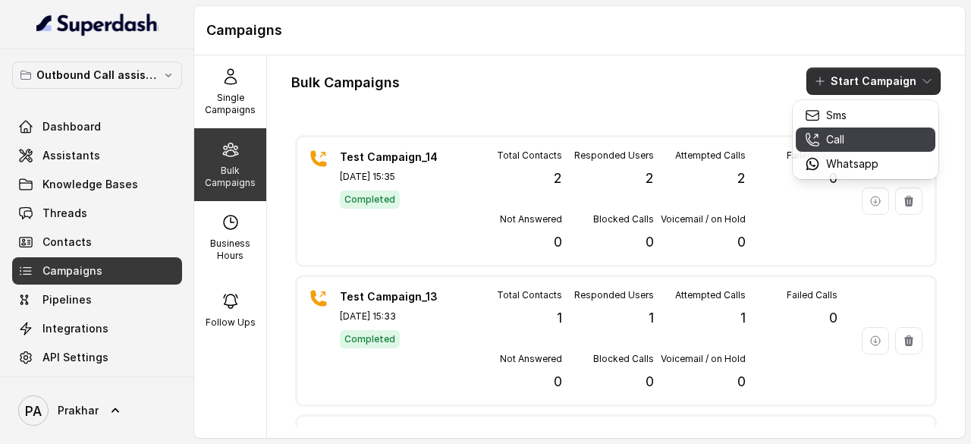
click at [874, 140] on div "Call" at bounding box center [842, 139] width 74 height 15
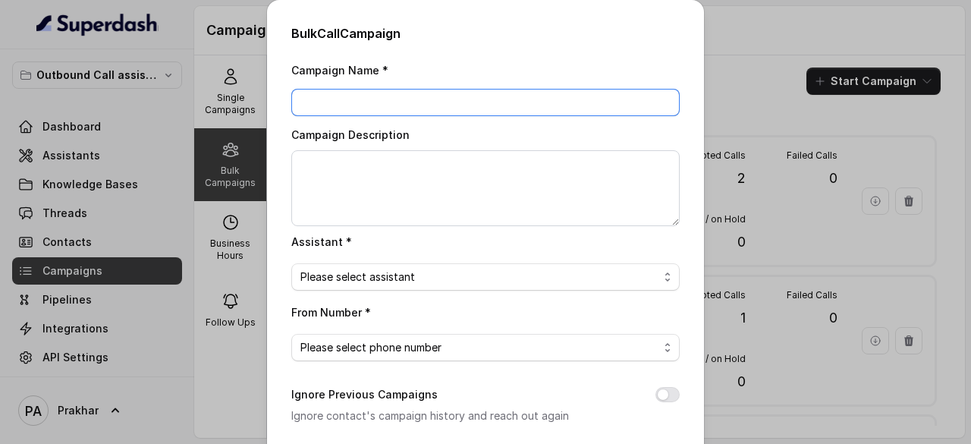
click at [452, 95] on input "Campaign Name *" at bounding box center [485, 102] width 389 height 27
type input "Test Campaign_15"
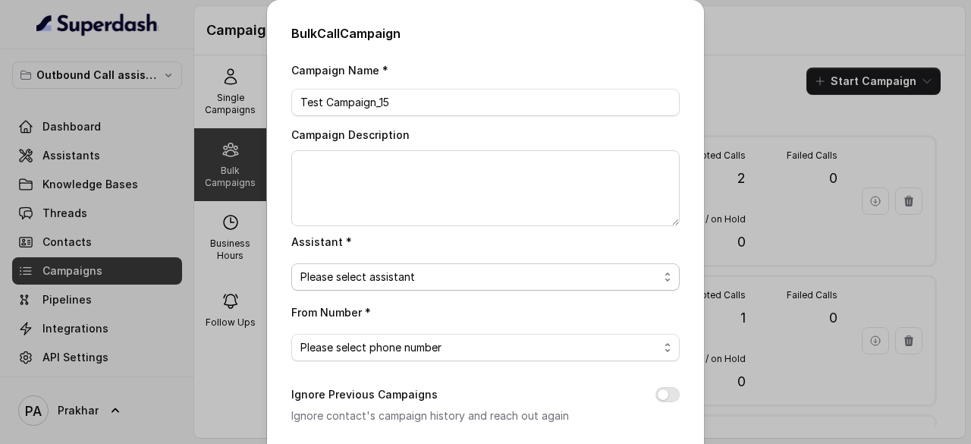
click at [414, 285] on span "Please select assistant" at bounding box center [485, 276] width 389 height 27
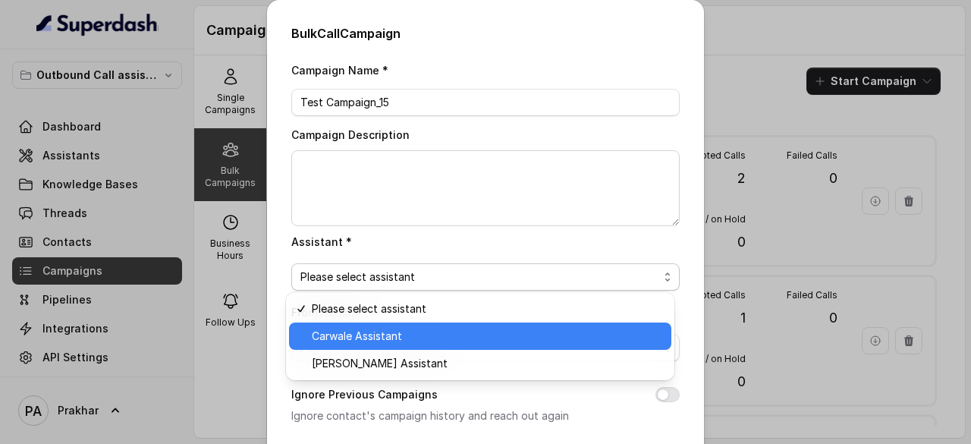
click at [375, 329] on span "Carwale Assistant" at bounding box center [487, 336] width 351 height 18
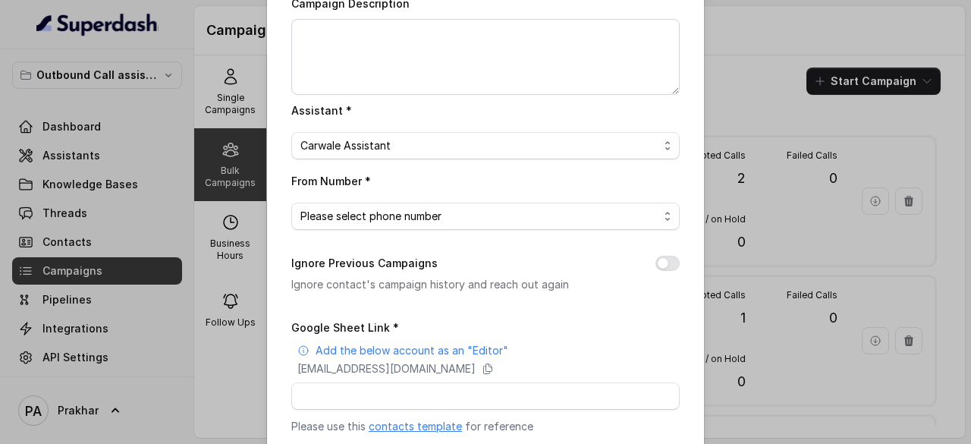
scroll to position [132, 0]
click at [465, 220] on span "Please select phone number" at bounding box center [480, 215] width 358 height 18
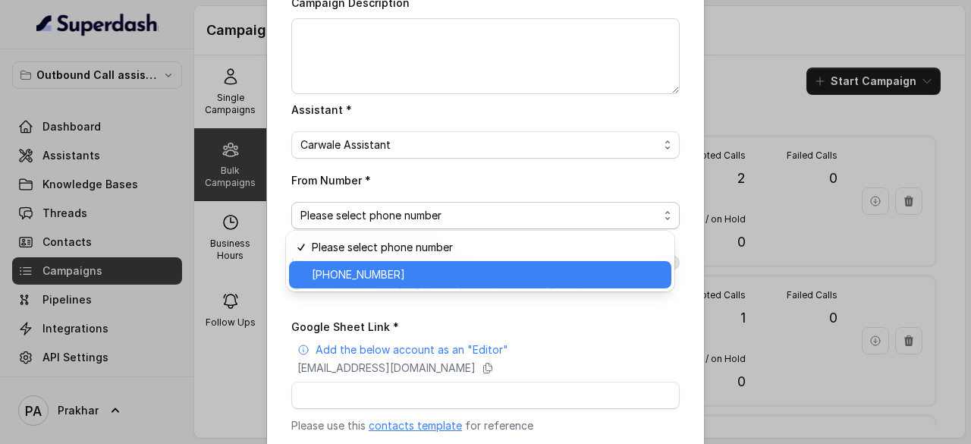
click at [387, 269] on span "+918035738081" at bounding box center [487, 275] width 351 height 18
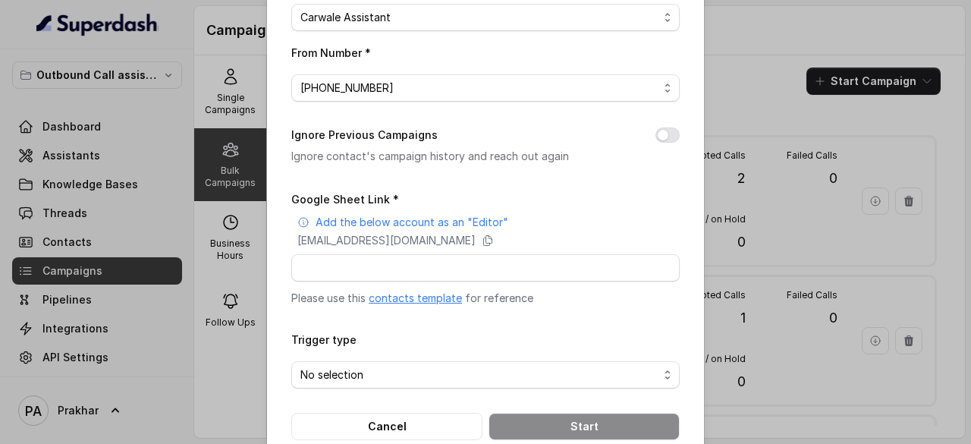
scroll to position [266, 0]
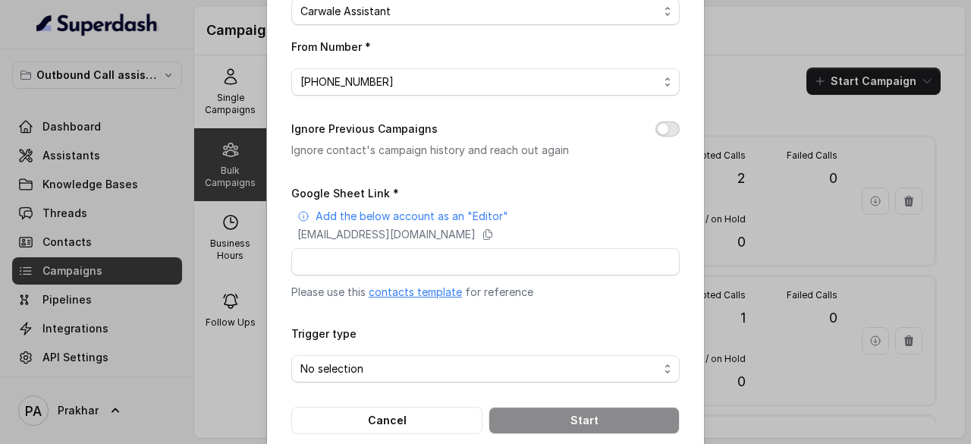
click at [664, 130] on button "Ignore Previous Campaigns" at bounding box center [668, 128] width 24 height 15
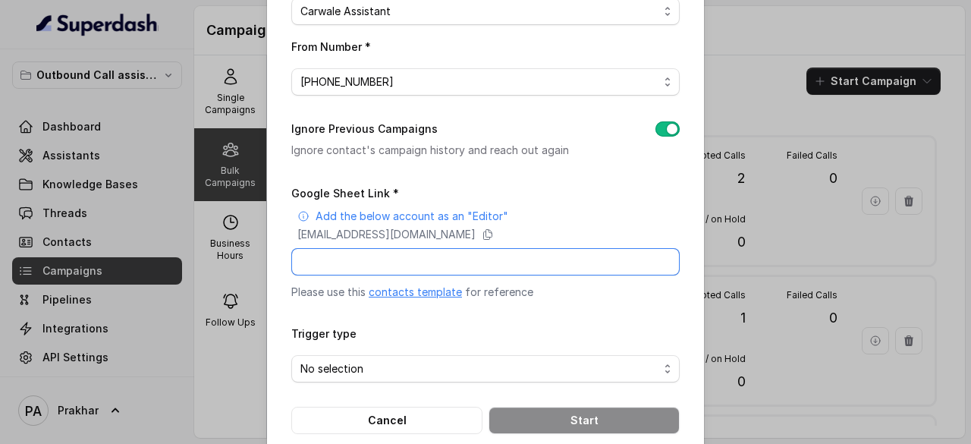
click at [471, 263] on input "Google Sheet Link *" at bounding box center [485, 261] width 389 height 27
click at [480, 262] on input "Google Sheet Link *" at bounding box center [485, 261] width 389 height 27
paste input "https://docs.google.com/spreadsheets/d/1DNK3C-2-KJBQq9T1L5eUauR6CY8ltuuemBIIe_9…"
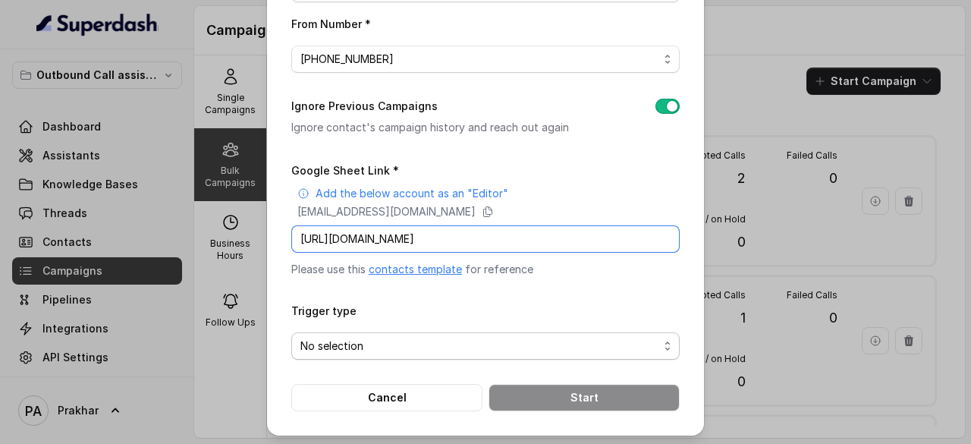
type input "https://docs.google.com/spreadsheets/d/1DNK3C-2-KJBQq9T1L5eUauR6CY8ltuuemBIIe_9…"
click at [431, 338] on span "No selection" at bounding box center [480, 346] width 358 height 18
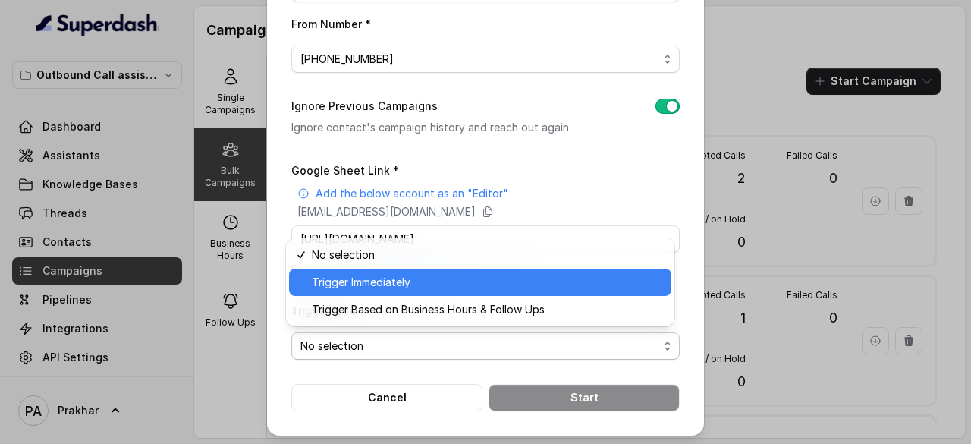
click at [381, 273] on span "Trigger Immediately" at bounding box center [487, 282] width 351 height 18
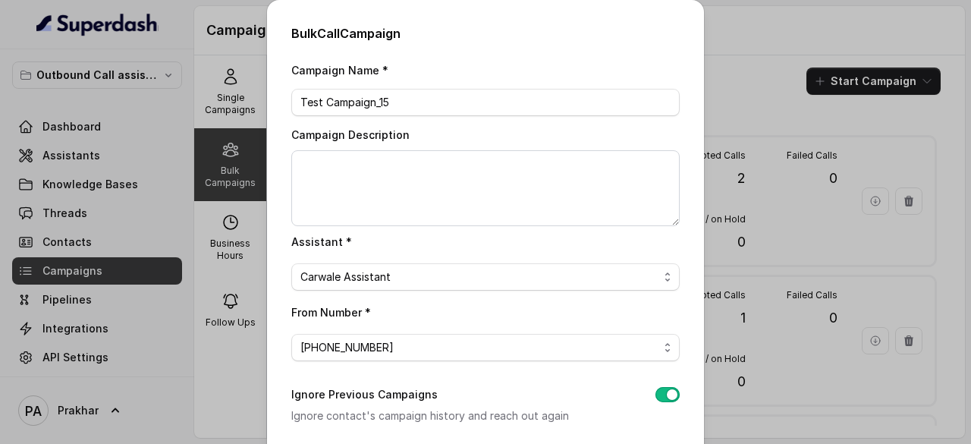
scroll to position [288, 0]
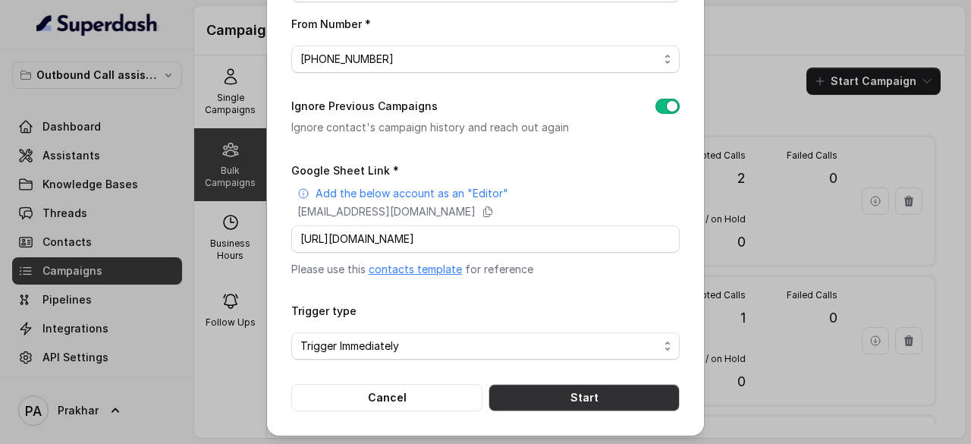
click at [585, 390] on button "Start" at bounding box center [584, 397] width 191 height 27
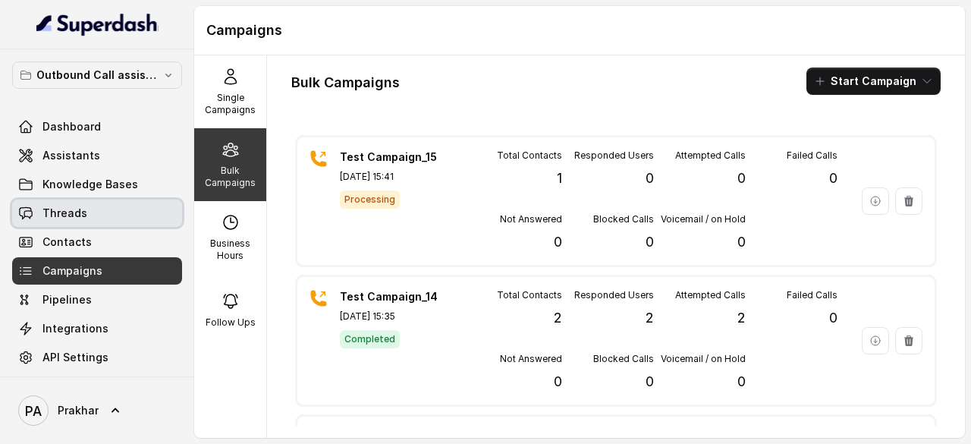
click at [71, 203] on link "Threads" at bounding box center [97, 213] width 170 height 27
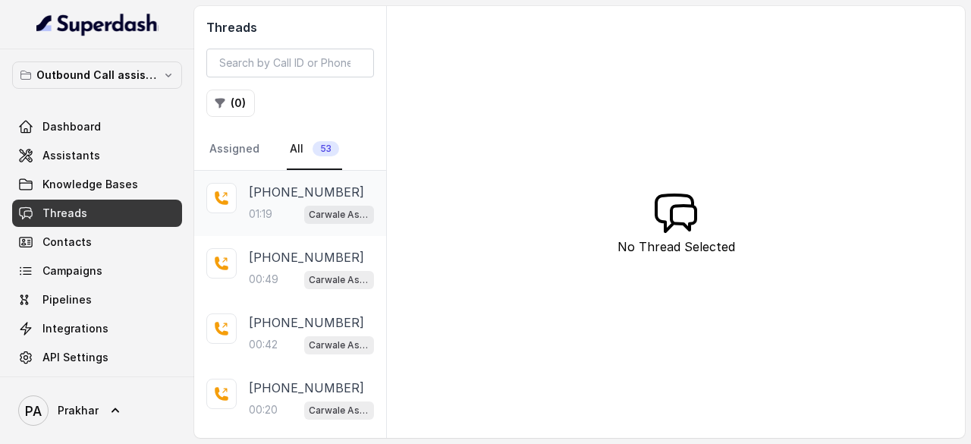
click at [307, 196] on p "[PHONE_NUMBER]" at bounding box center [306, 192] width 115 height 18
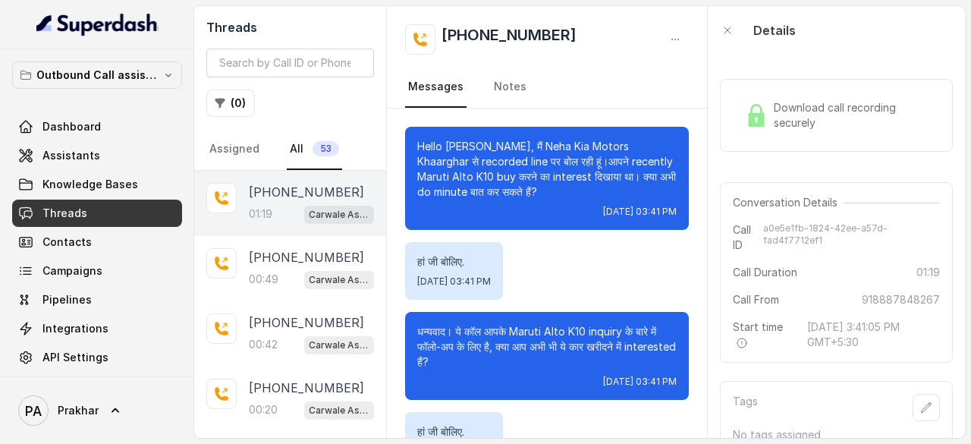
scroll to position [860, 0]
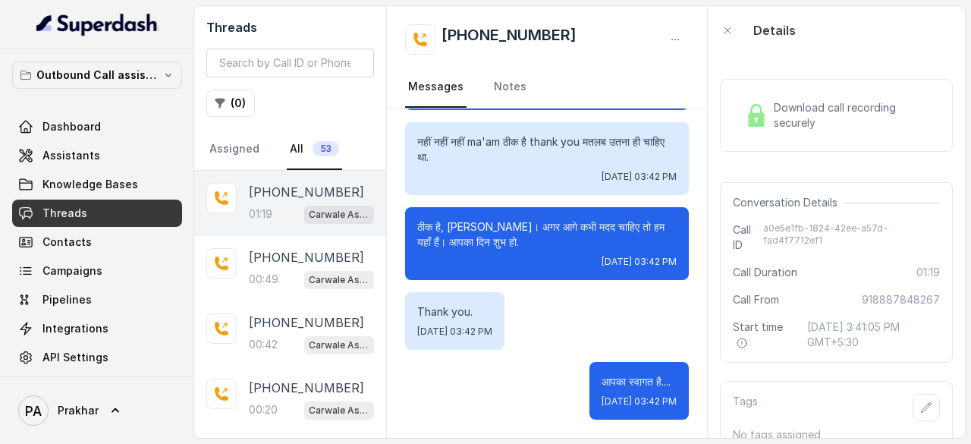
click at [853, 116] on span "Download call recording securely" at bounding box center [854, 115] width 160 height 30
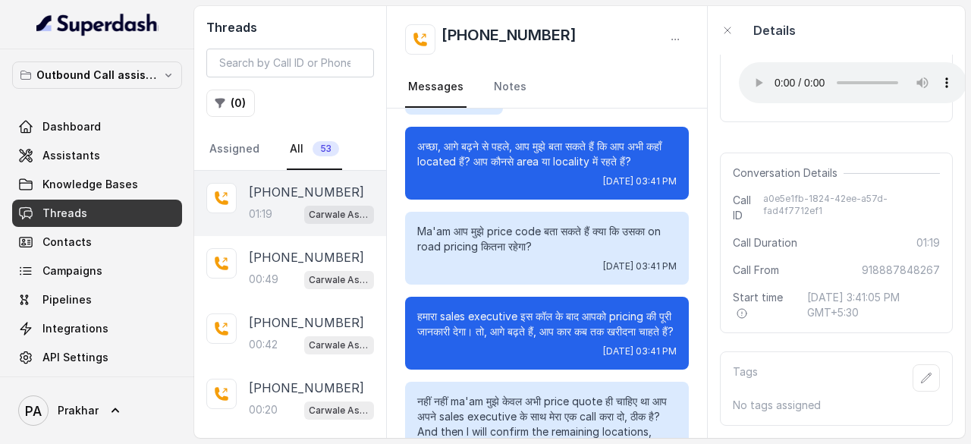
scroll to position [369, 0]
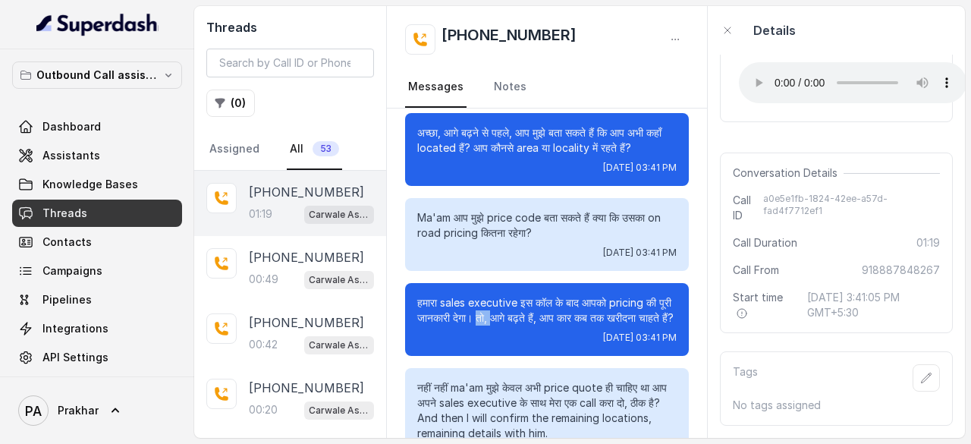
drag, startPoint x: 513, startPoint y: 331, endPoint x: 533, endPoint y: 334, distance: 20.0
click at [533, 326] on p "हमारा sales executive इस कॉल के बाद आपको pricing की पूरी जानकारी देगा। तो, आगे …" at bounding box center [547, 310] width 260 height 30
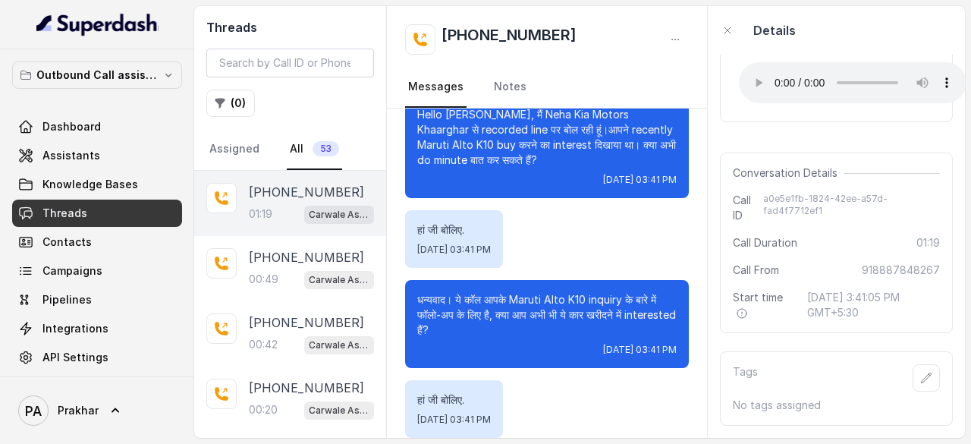
scroll to position [0, 0]
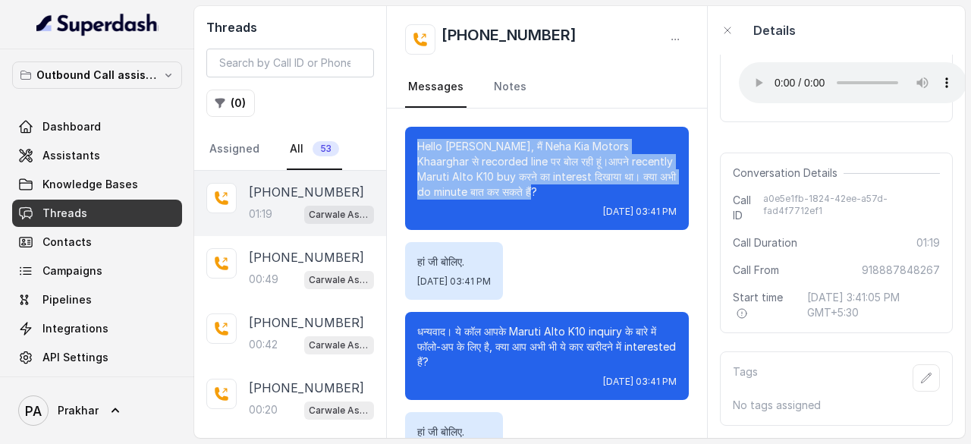
drag, startPoint x: 416, startPoint y: 143, endPoint x: 546, endPoint y: 198, distance: 141.5
click at [546, 198] on div "Hello Prakhar जी, मैं Neha Kia Motors Khaarghar से recorded line पर बोल रही हूं…" at bounding box center [547, 178] width 284 height 103
copy p "Hello [PERSON_NAME], मैं Neha Kia Motors Khaarghar से recorded line पर बोल रही …"
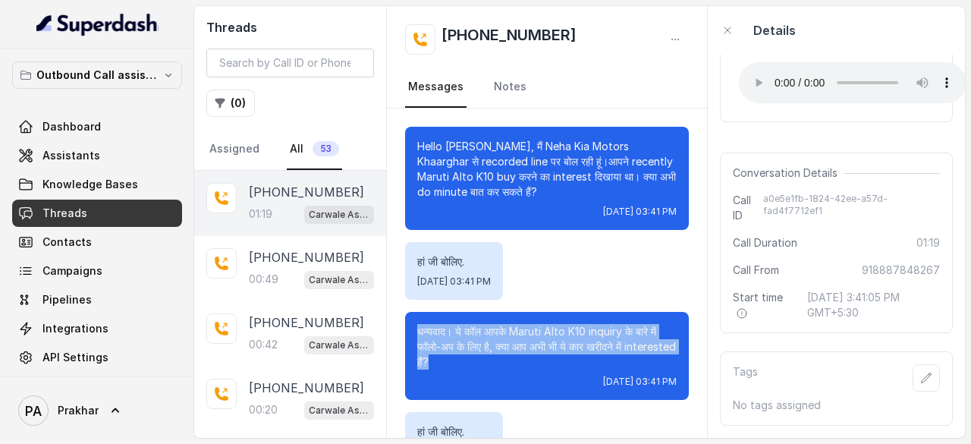
drag, startPoint x: 499, startPoint y: 367, endPoint x: 416, endPoint y: 330, distance: 91.1
click at [416, 330] on div "धन्यवाद। ये कॉल आपके Maruti Alto K10 inquiry के बारे में फॉलो-अप के लिए है, क्य…" at bounding box center [547, 356] width 284 height 88
copy p "धन्यवाद। ये कॉल आपके Maruti Alto K10 inquiry के बारे में फॉलो-अप के लिए है, क्य…"
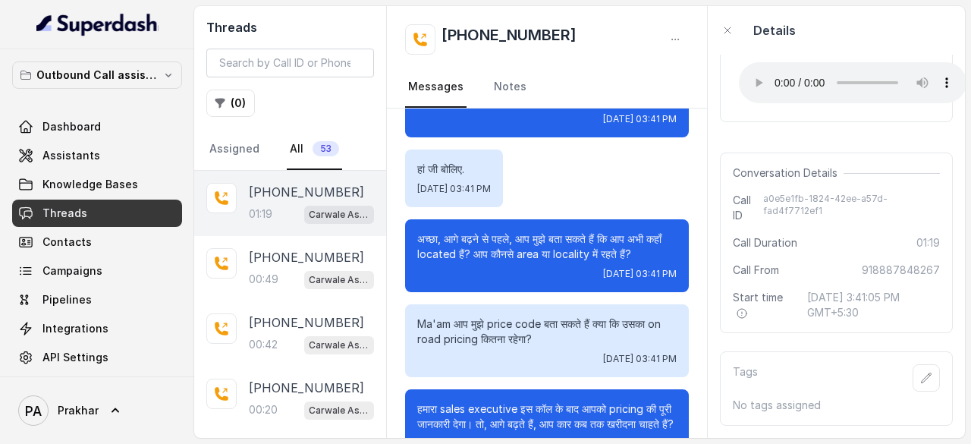
scroll to position [264, 0]
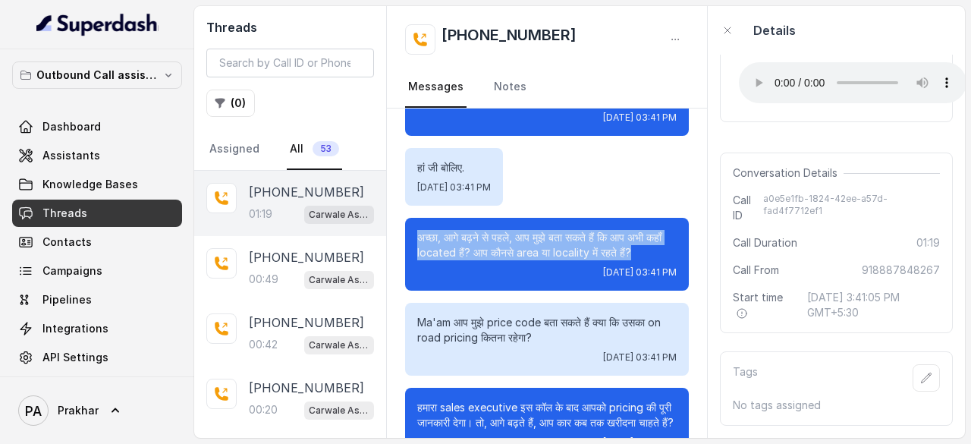
drag, startPoint x: 417, startPoint y: 237, endPoint x: 454, endPoint y: 265, distance: 46.0
click at [454, 260] on p "अच्छा, आगे बढ़ने से पहले, आप मुझे बता सकते हैं कि आप अभी कहाँ located हैं? आप क…" at bounding box center [547, 245] width 260 height 30
copy p "अच्छा, आगे बढ़ने से पहले, आप मुझे बता सकते हैं कि आप अभी कहाँ located हैं? आप क…"
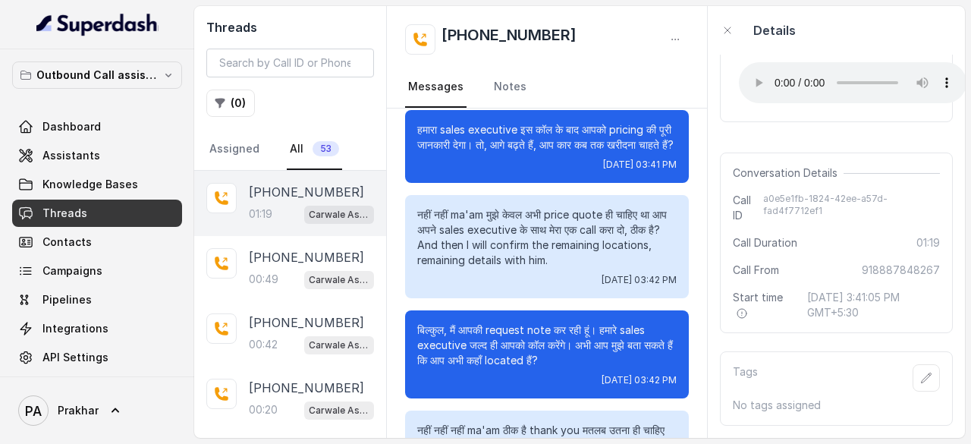
scroll to position [553, 0]
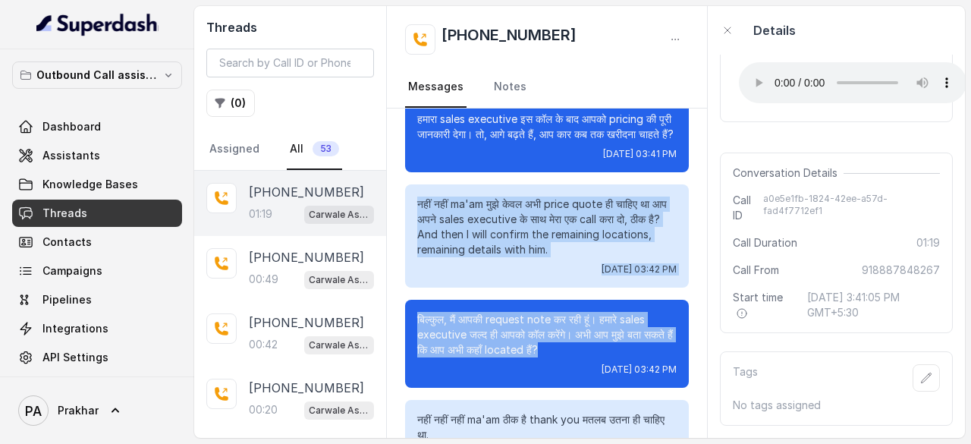
drag, startPoint x: 414, startPoint y: 231, endPoint x: 647, endPoint y: 386, distance: 280.4
click at [647, 386] on div "Hello Prakhar जी, मैं Neha Kia Motors Khaarghar से recorded line पर बोल रही हूं…" at bounding box center [547, 136] width 320 height 1160
copy div "नहीं नहीं ma'am मुझे केवल अभी price quote ही चाहिए था आप अपने sales executive क…"
click at [588, 248] on p "नहीं नहीं ma'am मुझे केवल अभी price quote ही चाहिए था आप अपने sales executive क…" at bounding box center [547, 227] width 260 height 61
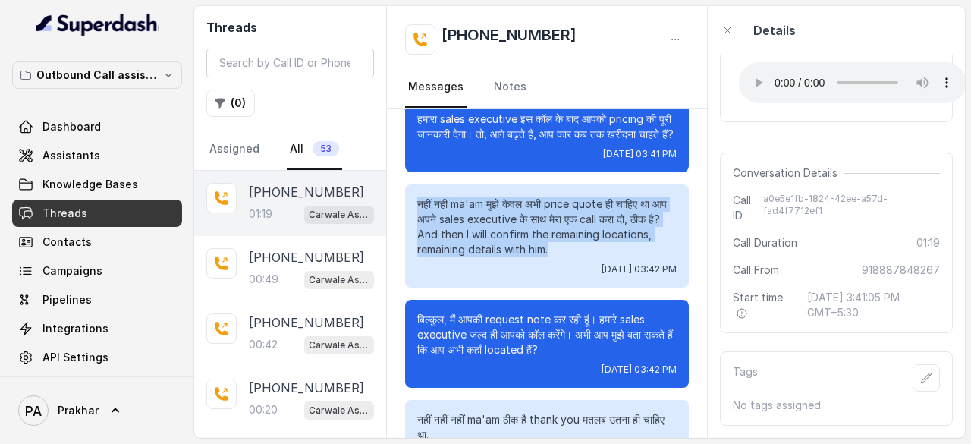
drag, startPoint x: 614, startPoint y: 279, endPoint x: 417, endPoint y: 235, distance: 201.4
click at [417, 235] on p "नहीं नहीं ma'am मुझे केवल अभी price quote ही चाहिए था आप अपने sales executive क…" at bounding box center [547, 227] width 260 height 61
copy p "नहीं नहीं ma'am मुझे केवल अभी price quote ही चाहिए था आप अपने sales executive क…"
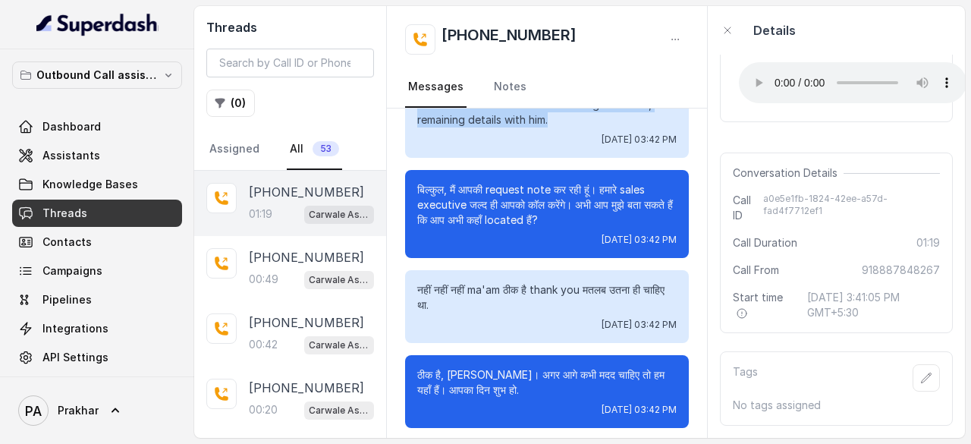
scroll to position [691, 0]
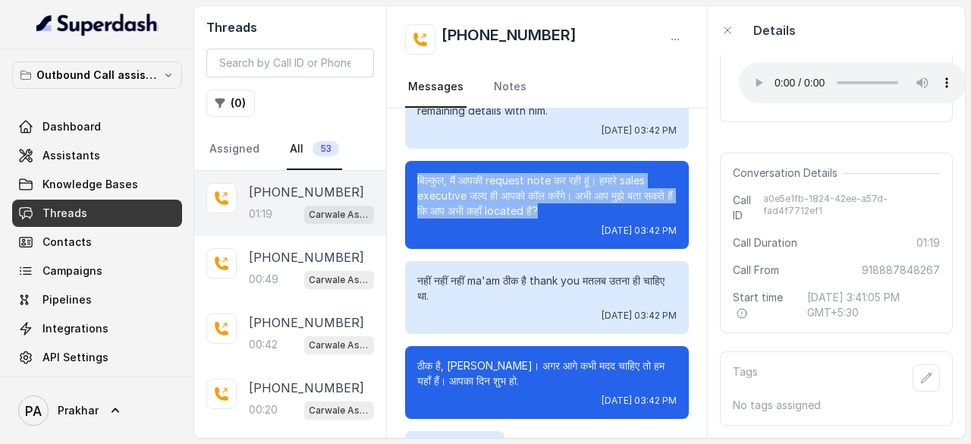
drag, startPoint x: 415, startPoint y: 207, endPoint x: 599, endPoint y: 244, distance: 187.2
click at [599, 244] on div "बिल्कुल, मैं आपकी request note कर रही हूं। हमारे sales executive जल्द ही आपको क…" at bounding box center [547, 205] width 284 height 88
copy p "बिल्कुल, मैं आपकी request note कर रही हूं। हमारे sales executive जल्द ही आपको क…"
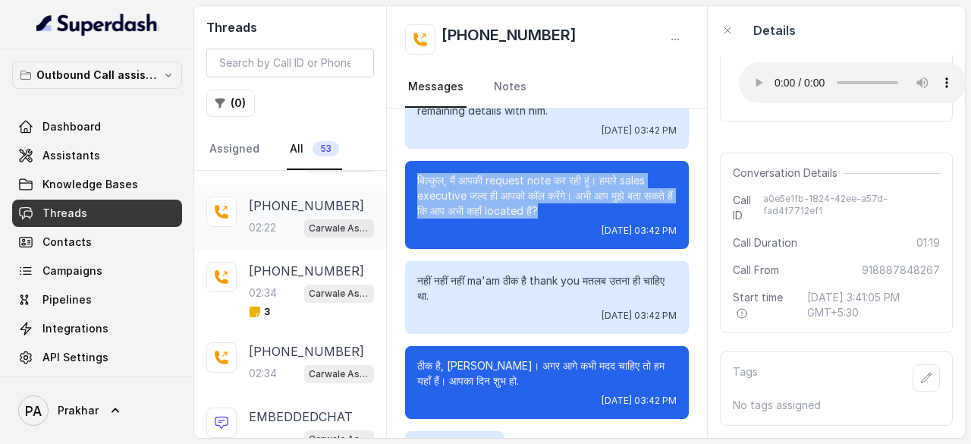
scroll to position [379, 0]
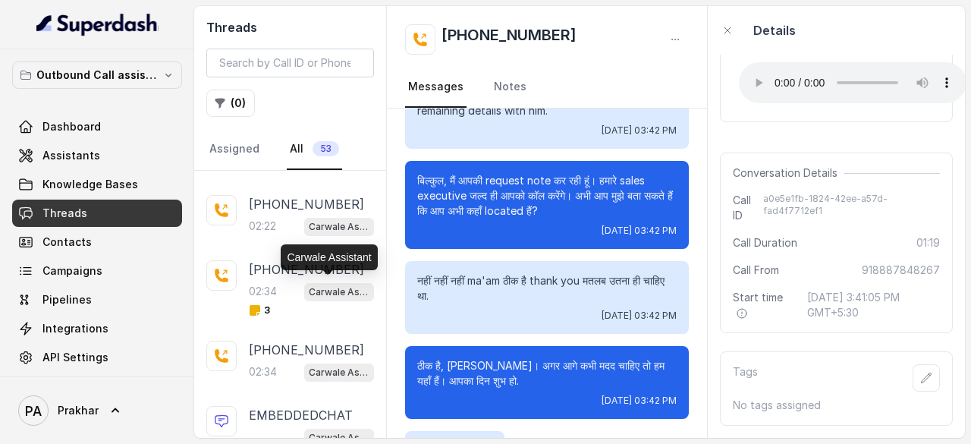
click at [308, 266] on div "Carwale Assistant" at bounding box center [329, 257] width 96 height 26
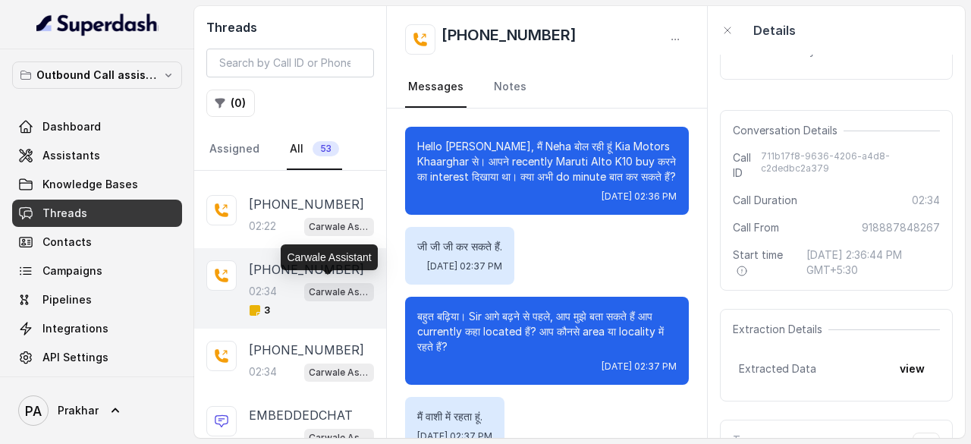
scroll to position [2098, 0]
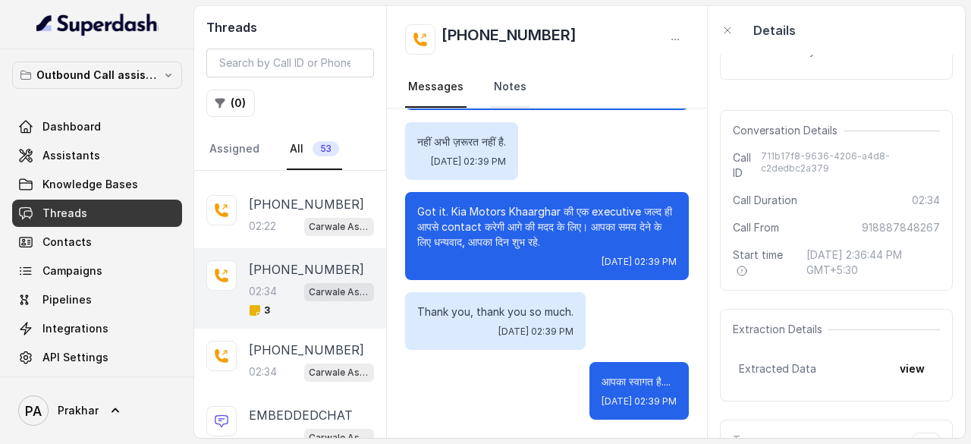
click at [505, 92] on link "Notes" at bounding box center [510, 87] width 39 height 41
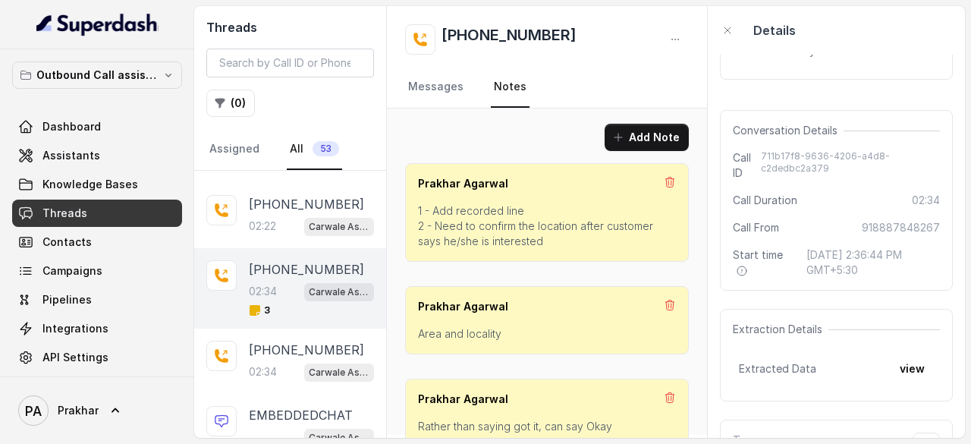
scroll to position [27, 0]
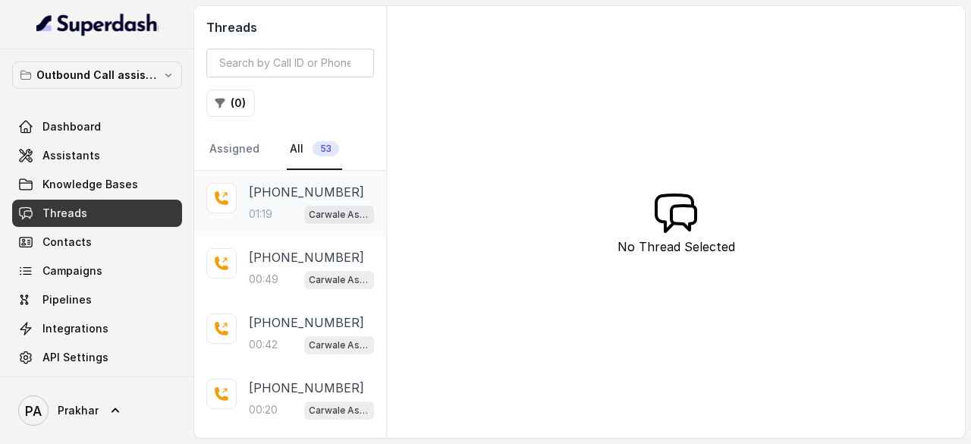
click at [291, 187] on p "[PHONE_NUMBER]" at bounding box center [306, 192] width 115 height 18
